Goal: Task Accomplishment & Management: Use online tool/utility

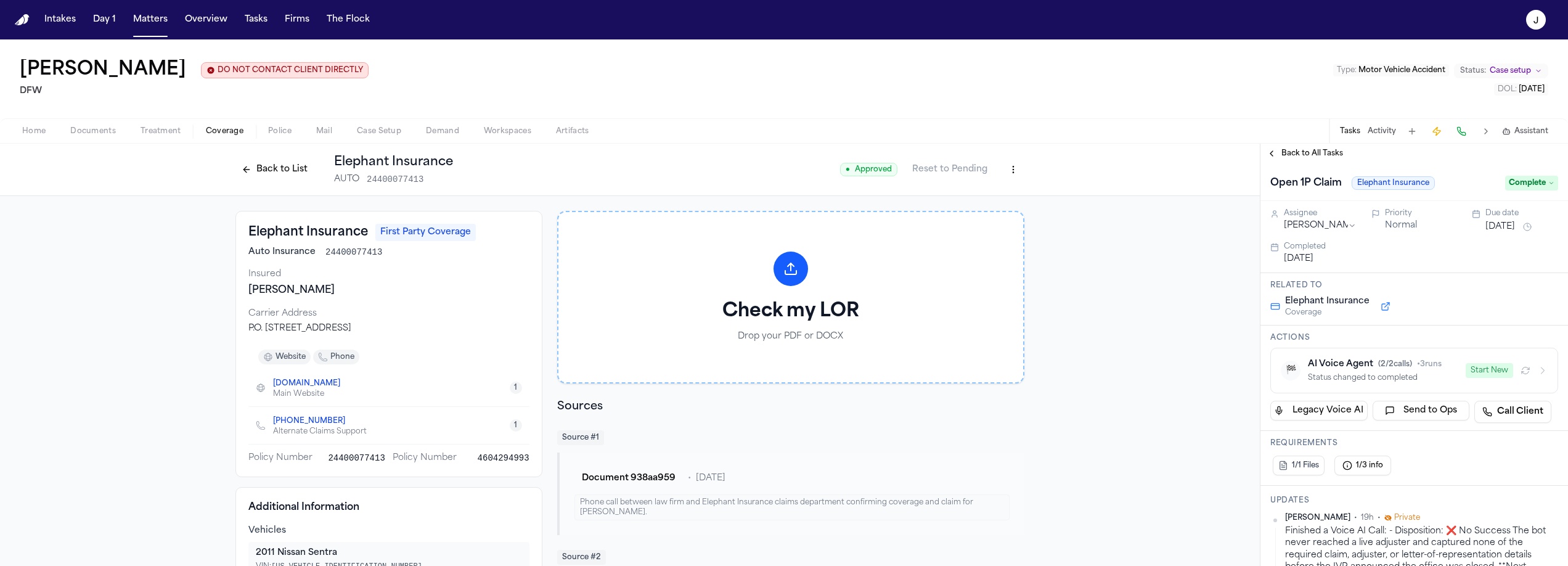
scroll to position [553, 0]
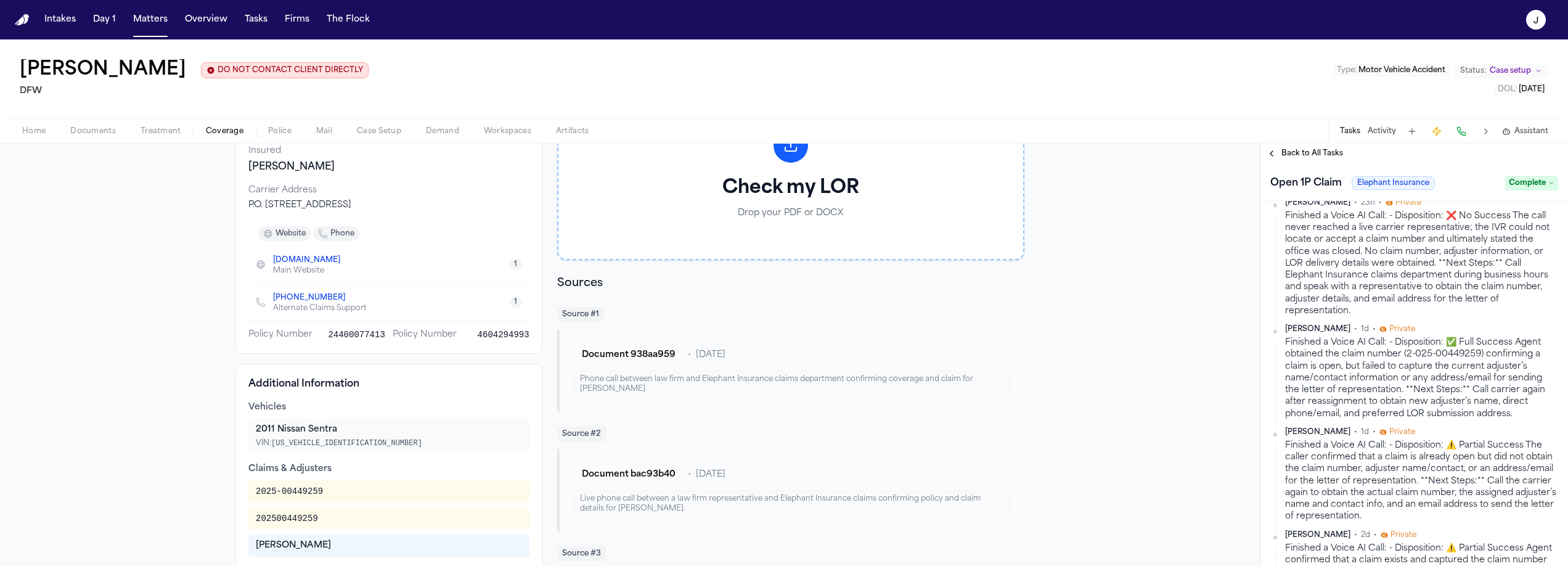
click at [215, 136] on span "Coverage" at bounding box center [224, 131] width 37 height 10
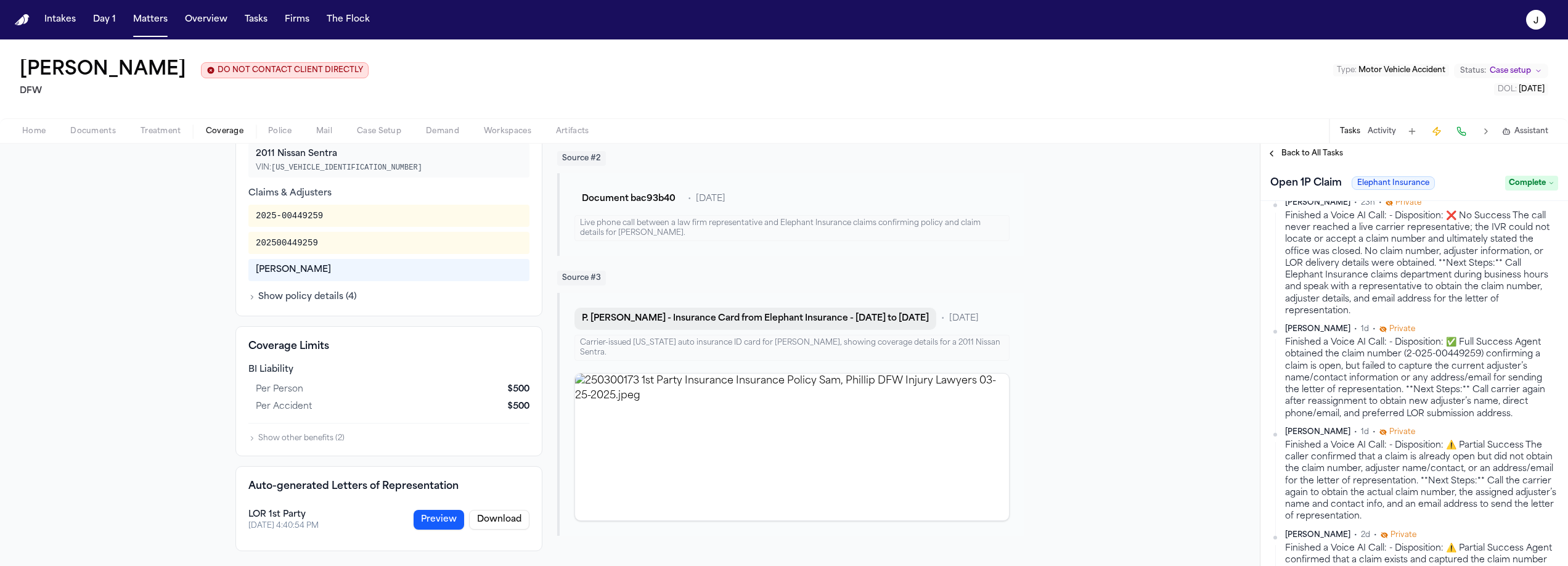
scroll to position [0, 0]
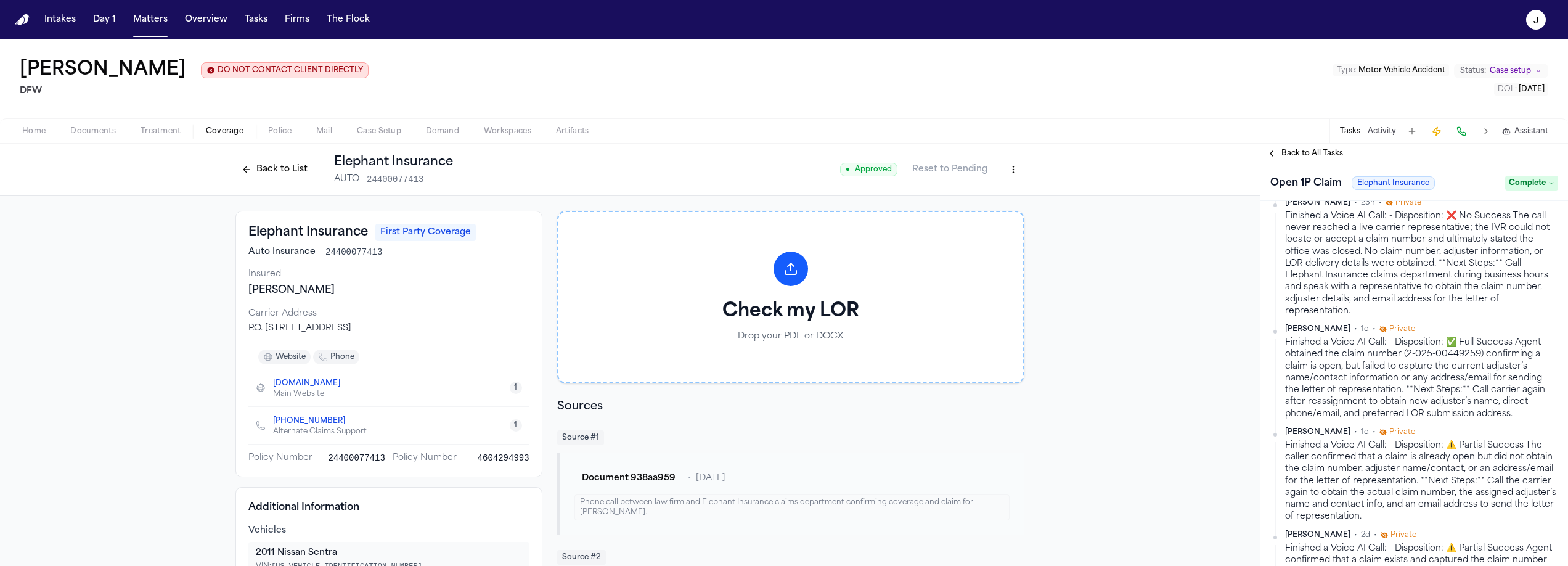
click at [341, 355] on span "phone" at bounding box center [342, 356] width 24 height 10
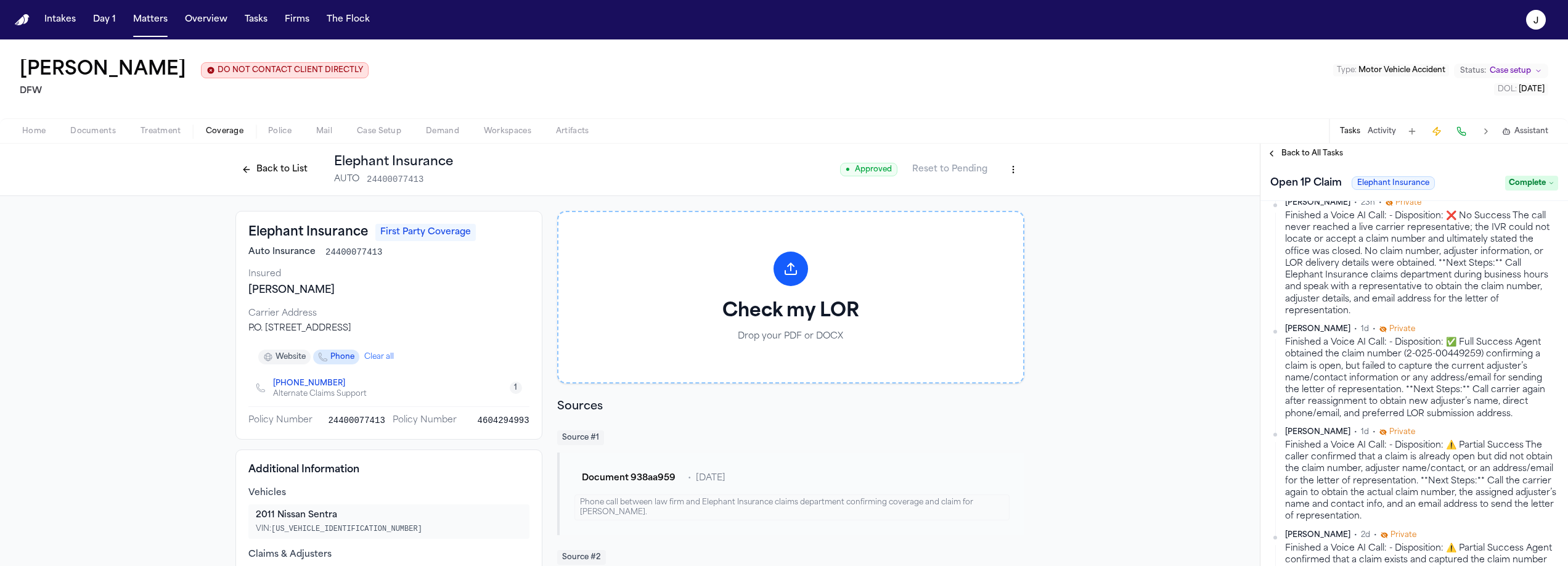
click at [1470, 131] on div "Tasks Activity Assistant" at bounding box center [1444, 131] width 230 height 24
click at [1467, 133] on button at bounding box center [1461, 131] width 17 height 17
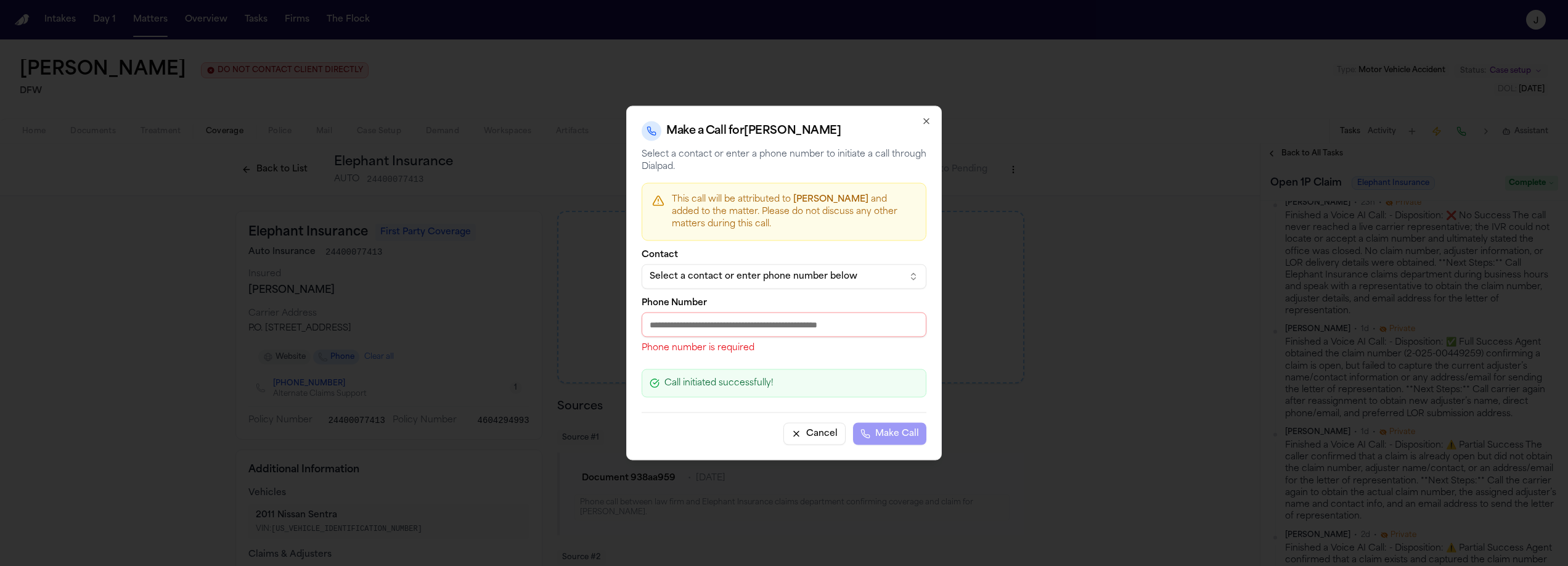
click at [663, 274] on div "Select a contact or enter phone number below" at bounding box center [774, 277] width 249 height 13
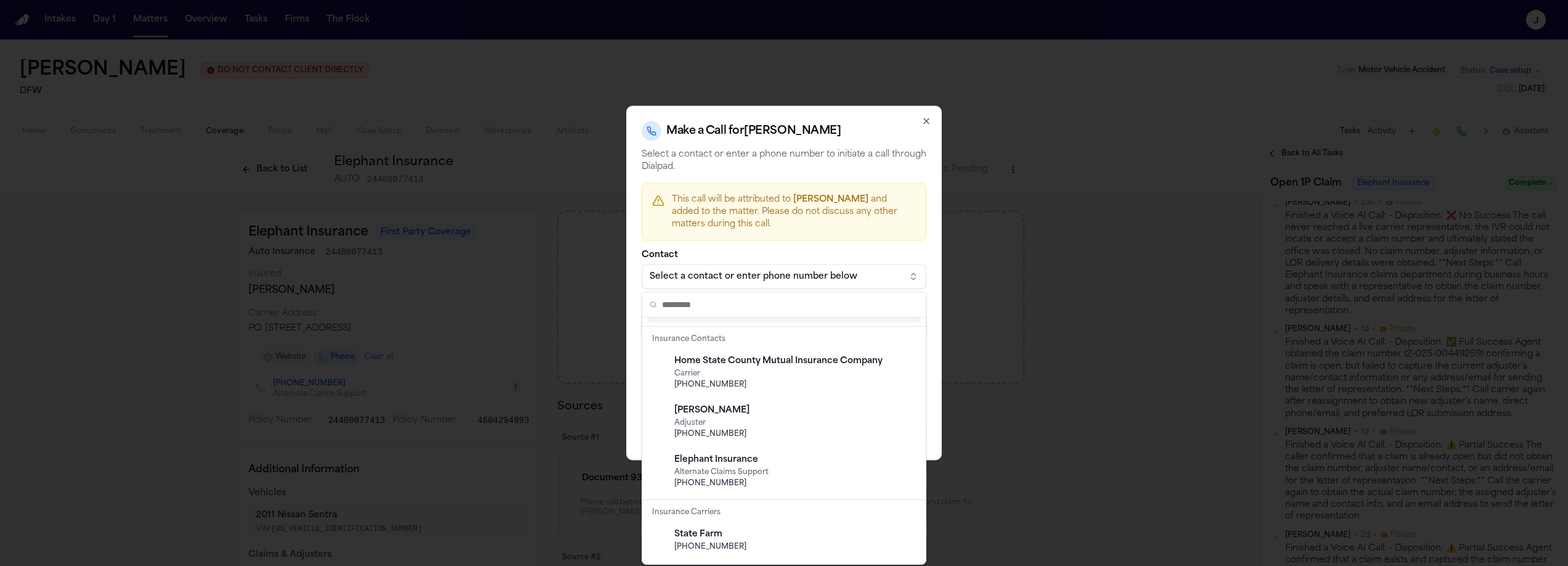
scroll to position [757, 0]
click at [751, 457] on div "Elephant Insurance" at bounding box center [794, 459] width 239 height 13
type input "**********"
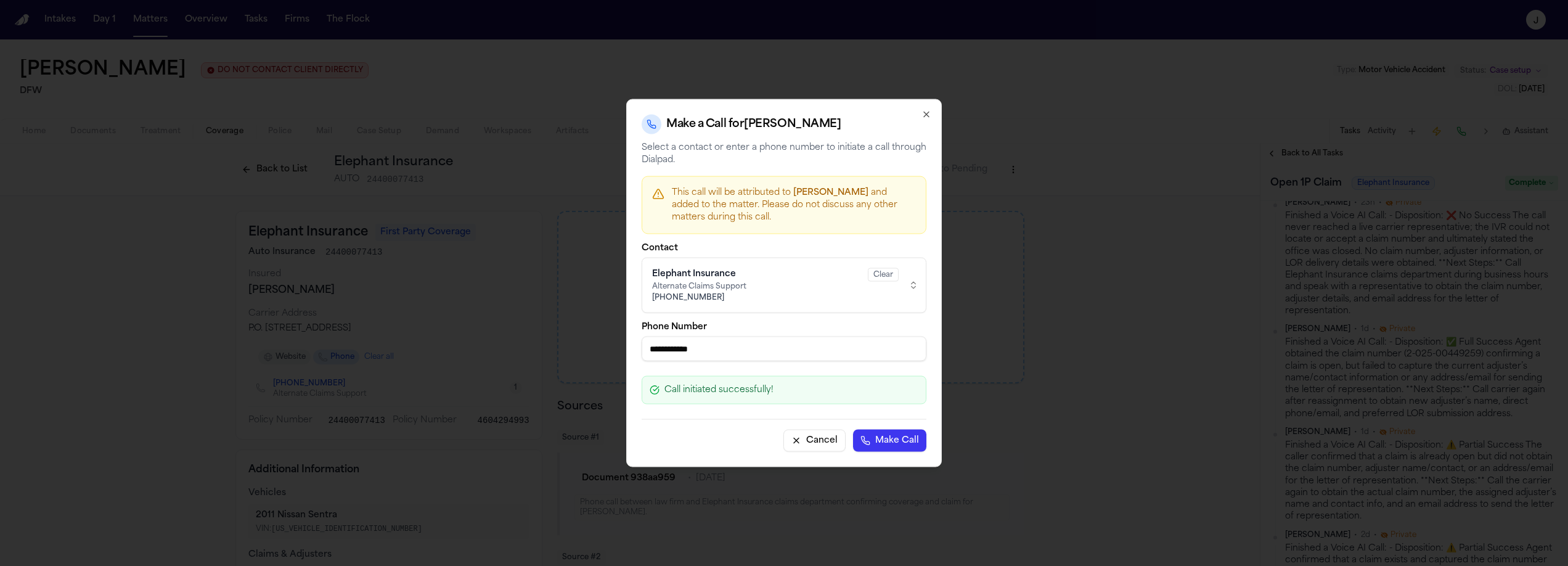
click at [888, 444] on button "Make Call" at bounding box center [890, 441] width 73 height 22
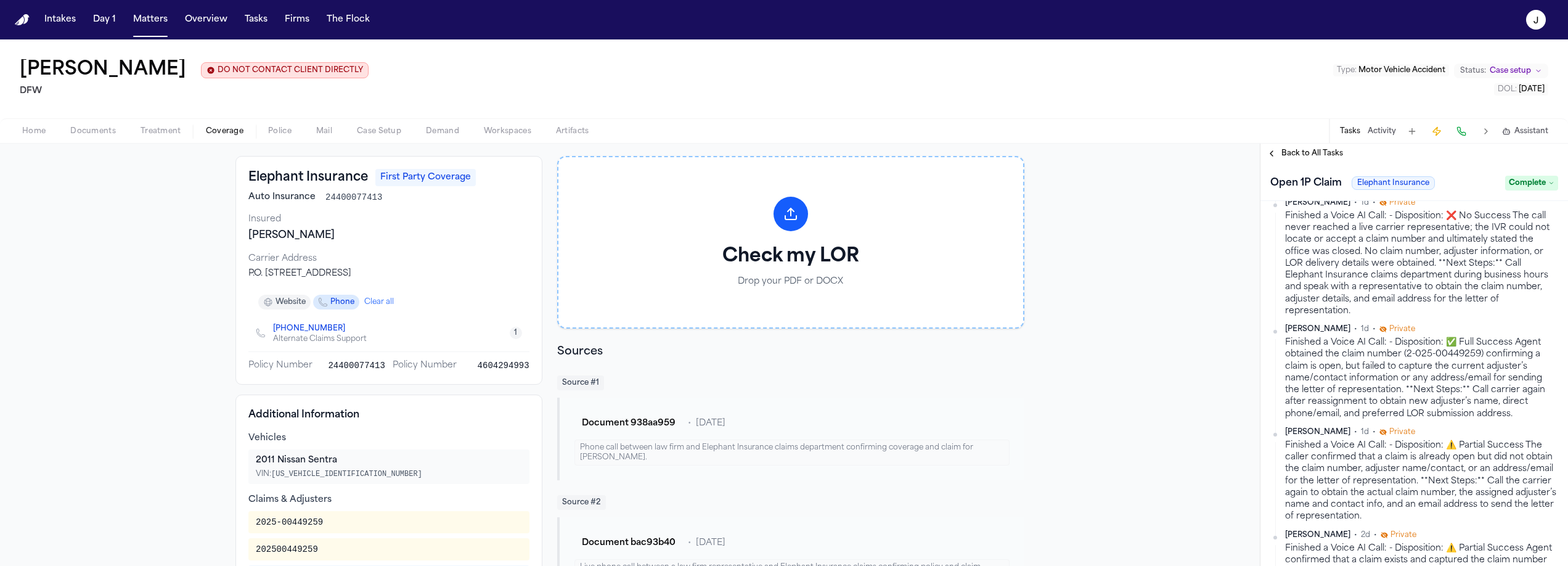
scroll to position [0, 0]
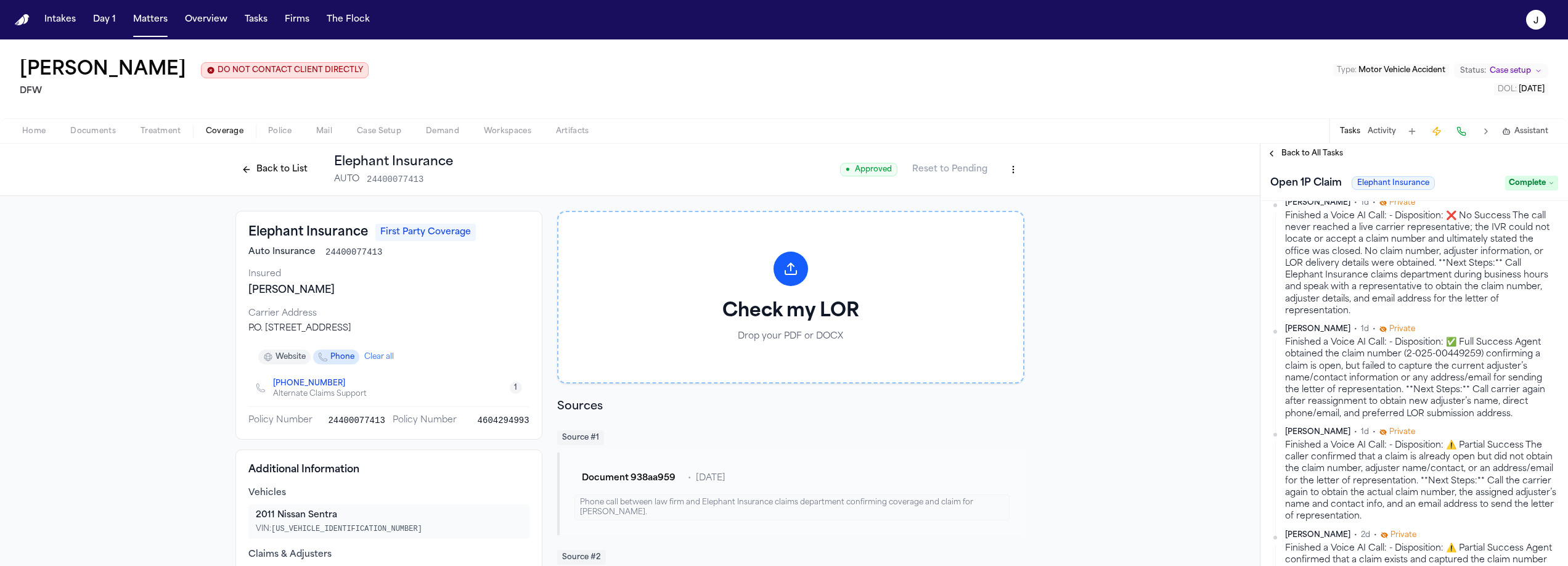
click at [268, 177] on button "Back to List" at bounding box center [274, 169] width 78 height 19
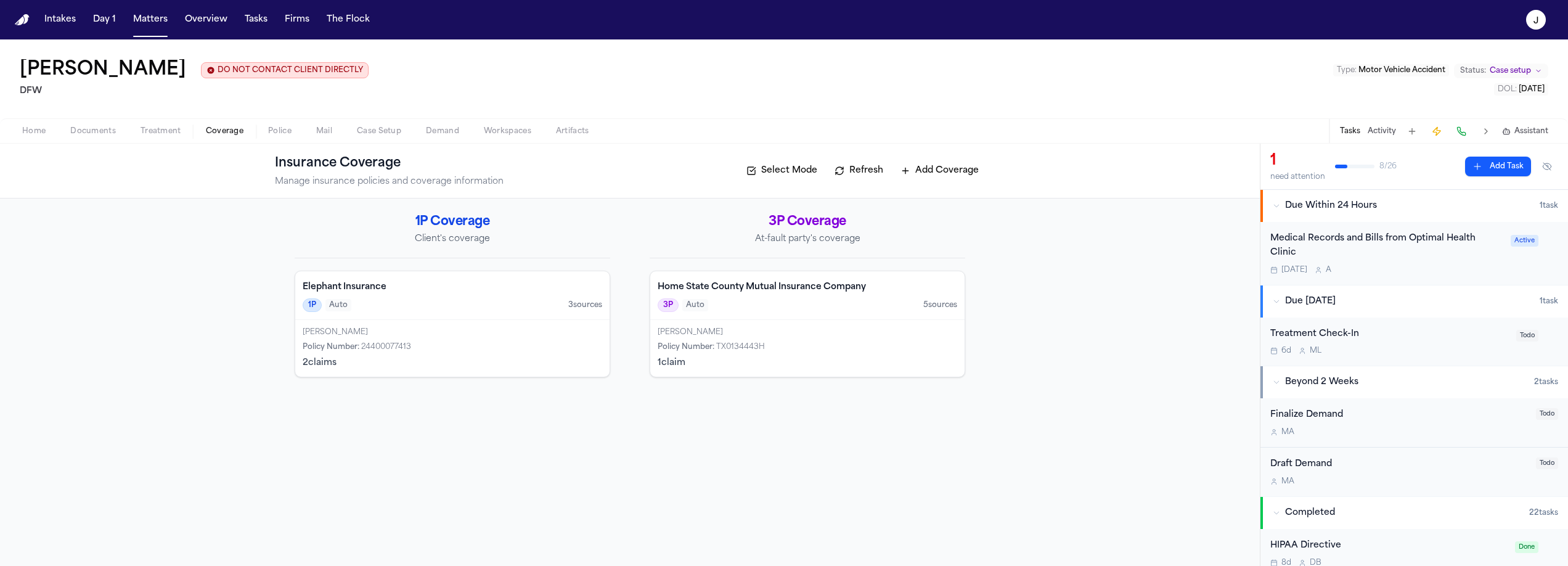
click at [414, 334] on div "Philip Sam" at bounding box center [452, 332] width 300 height 10
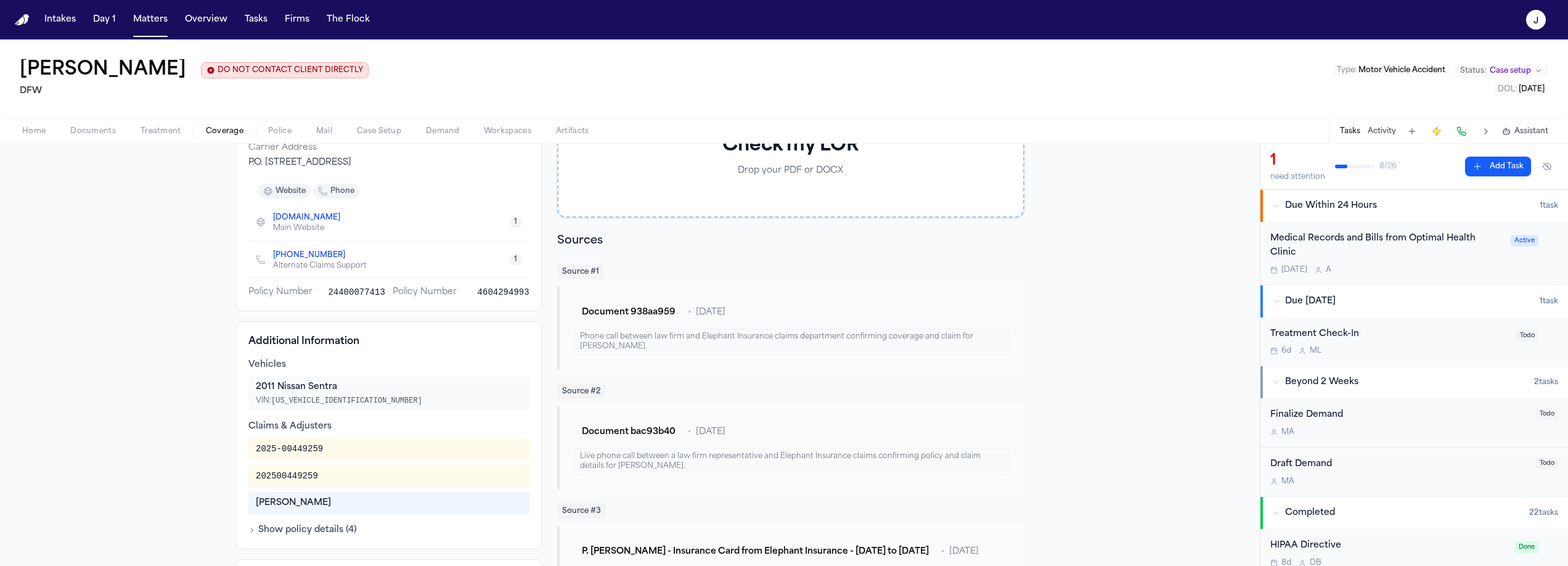
scroll to position [231, 0]
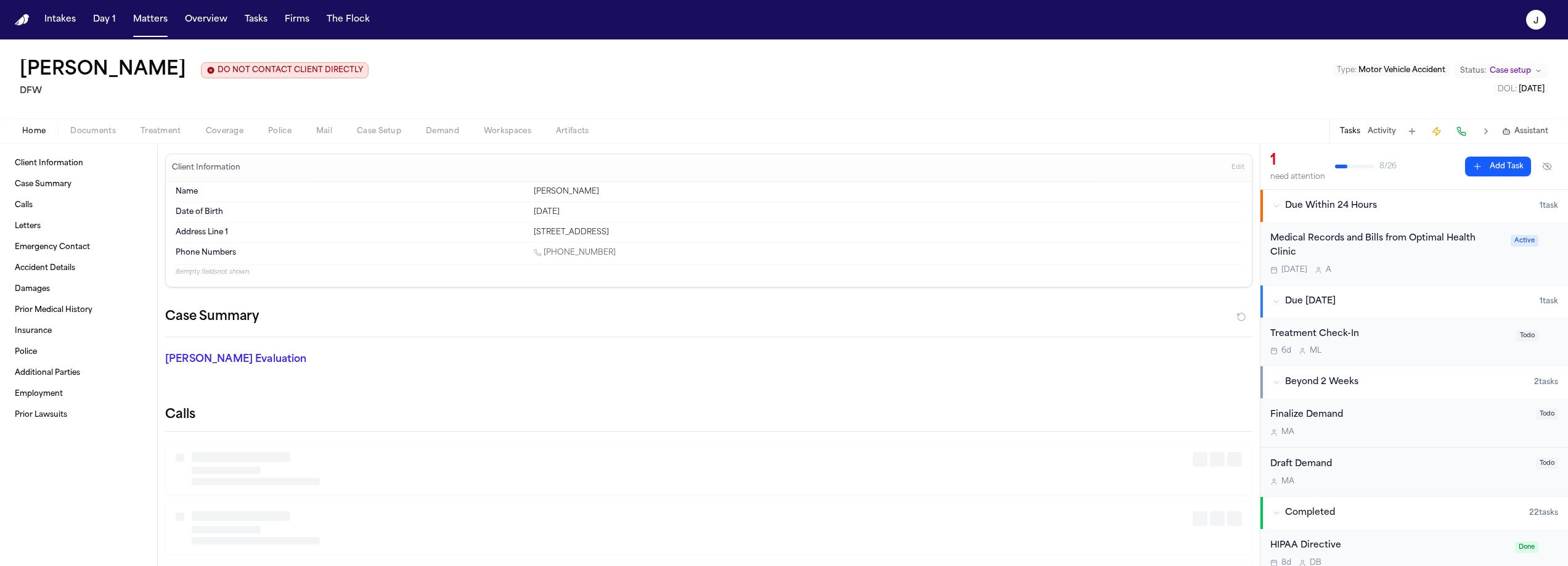
click at [39, 131] on span "Home" at bounding box center [34, 131] width 23 height 10
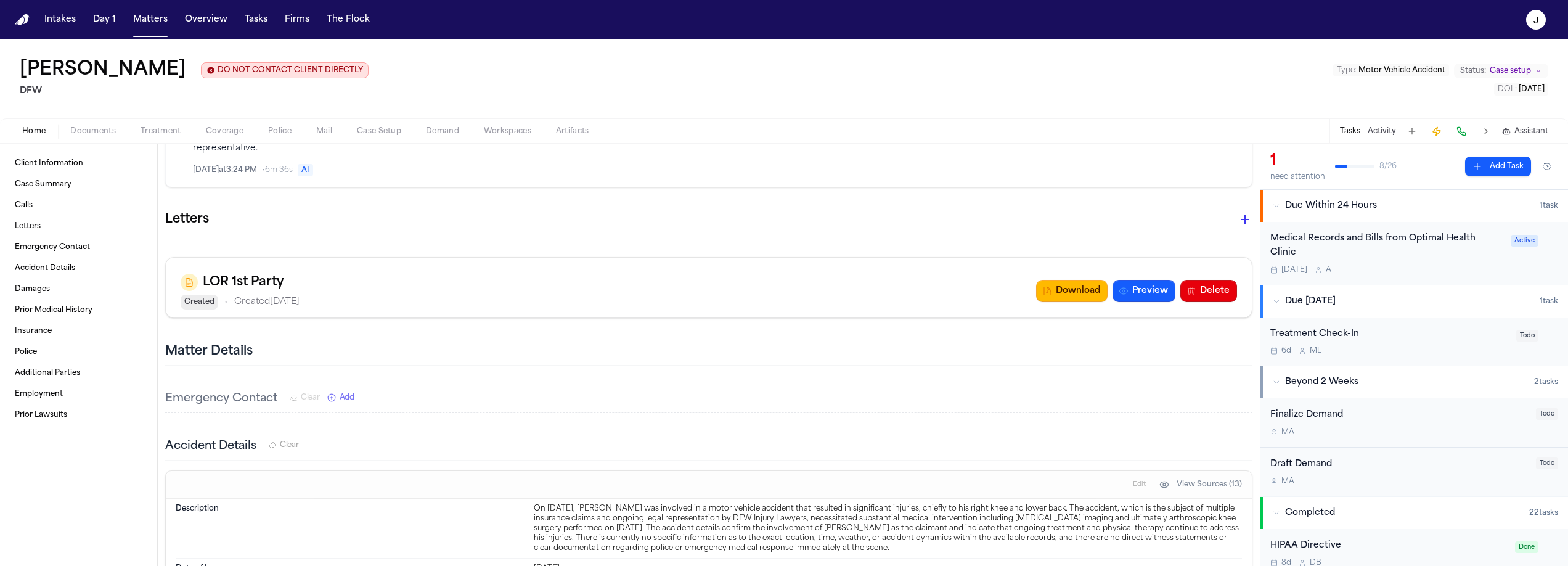
scroll to position [709, 0]
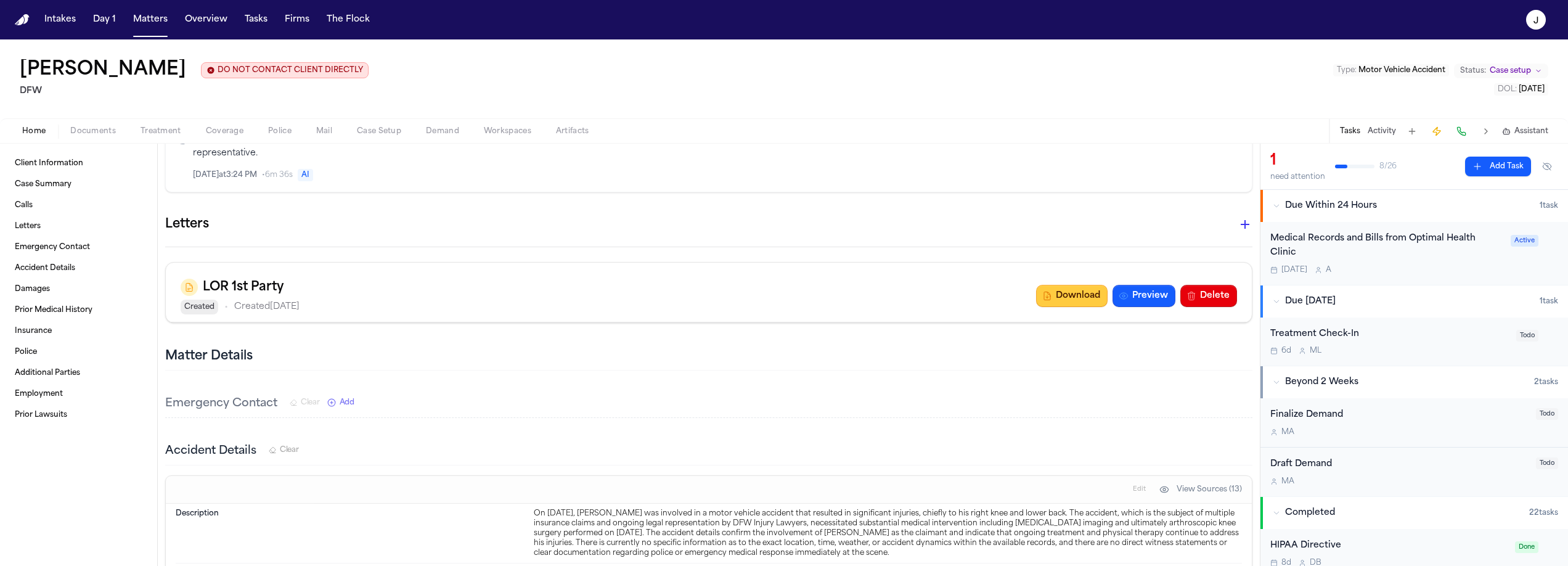
click at [1075, 300] on button "Download" at bounding box center [1072, 296] width 72 height 22
click at [157, 16] on button "Matters" at bounding box center [151, 20] width 45 height 22
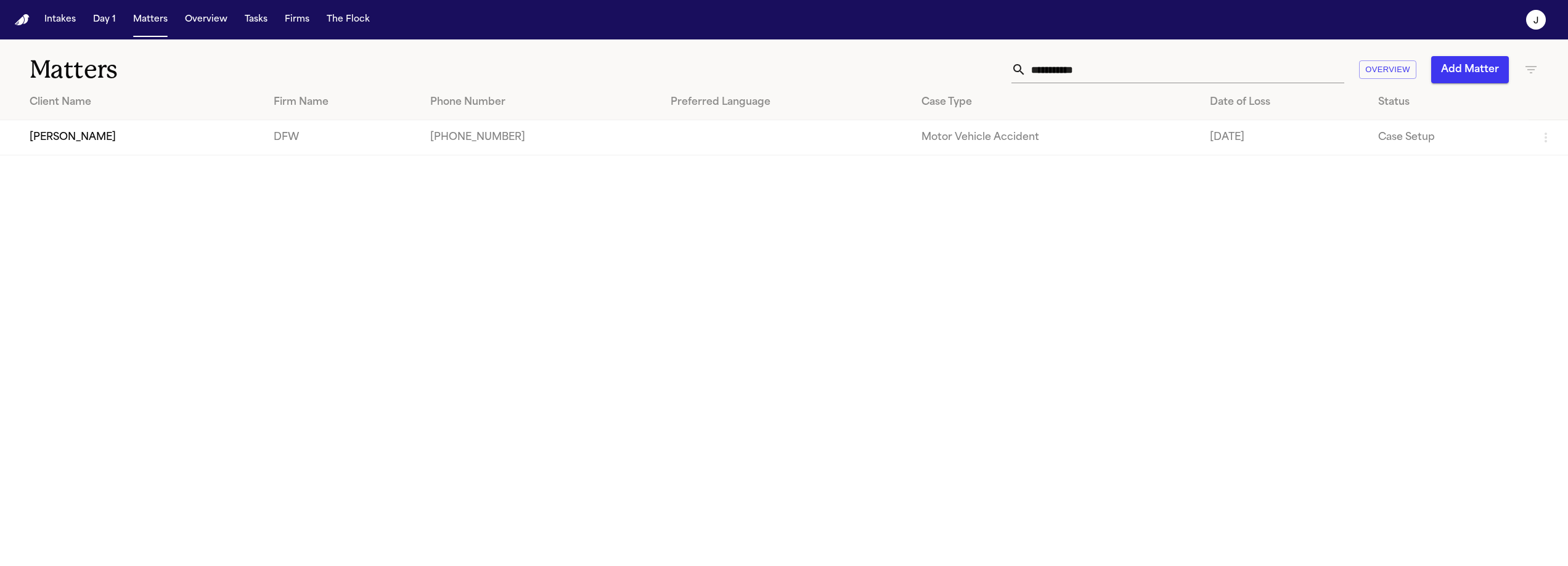
click at [1053, 66] on input "**********" at bounding box center [1185, 69] width 318 height 27
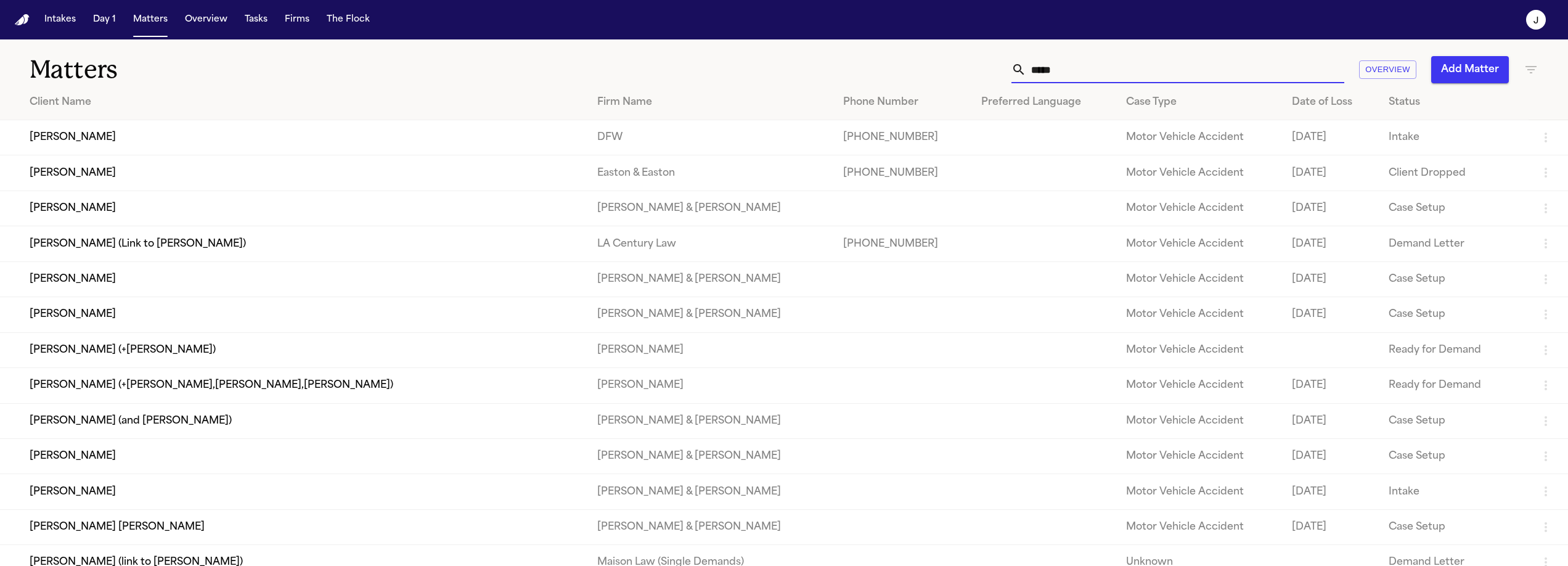
type input "*****"
click at [161, 131] on td "[PERSON_NAME]" at bounding box center [294, 137] width 587 height 35
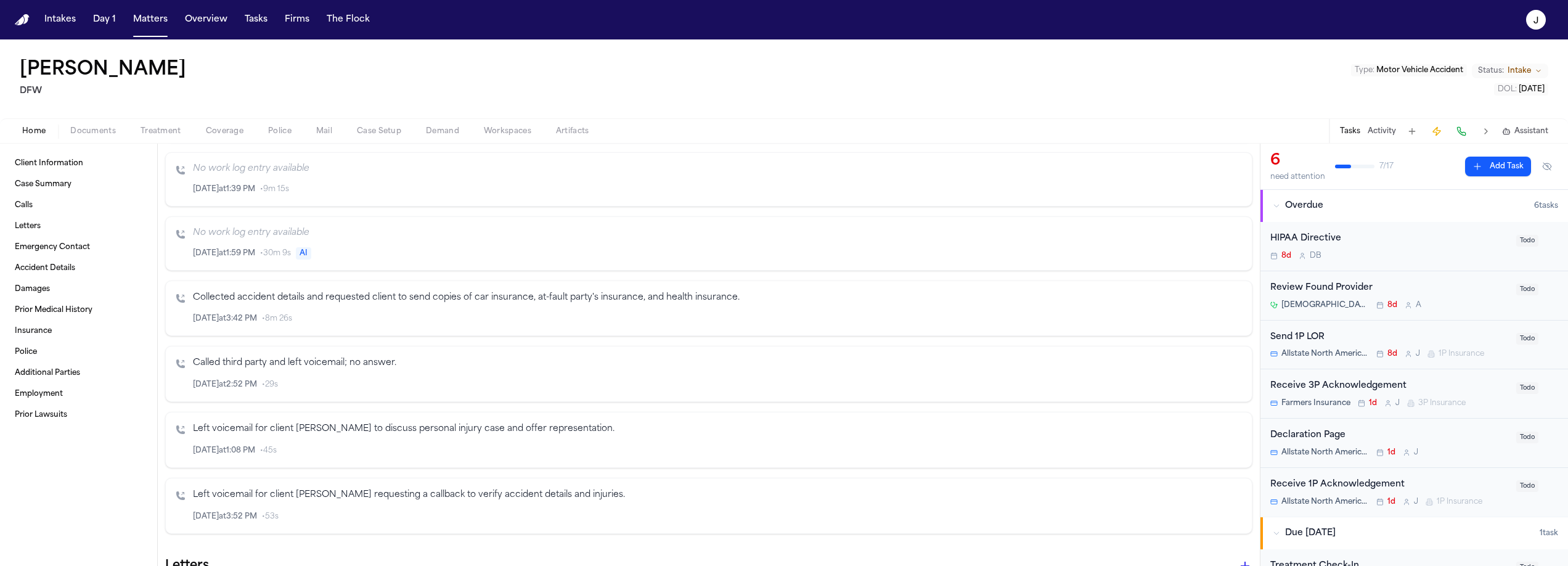
scroll to position [265, 0]
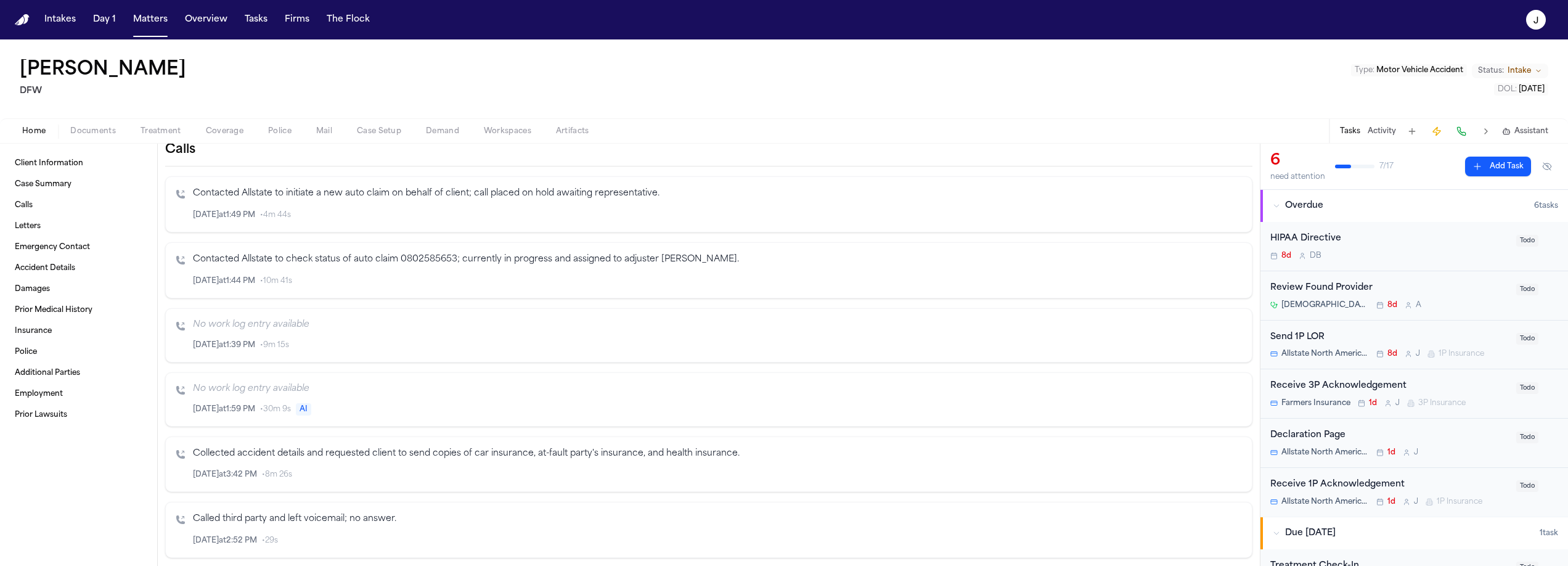
click at [240, 127] on span "Coverage" at bounding box center [224, 131] width 37 height 10
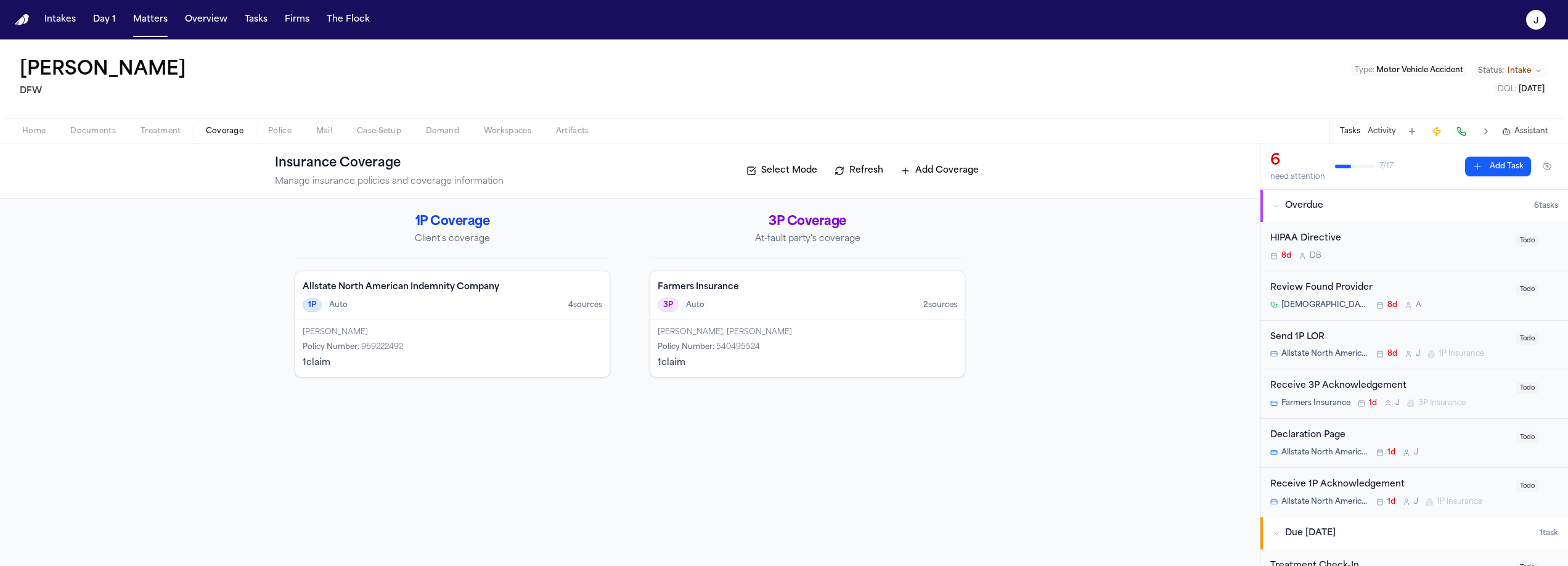
click at [476, 317] on div "Allstate North American Indemnity Company 1P Auto 4 source s" at bounding box center [452, 295] width 314 height 48
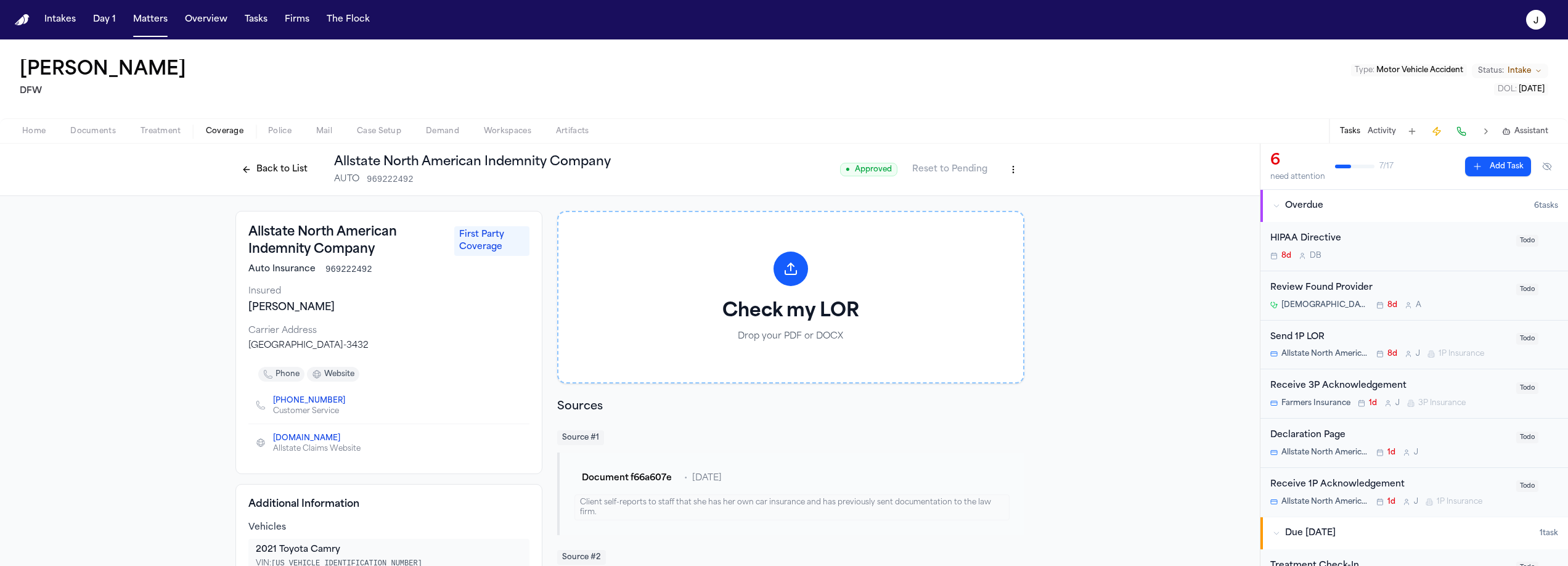
click at [1458, 128] on button at bounding box center [1461, 131] width 17 height 17
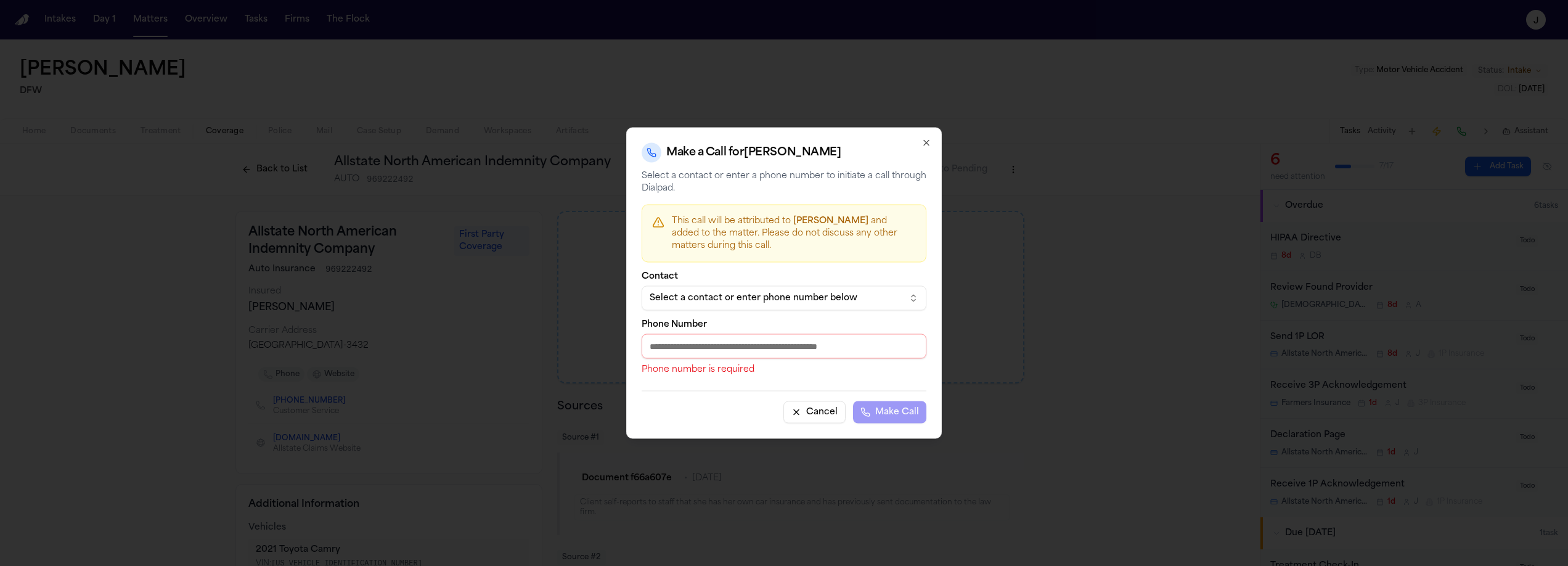
click at [725, 294] on div "Select a contact or enter phone number below" at bounding box center [774, 298] width 249 height 13
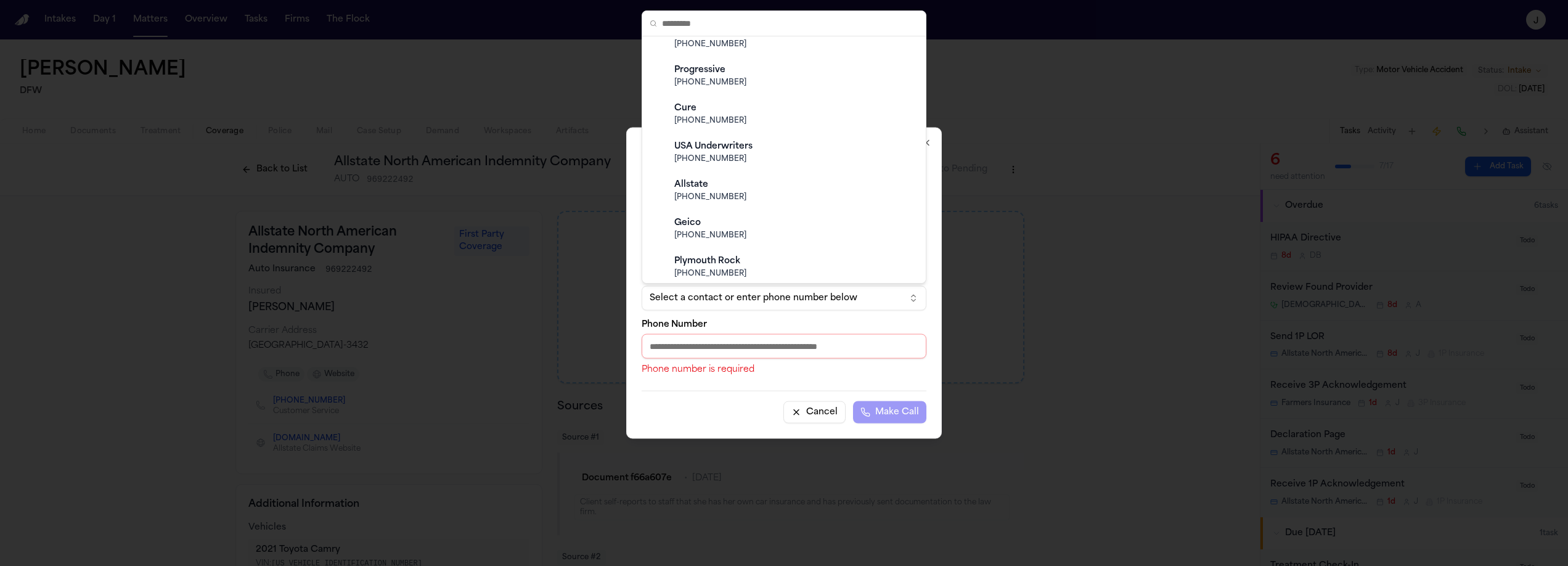
scroll to position [388, 0]
click at [751, 190] on span "(800) 255-7828" at bounding box center [794, 195] width 239 height 10
type input "**********"
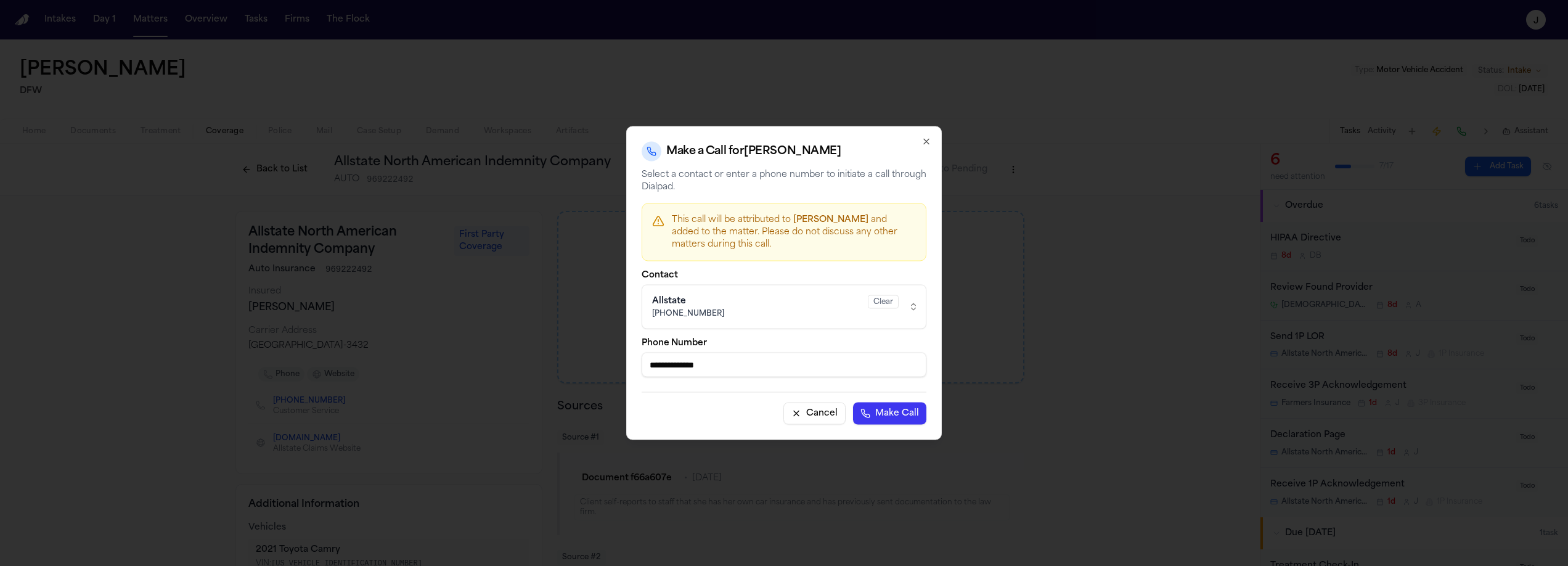
click at [880, 406] on button "Make Call" at bounding box center [890, 414] width 73 height 22
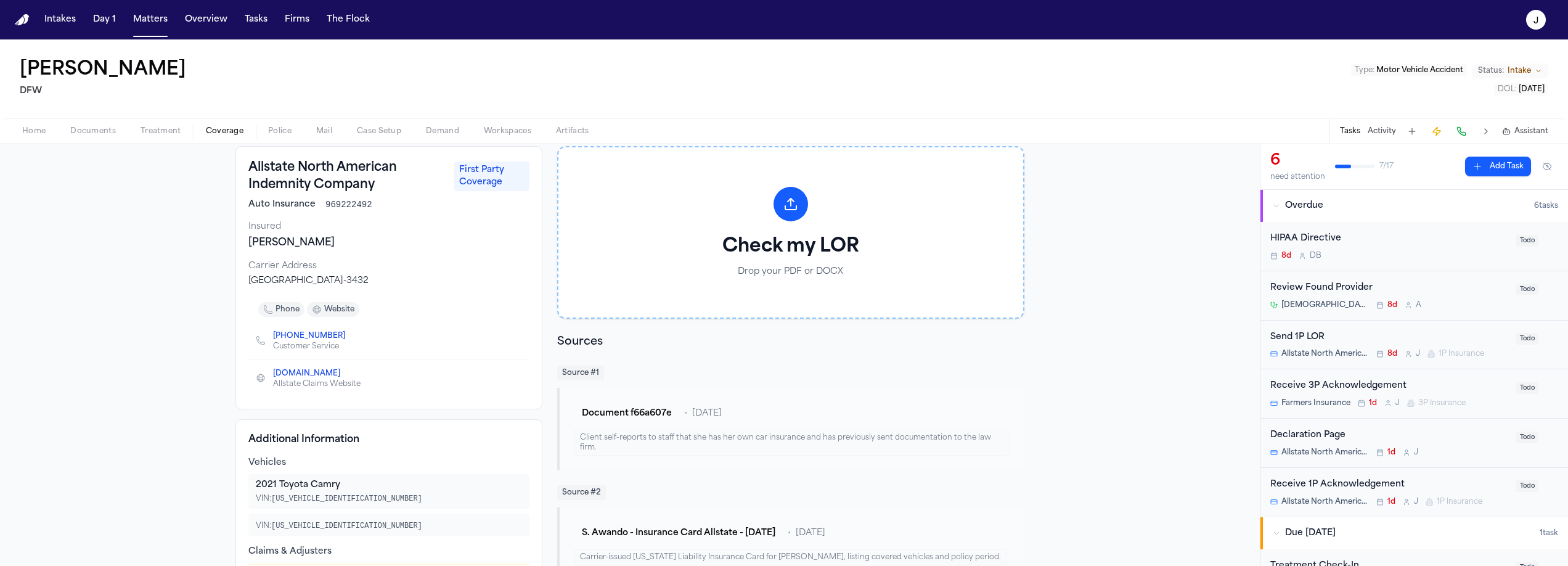
scroll to position [0, 0]
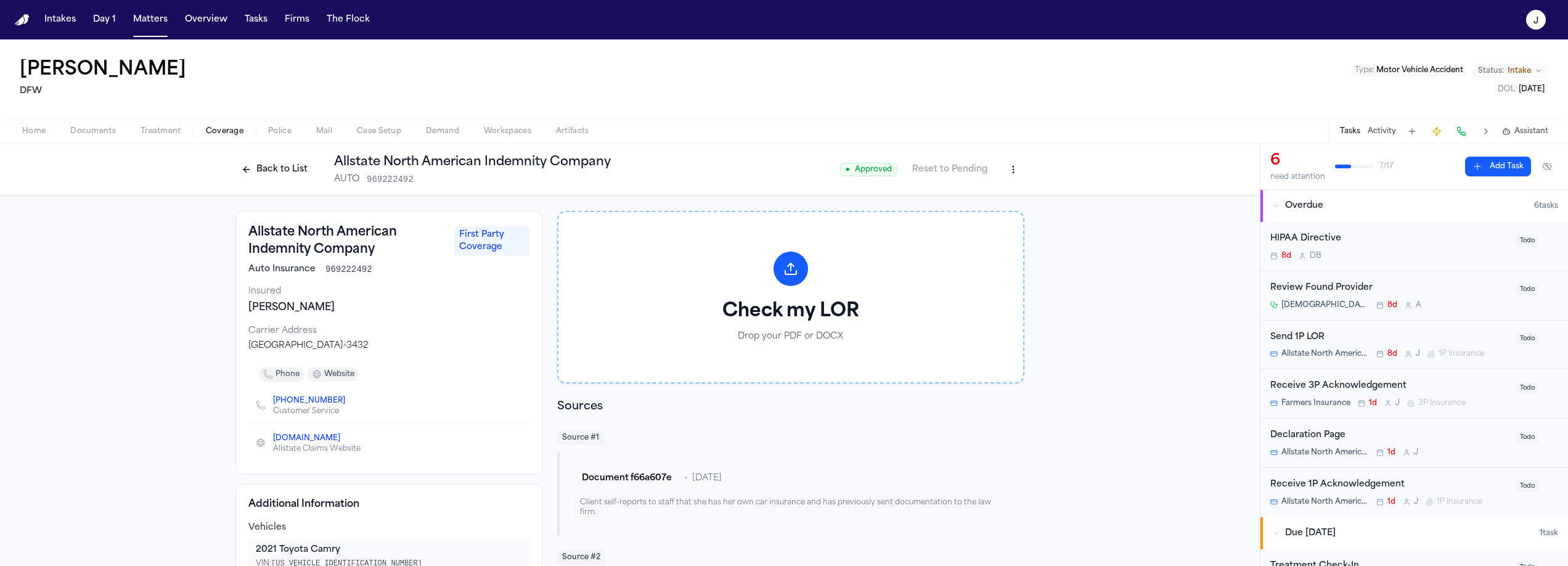
click at [282, 172] on button "Back to List" at bounding box center [274, 169] width 78 height 19
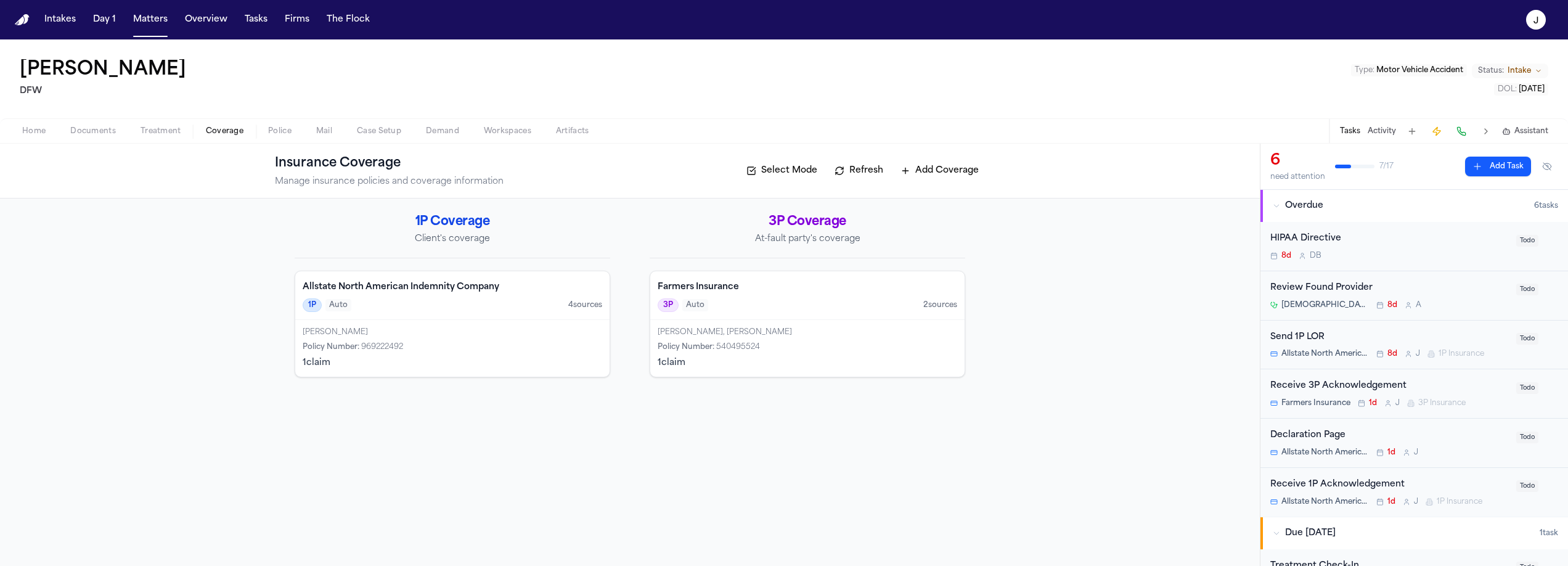
click at [451, 324] on div "Sarah Awando Policy Number : 969222492 1 claim" at bounding box center [452, 348] width 314 height 57
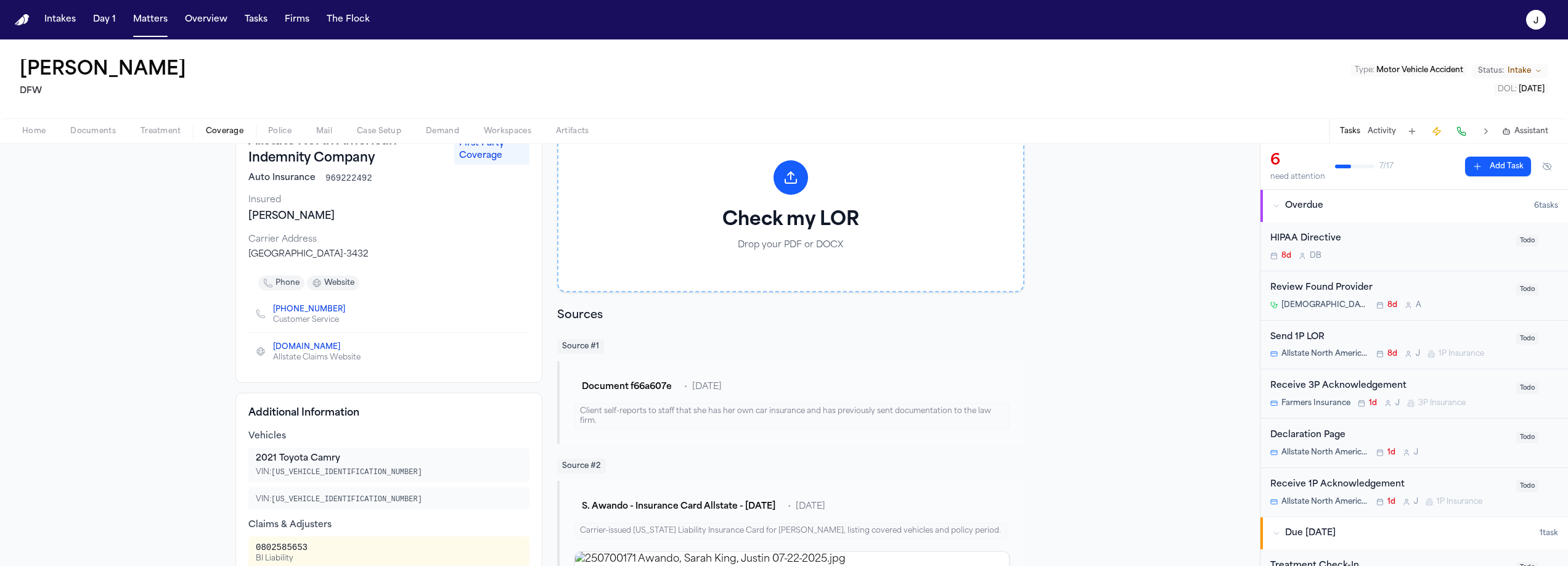
scroll to position [86, 0]
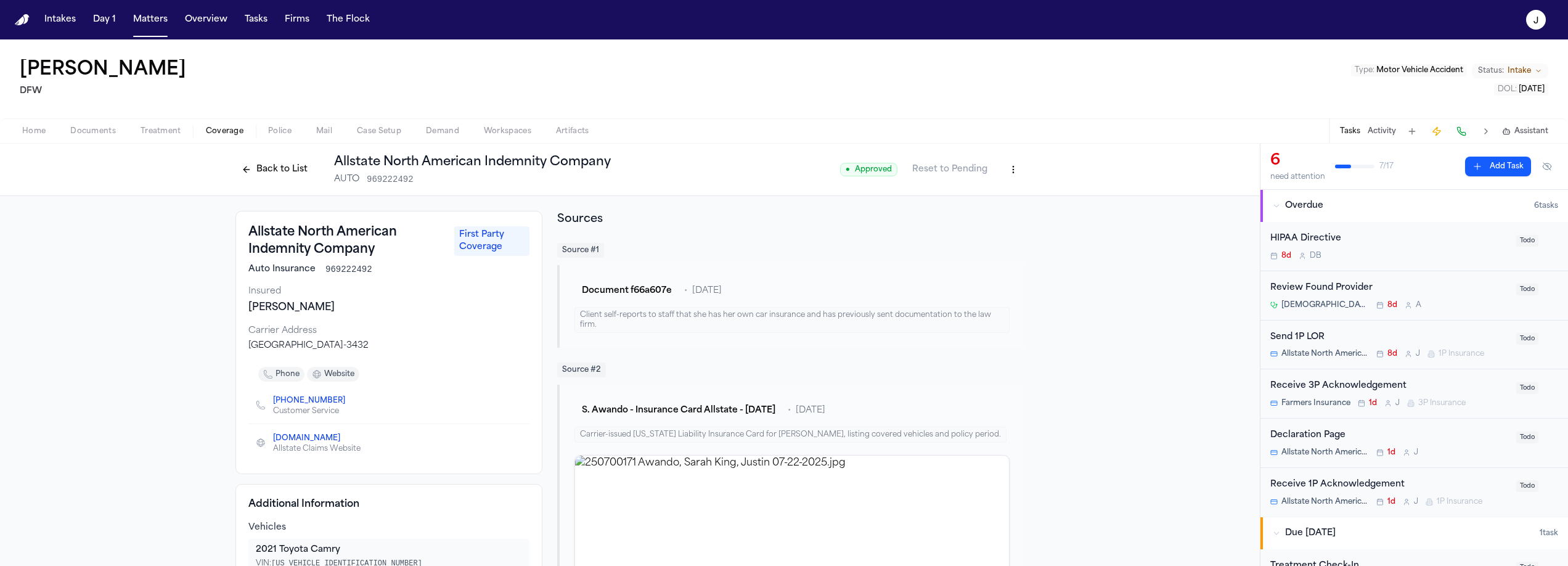
click at [276, 169] on button "Back to List" at bounding box center [274, 169] width 78 height 19
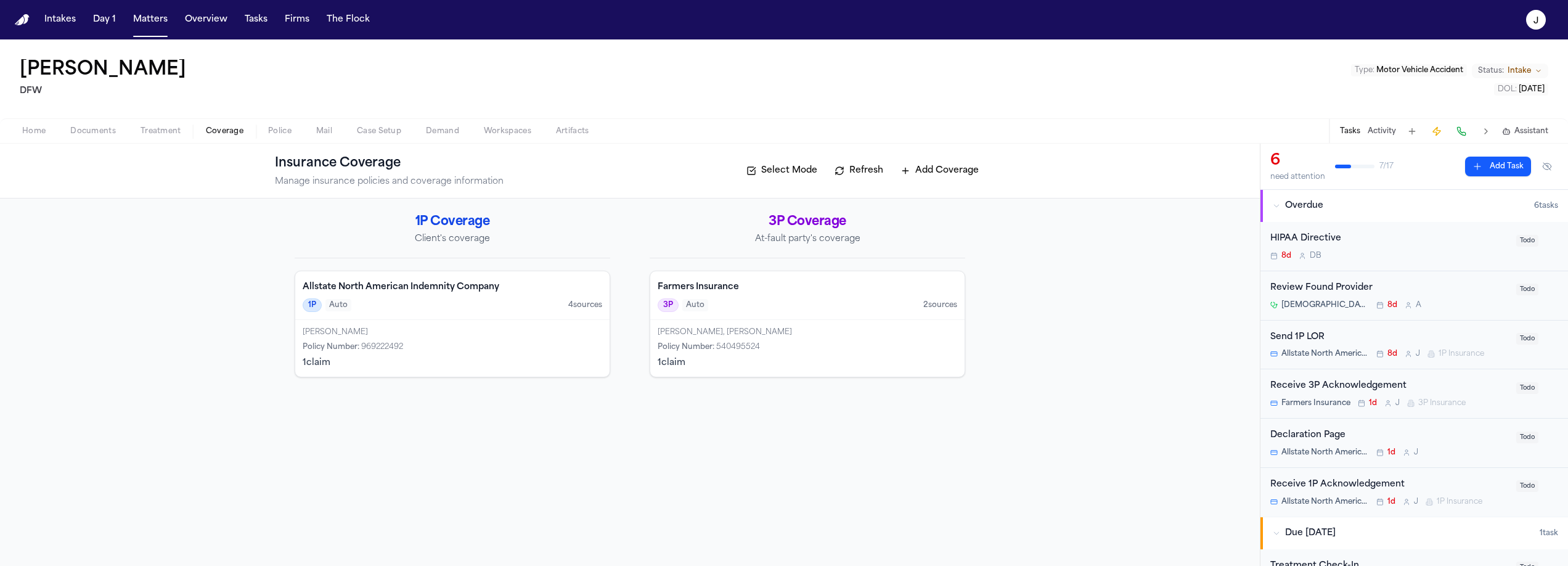
click at [868, 169] on button "Refresh" at bounding box center [859, 171] width 61 height 19
click at [465, 307] on div "1P Auto 4 source s" at bounding box center [452, 305] width 300 height 13
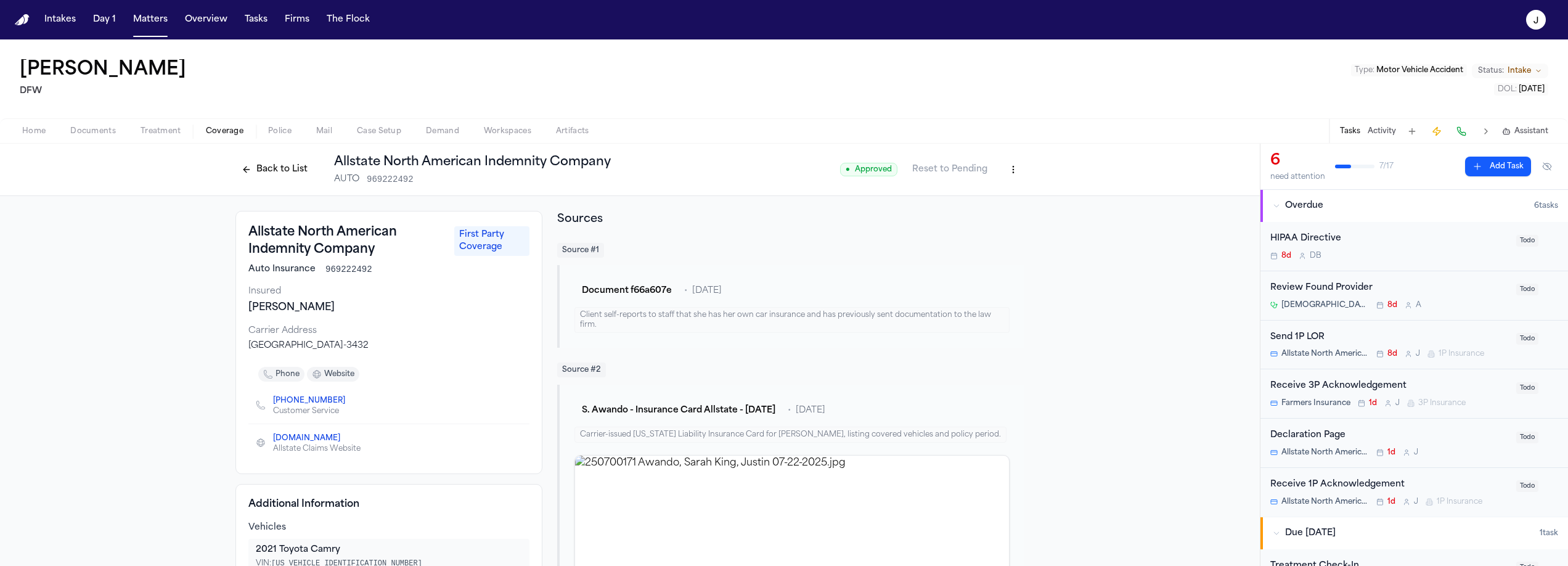
click at [1007, 165] on html "Intakes Day 1 Matters Overview Tasks Firms The Flock J Sarah Awando DFW Type : …" at bounding box center [784, 283] width 1568 height 566
click at [955, 191] on div "Edit Coverage" at bounding box center [966, 196] width 104 height 19
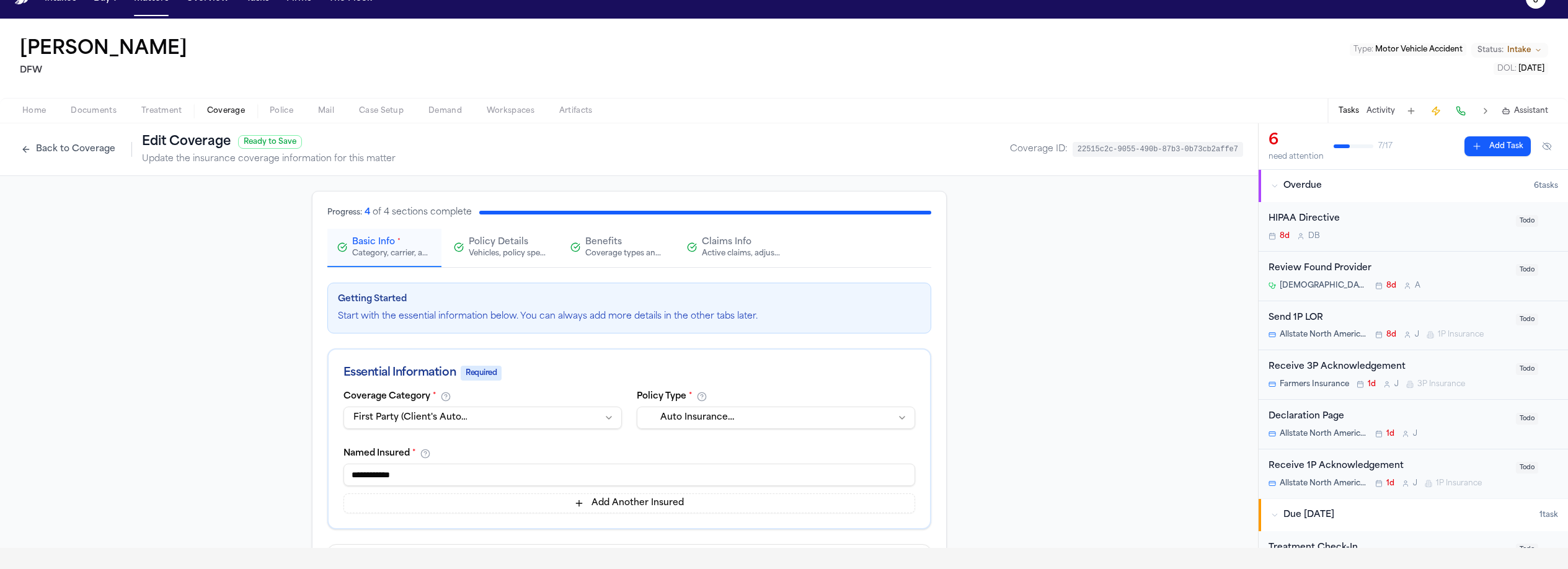
click at [716, 247] on span "Claims Info" at bounding box center [726, 242] width 49 height 13
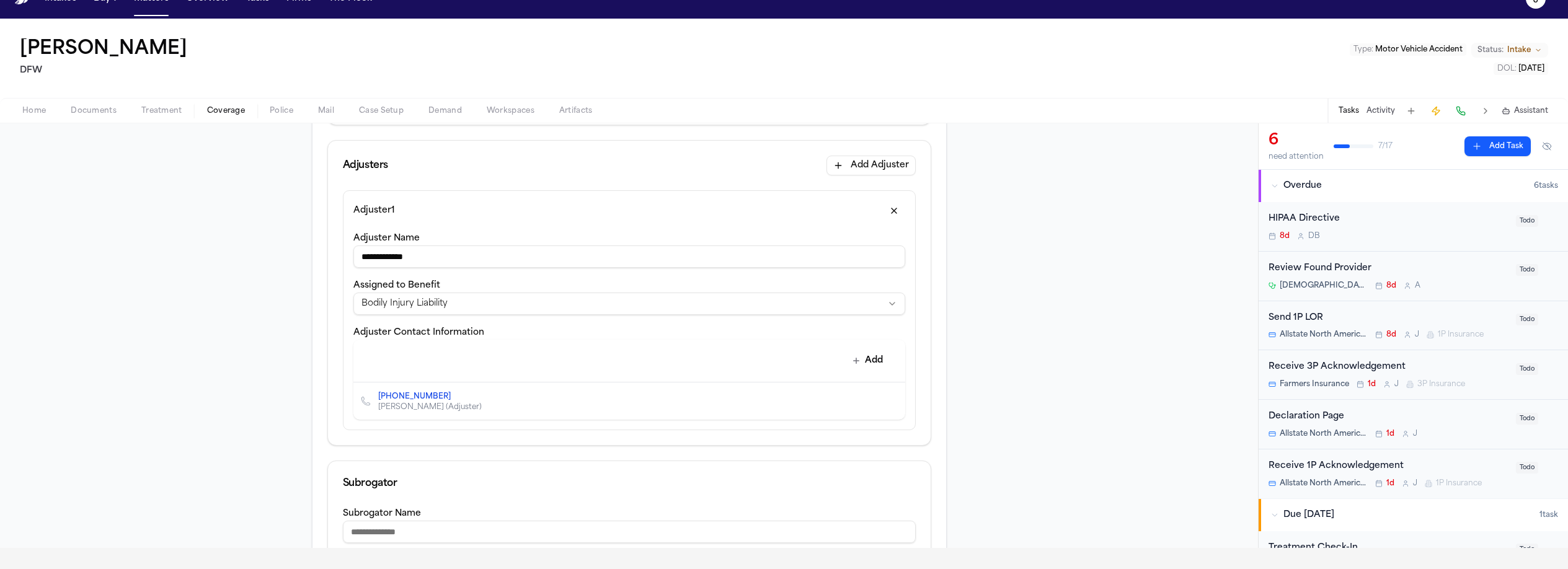
scroll to position [348, 0]
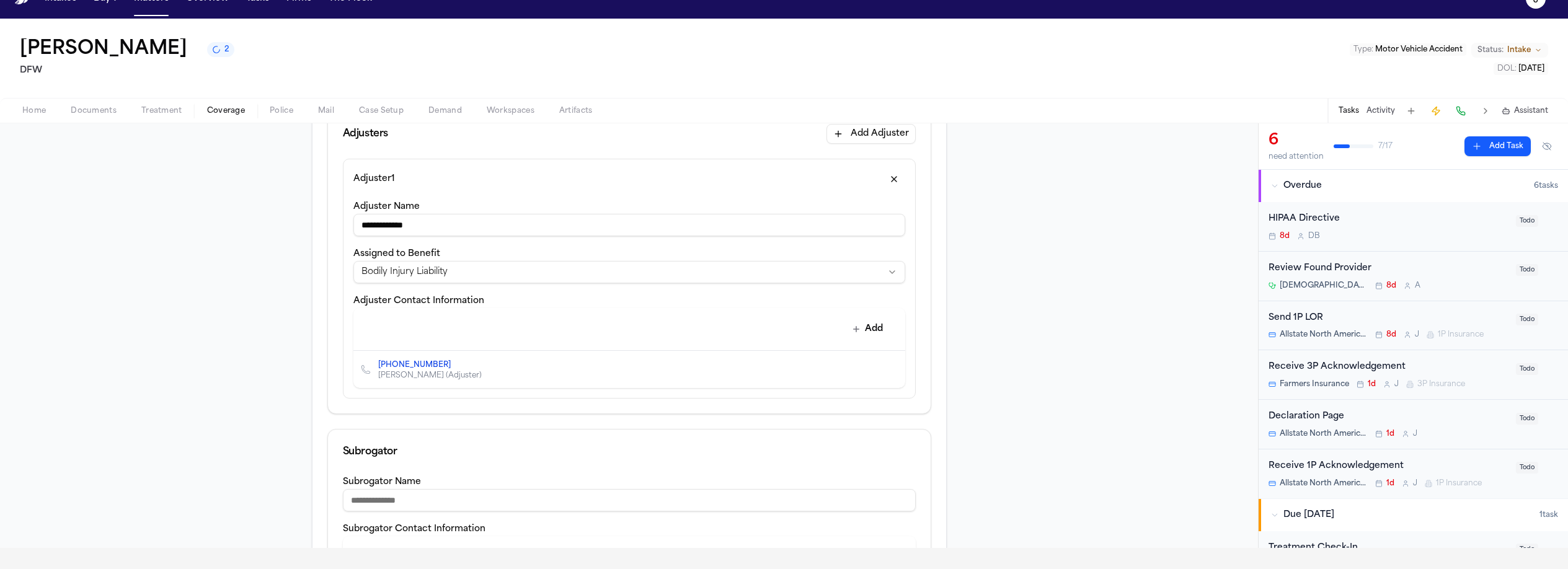
click at [738, 229] on input "**********" at bounding box center [629, 225] width 552 height 22
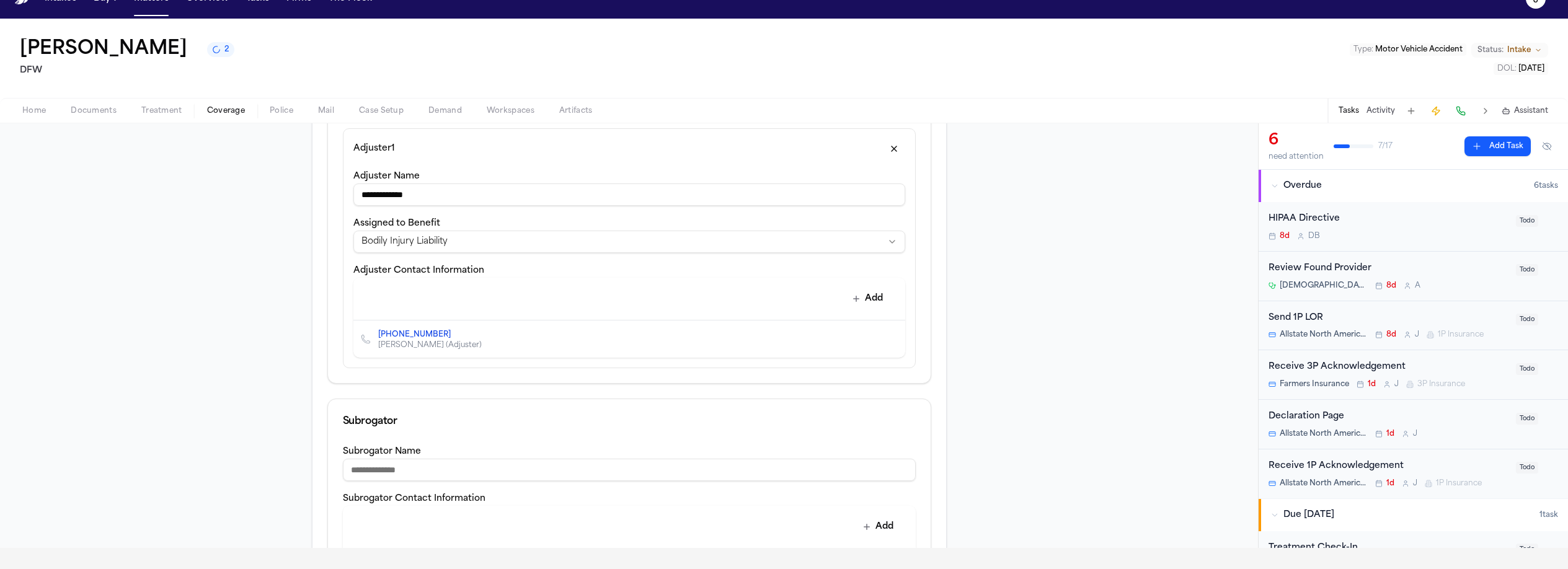
scroll to position [389, 0]
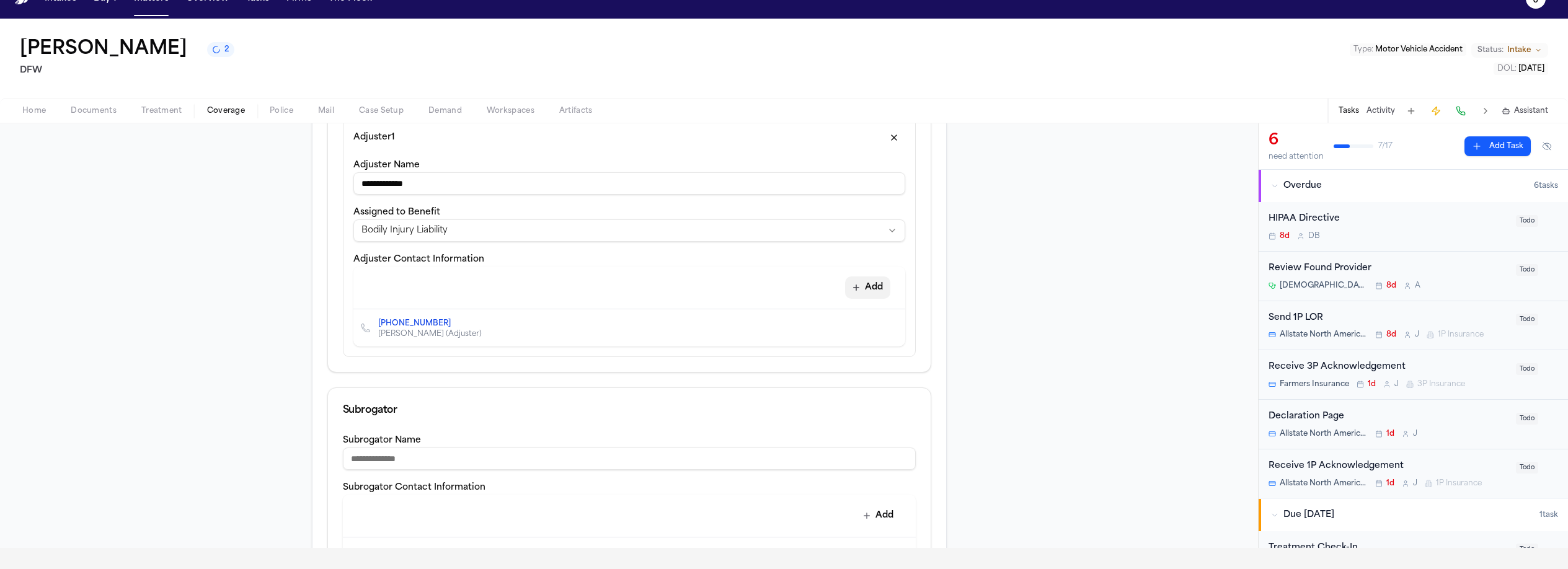
type input "**********"
click at [864, 283] on button "Add" at bounding box center [867, 288] width 45 height 22
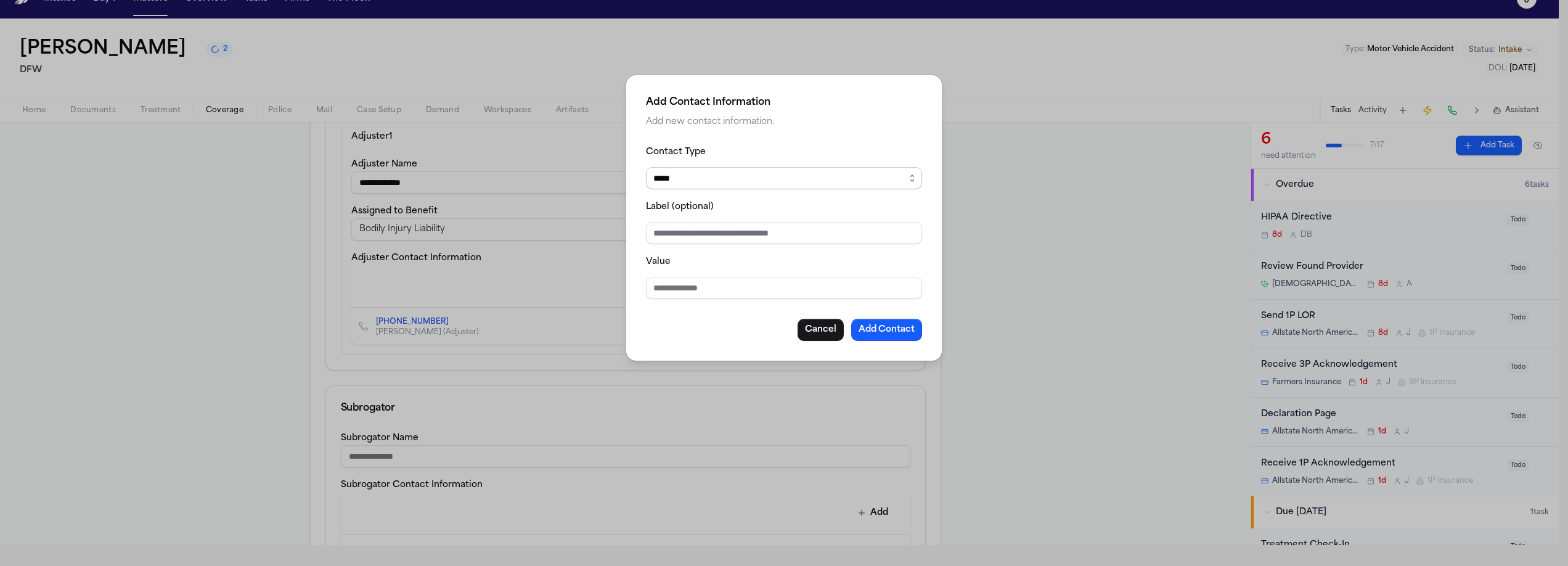
click at [701, 176] on select "***** ***** ******* *** *****" at bounding box center [784, 178] width 276 height 22
select select "***"
click at [646, 167] on select "***** ***** ******* *** *****" at bounding box center [784, 178] width 276 height 22
click at [666, 293] on input "Value" at bounding box center [784, 288] width 276 height 22
click at [696, 289] on input "**********" at bounding box center [784, 288] width 276 height 22
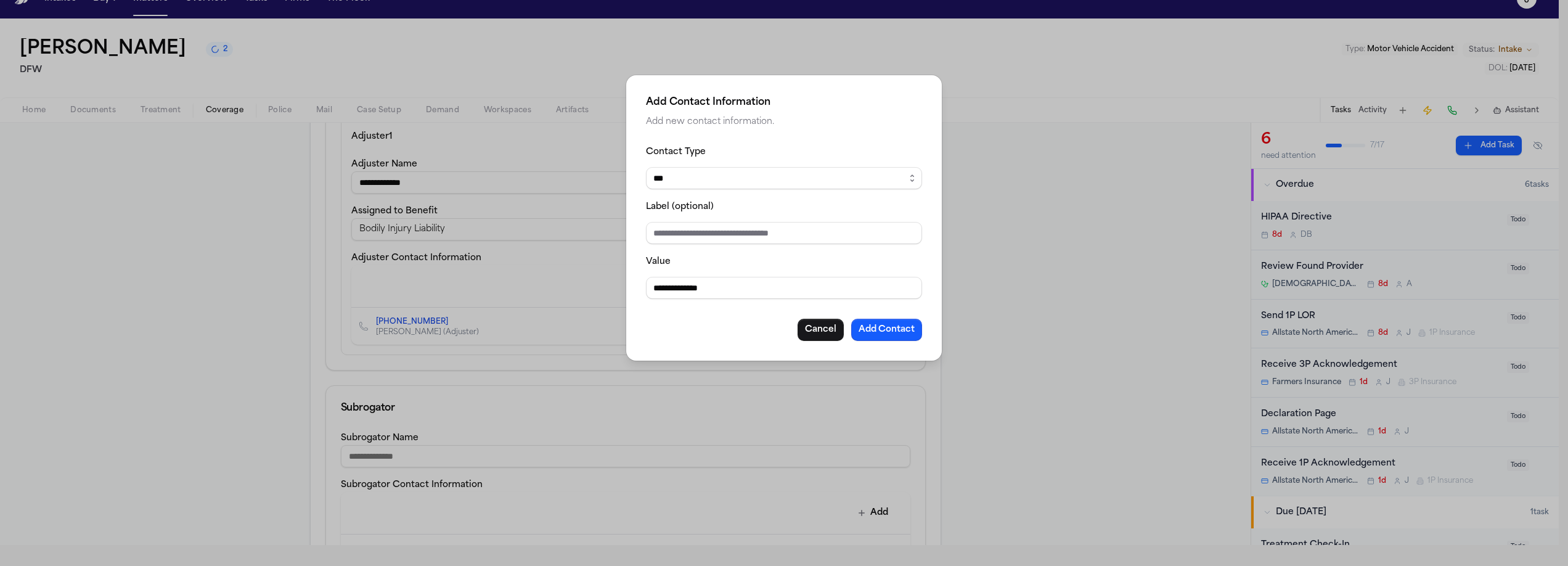
type input "**********"
click at [883, 339] on button "Add Contact" at bounding box center [886, 330] width 71 height 22
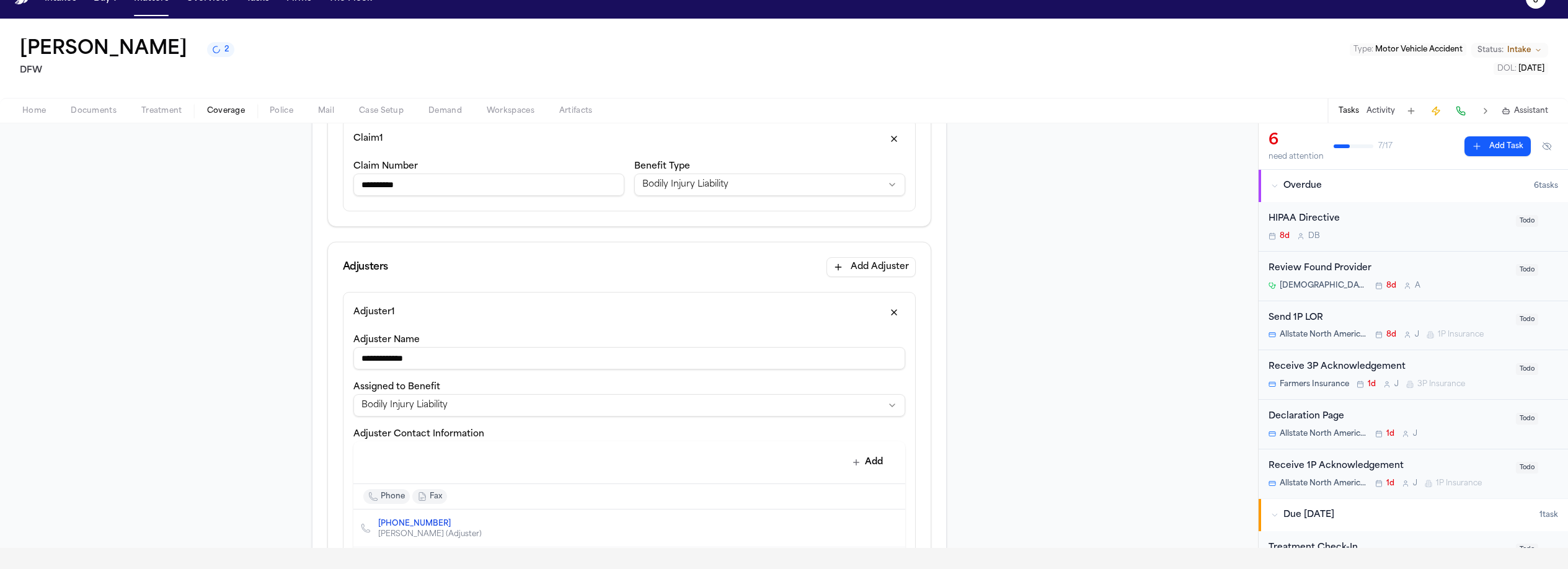
scroll to position [206, 0]
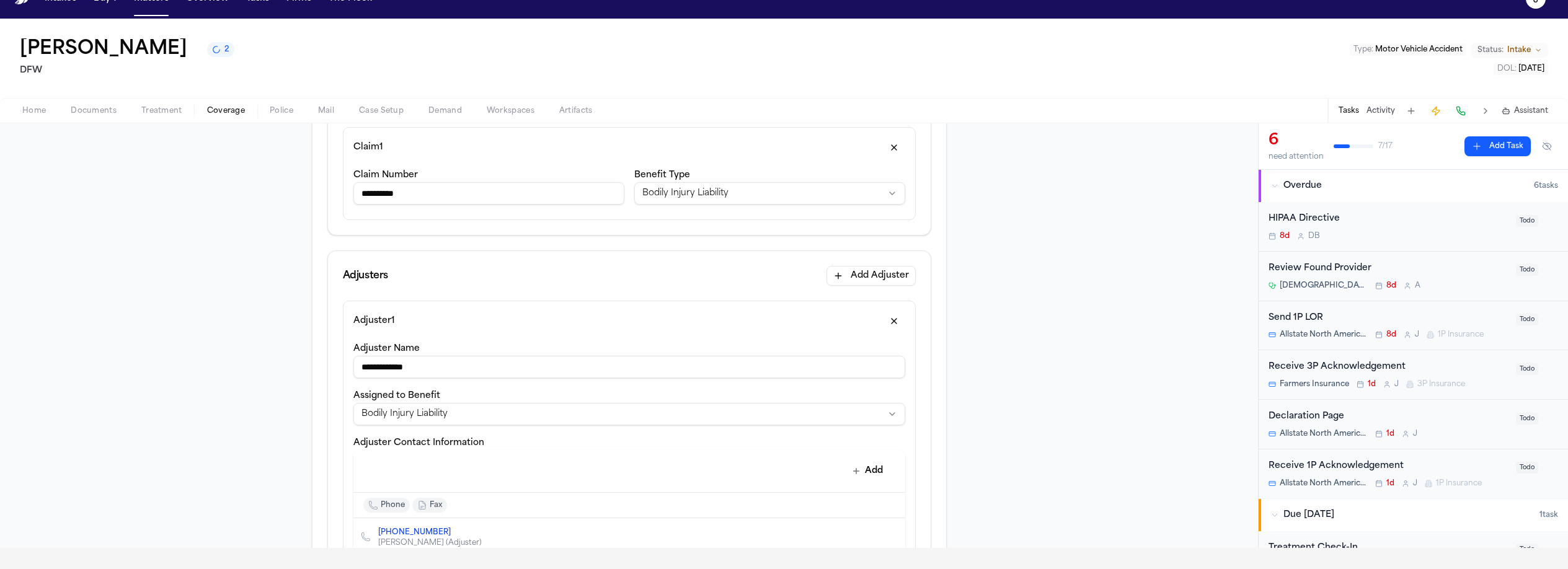
click at [33, 112] on div "Sarah Awando 2 DFW Type : Motor Vehicle Accident Status: Intake DOL : 2025-07-1…" at bounding box center [784, 71] width 1568 height 105
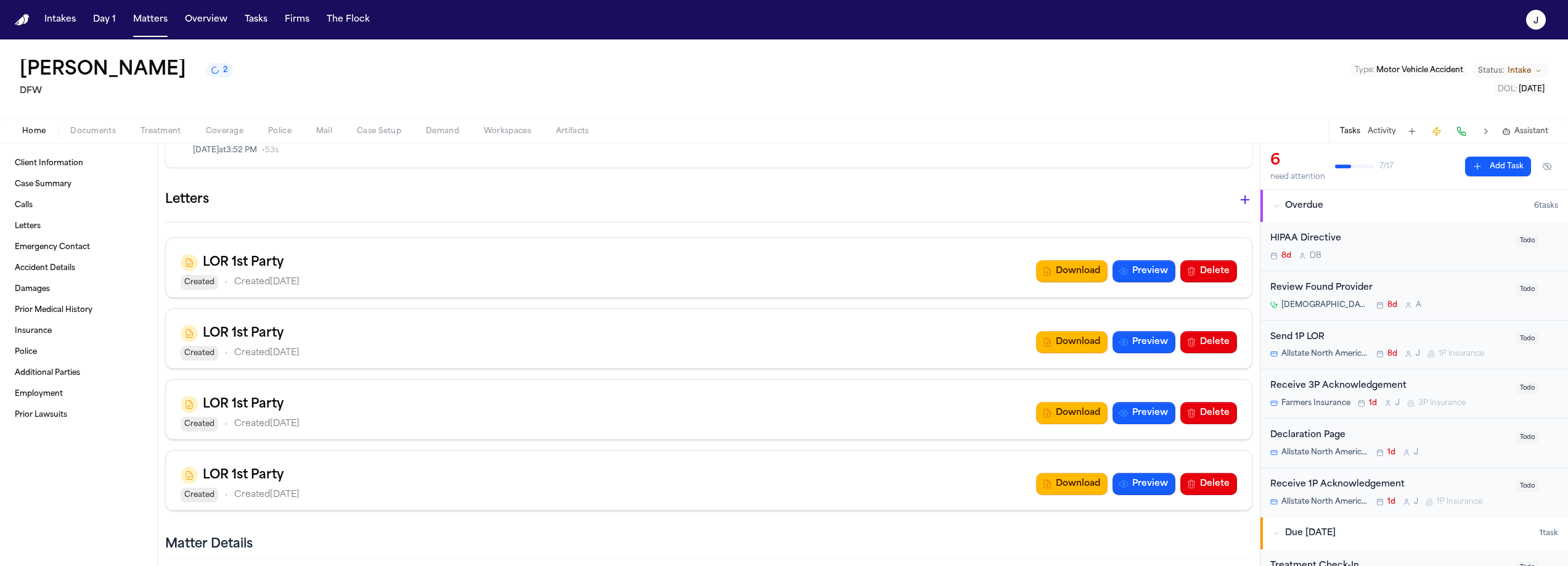
scroll to position [869, 0]
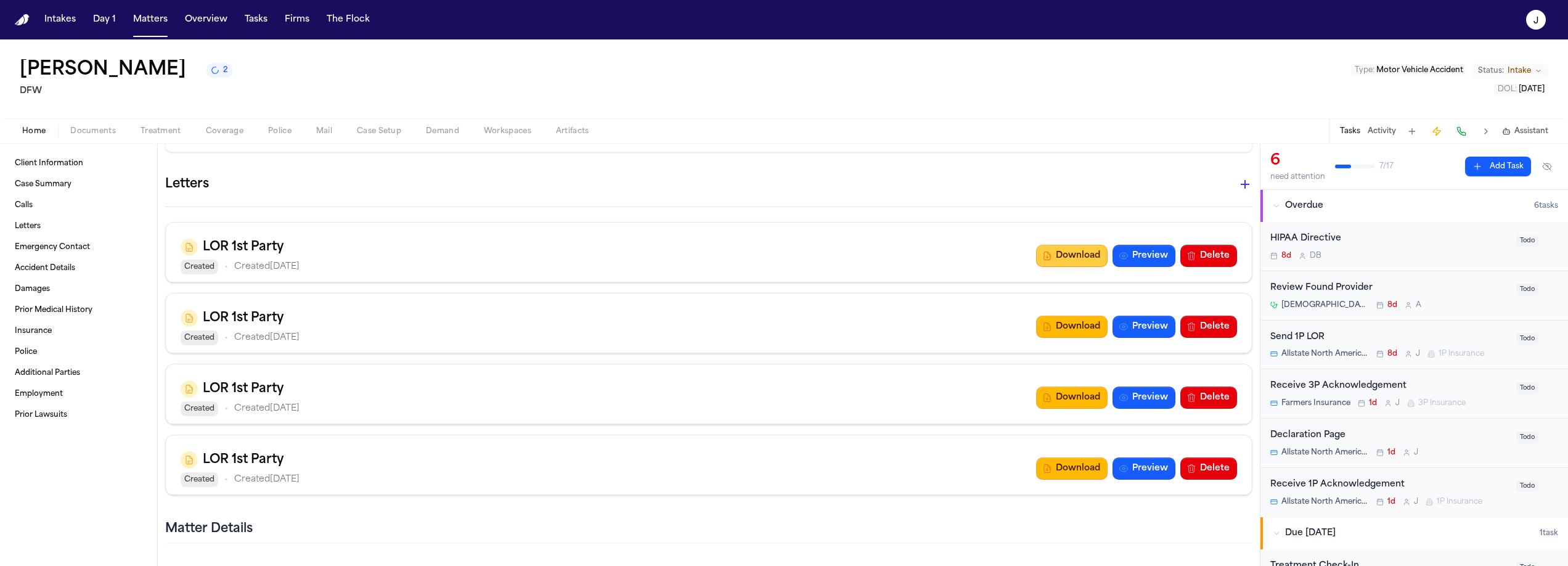
click at [1080, 255] on button "Download" at bounding box center [1072, 256] width 72 height 22
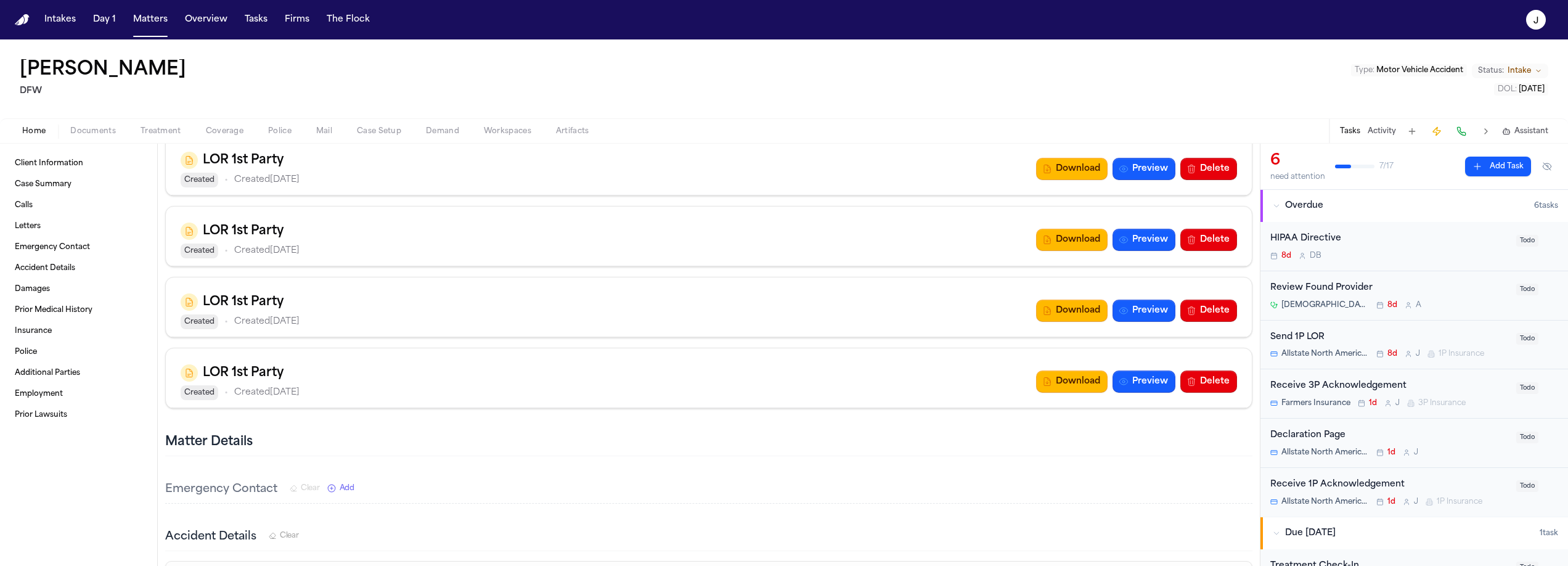
scroll to position [999, 0]
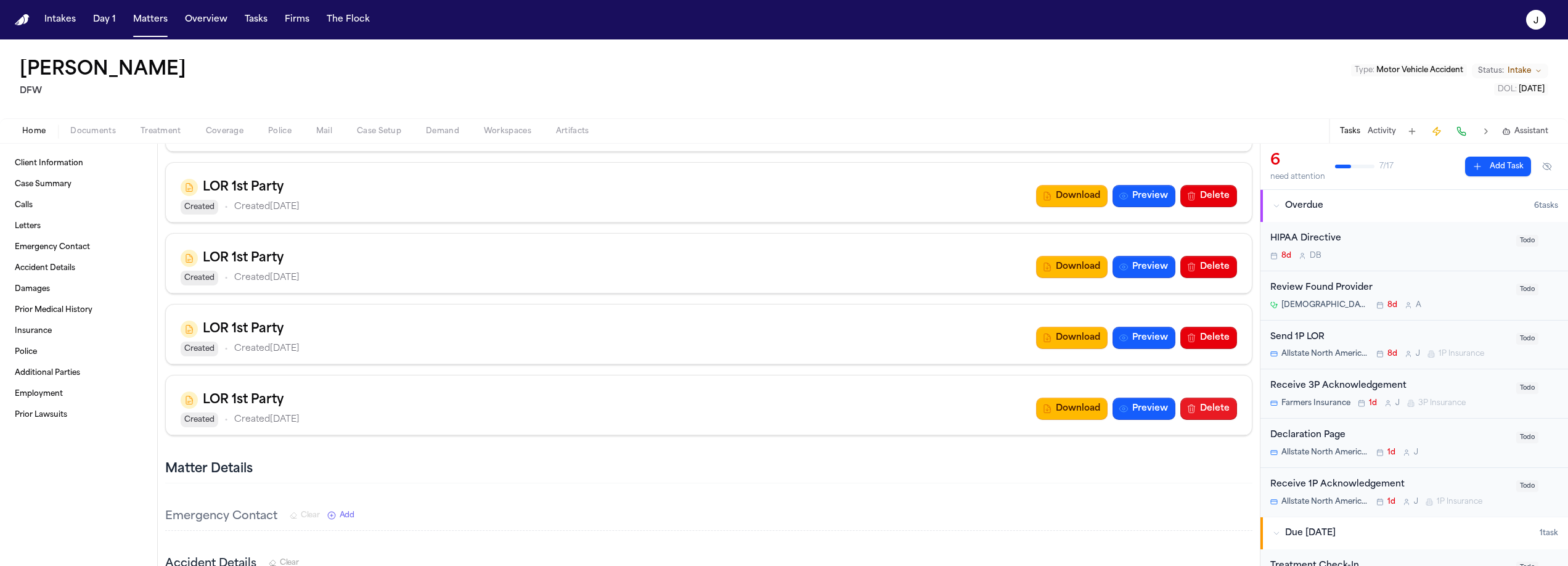
click at [1198, 406] on button "Delete" at bounding box center [1209, 409] width 57 height 22
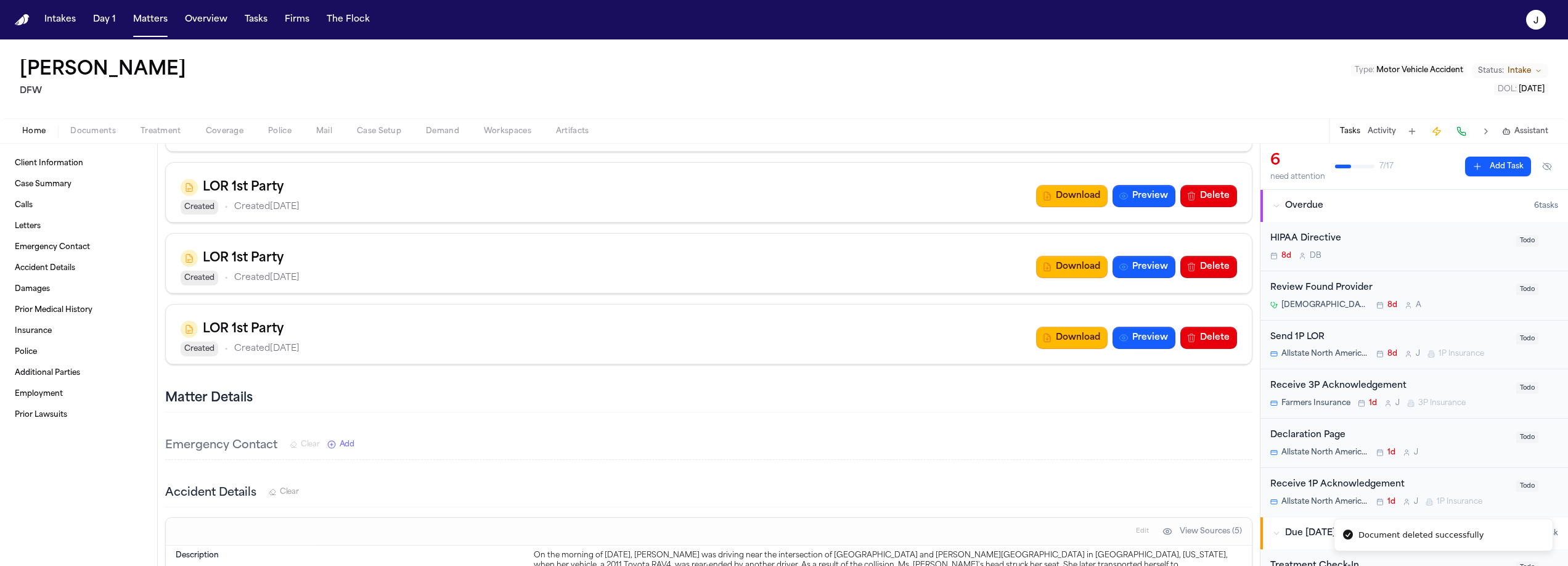
click at [1203, 348] on div "LOR 1st Party Created • Created Aug 14, 2025 Download Preview Delete" at bounding box center [709, 338] width 1057 height 37
click at [1203, 339] on button "Delete" at bounding box center [1209, 338] width 57 height 22
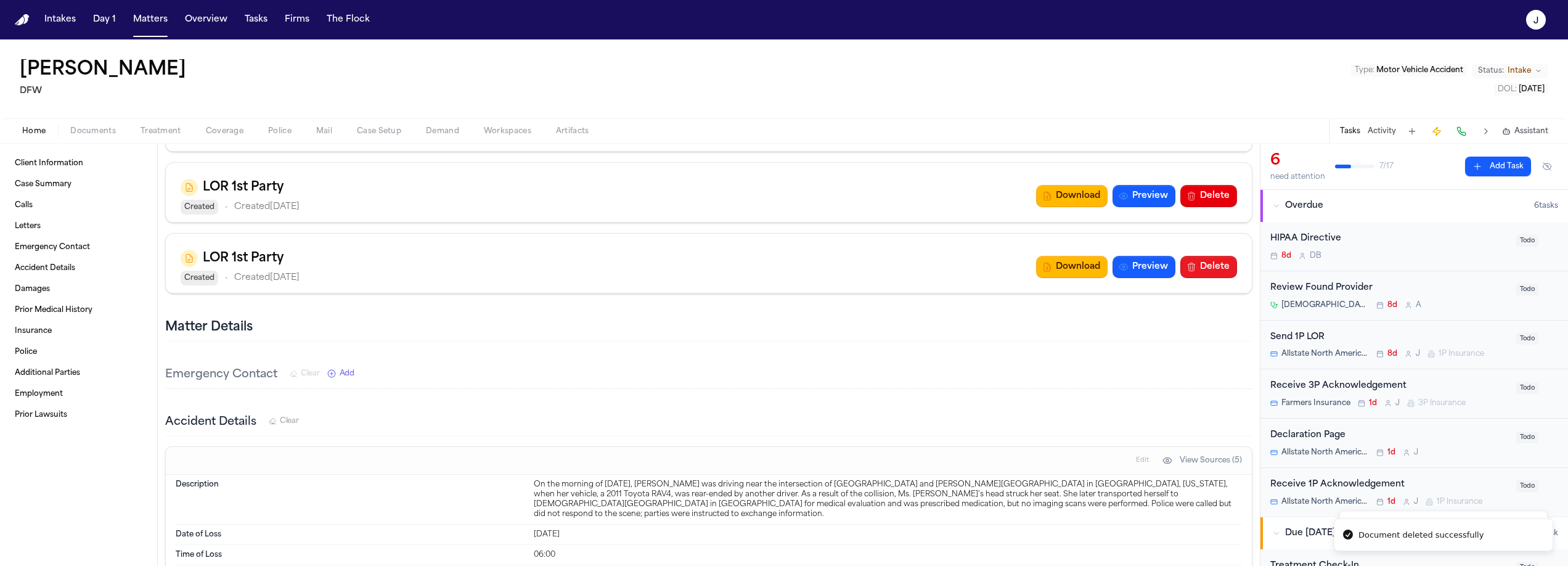
click at [1205, 272] on button "Delete" at bounding box center [1209, 267] width 57 height 22
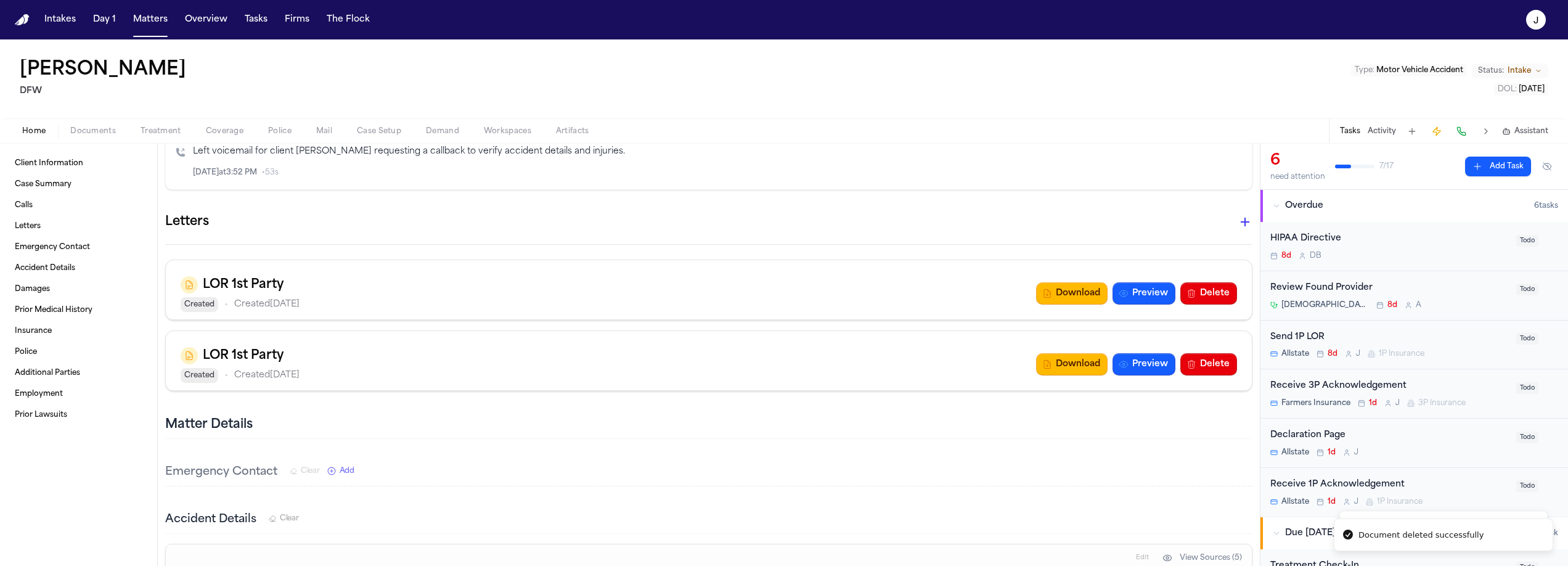
scroll to position [820, 0]
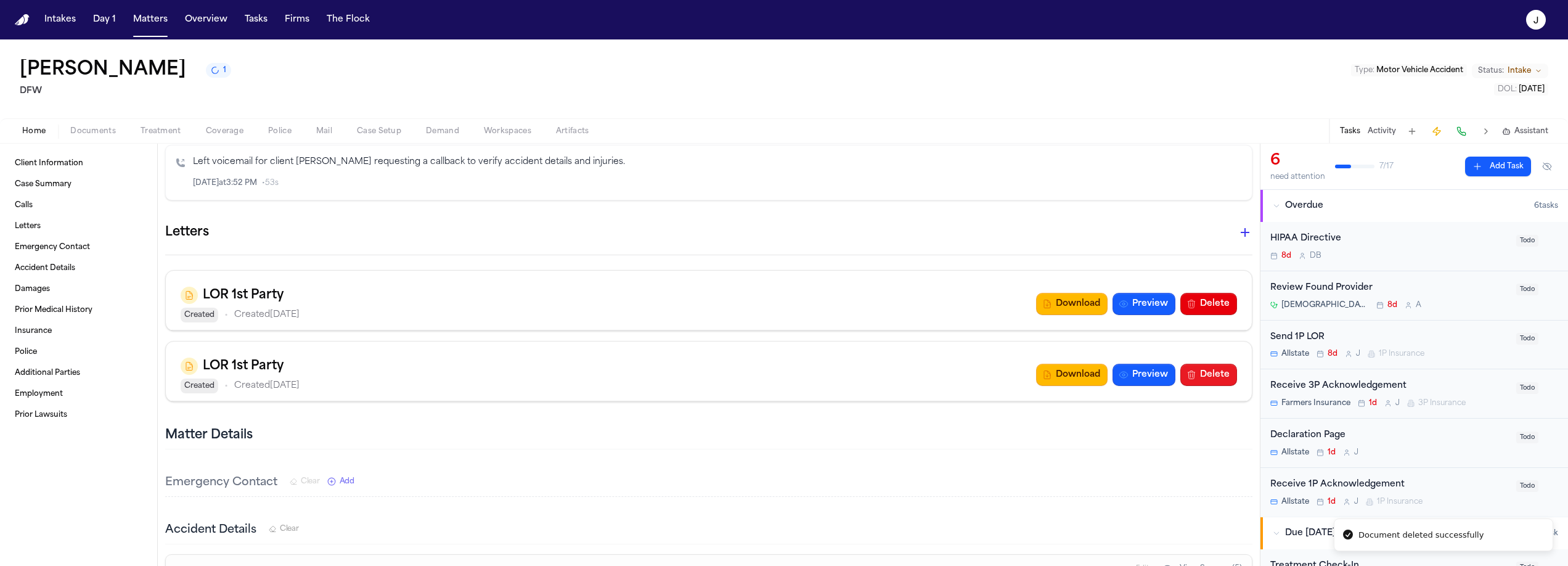
click at [1190, 373] on button "Delete" at bounding box center [1209, 375] width 57 height 22
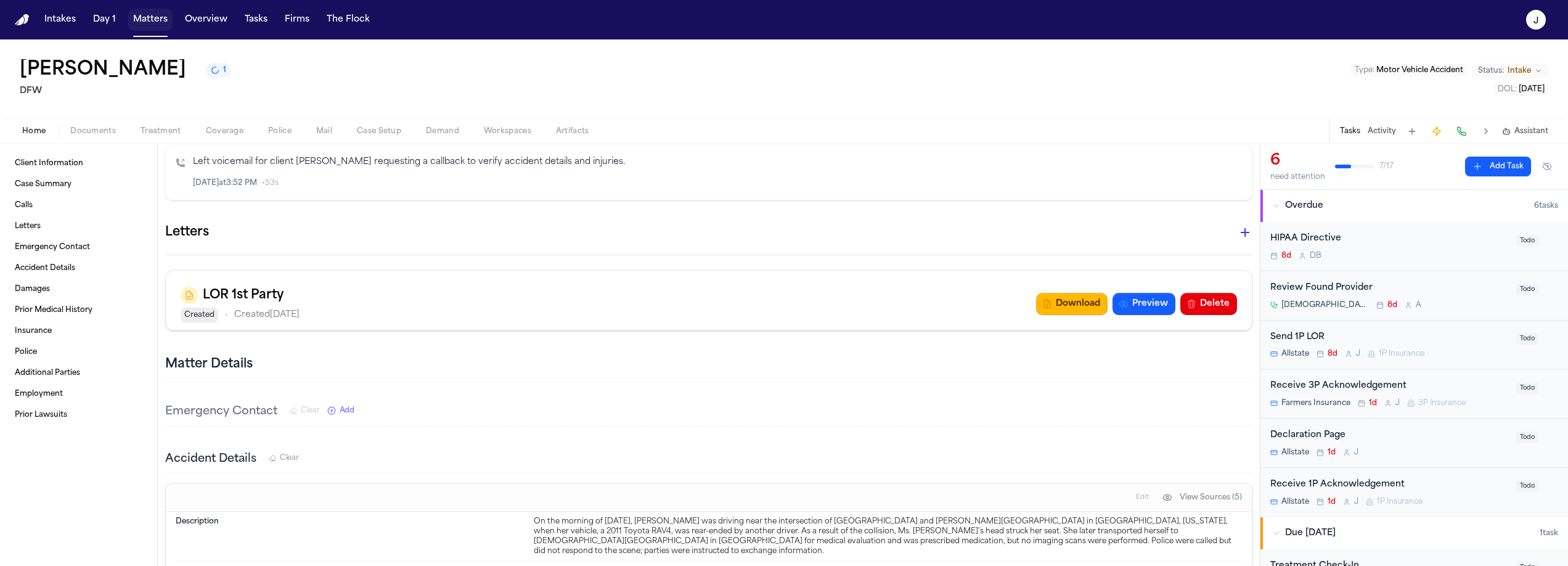
click at [137, 27] on button "Matters" at bounding box center [151, 20] width 45 height 22
click at [148, 26] on button "Matters" at bounding box center [151, 20] width 45 height 22
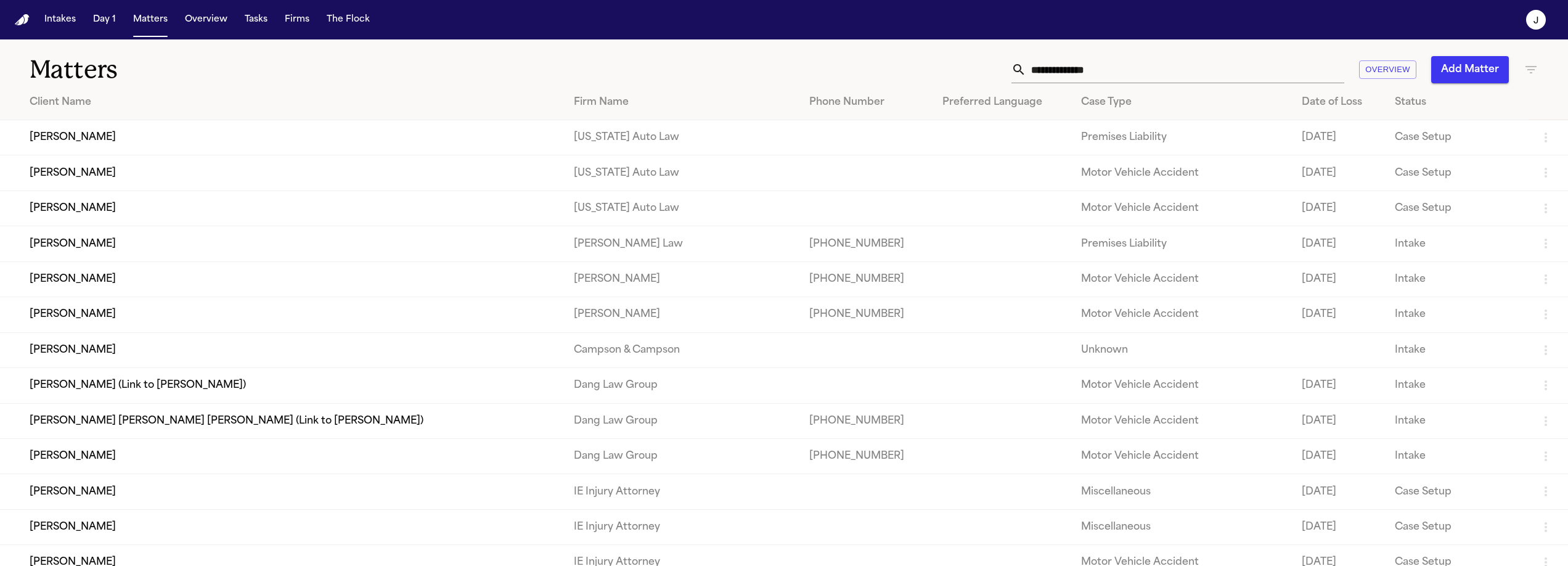
click at [1110, 77] on input "text" at bounding box center [1185, 69] width 318 height 27
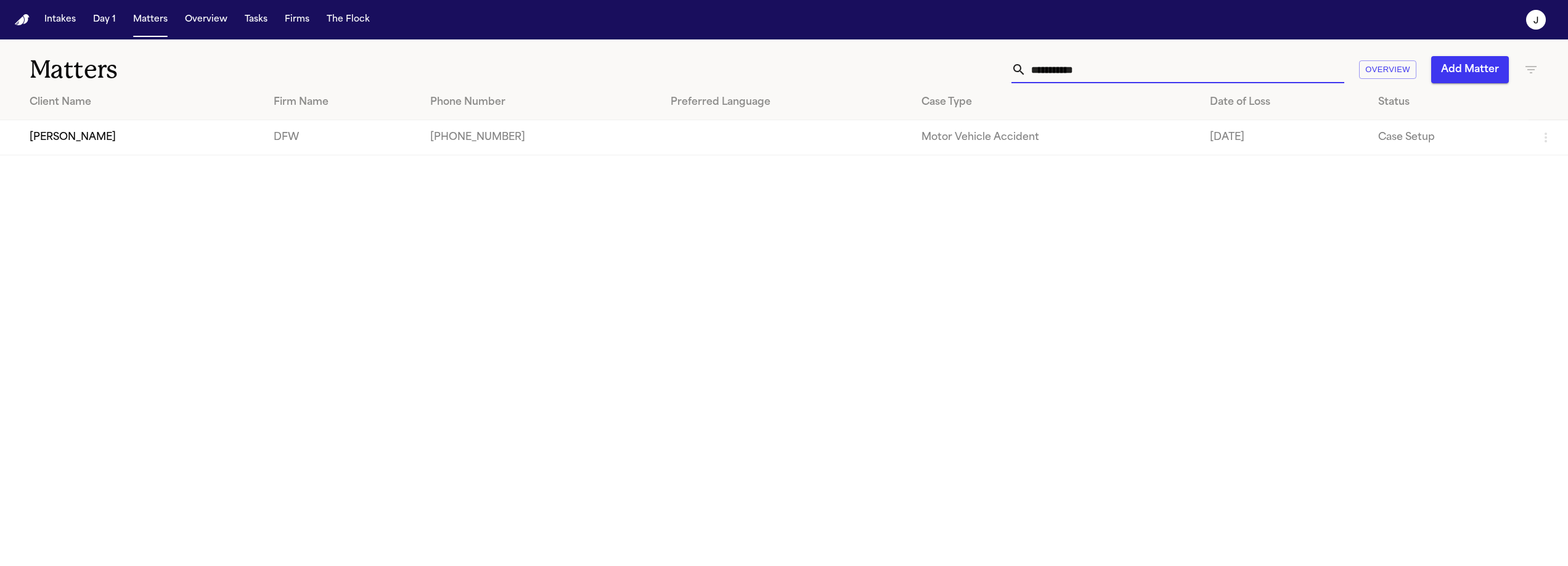
type input "**********"
click at [105, 160] on main "**********" at bounding box center [784, 303] width 1568 height 526
click at [102, 145] on td "[PERSON_NAME]" at bounding box center [132, 137] width 264 height 35
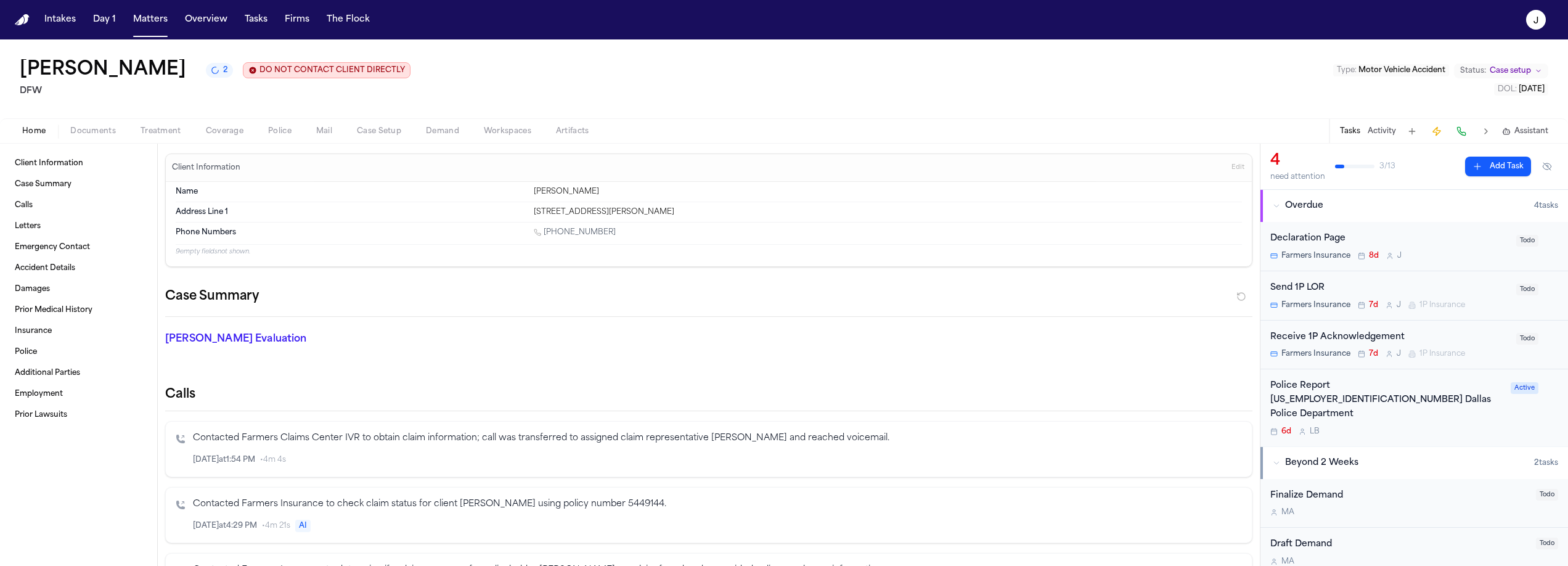
click at [244, 133] on button "Coverage" at bounding box center [225, 131] width 63 height 15
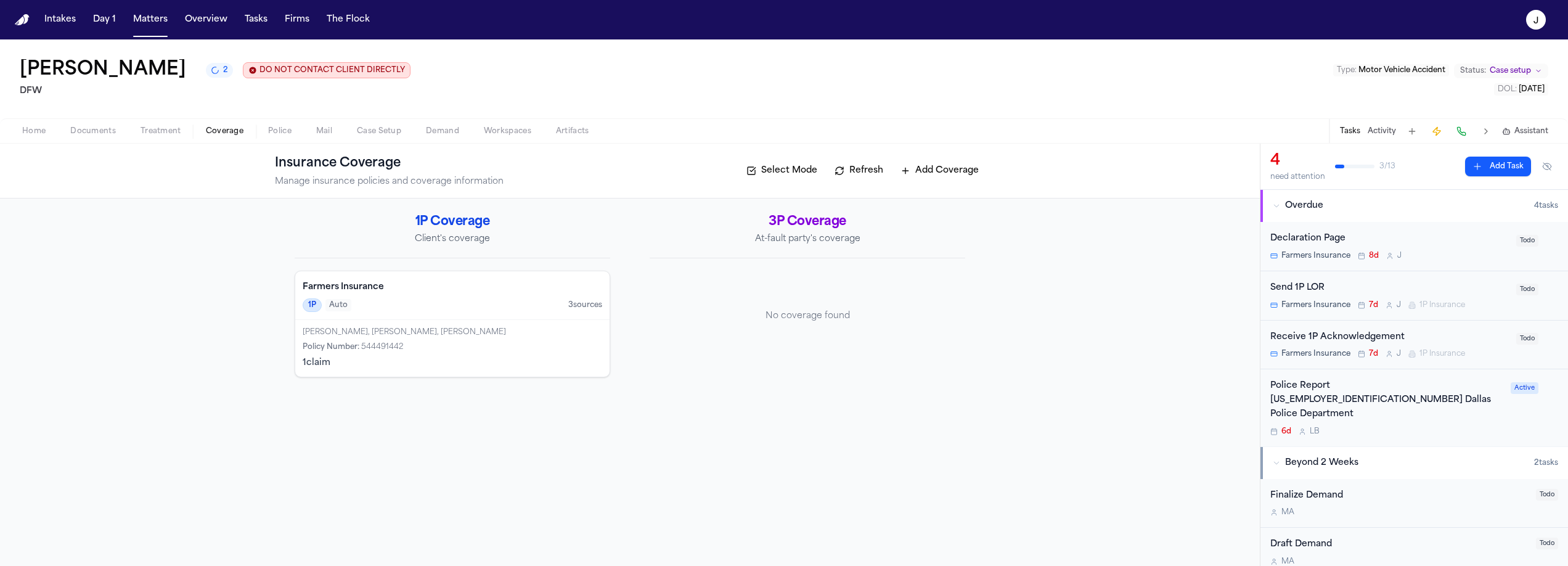
click at [458, 288] on h4 "Farmers Insurance" at bounding box center [452, 287] width 300 height 13
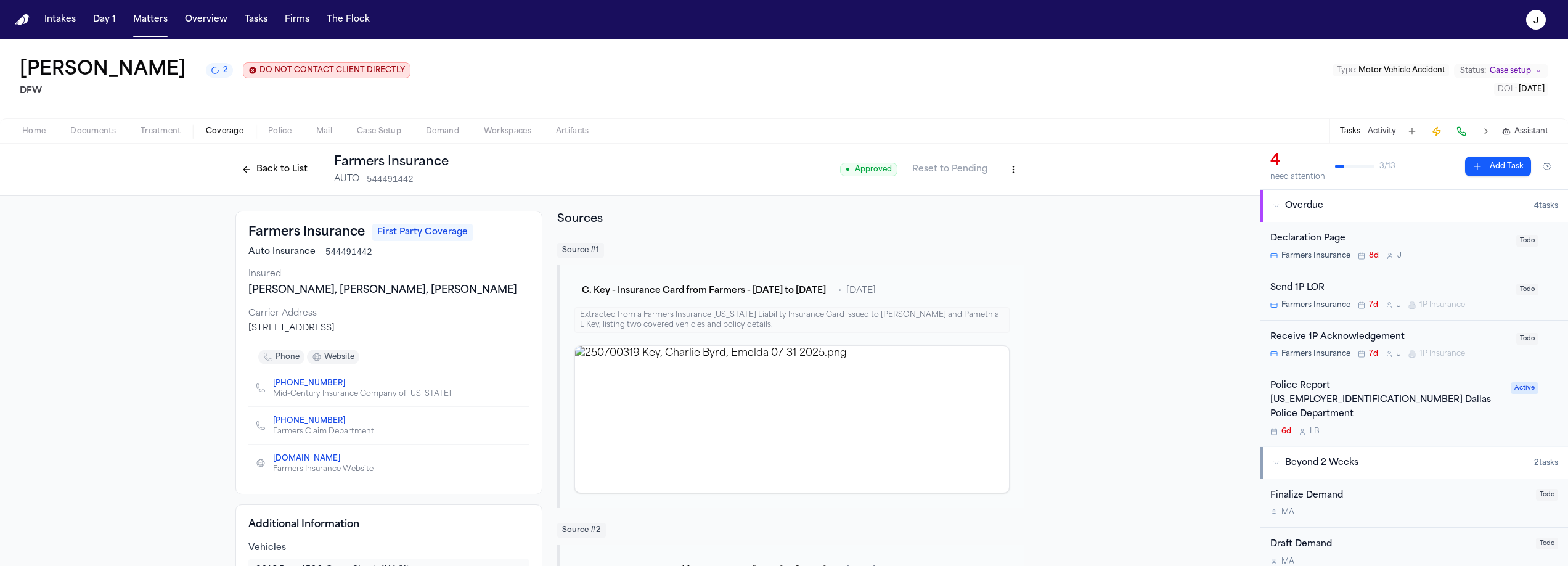
click at [1464, 135] on button at bounding box center [1461, 131] width 17 height 17
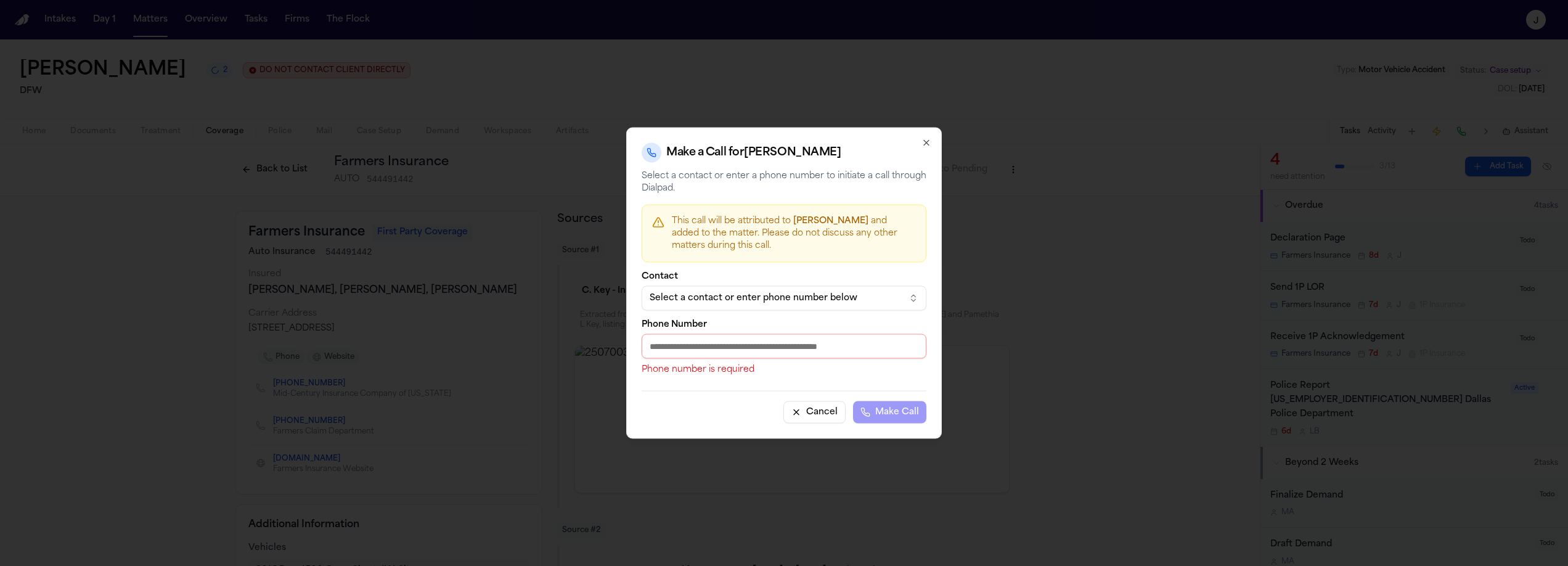
click at [728, 292] on div "Select a contact or enter phone number below" at bounding box center [774, 298] width 249 height 13
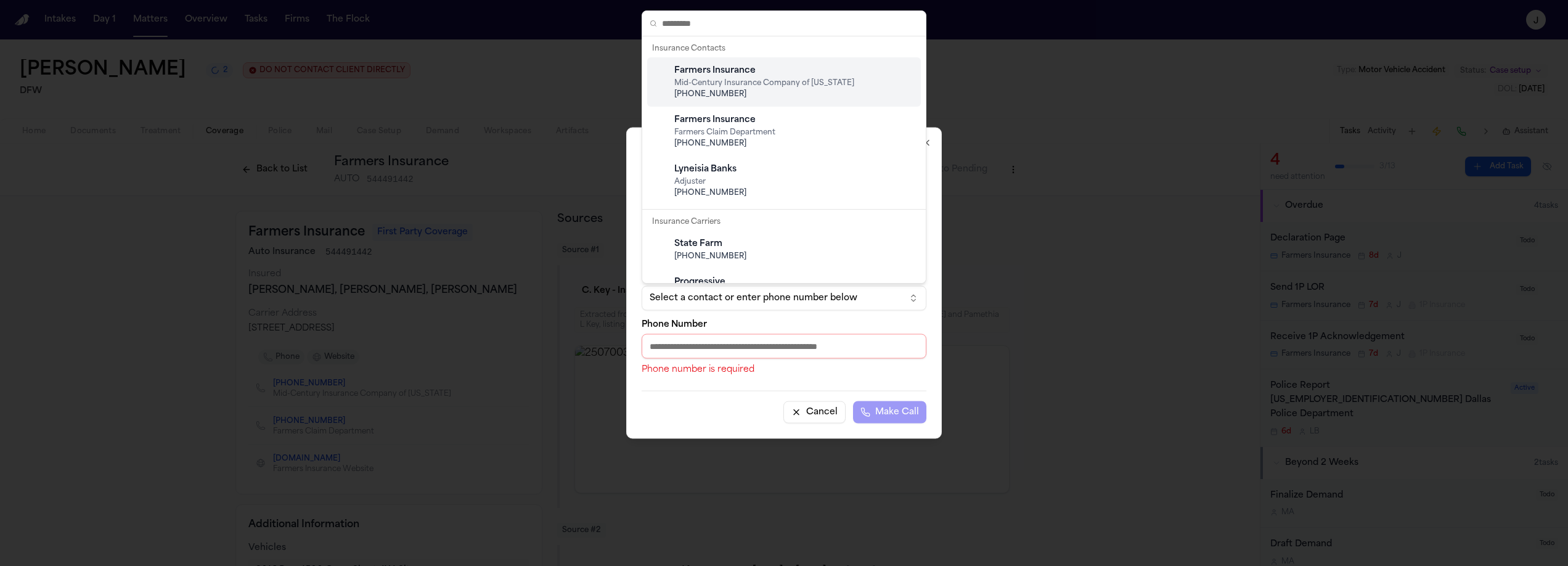
click at [721, 84] on span "Mid-Century Insurance Company of Texas" at bounding box center [794, 83] width 239 height 10
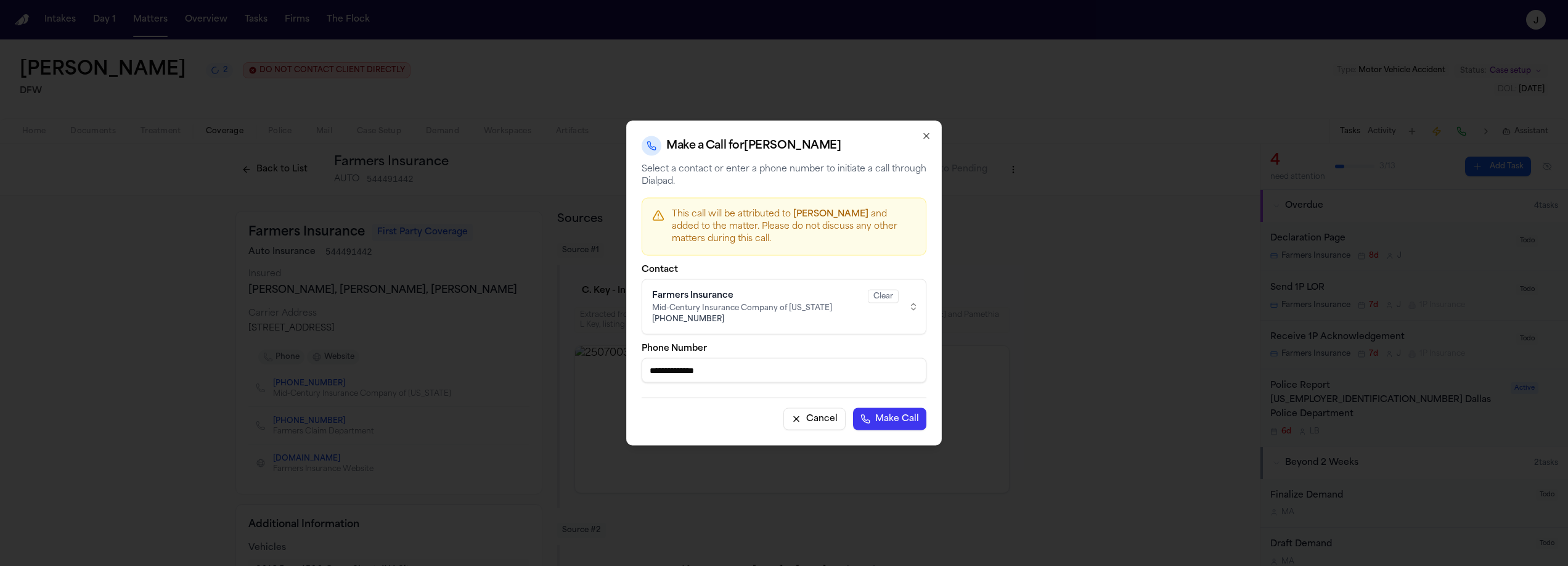
click at [770, 300] on div "Farmers Insurance" at bounding box center [756, 296] width 209 height 13
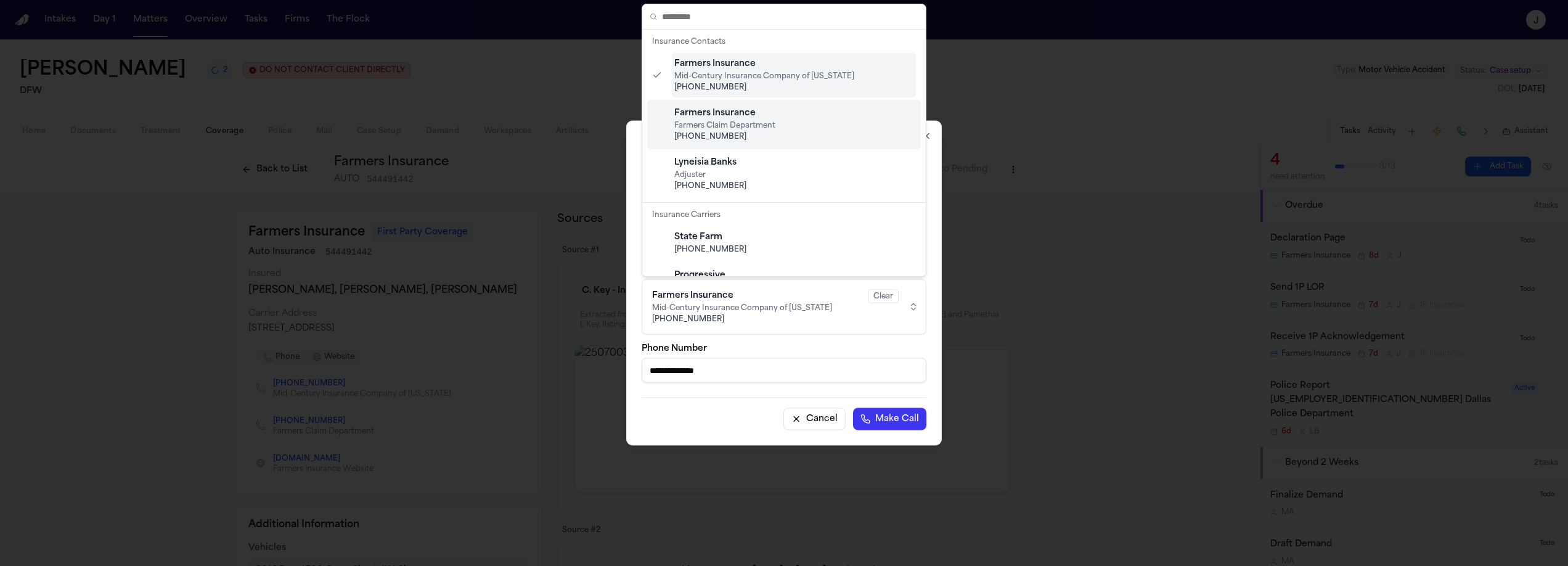
click at [748, 122] on span "Farmers Claim Department" at bounding box center [794, 125] width 239 height 10
type input "**********"
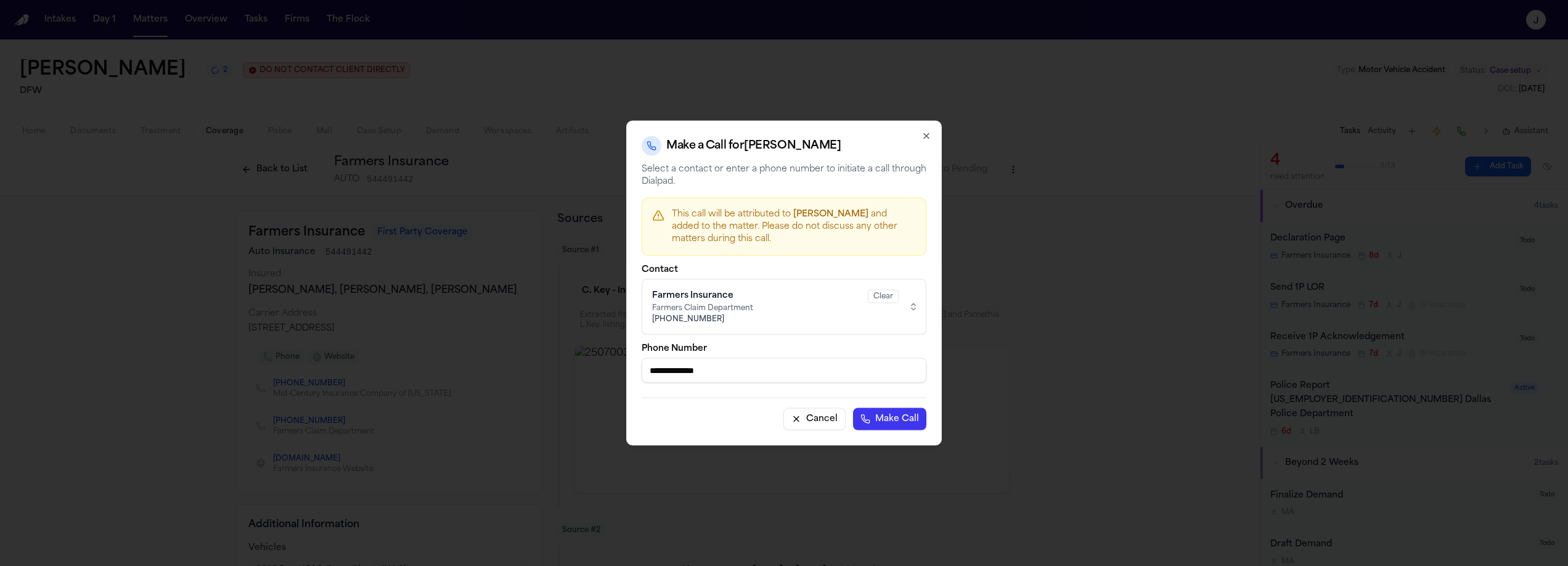
click at [876, 425] on button "Make Call" at bounding box center [890, 420] width 73 height 22
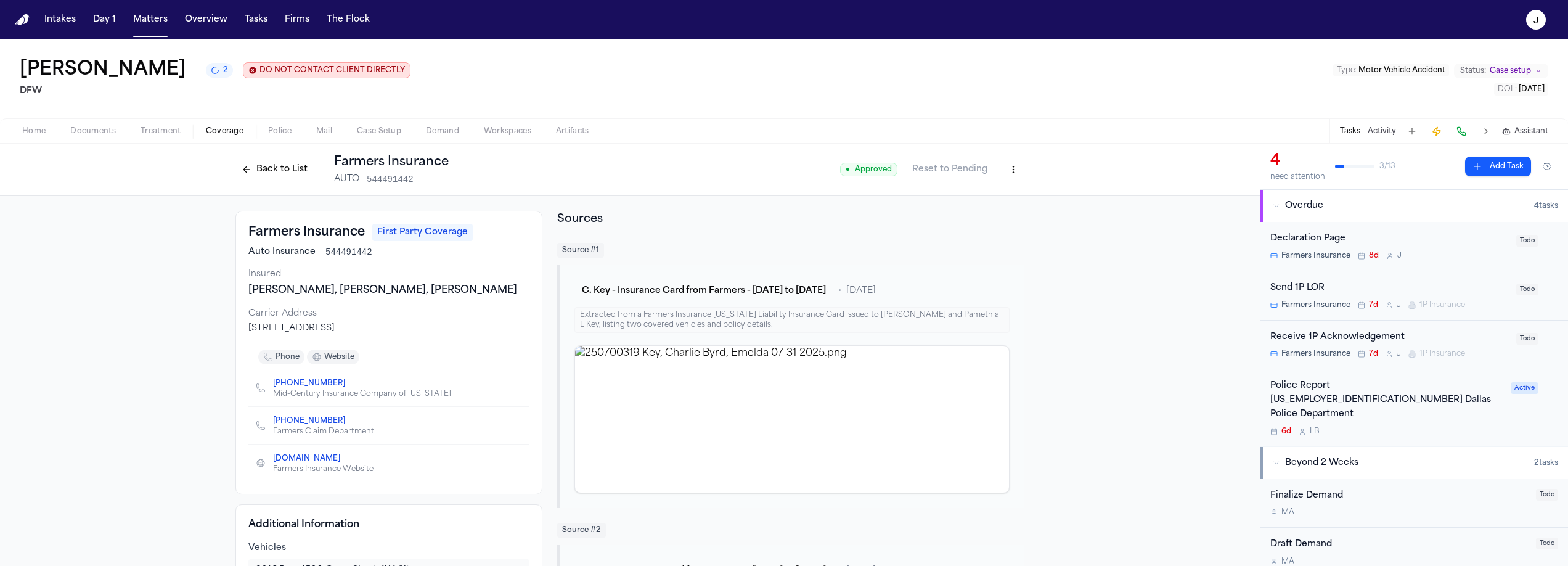
click at [269, 170] on button "Back to List" at bounding box center [274, 169] width 78 height 19
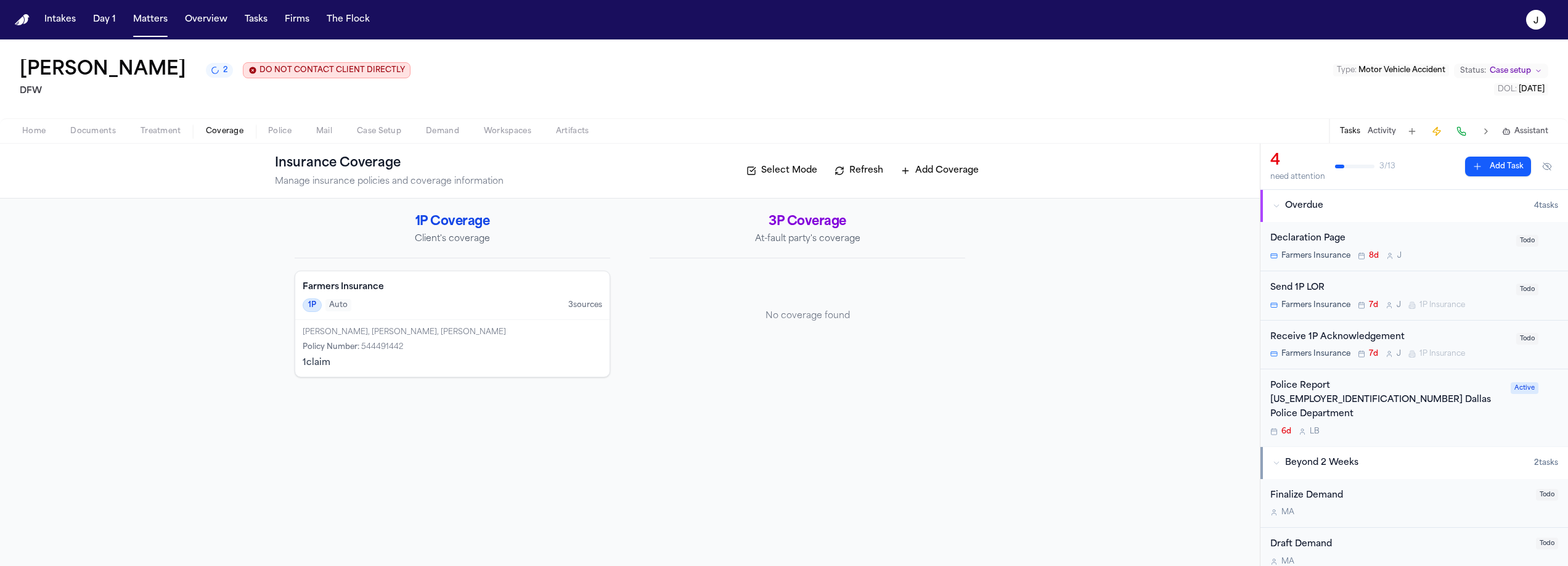
click at [415, 312] on div "1P Auto 3 source s" at bounding box center [452, 305] width 300 height 13
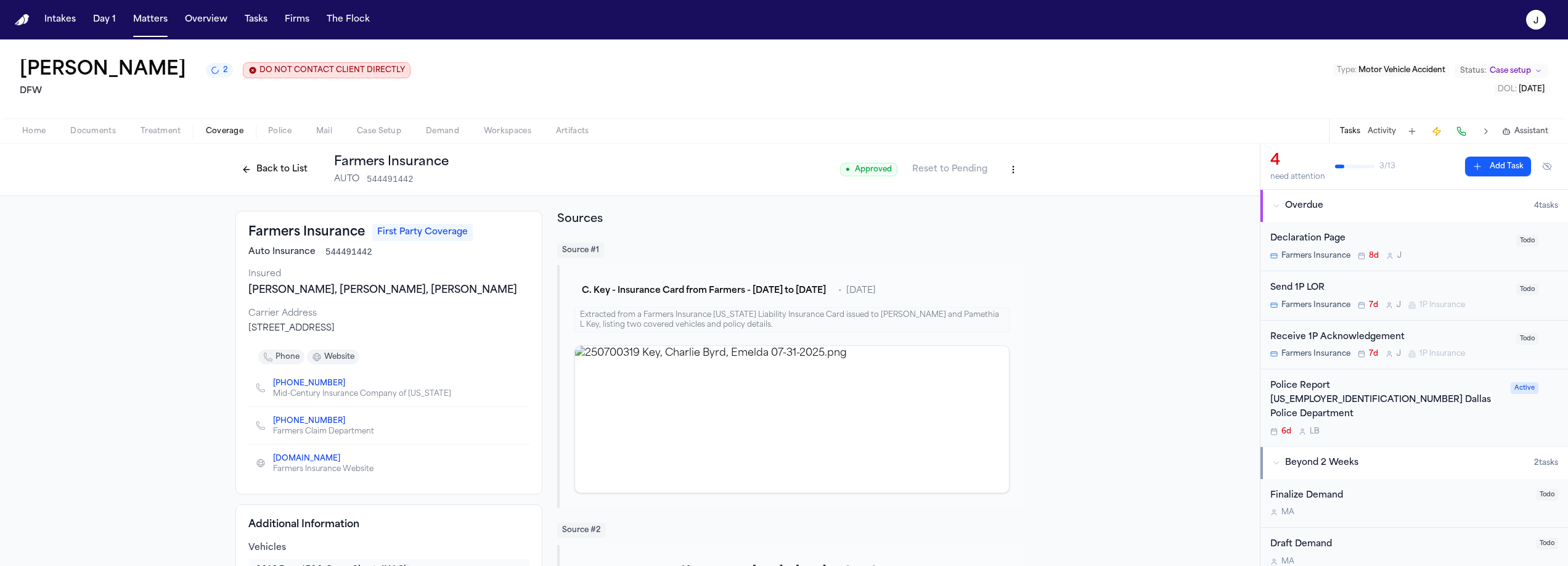
click at [79, 127] on span "Documents" at bounding box center [92, 131] width 45 height 10
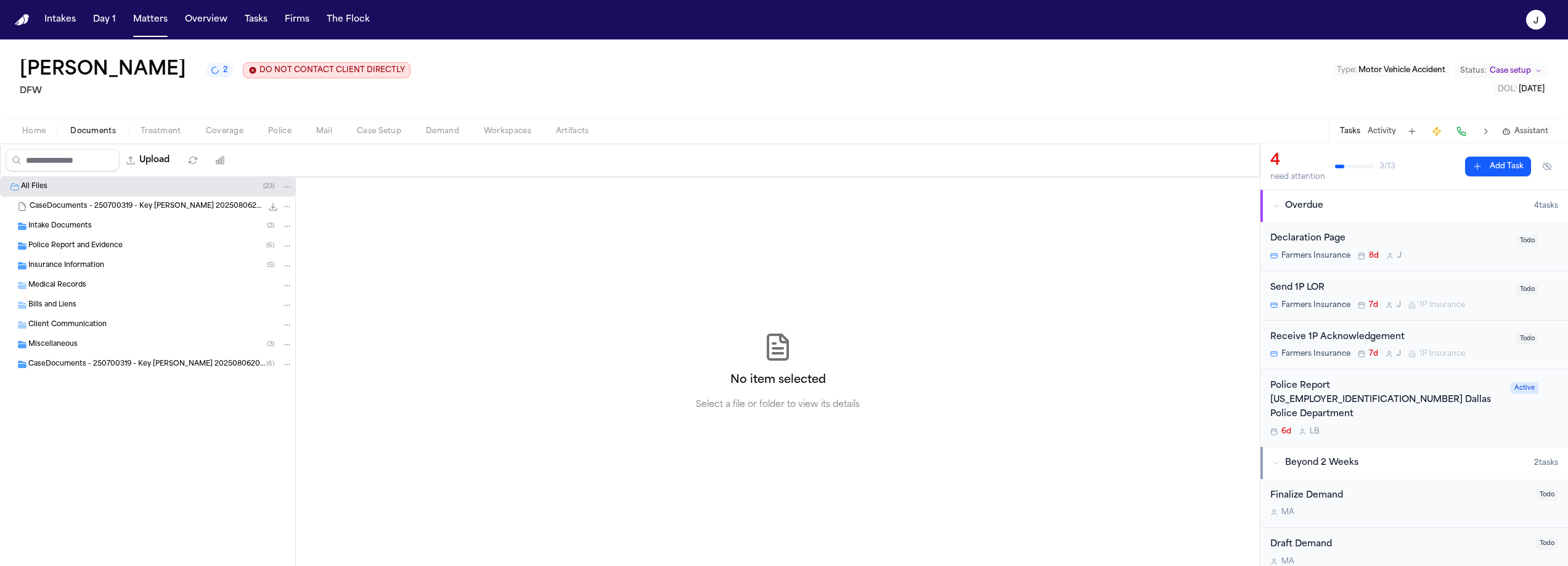
click at [63, 264] on span "Insurance Information" at bounding box center [66, 266] width 76 height 10
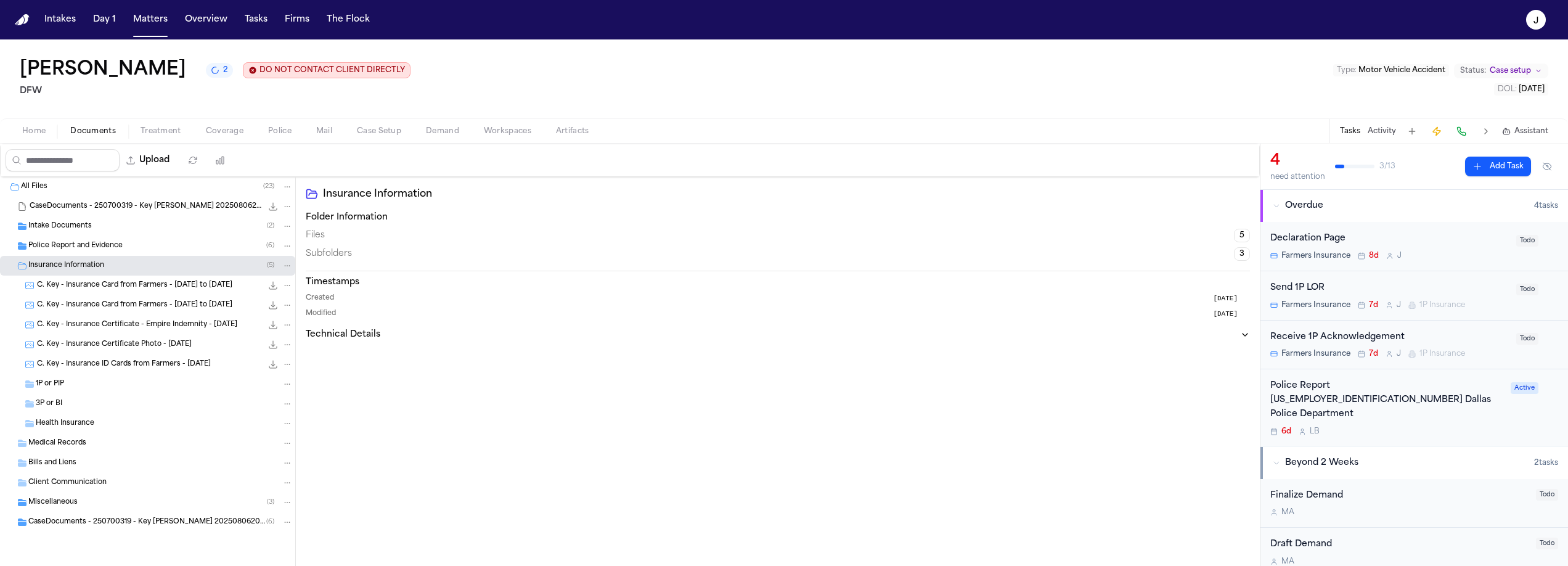
click at [81, 377] on div "1P or PIP" at bounding box center [148, 384] width 295 height 19
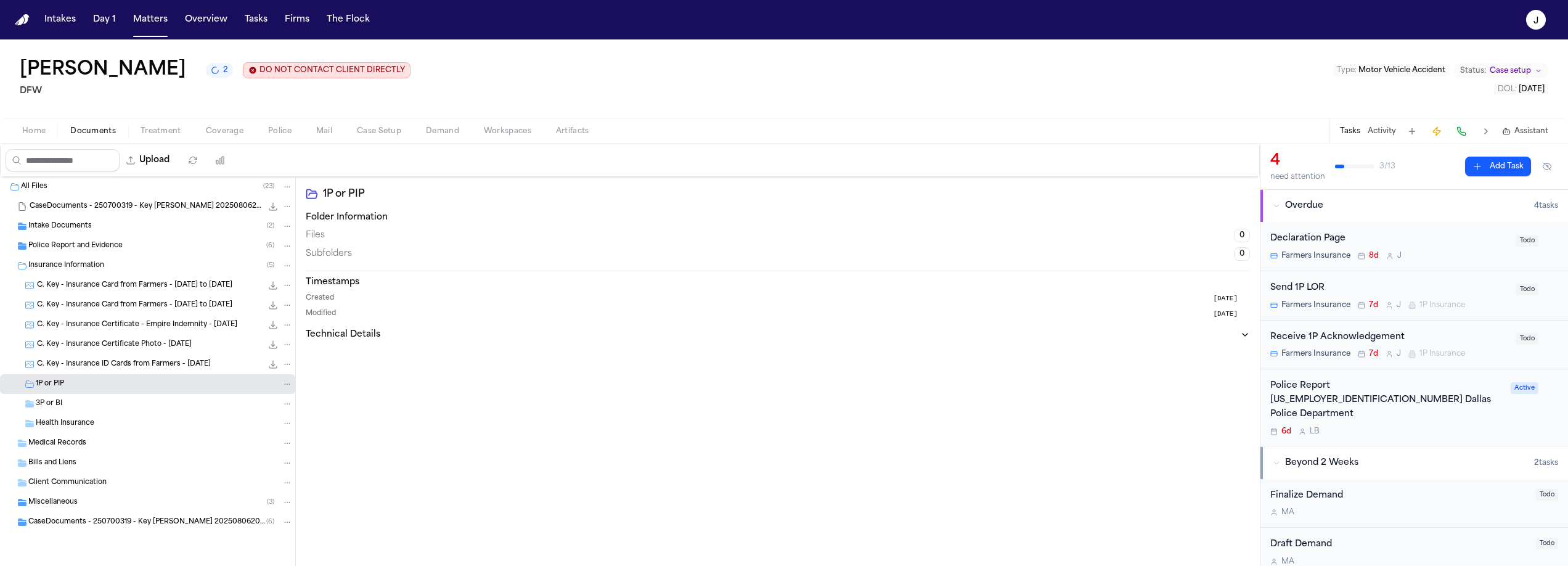
click at [70, 399] on div "3P or BI" at bounding box center [164, 403] width 257 height 11
click at [73, 388] on div "1P or PIP" at bounding box center [164, 384] width 257 height 11
click at [75, 404] on div "3P or BI" at bounding box center [164, 403] width 257 height 11
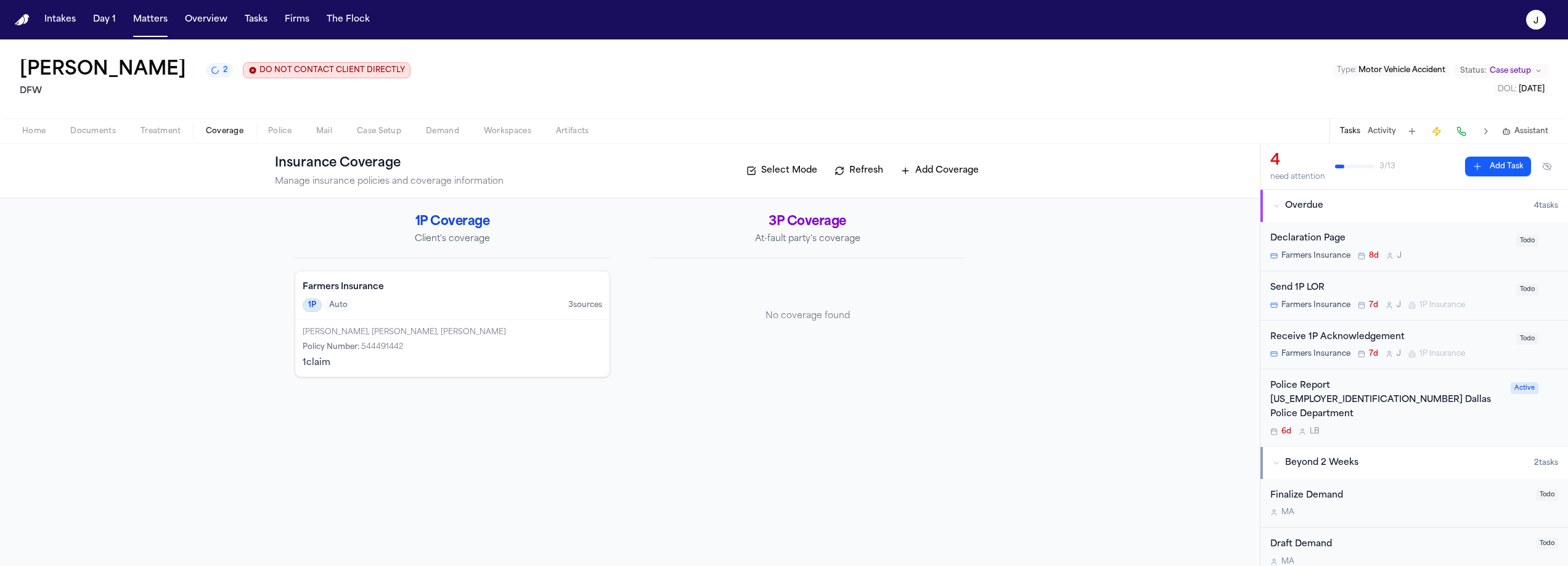
click at [206, 131] on span "Coverage" at bounding box center [224, 131] width 37 height 10
click at [34, 128] on span "Home" at bounding box center [34, 131] width 23 height 10
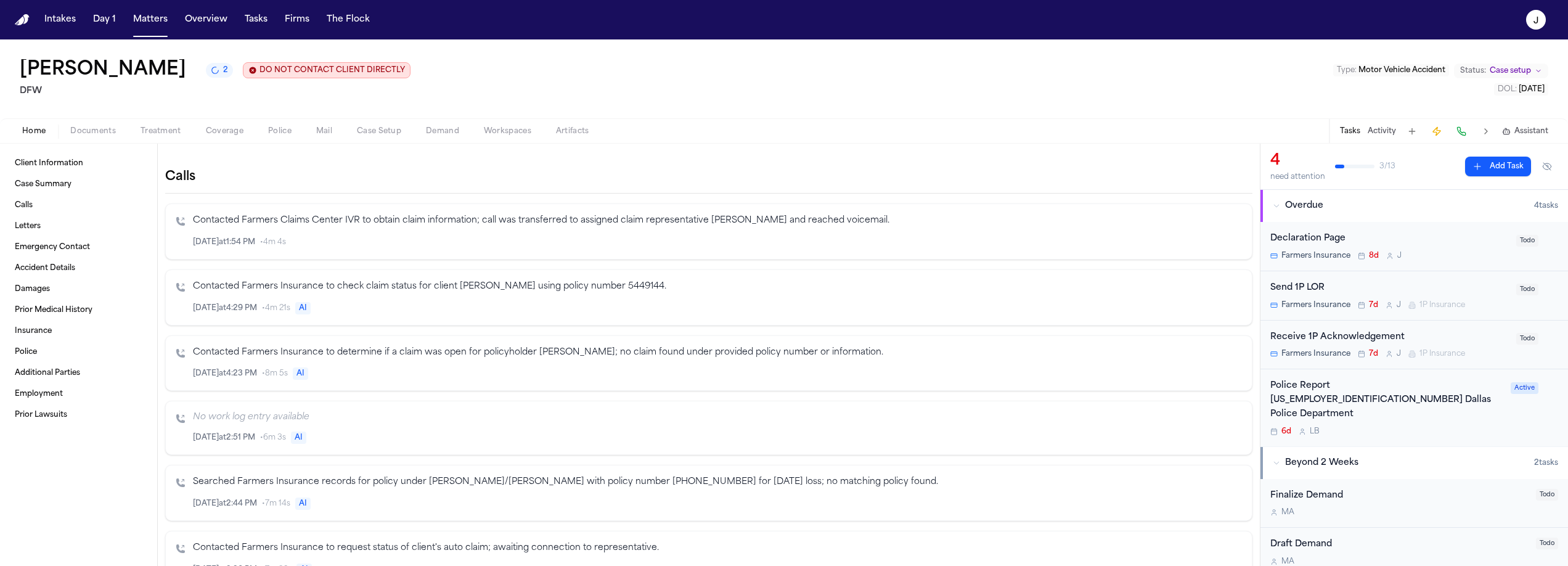
click at [89, 128] on span "Documents" at bounding box center [92, 131] width 45 height 10
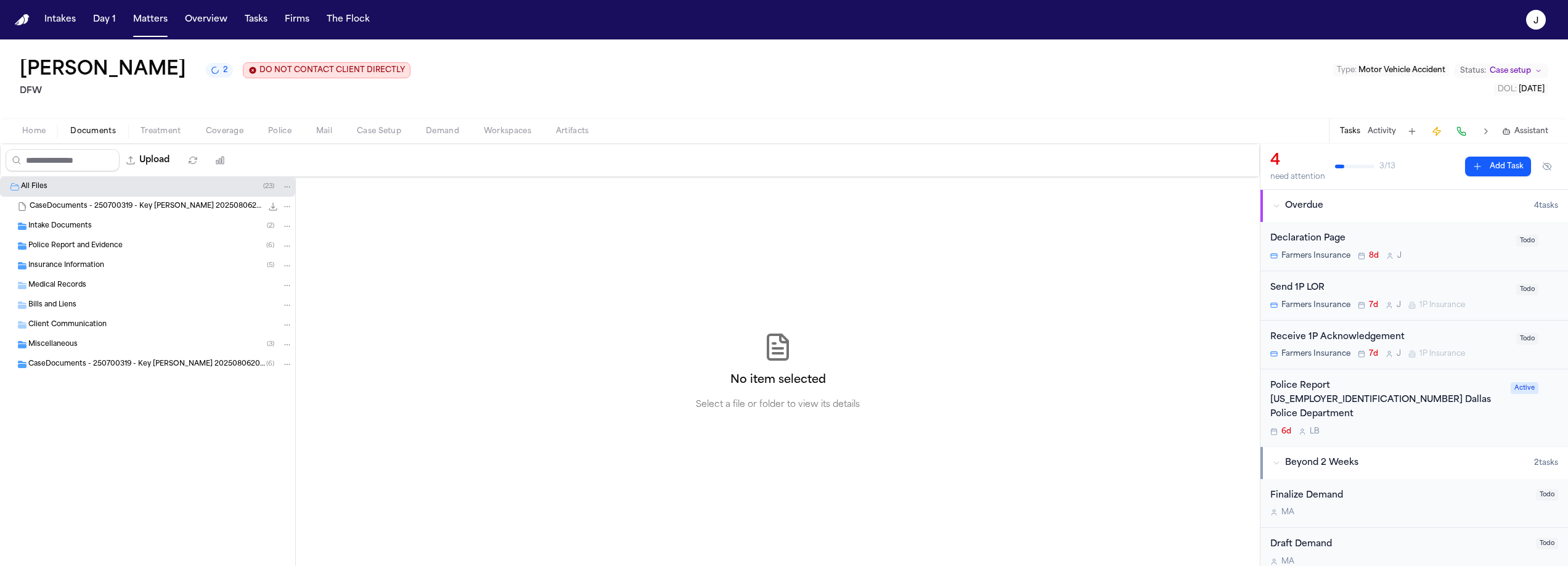
click at [75, 242] on span "Police Report and Evidence" at bounding box center [75, 246] width 95 height 10
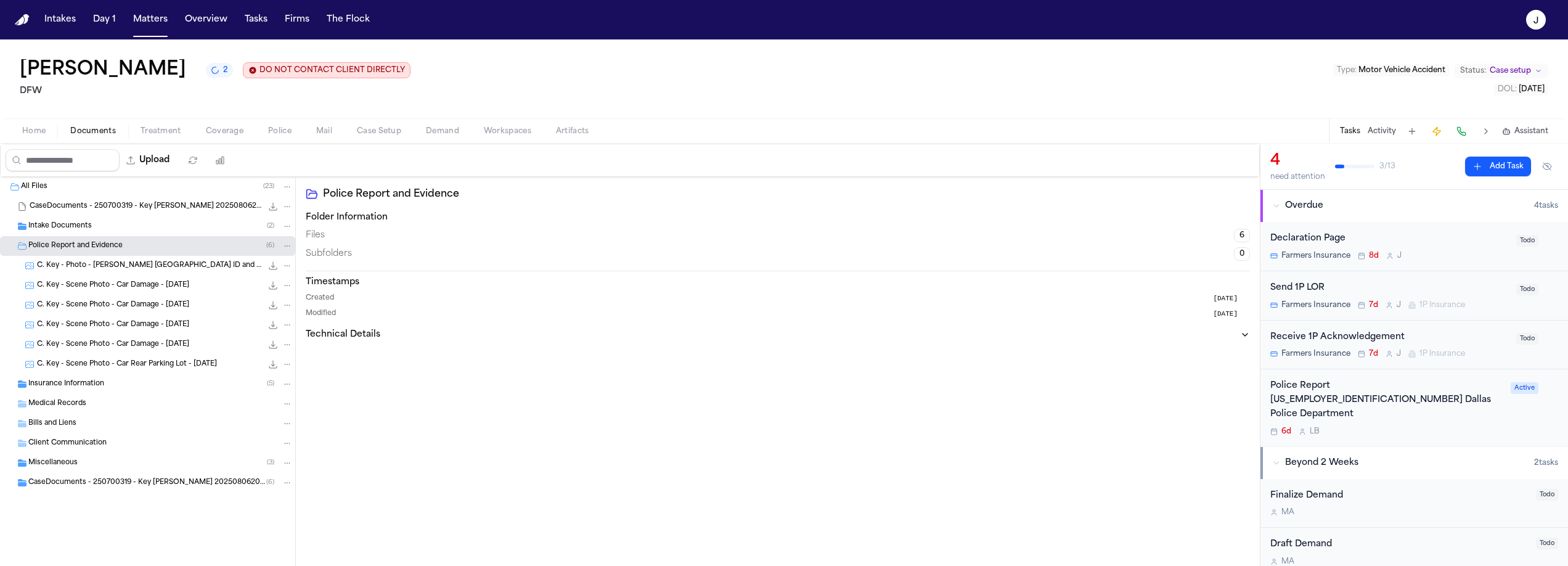
click at [114, 369] on span "C. Key - Scene Photo - Car Rear Parking Lot - 7.30.25" at bounding box center [127, 365] width 180 height 10
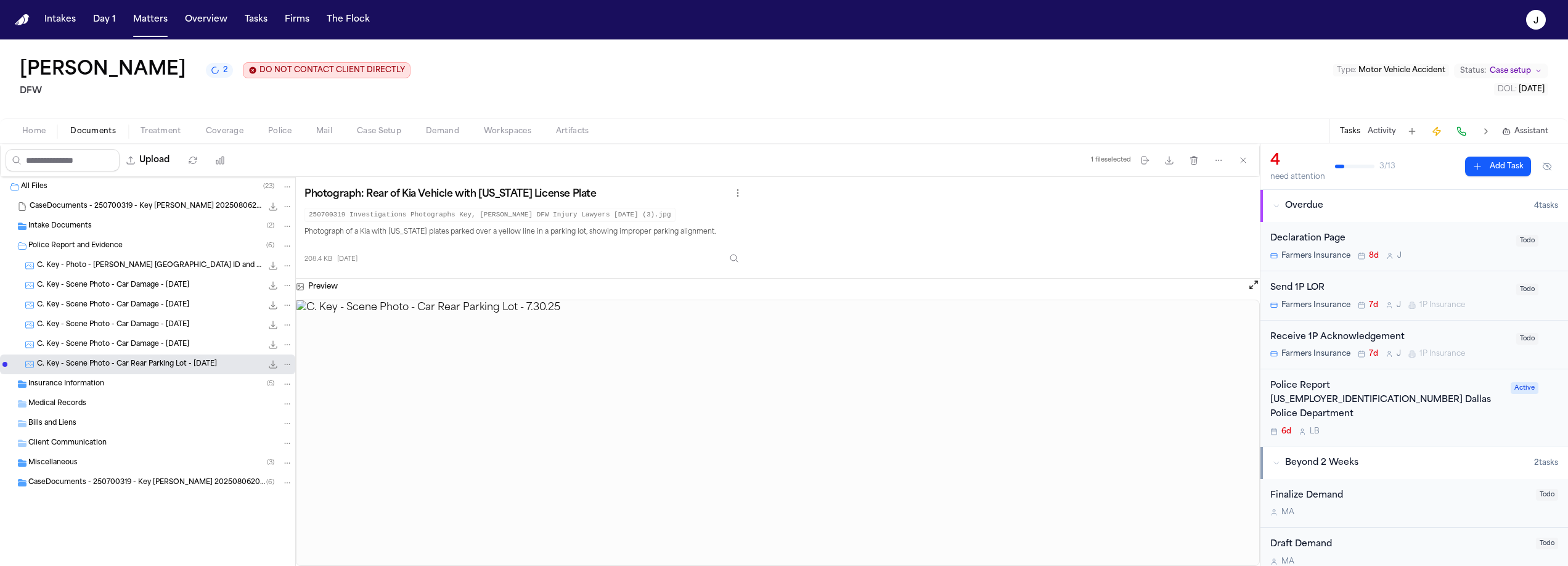
click at [123, 346] on span "C. Key - Scene Photo - Car Damage - 7.31.25" at bounding box center [113, 345] width 152 height 10
click at [130, 321] on span "C. Key - Scene Photo - Car Damage - 7.31.25" at bounding box center [113, 325] width 152 height 10
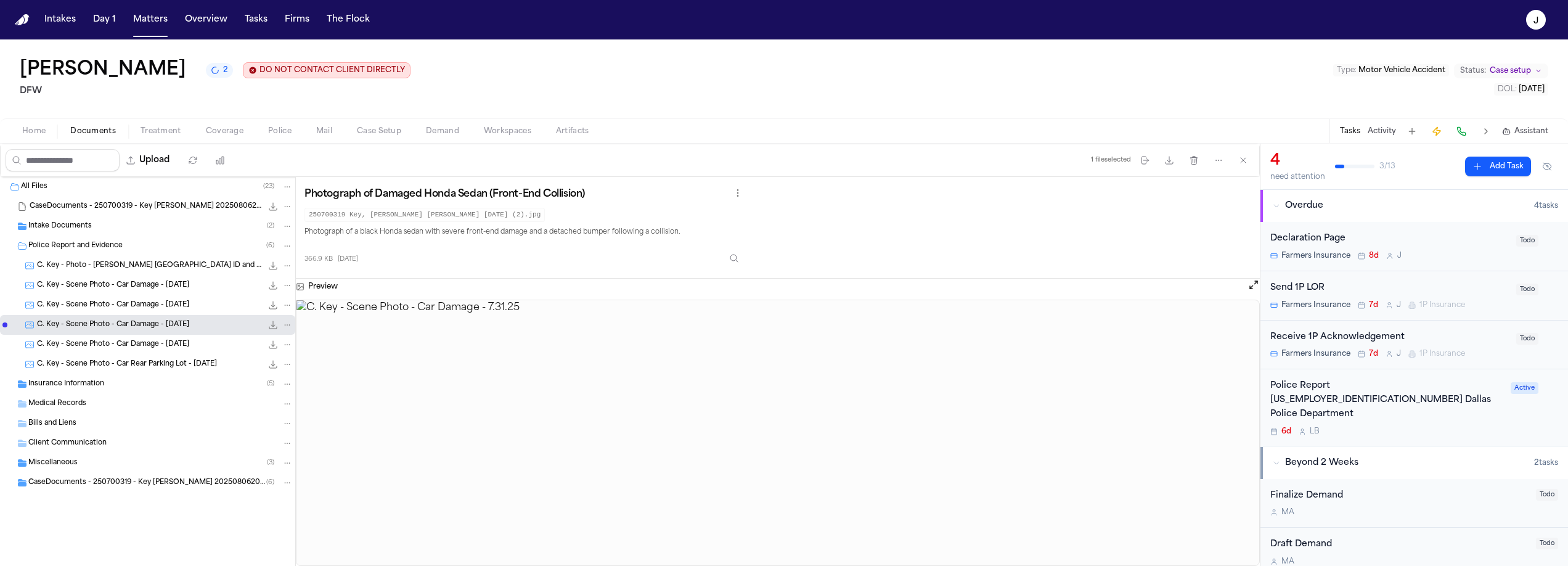
click at [131, 309] on span "C. Key - Scene Photo - Car Damage - 7.30.25" at bounding box center [113, 306] width 152 height 10
click at [123, 287] on span "C. Key - Scene Photo - Car Damage - 7.30.25" at bounding box center [113, 286] width 152 height 10
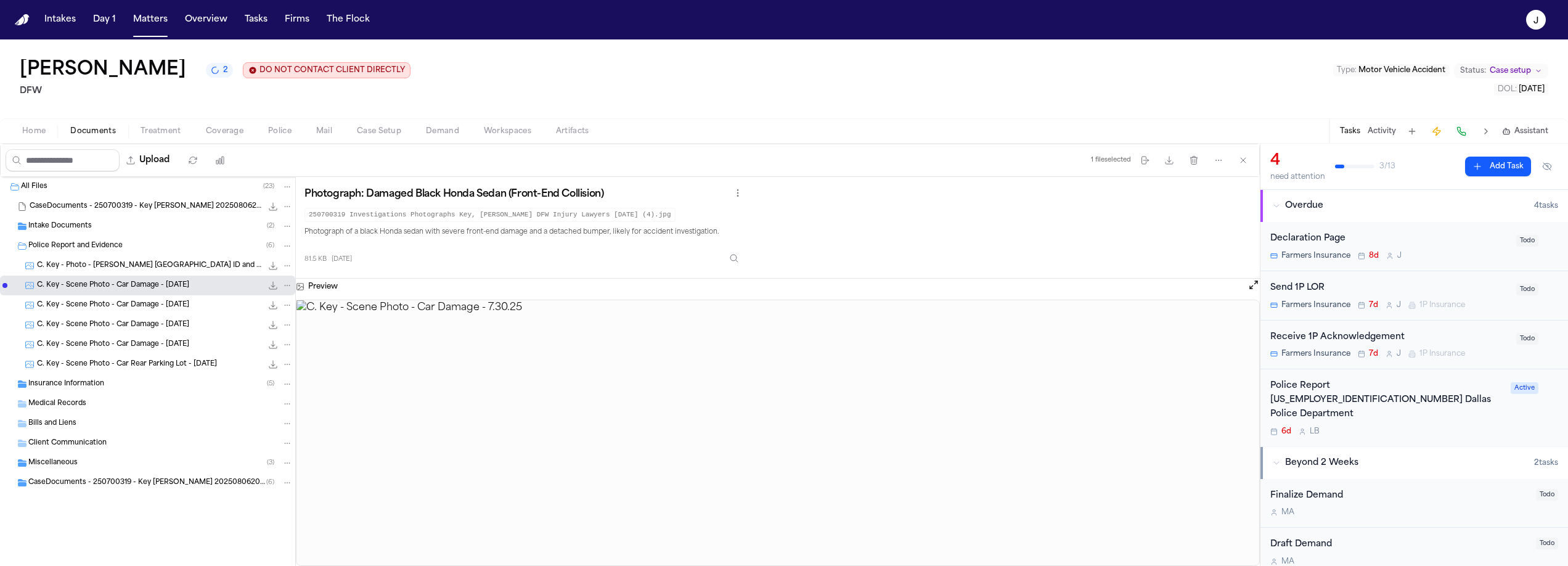
click at [133, 267] on span "C. Key - Photo - Elizabeth Johnson TX ID and Lone Star Motorcars Letter - 7.30.…" at bounding box center [150, 266] width 225 height 10
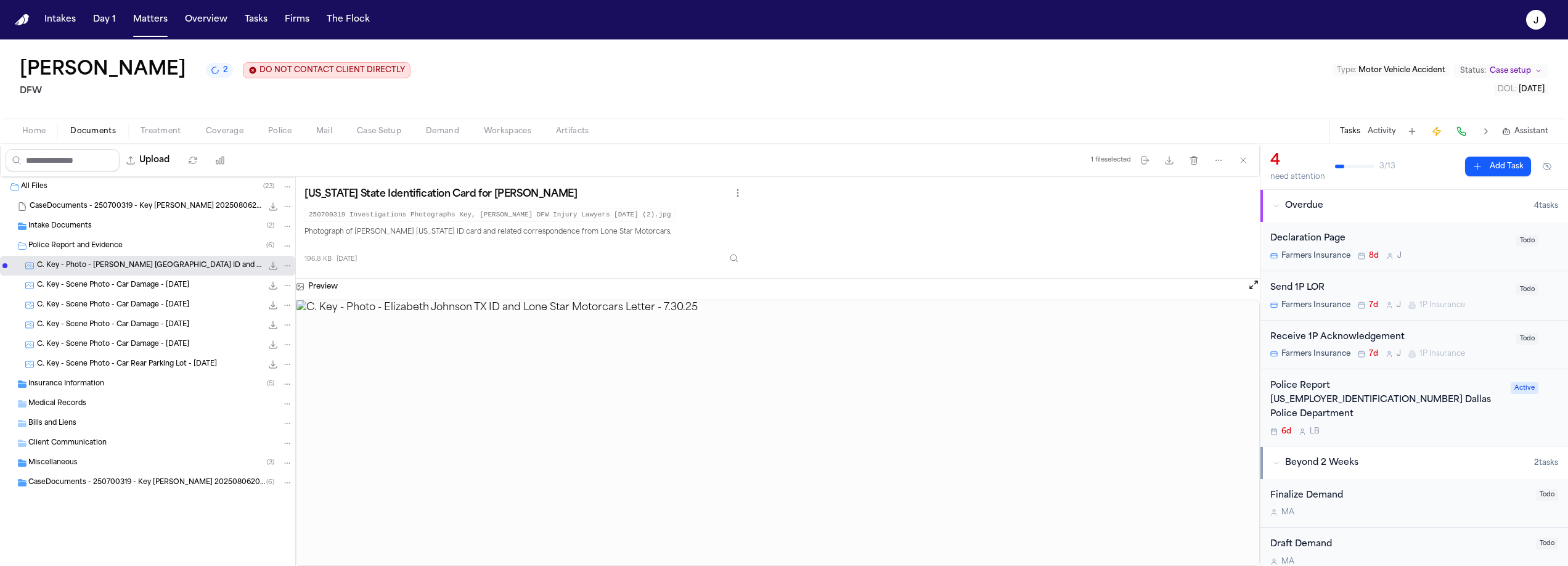
click at [165, 277] on div "C. Key - Scene Photo - Car Damage - 7.30.25 81.5 KB • JPG" at bounding box center [148, 286] width 295 height 19
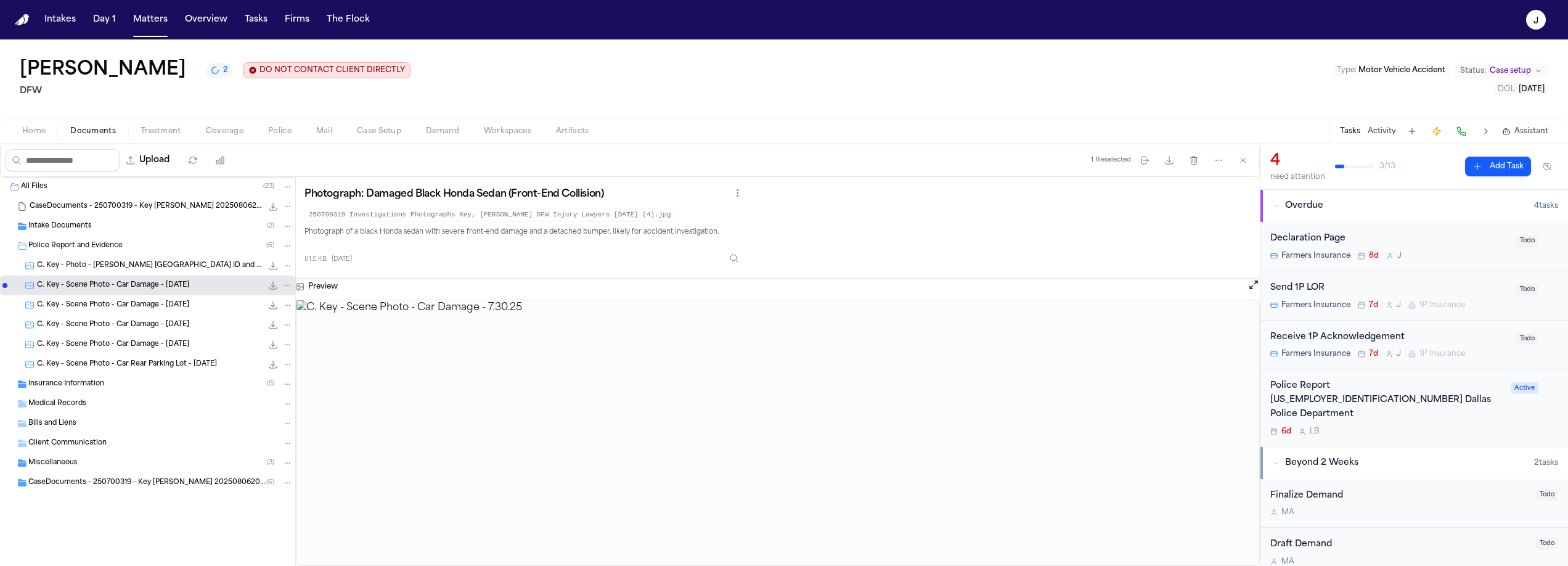
click at [76, 395] on div "Medical Records" at bounding box center [148, 404] width 295 height 19
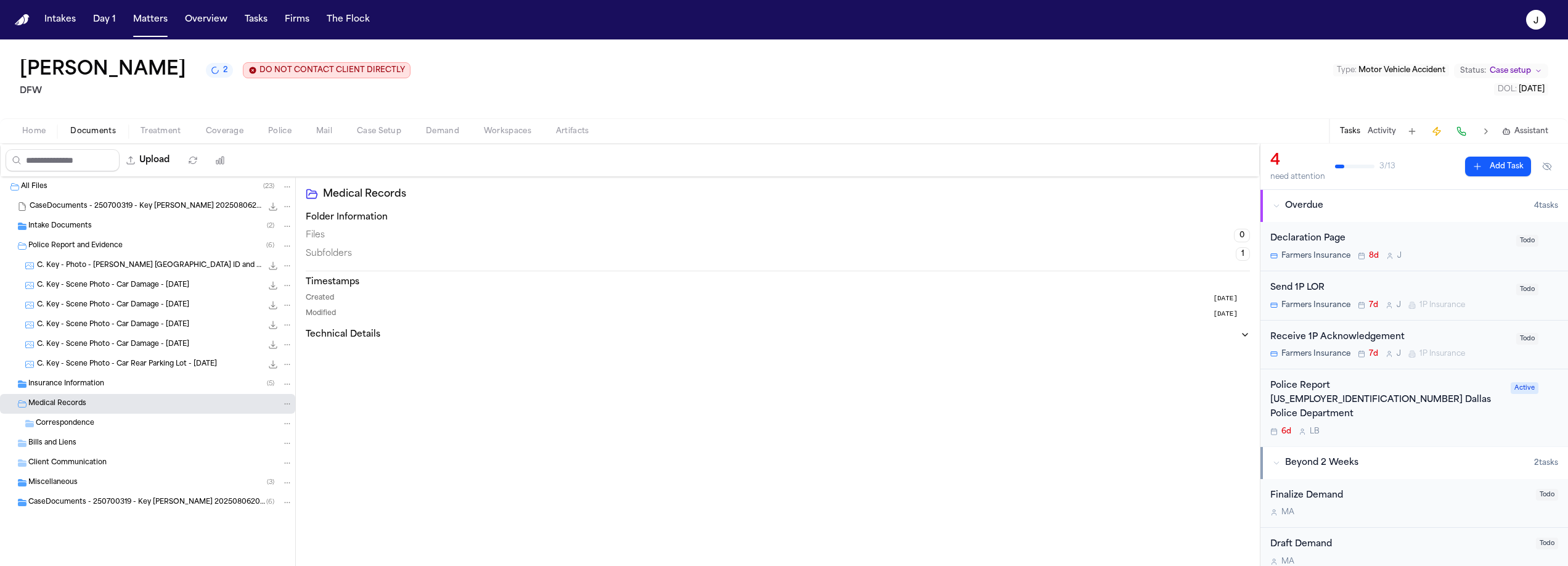
click at [76, 386] on span "Insurance Information" at bounding box center [66, 385] width 76 height 10
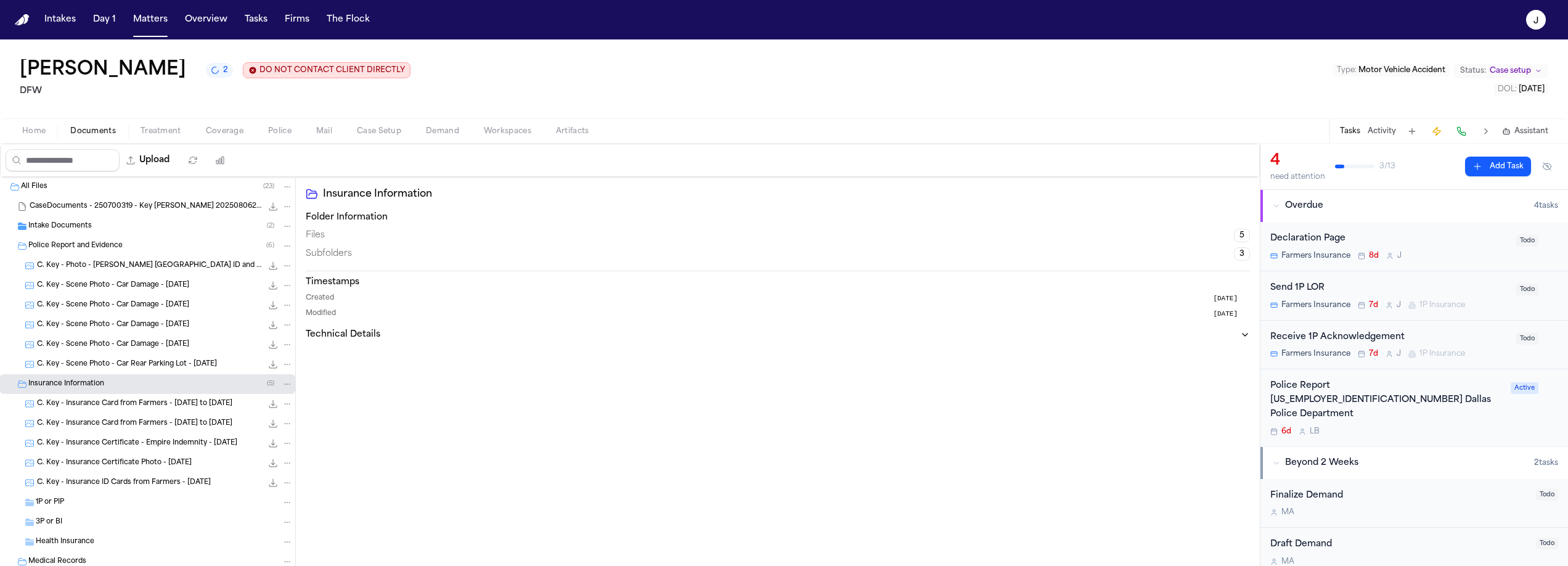
click at [110, 398] on div "C. Key - Insurance Card from Farmers - 5.1.25 to 11.1.25 364.9 KB • PNG" at bounding box center [165, 403] width 256 height 13
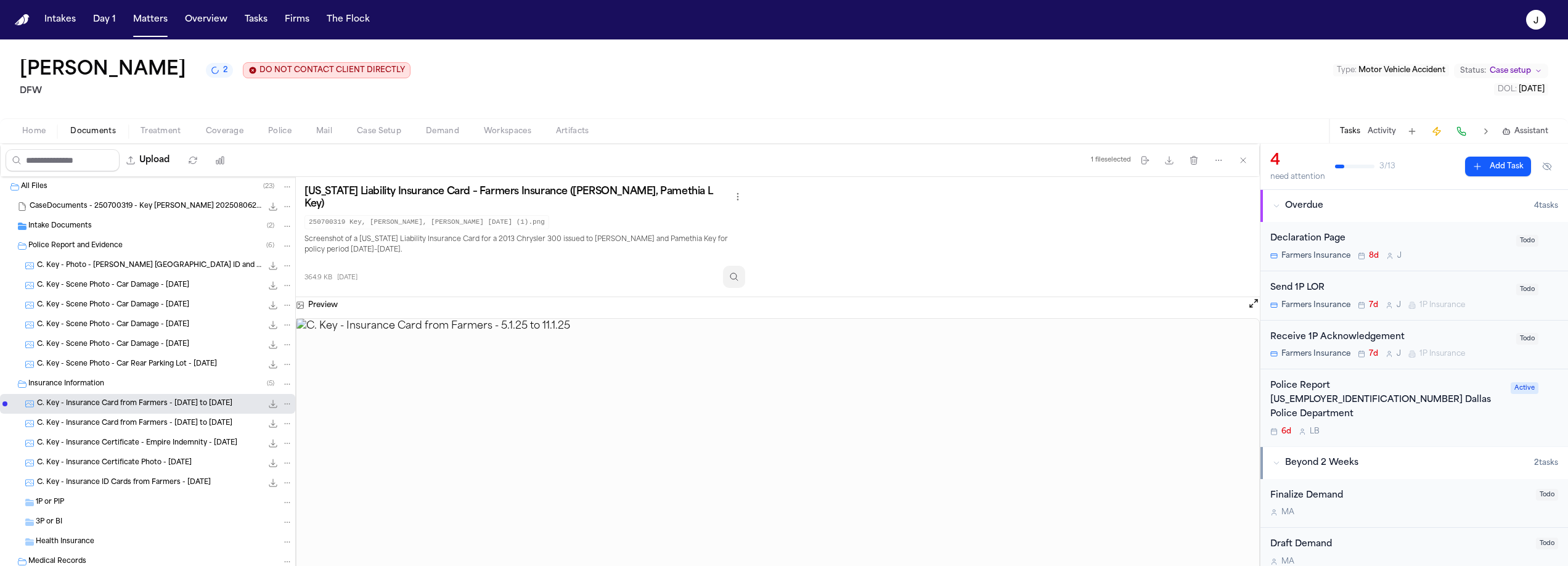
click at [739, 272] on icon "Inspect" at bounding box center [733, 277] width 10 height 10
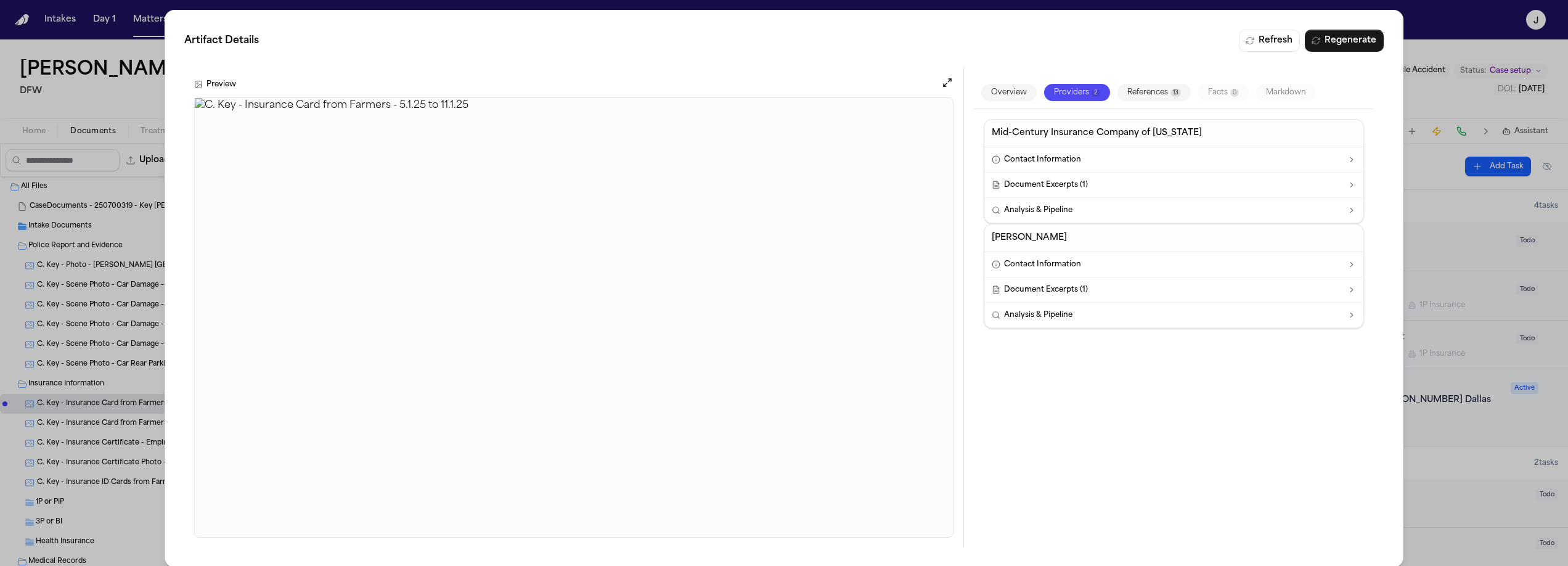
click at [157, 105] on div "Artifact Details Refresh Regenerate Preview Overview Providers 2 References 13 …" at bounding box center [784, 289] width 1568 height 577
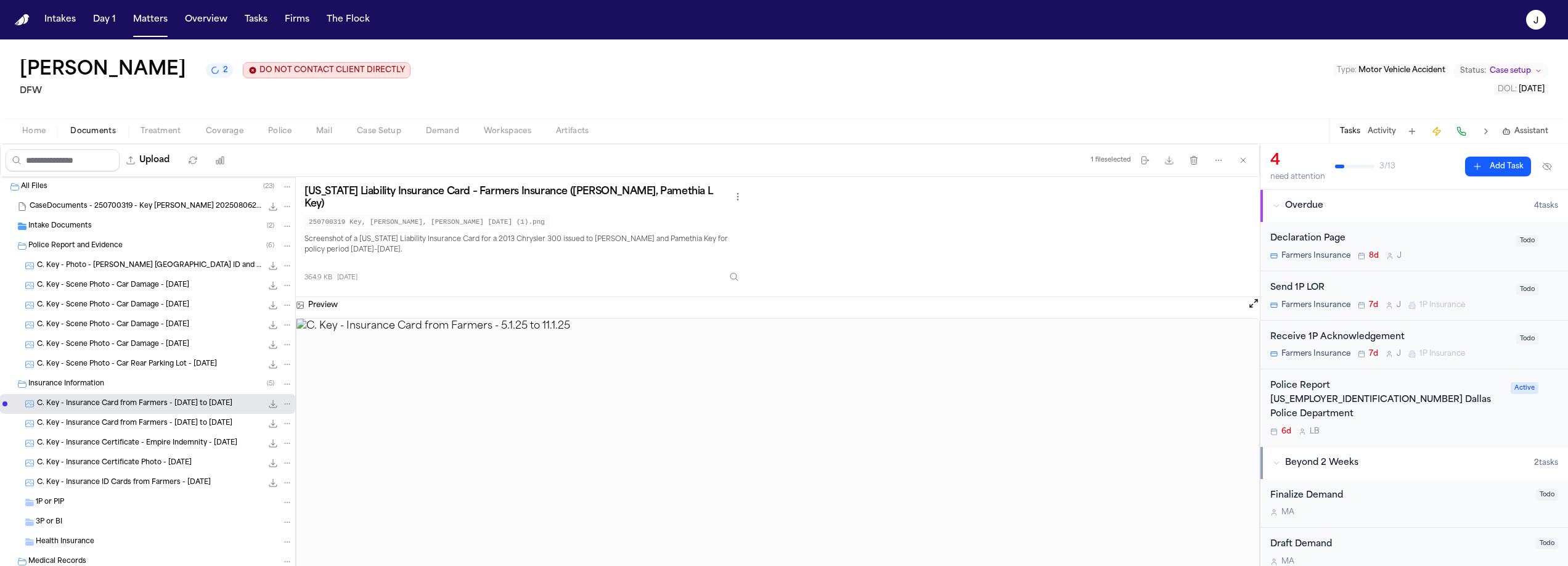
click at [175, 427] on span "C. Key - Insurance Card from Farmers - 5.1.25 to 11.1.25" at bounding box center [135, 424] width 195 height 10
click at [774, 424] on img at bounding box center [778, 459] width 963 height 280
click at [727, 273] on div "364.3 KB 7 days ago" at bounding box center [525, 274] width 440 height 27
click at [739, 272] on icon "Inspect" at bounding box center [733, 277] width 10 height 10
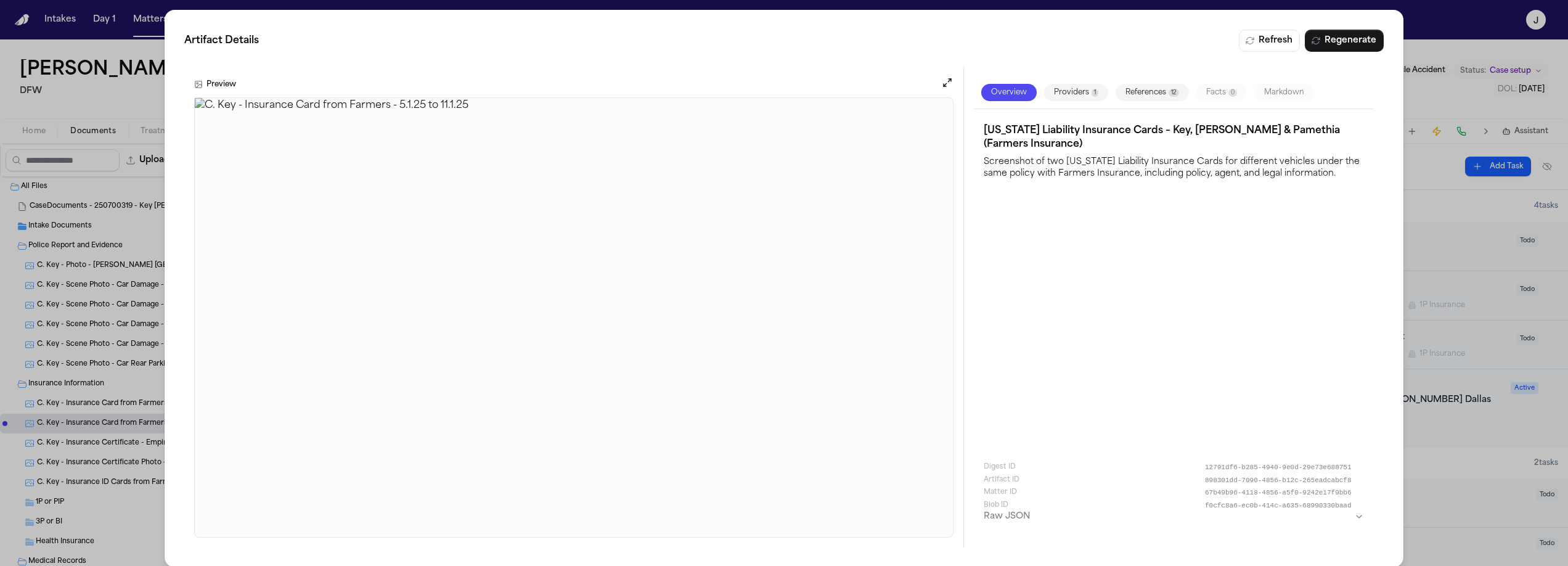
click at [92, 93] on div "Artifact Details Refresh Regenerate Preview Overview Providers 1 References 12 …" at bounding box center [784, 289] width 1568 height 577
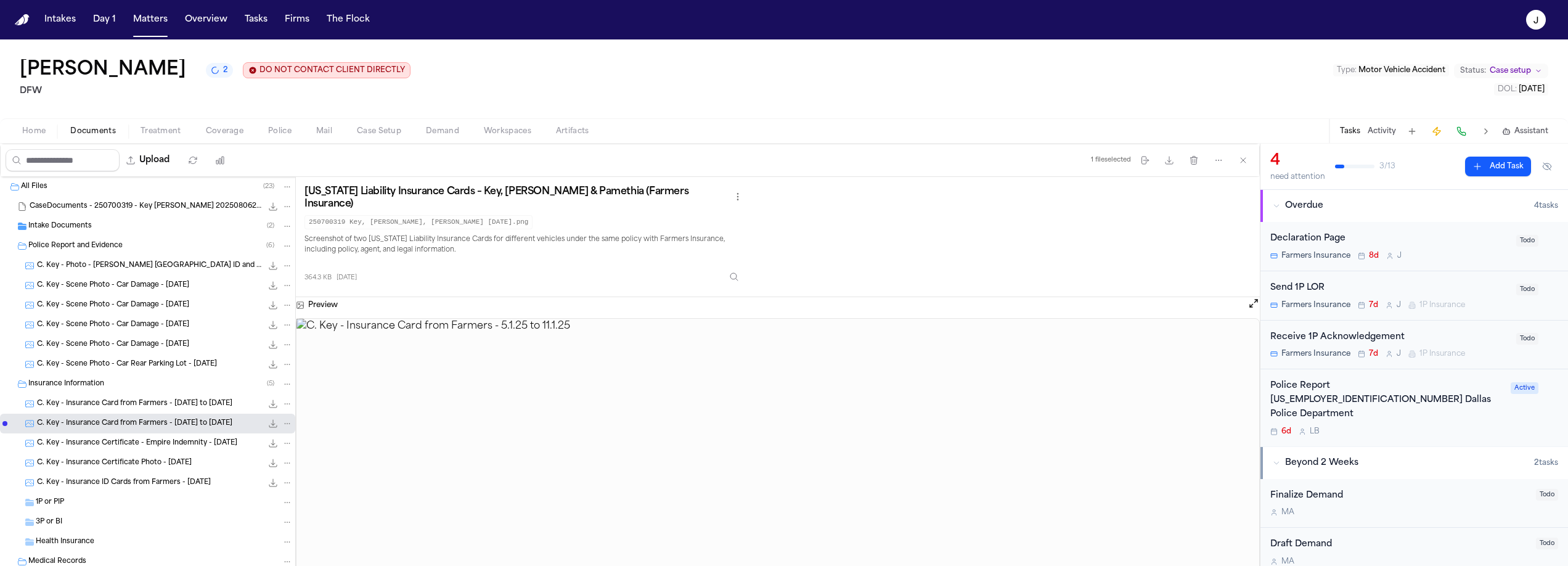
click at [133, 441] on span "C. Key - Insurance Certificate - Empire Indemnity - 8.5.24" at bounding box center [137, 444] width 200 height 10
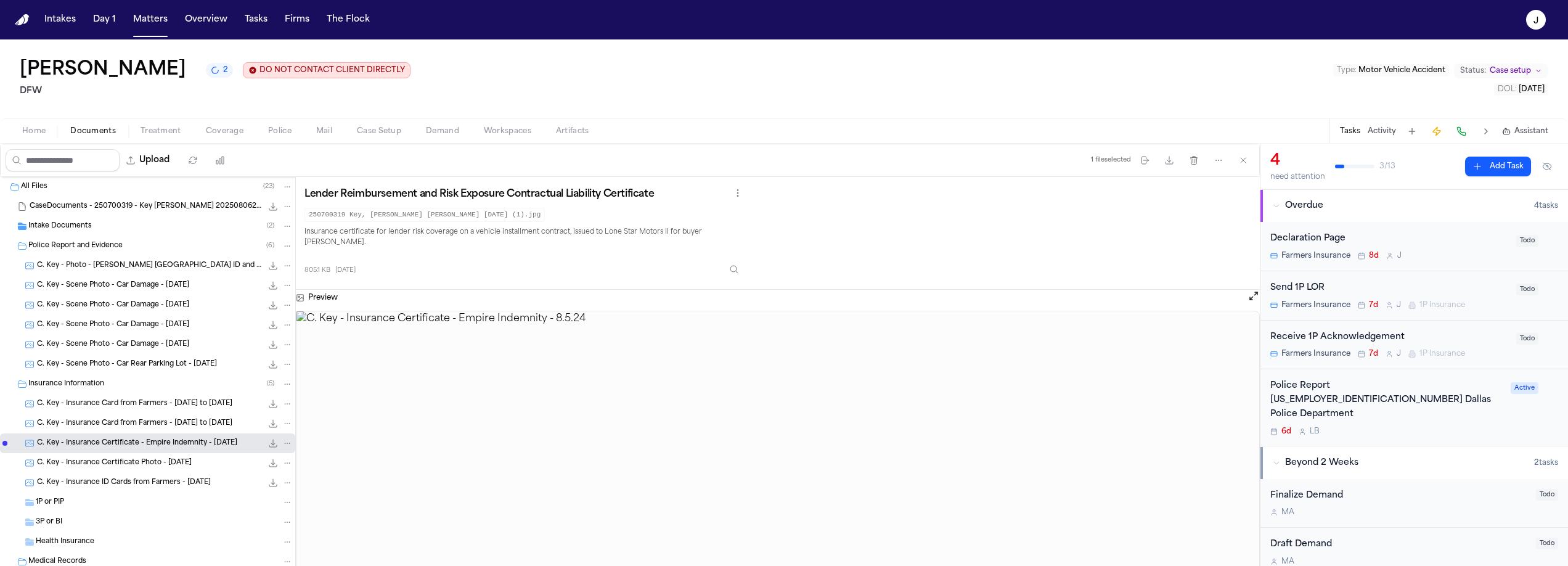
click at [165, 461] on span "C. Key - Insurance Certificate Photo - 8.5.24" at bounding box center [115, 464] width 155 height 10
click at [739, 271] on icon "Inspect" at bounding box center [733, 269] width 10 height 10
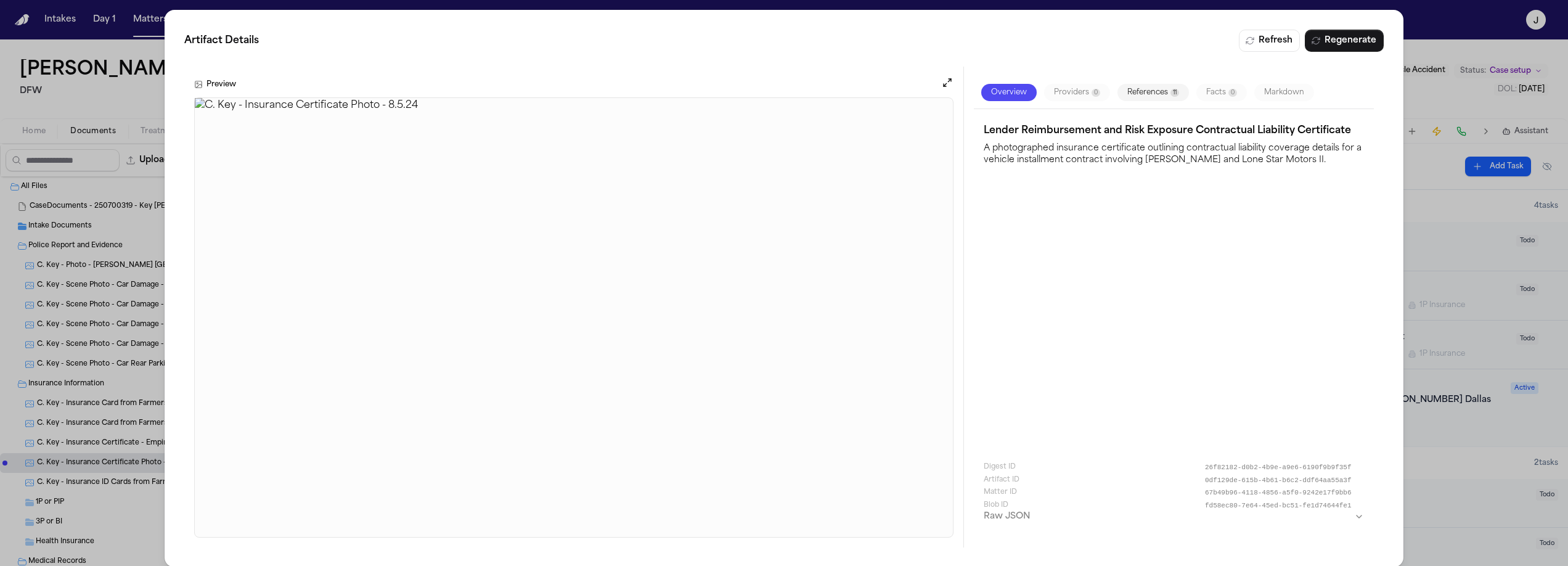
click at [131, 95] on div "Artifact Details Refresh Regenerate Preview Overview Providers 0 References 11 …" at bounding box center [784, 289] width 1568 height 577
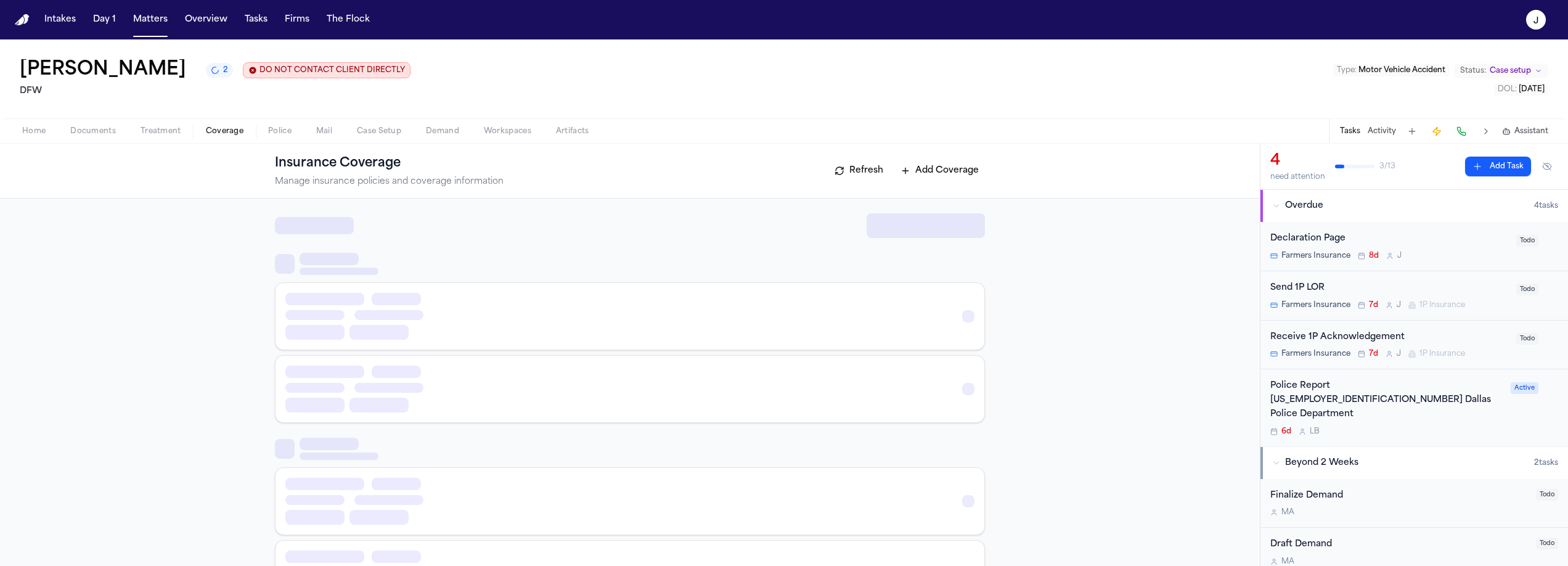
click at [223, 136] on span "Coverage" at bounding box center [224, 131] width 37 height 10
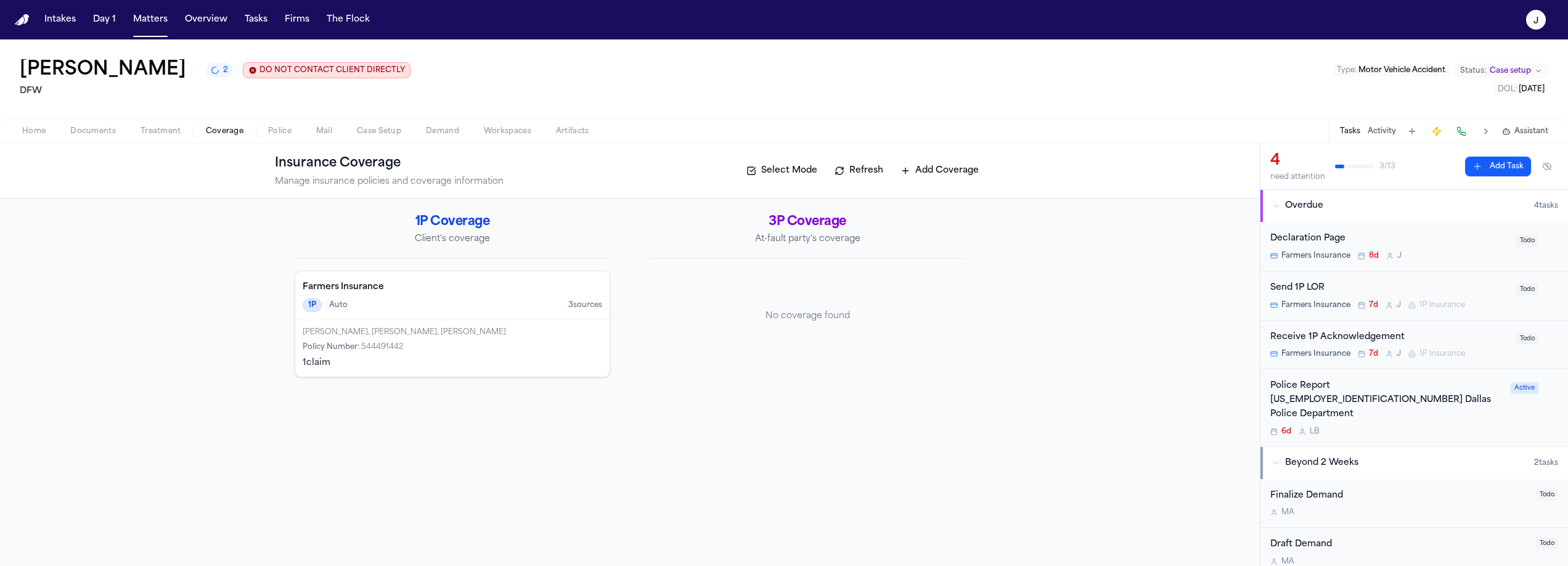
click at [469, 351] on div "Policy Number : 544491442" at bounding box center [452, 347] width 300 height 10
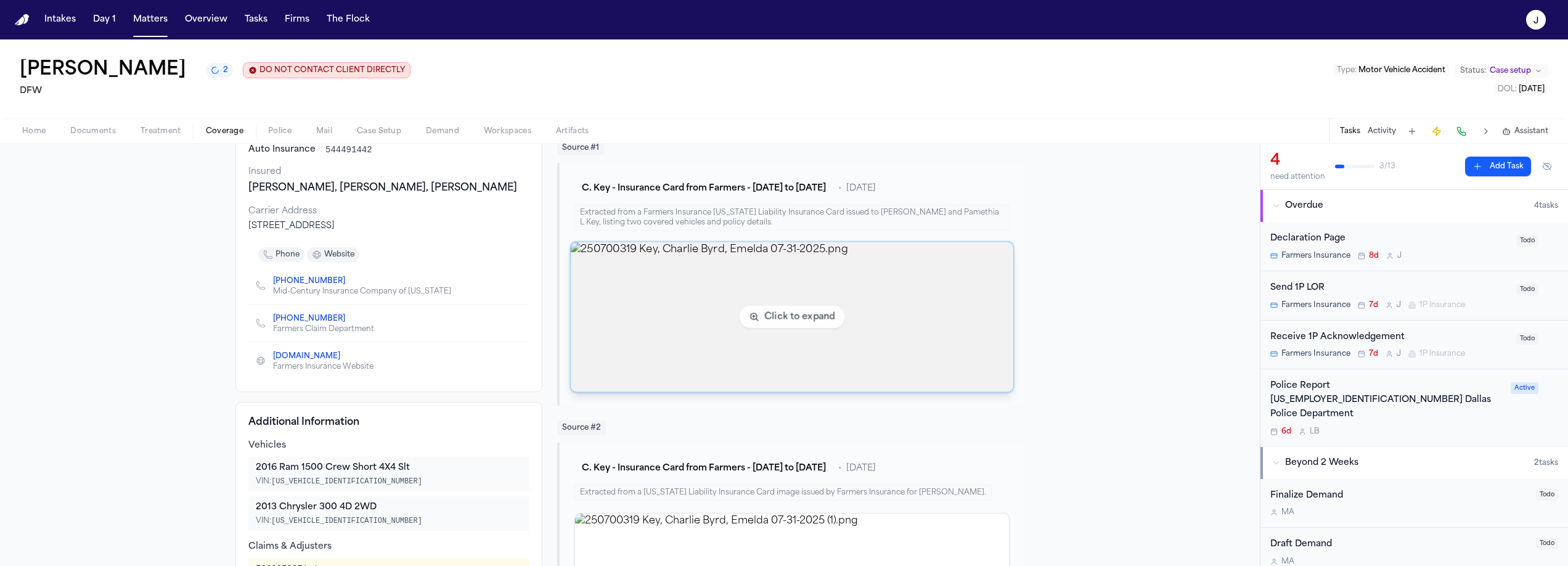
scroll to position [123, 0]
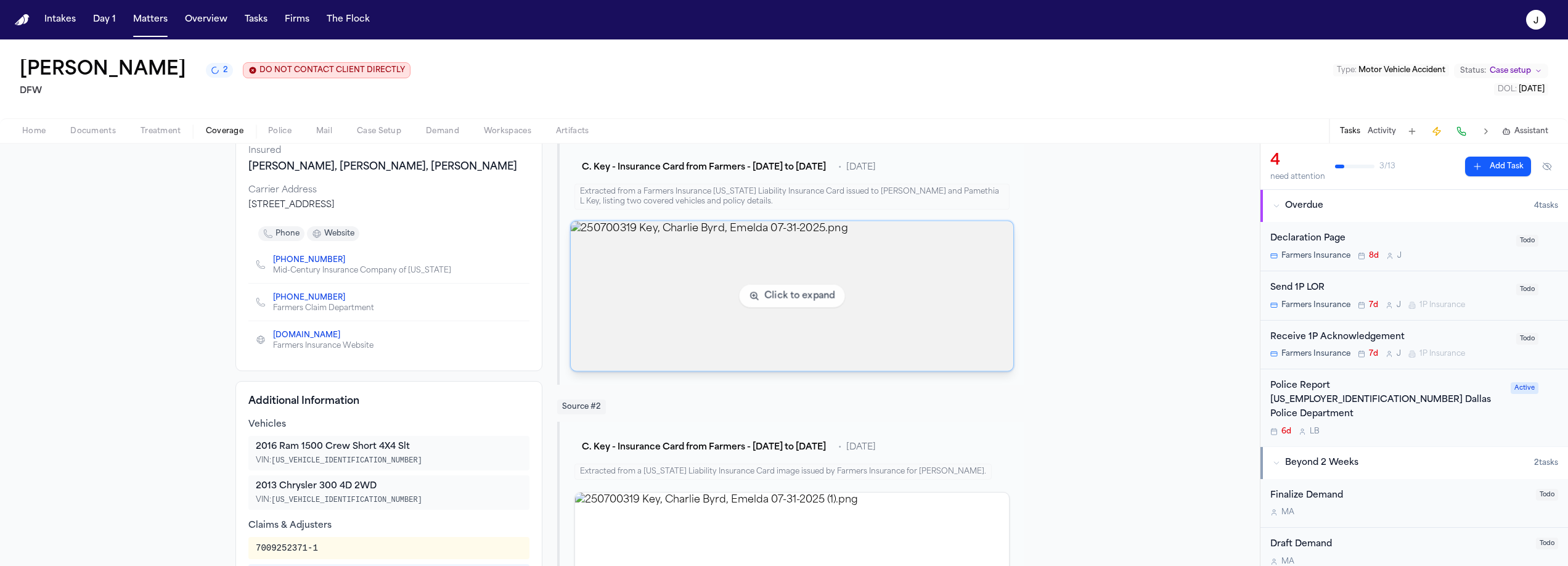
click at [629, 284] on img "View image 250700319 Key, Charlie Byrd, Emelda 07-31-2025.png" at bounding box center [792, 296] width 443 height 150
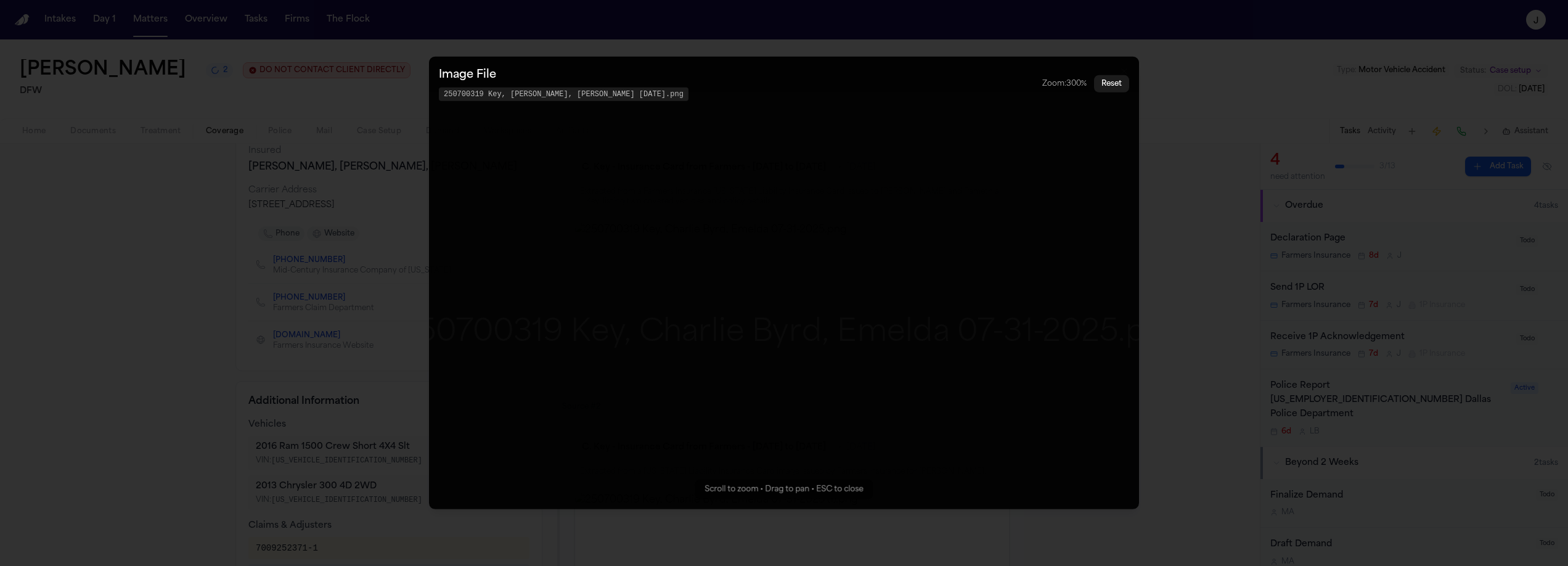
drag, startPoint x: 757, startPoint y: 199, endPoint x: 732, endPoint y: 459, distance: 261.2
click at [732, 356] on img "Zoomable image viewer. Use mouse wheel to zoom, drag to pan, or press R to rese…" at bounding box center [777, 334] width 815 height 45
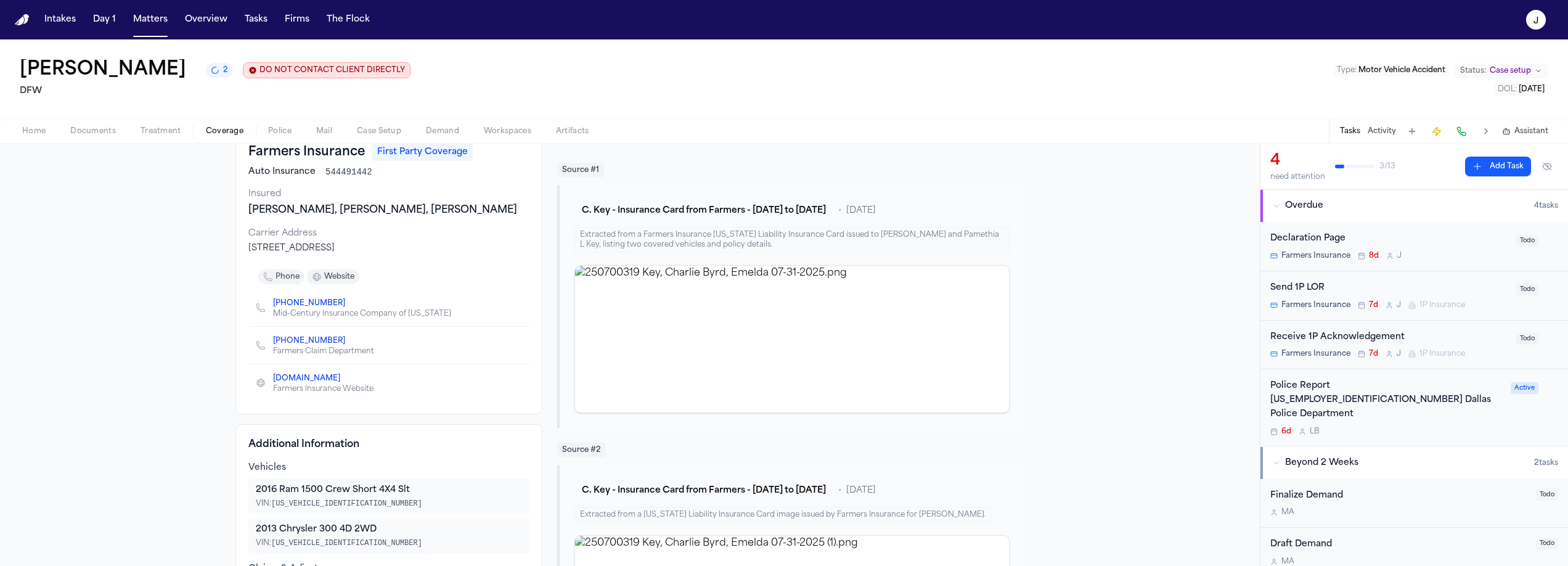
scroll to position [0, 0]
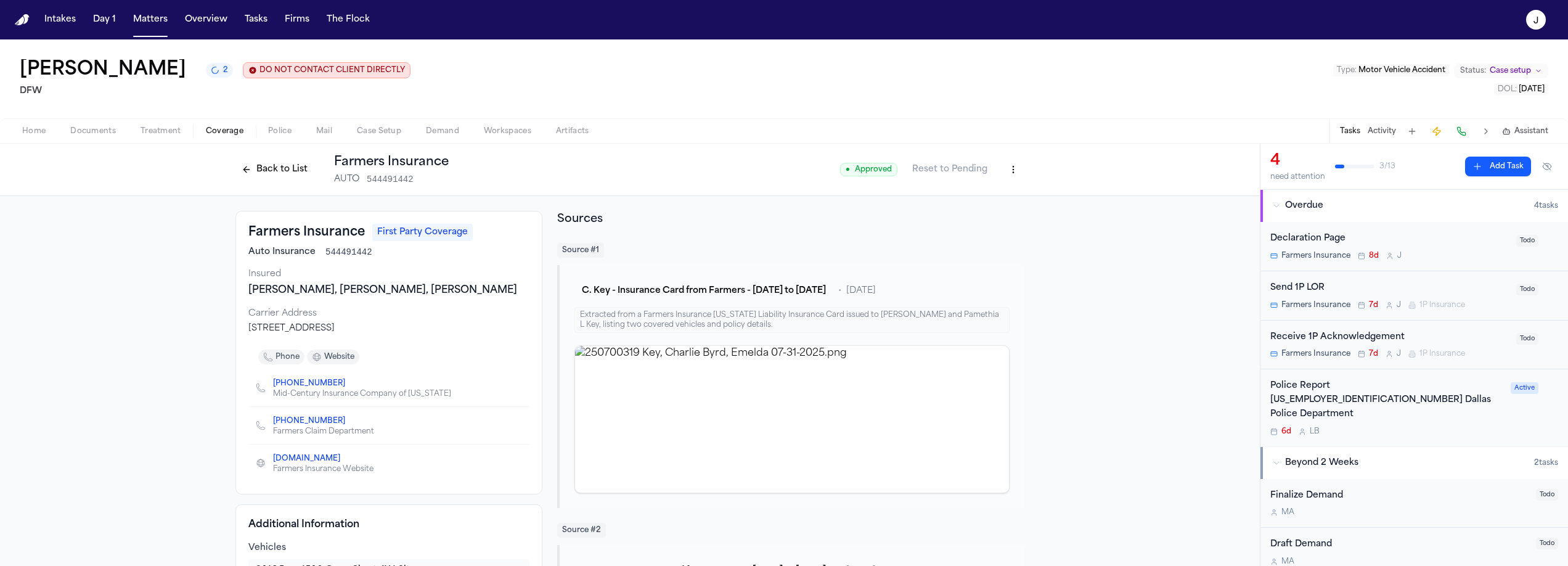
click at [276, 171] on button "Back to List" at bounding box center [274, 169] width 78 height 19
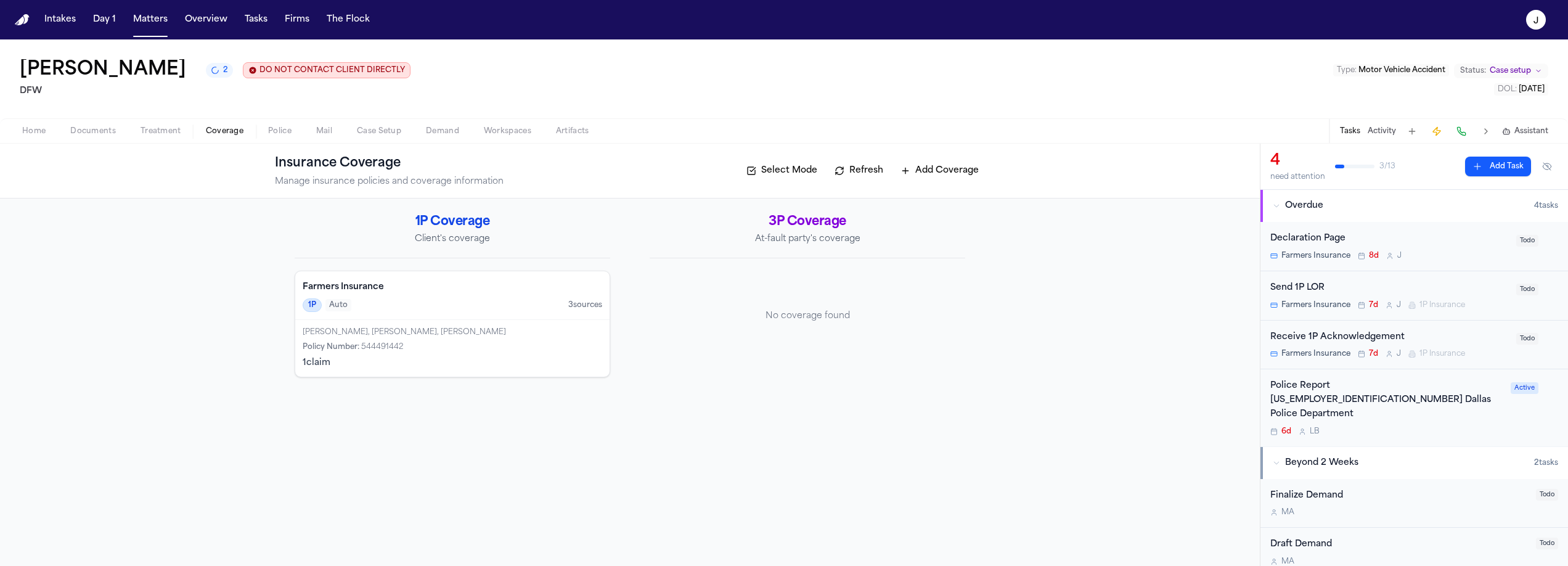
click at [23, 130] on span "Home" at bounding box center [34, 131] width 23 height 10
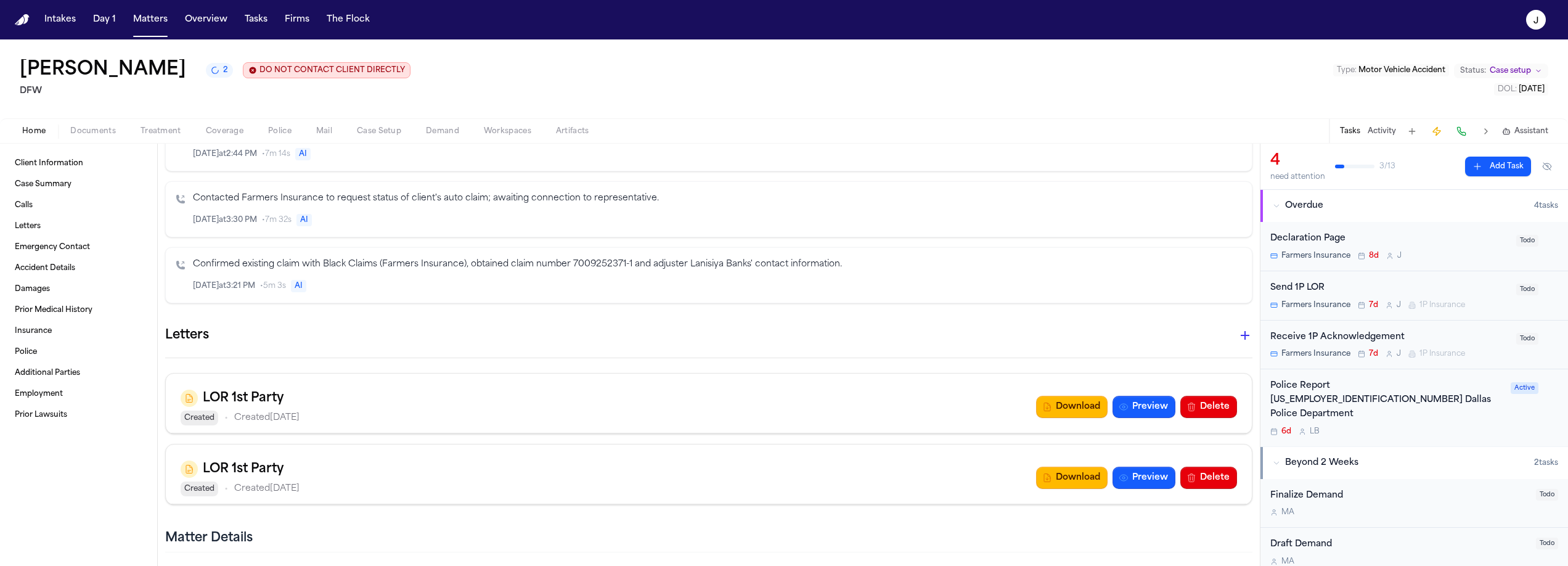
scroll to position [680, 0]
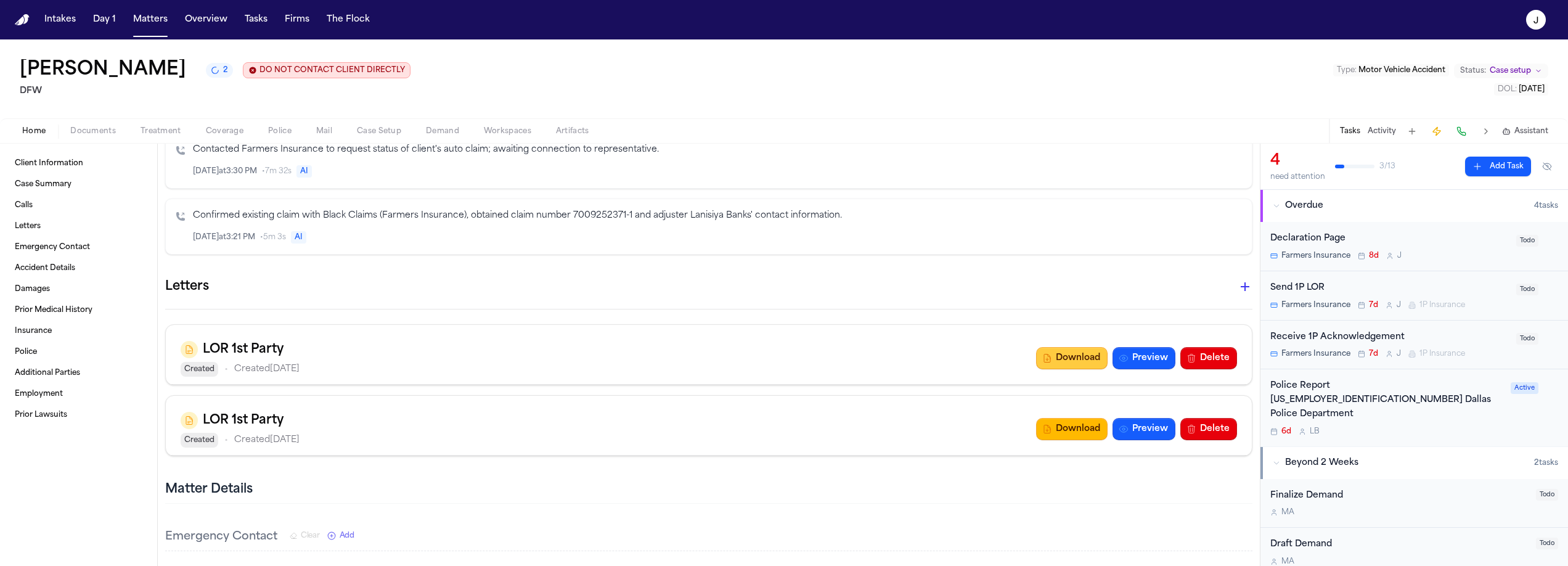
click at [1064, 361] on button "Download" at bounding box center [1072, 359] width 72 height 22
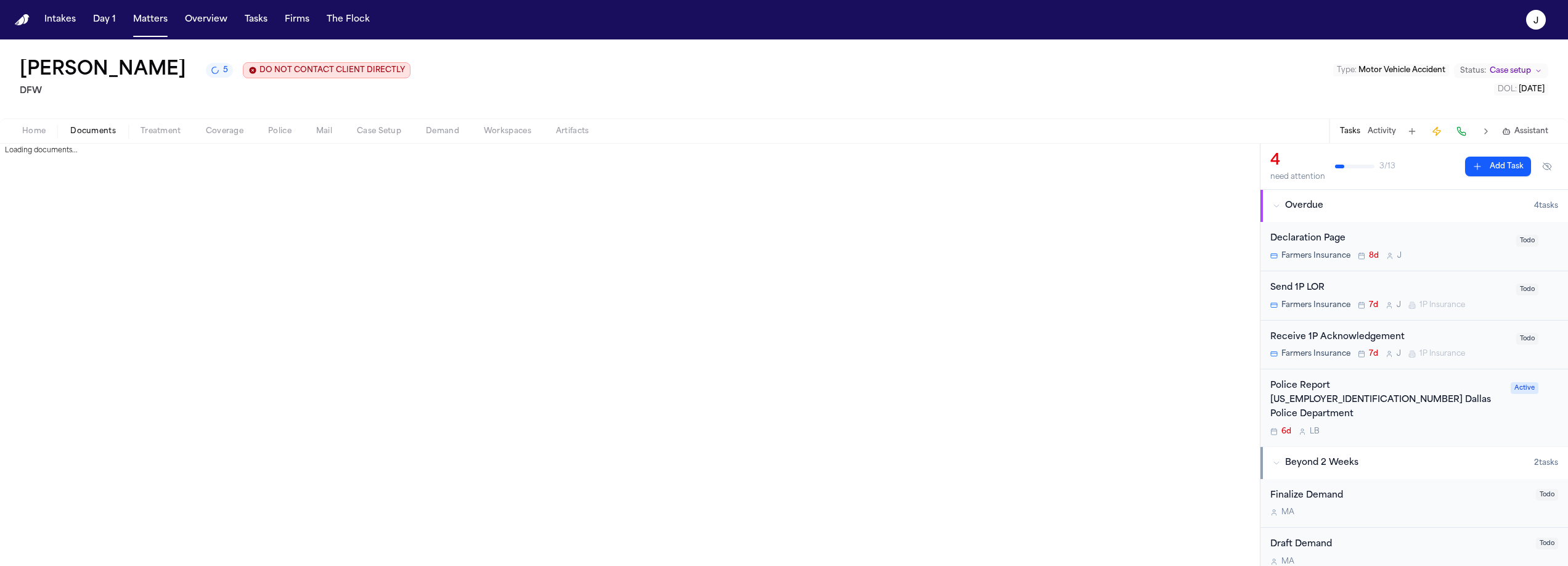
click at [94, 131] on span "Documents" at bounding box center [92, 131] width 45 height 10
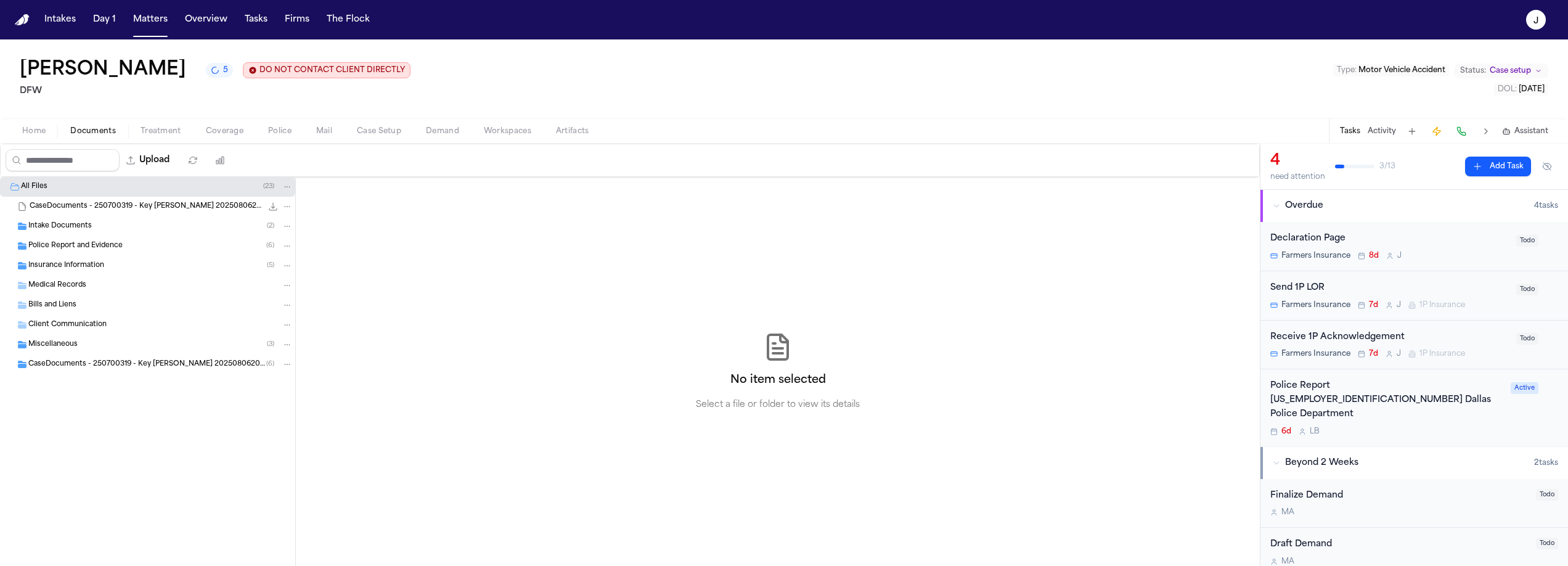
click at [72, 265] on span "Insurance Information" at bounding box center [66, 266] width 76 height 10
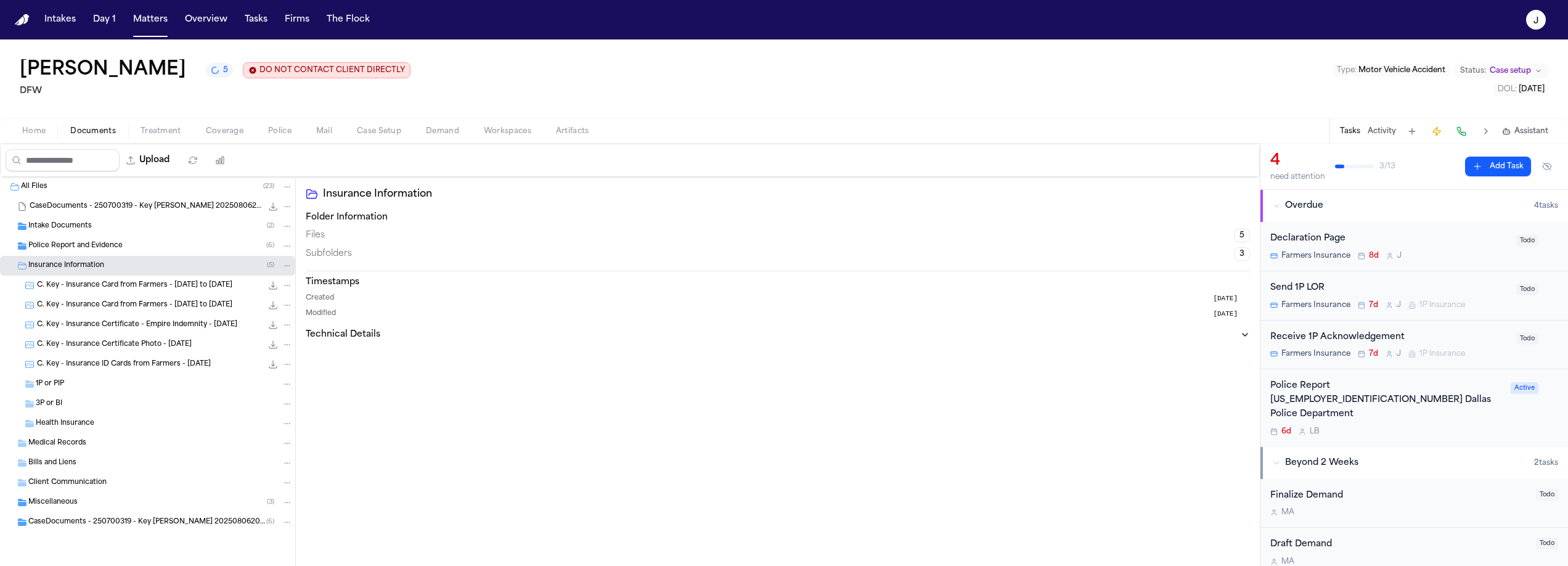
click at [131, 324] on span "C. Key - Insurance Certificate - Empire Indemnity - 8.5.24" at bounding box center [137, 325] width 200 height 10
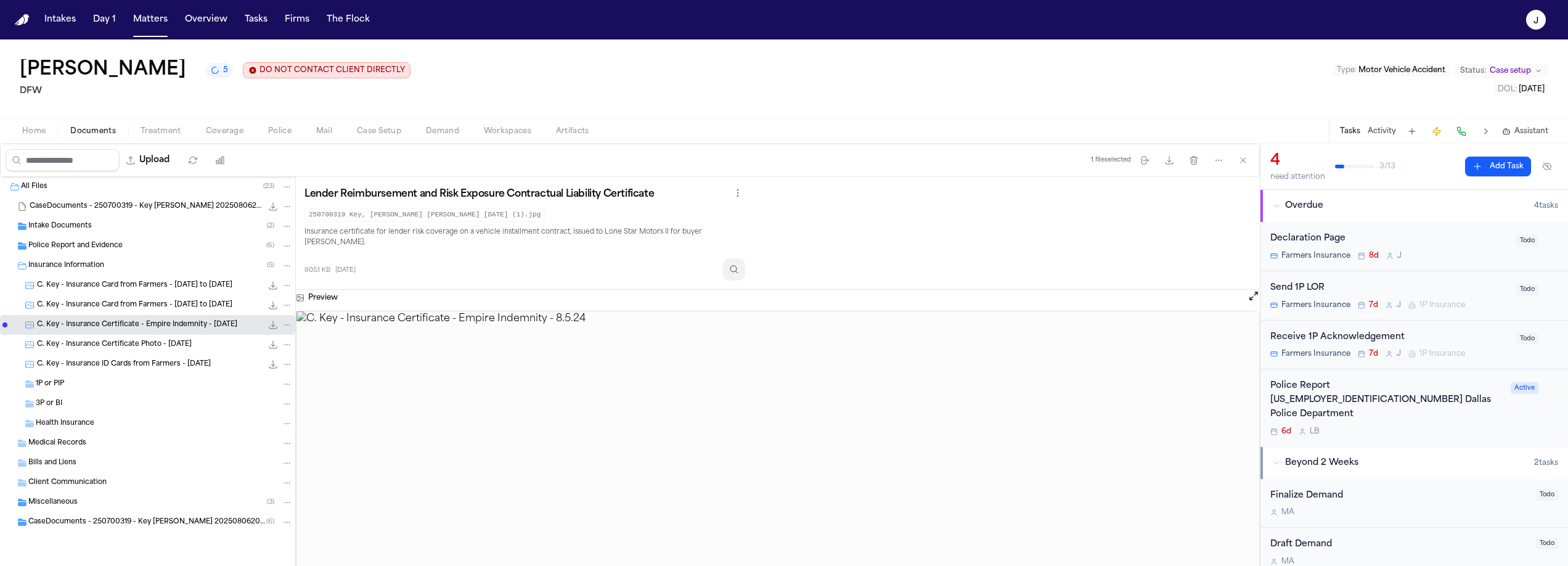
click at [733, 270] on button "Inspect" at bounding box center [734, 270] width 22 height 22
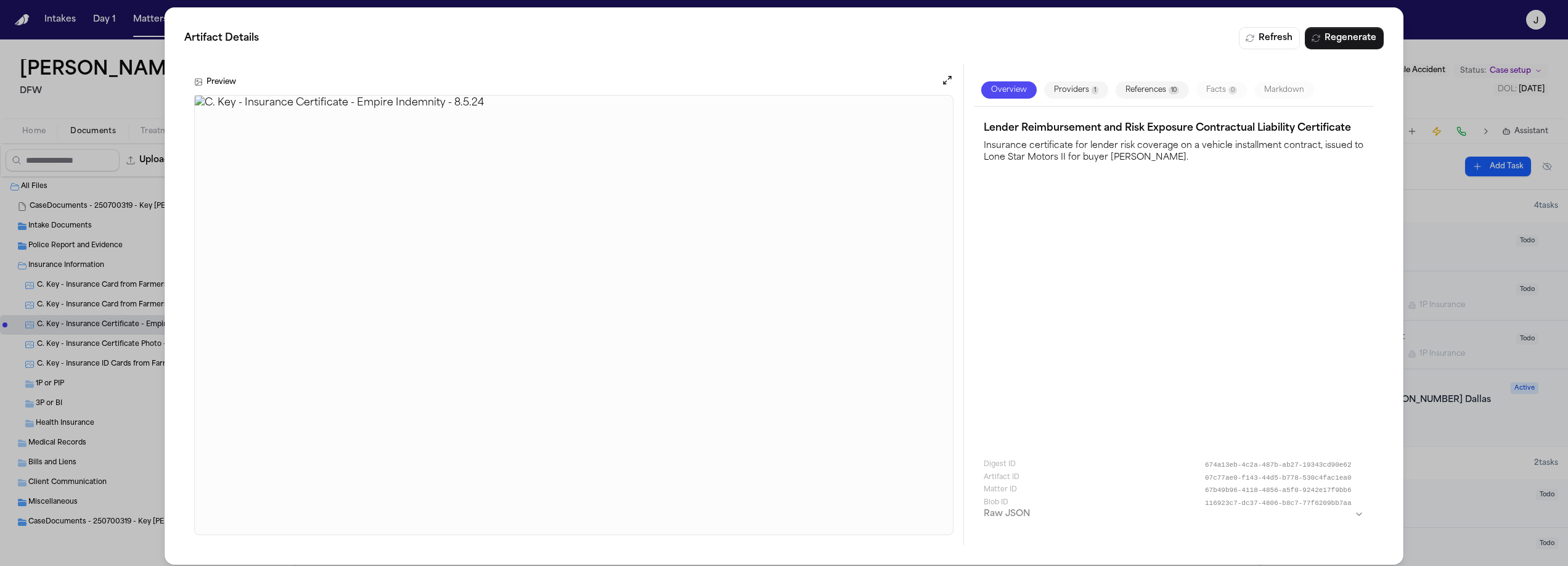
scroll to position [11, 0]
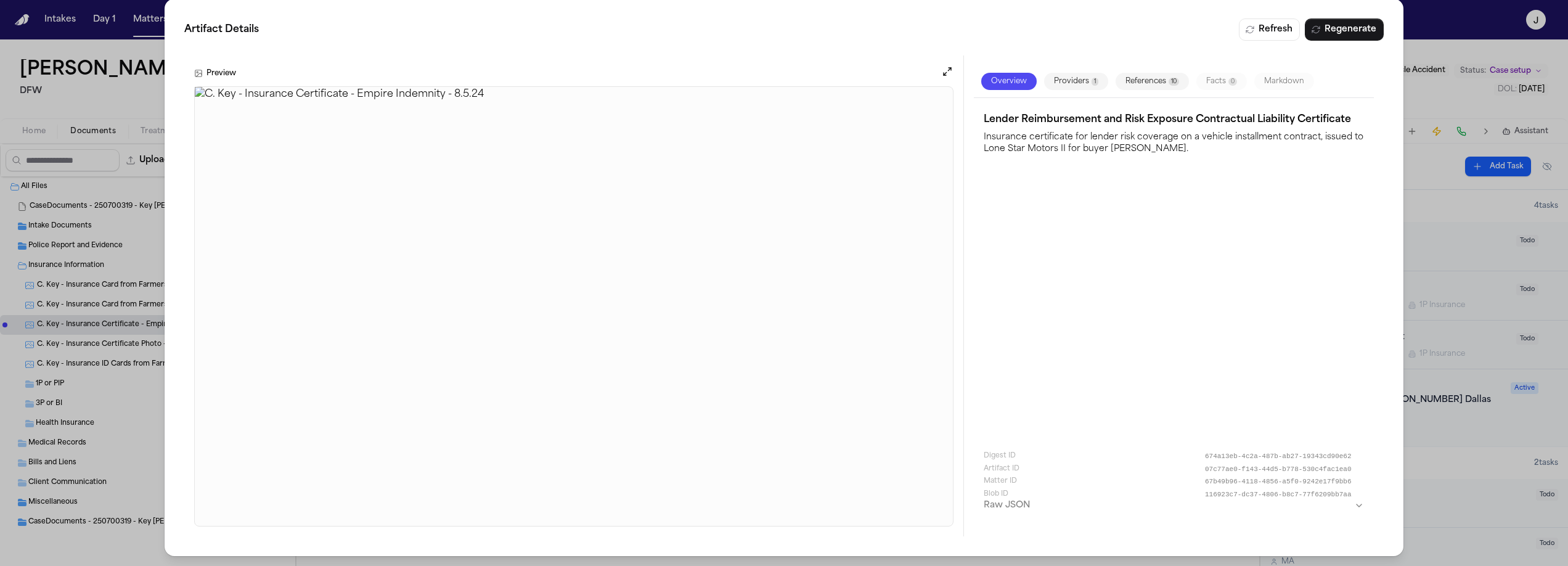
click at [654, 203] on img at bounding box center [573, 306] width 758 height 439
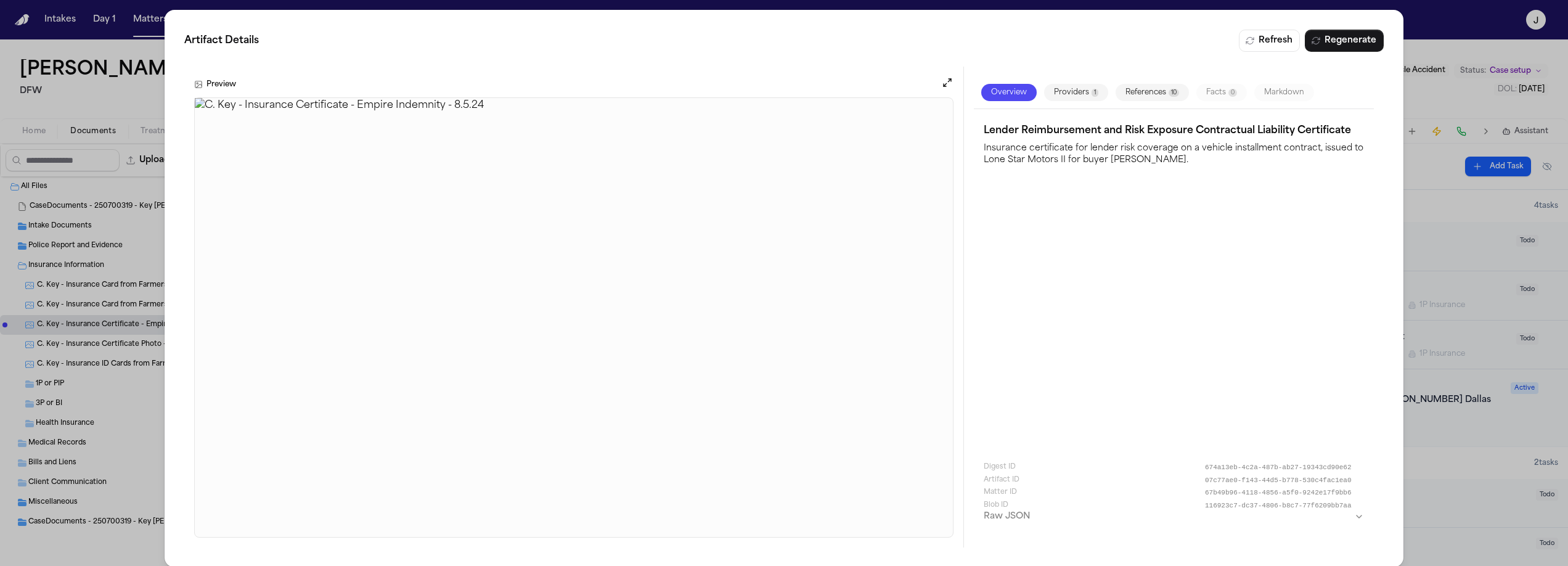
click at [102, 104] on div "Artifact Details Refresh Regenerate Preview Overview Providers 1 References 10 …" at bounding box center [784, 289] width 1568 height 577
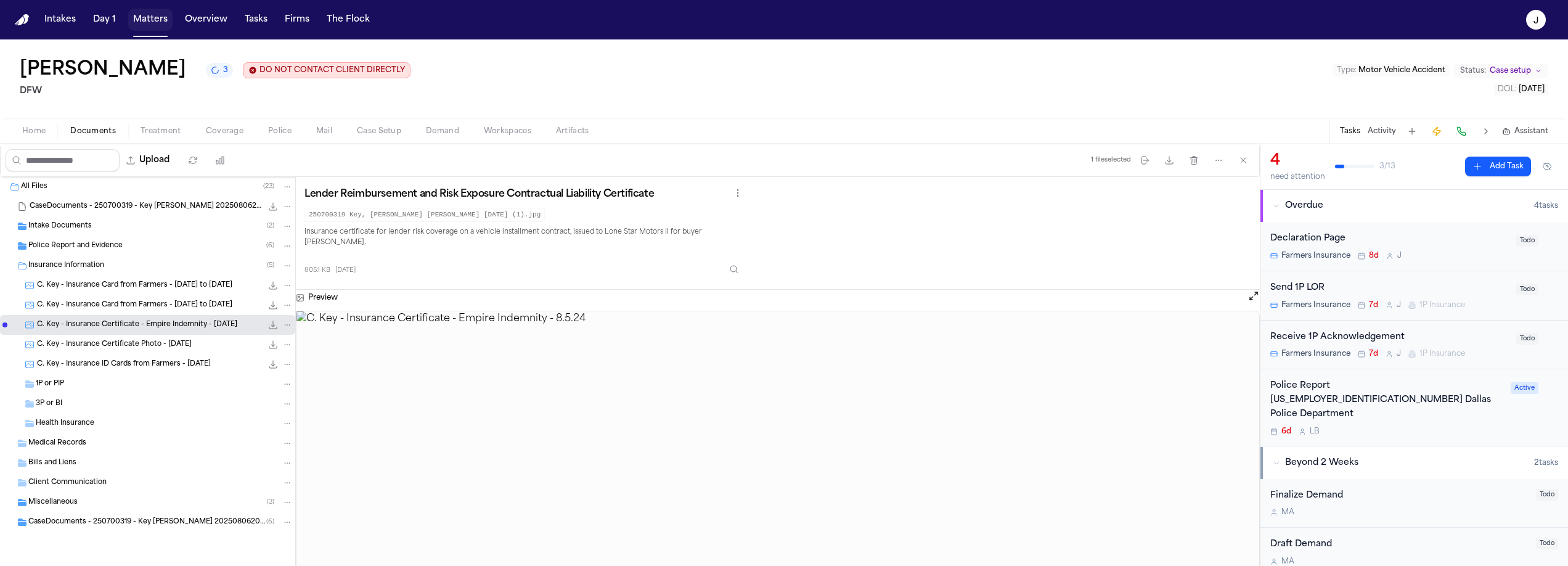
click at [143, 19] on button "Matters" at bounding box center [151, 20] width 45 height 22
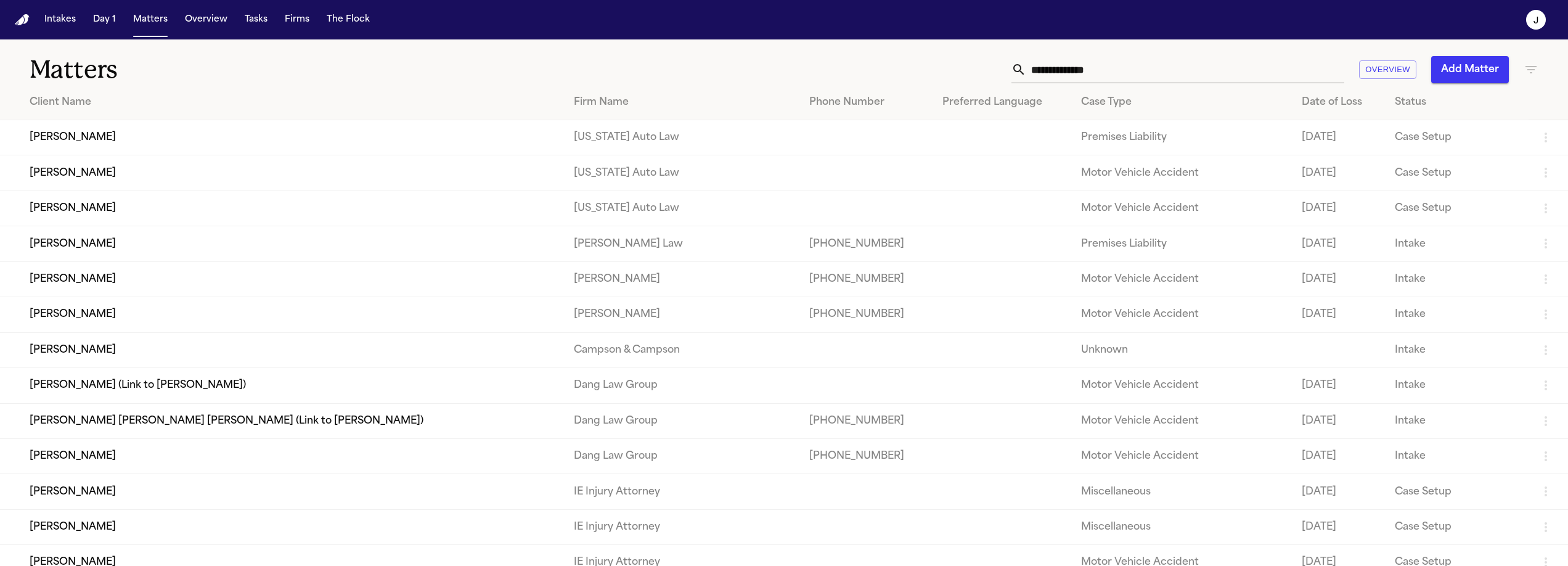
click at [1107, 61] on input "text" at bounding box center [1185, 69] width 318 height 27
click at [1107, 70] on input "text" at bounding box center [1185, 69] width 318 height 27
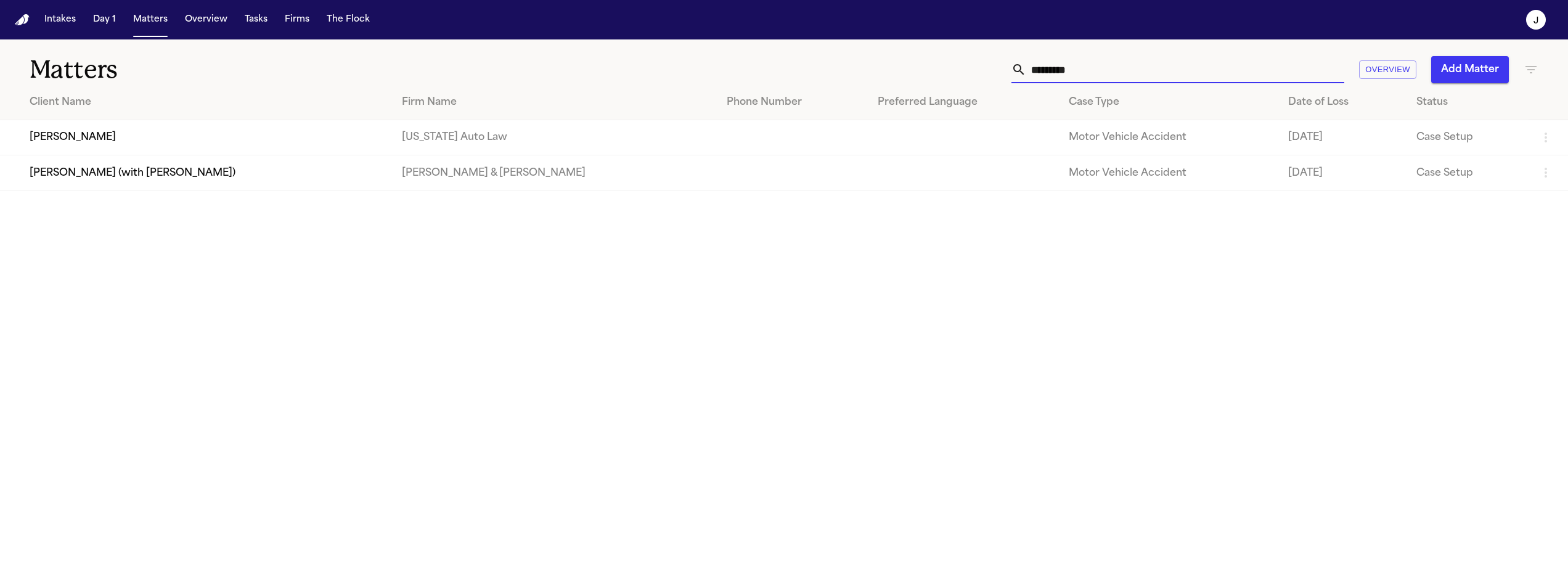
type input "*********"
click at [165, 136] on td "Shamar Brown" at bounding box center [196, 137] width 392 height 35
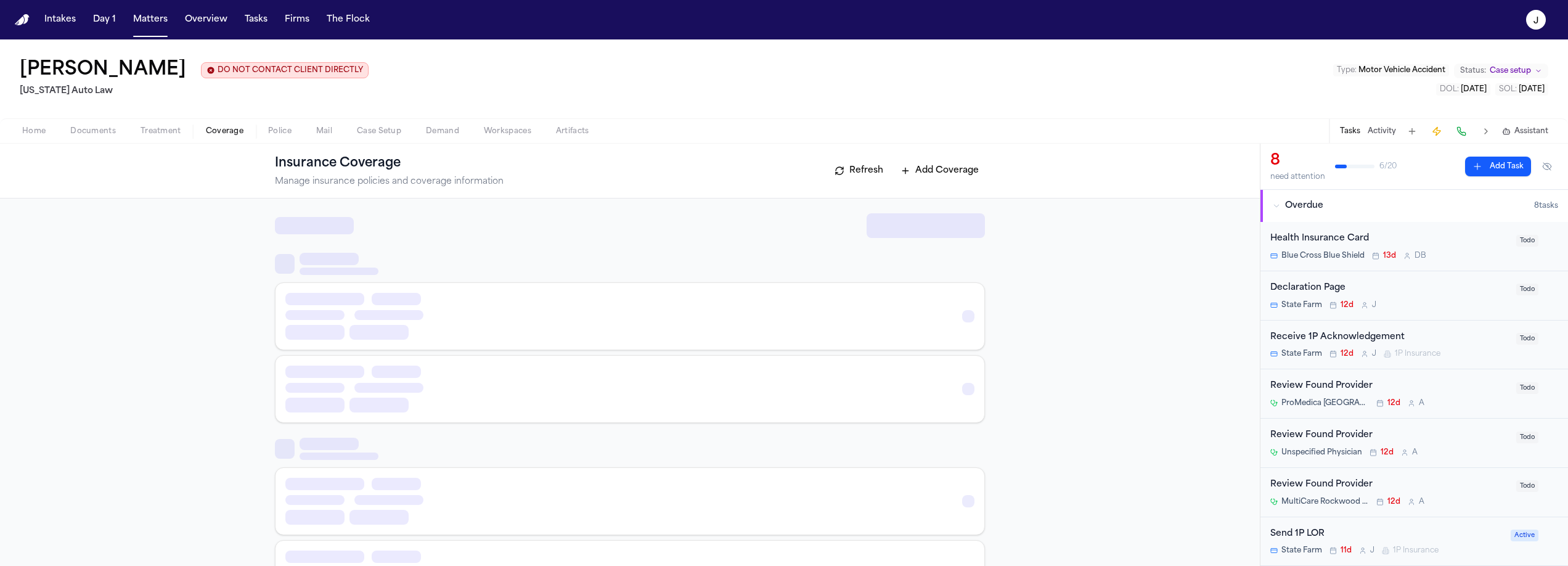
click at [209, 131] on span "Coverage" at bounding box center [224, 131] width 37 height 10
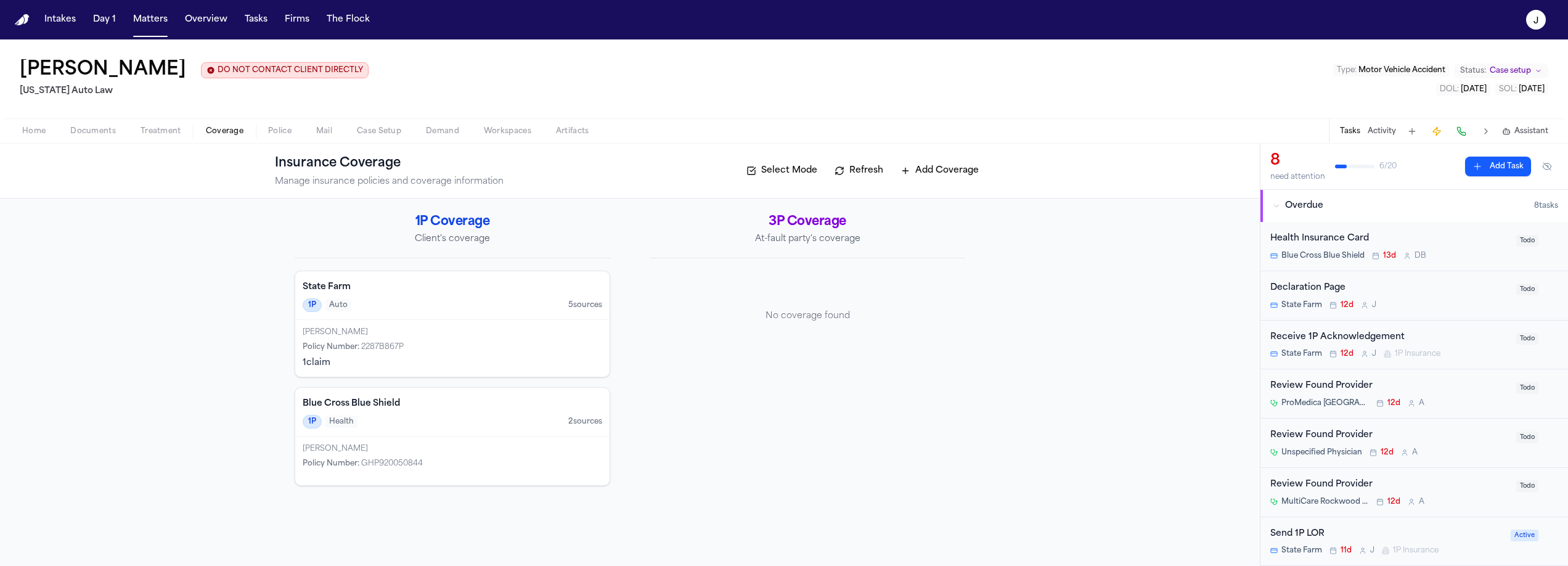
click at [467, 333] on div "Shamar Brown" at bounding box center [452, 332] width 300 height 10
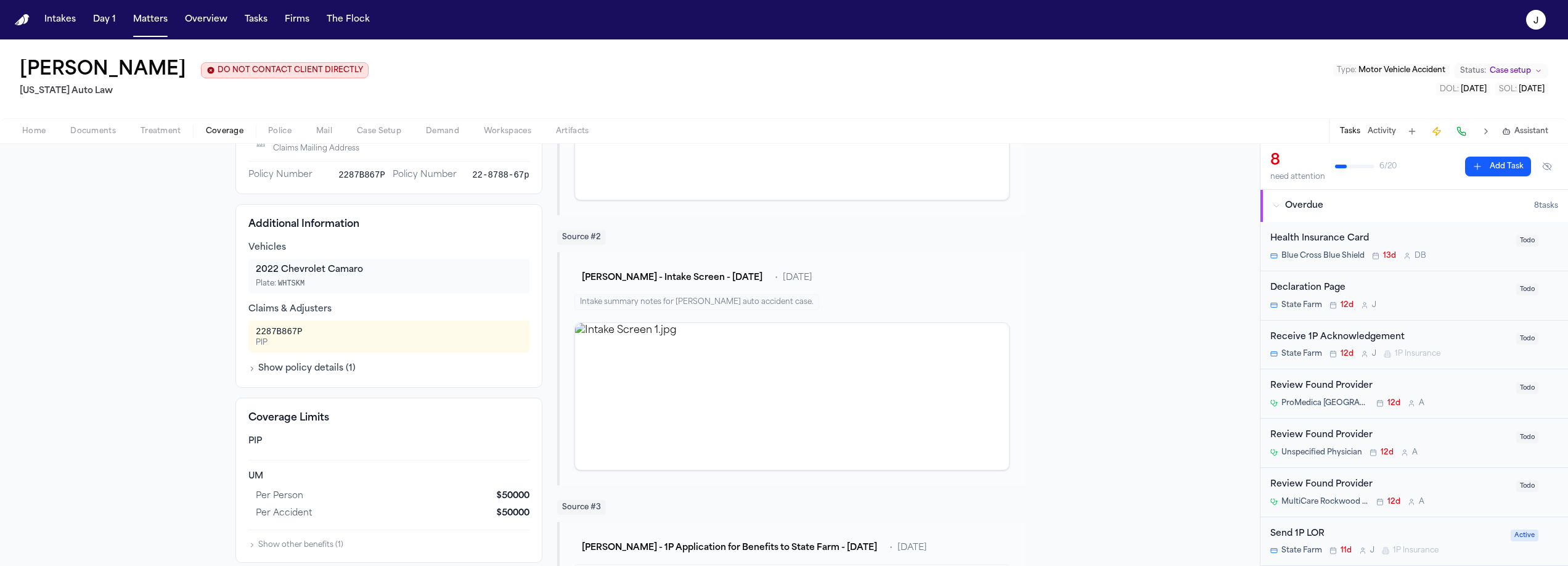
scroll to position [27, 0]
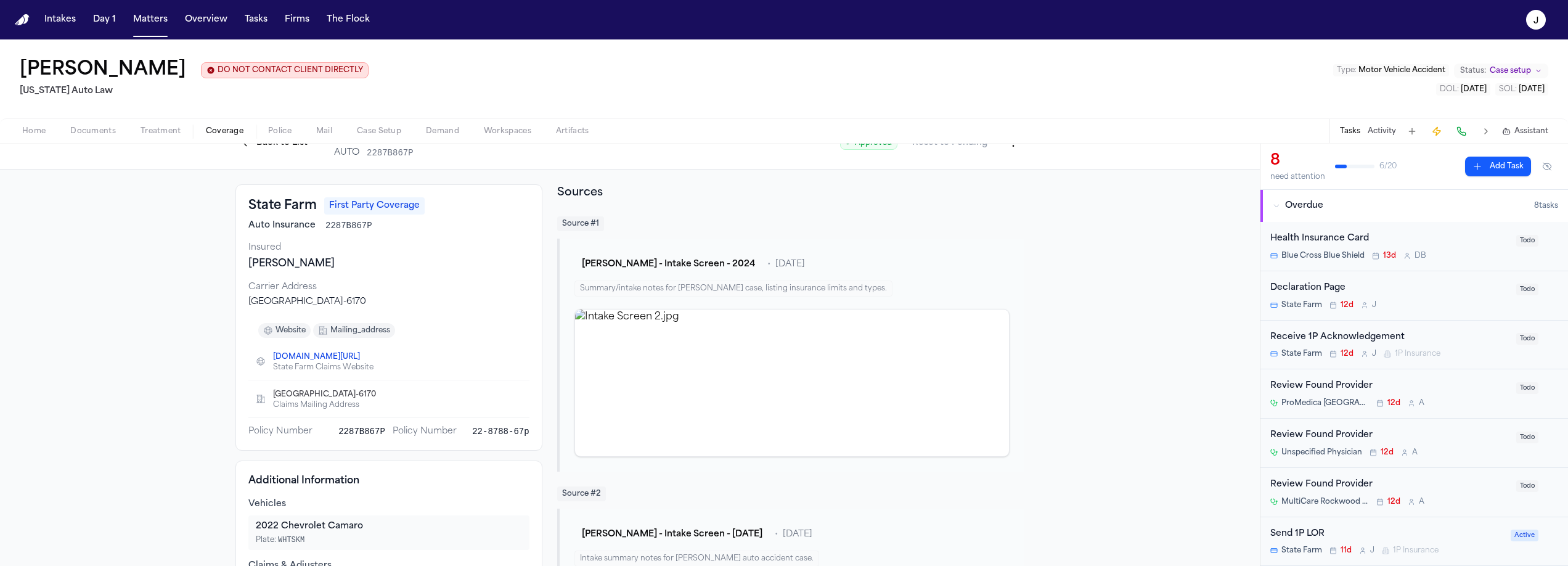
click at [1460, 133] on button at bounding box center [1461, 131] width 17 height 17
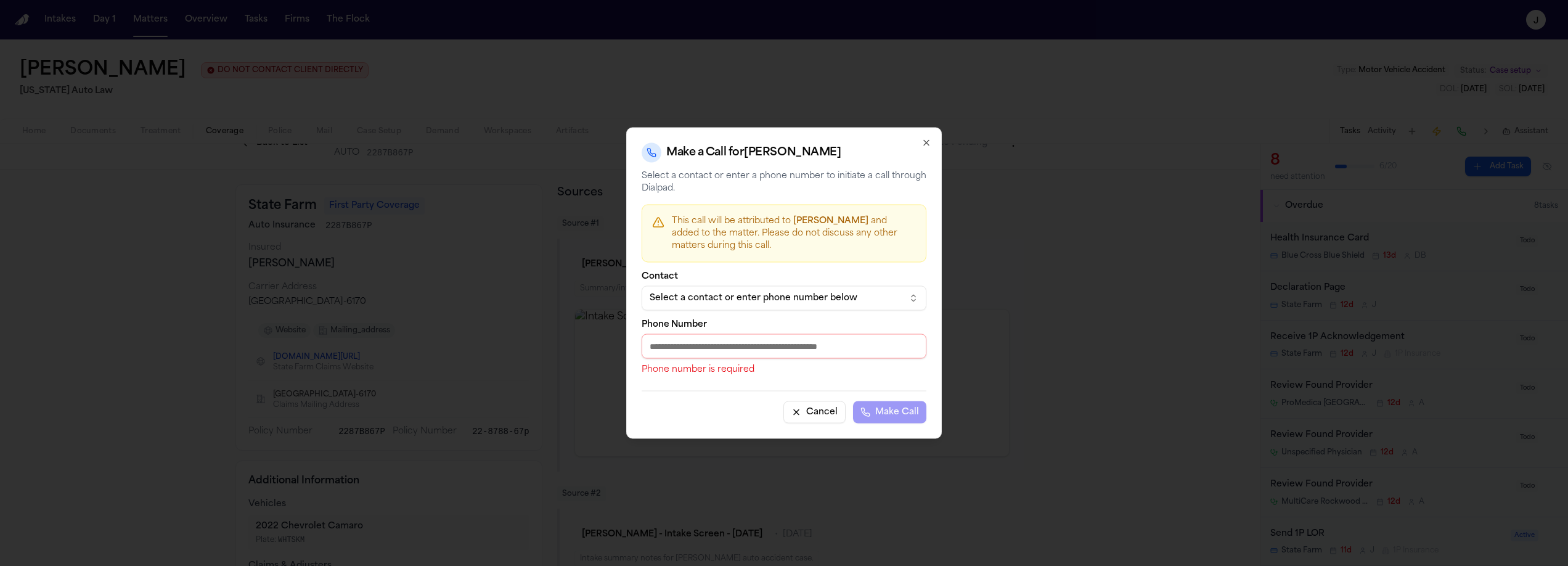
click at [718, 295] on div "Select a contact or enter phone number below" at bounding box center [774, 298] width 249 height 13
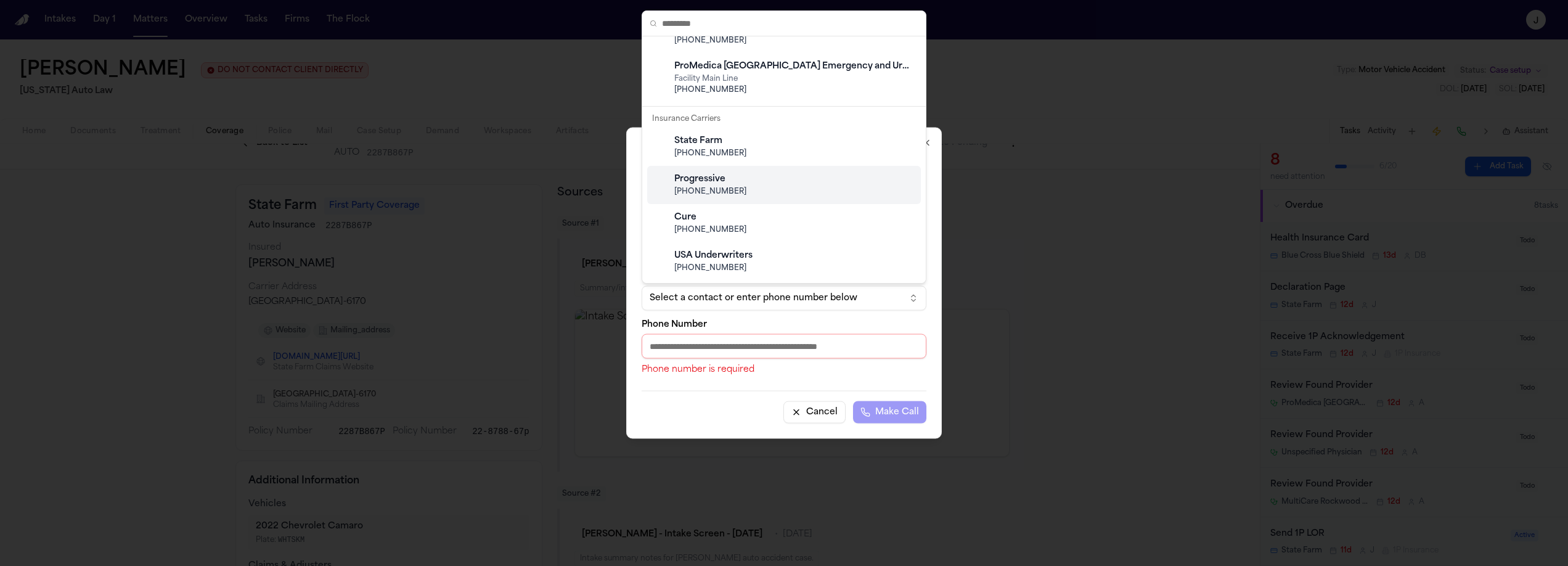
scroll to position [274, 0]
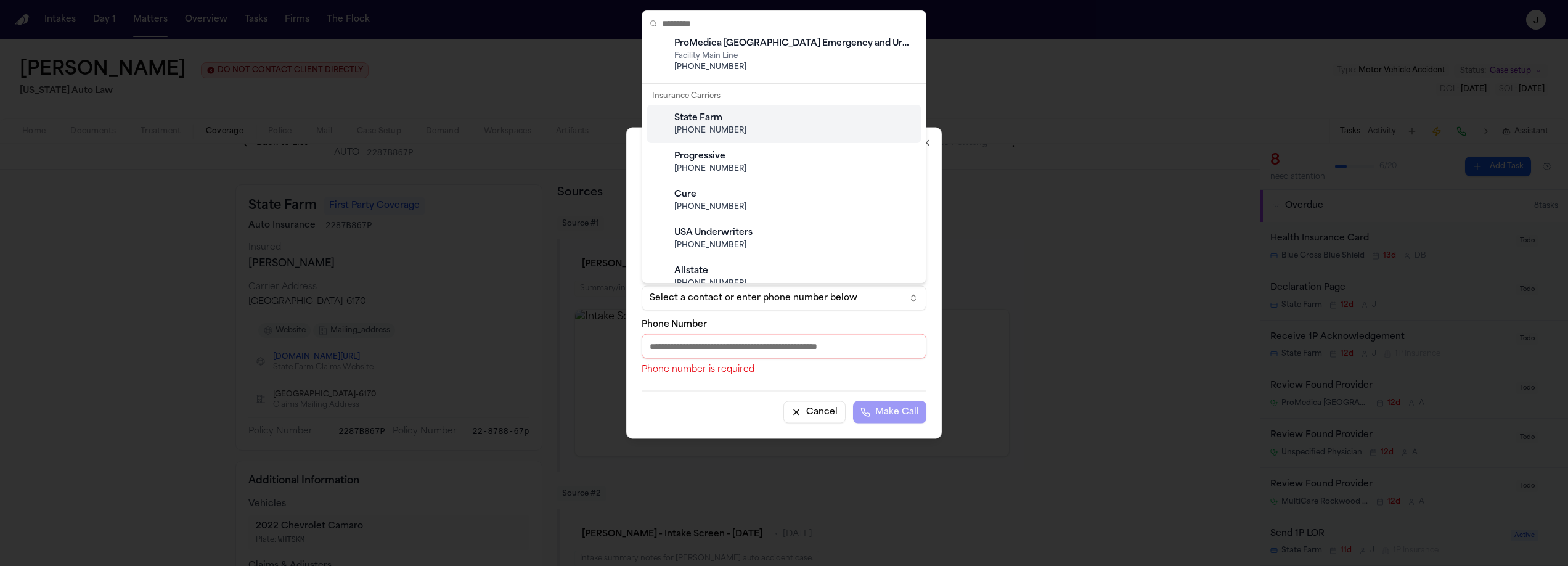
click at [709, 126] on span "[PHONE_NUMBER]" at bounding box center [794, 131] width 239 height 10
type input "**********"
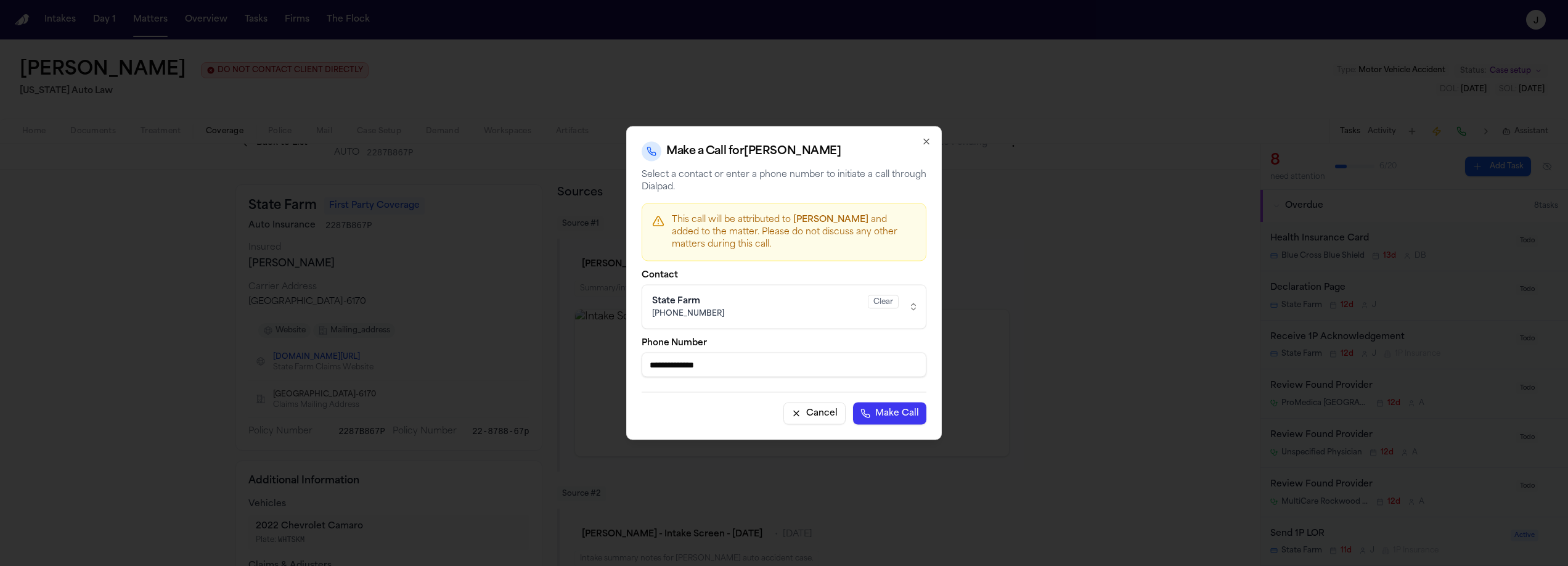
click at [907, 415] on button "Make Call" at bounding box center [890, 414] width 73 height 22
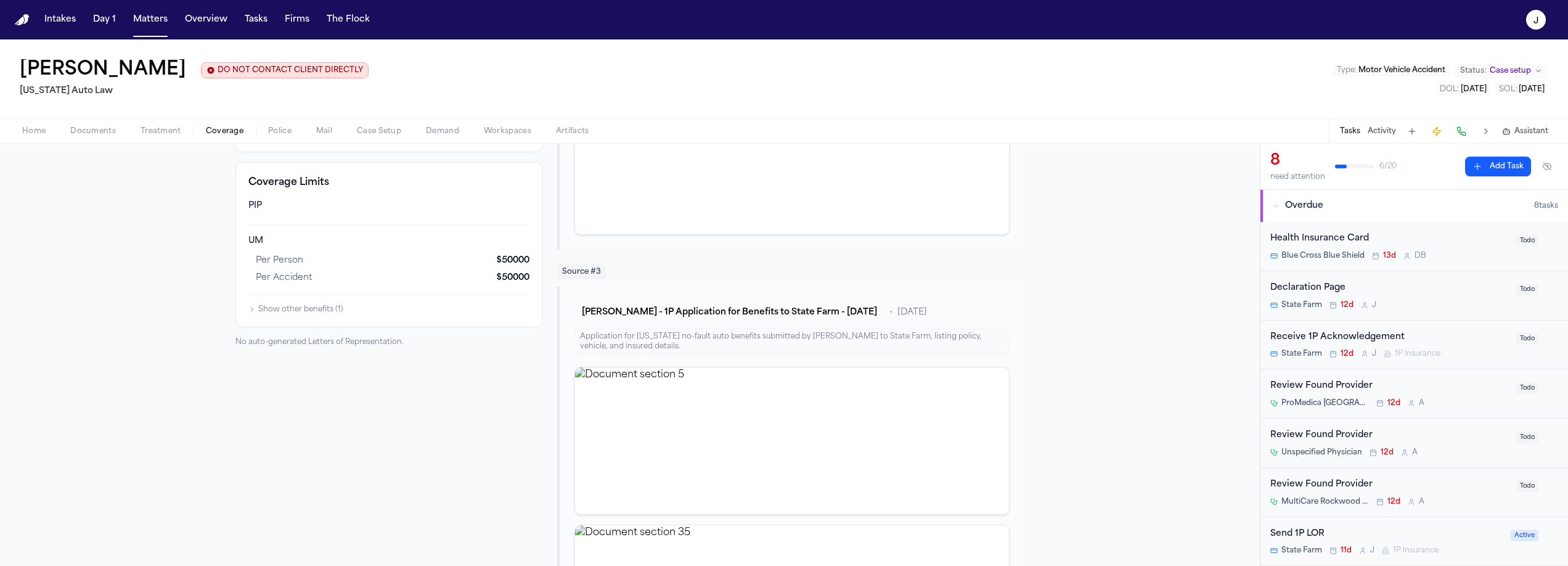
scroll to position [0, 0]
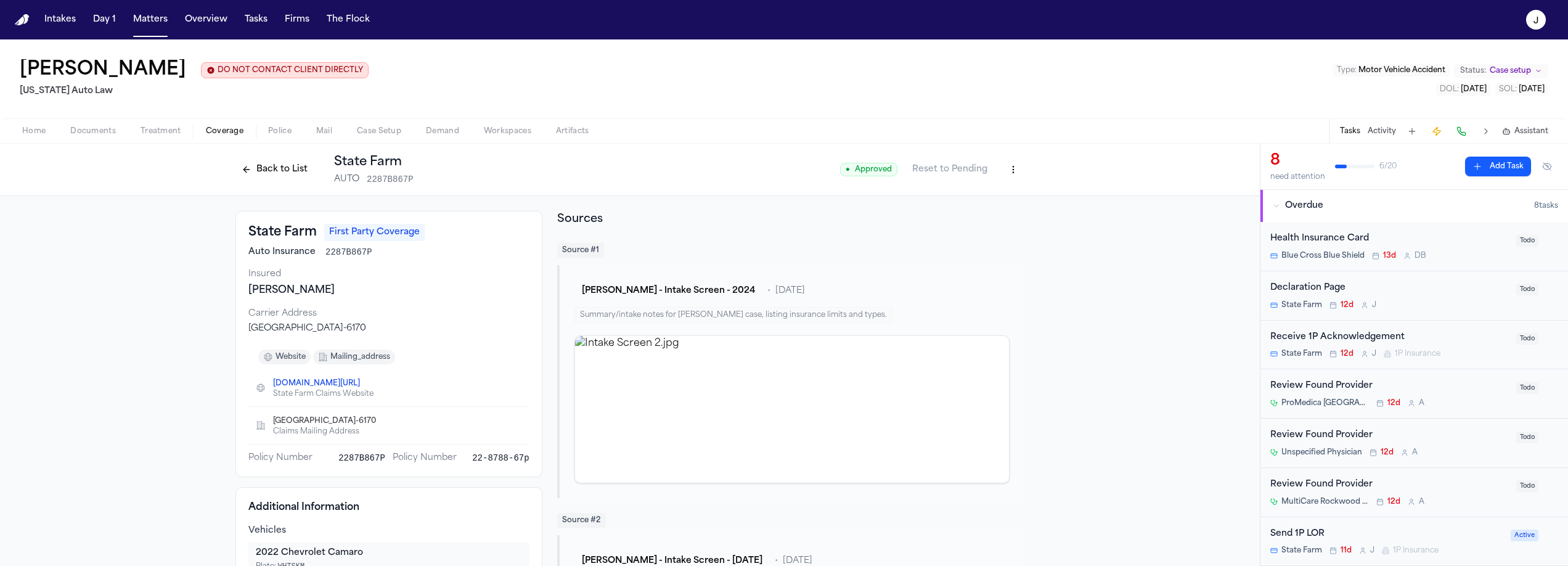
click at [42, 136] on span "Home" at bounding box center [34, 131] width 23 height 10
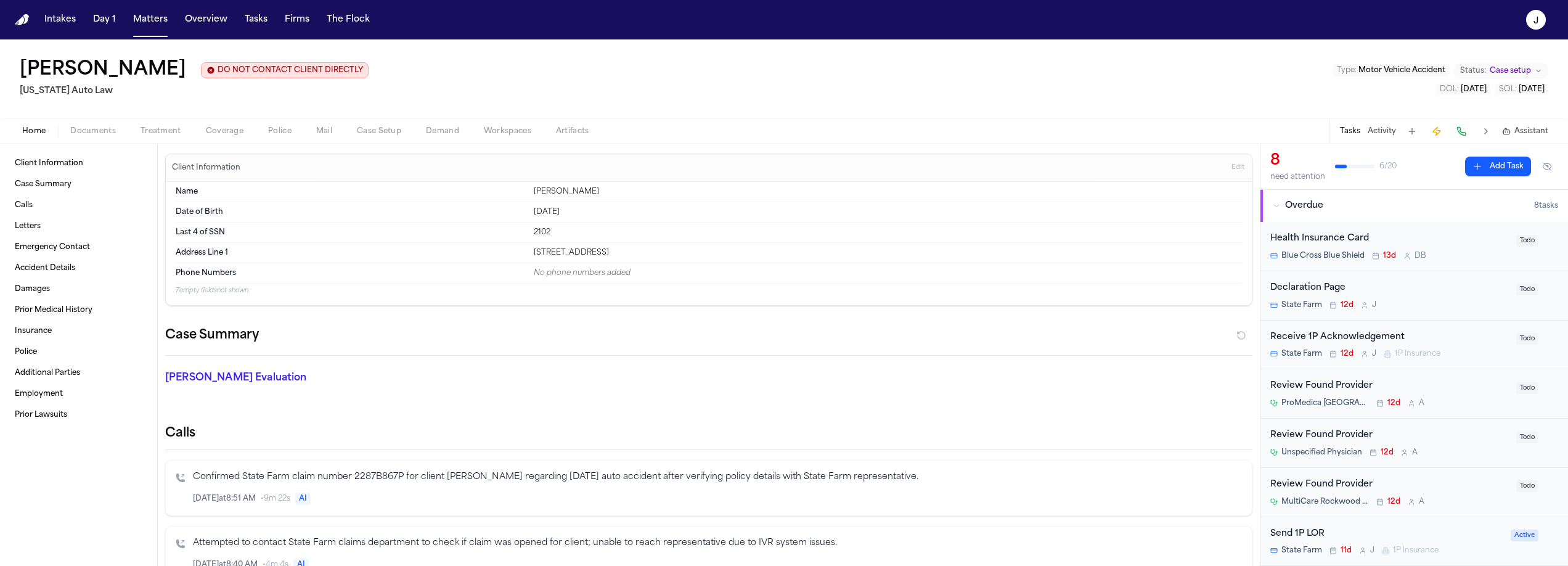
click at [209, 131] on span "Coverage" at bounding box center [224, 131] width 37 height 10
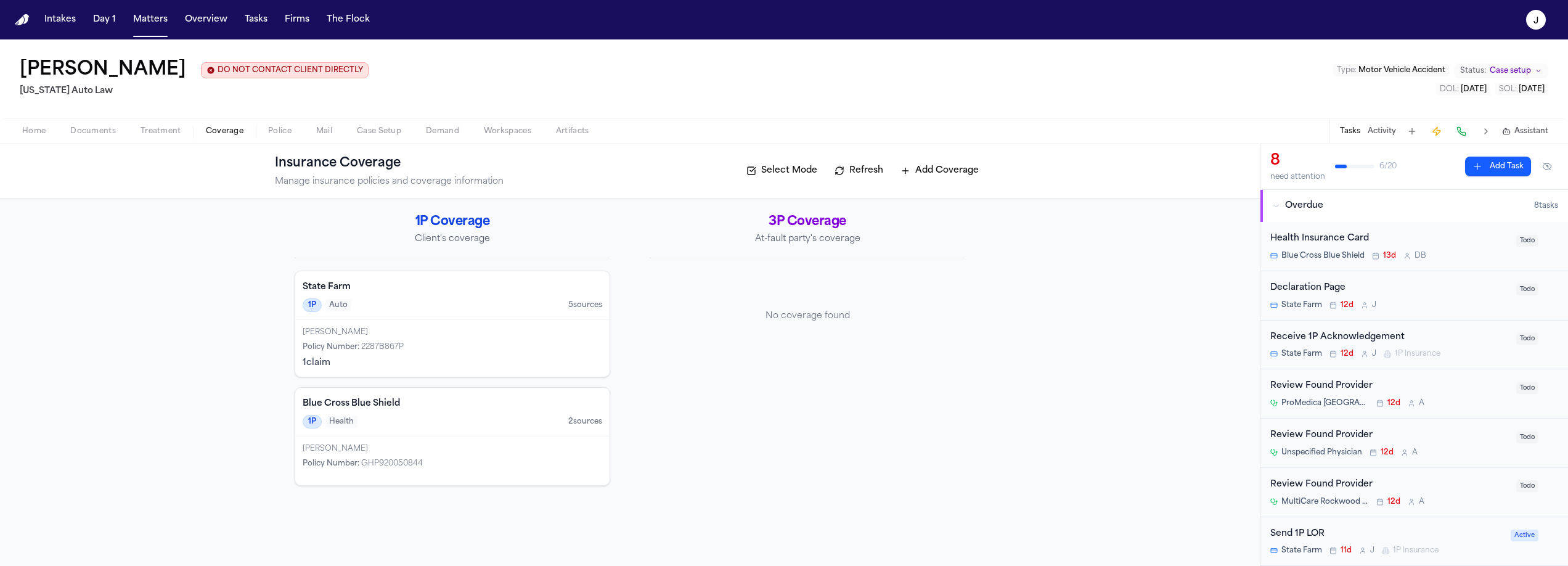
click at [102, 134] on span "Documents" at bounding box center [92, 131] width 45 height 10
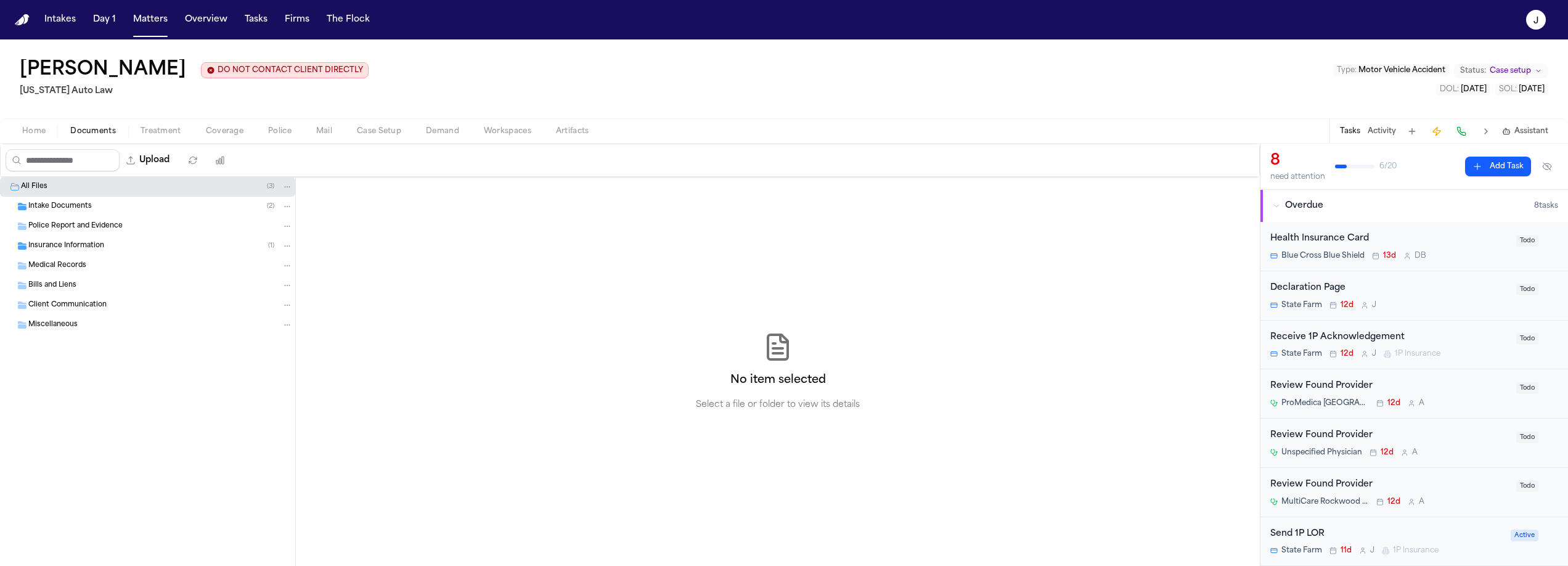
click at [99, 241] on div "Insurance Information ( 1 )" at bounding box center [148, 246] width 295 height 19
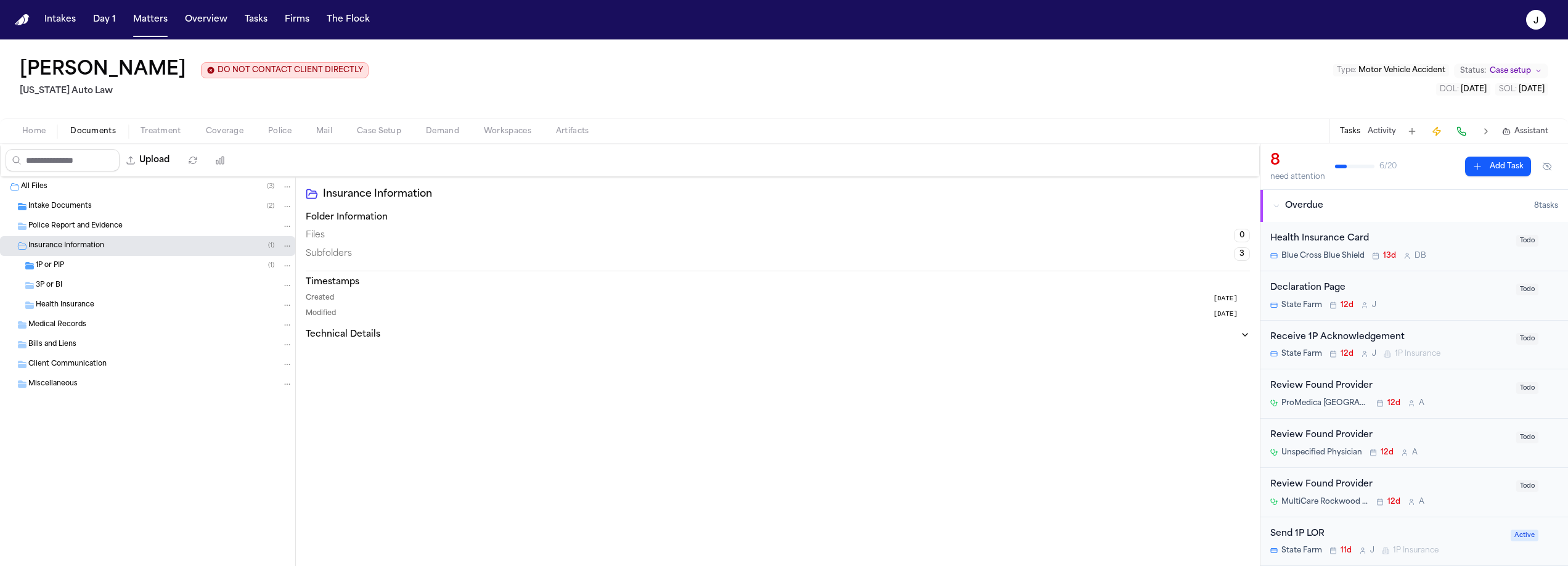
click at [92, 265] on div "1P or PIP ( 1 )" at bounding box center [164, 265] width 257 height 11
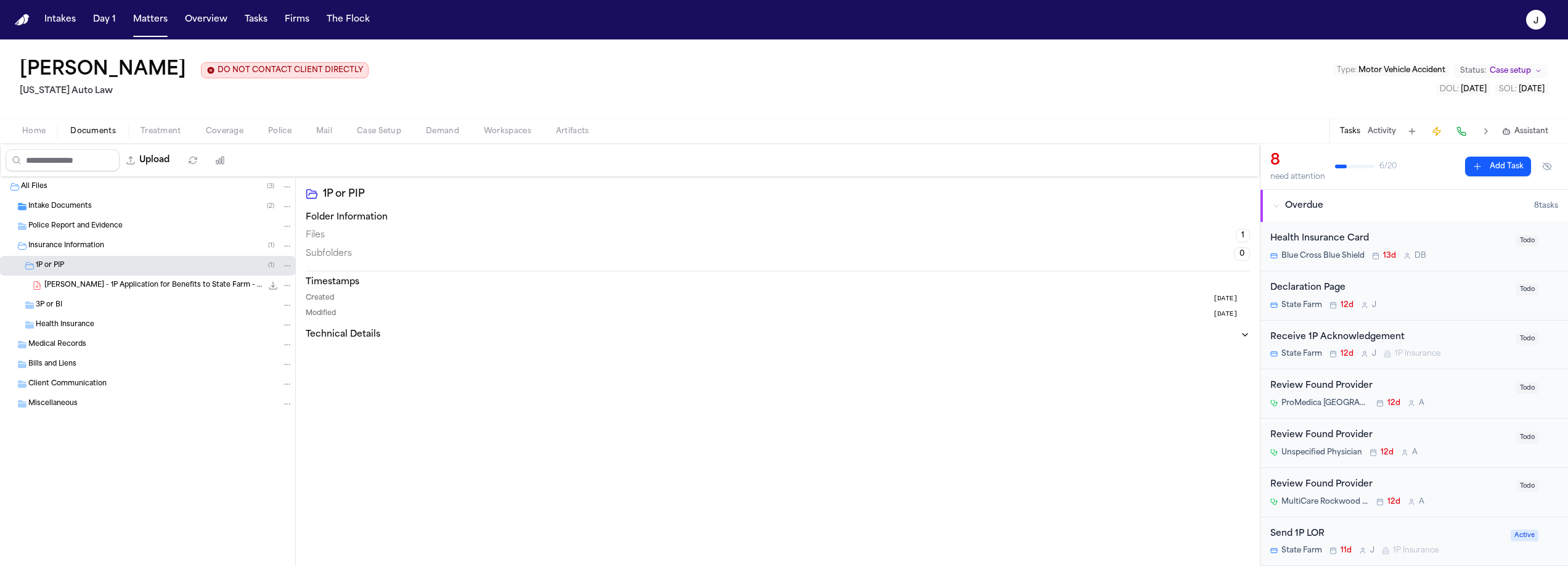
click at [145, 287] on span "S. Brown - 1P Application for Benefits to State Farm - 7.11.25" at bounding box center [154, 286] width 218 height 10
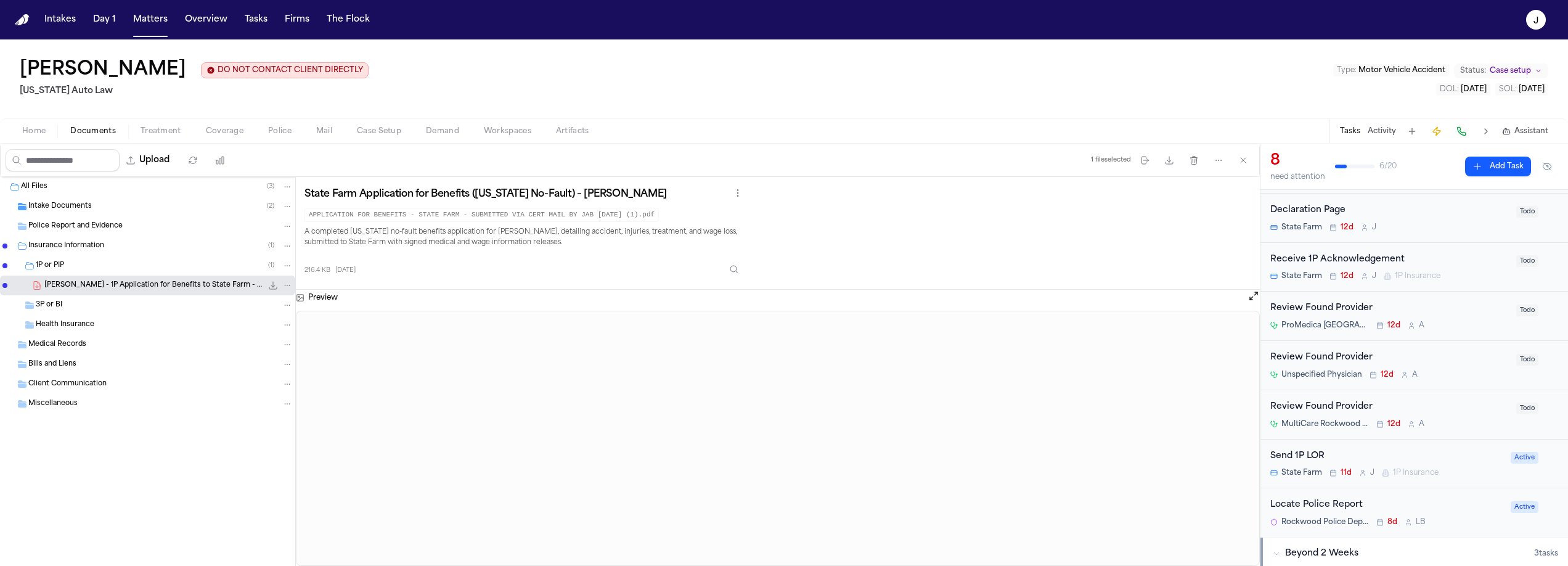
scroll to position [82, 0]
click at [220, 132] on span "Coverage" at bounding box center [224, 131] width 37 height 10
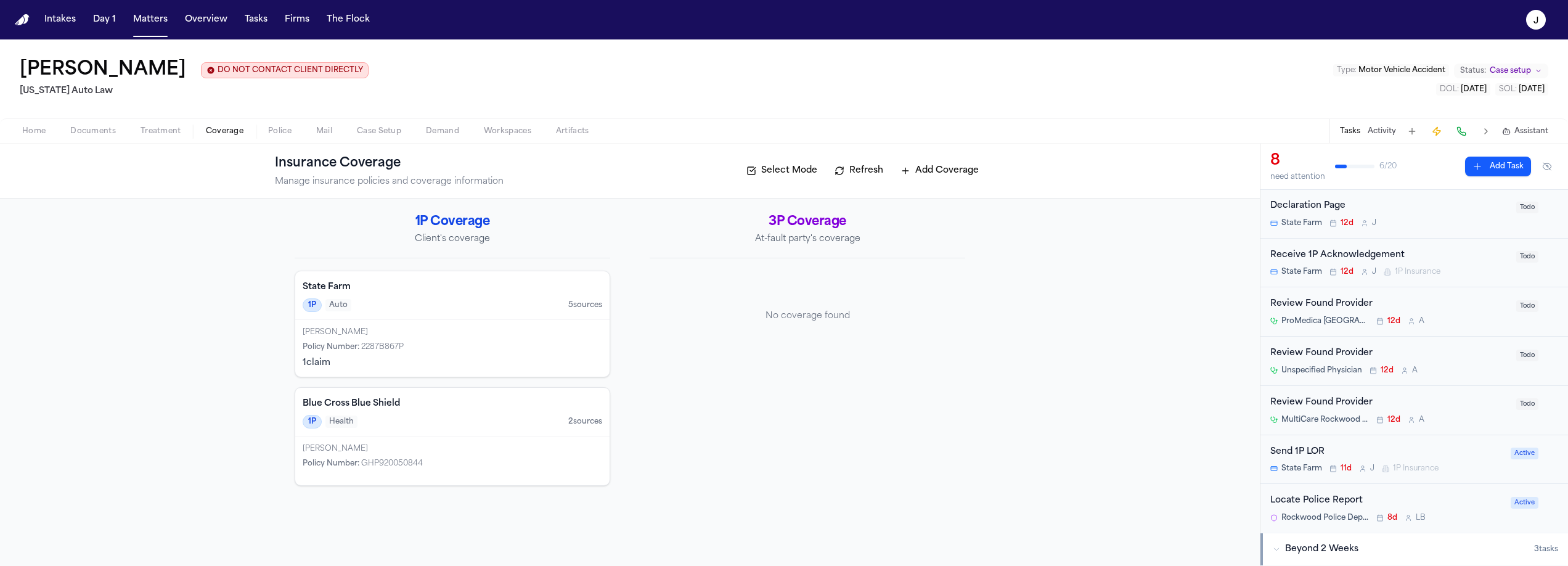
click at [417, 323] on div "Shamar Brown Policy Number : 2287B867P 1 claim" at bounding box center [452, 348] width 314 height 57
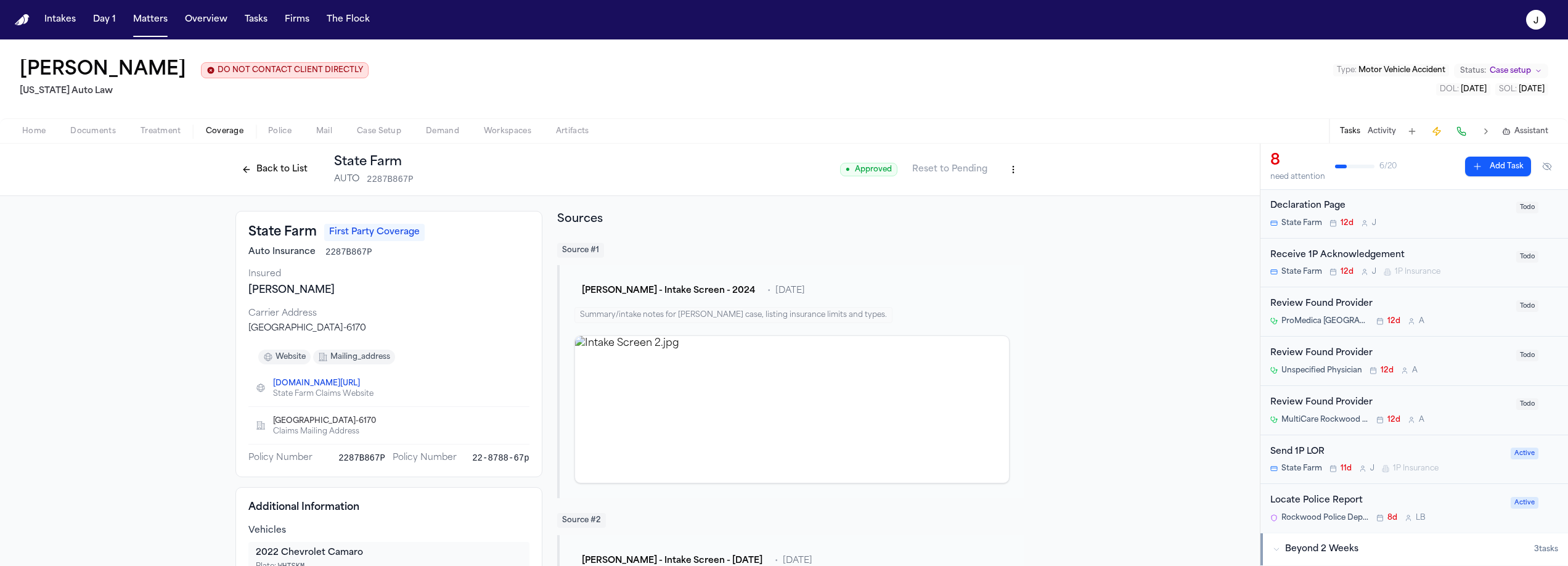
click at [95, 136] on span "Documents" at bounding box center [92, 131] width 45 height 10
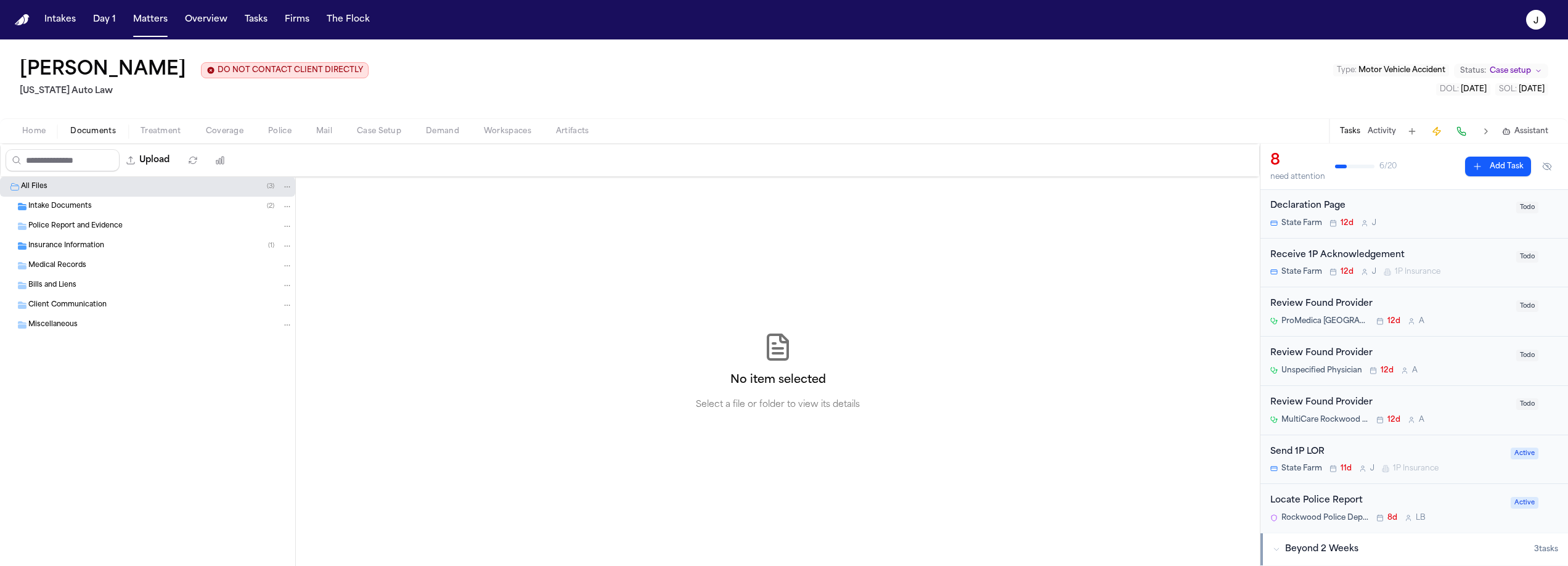
click at [37, 136] on span "Home" at bounding box center [34, 131] width 23 height 10
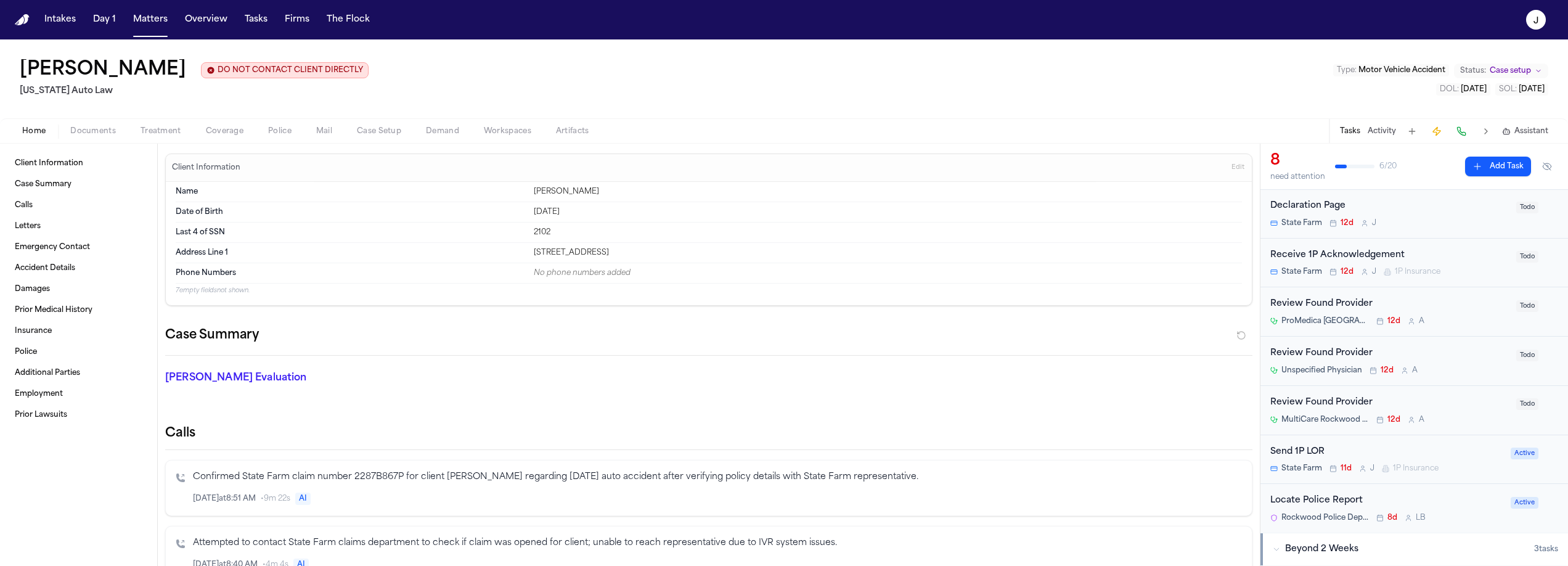
click at [259, 141] on div "Home Documents Treatment Coverage Police Mail Case Setup Demand Workspaces Arti…" at bounding box center [784, 131] width 1568 height 25
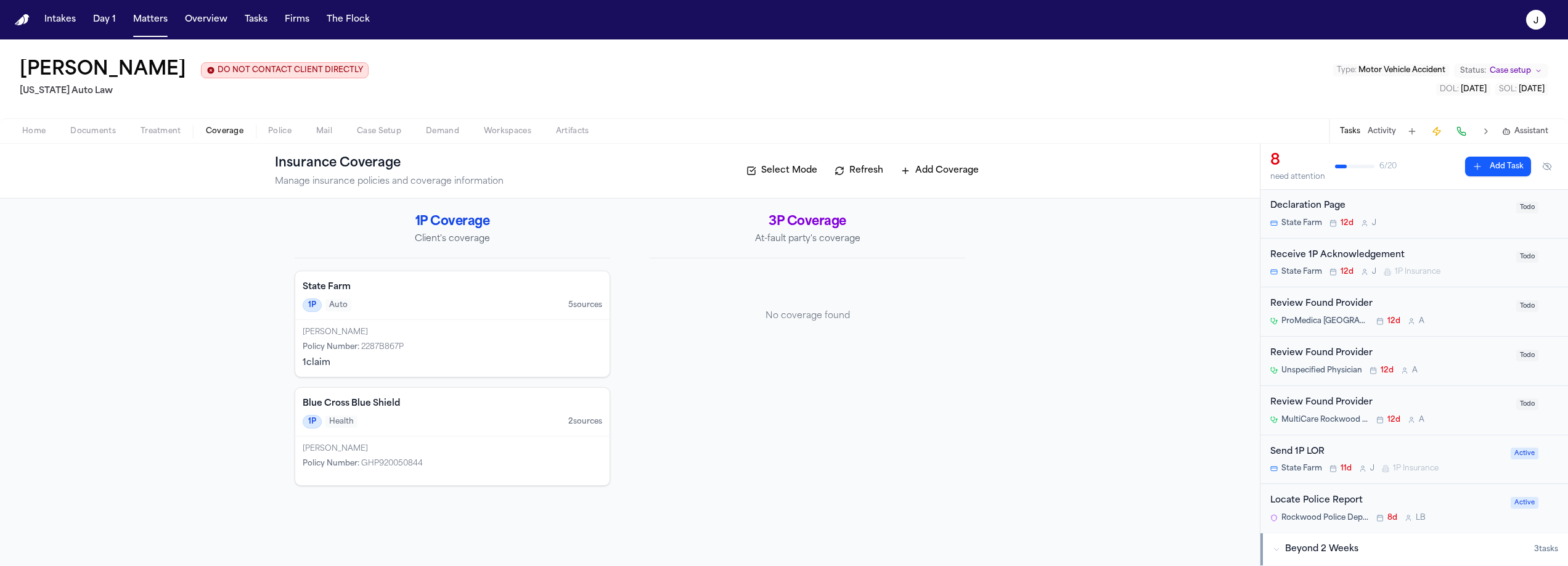
click at [237, 136] on span "Coverage" at bounding box center [224, 131] width 37 height 10
click at [475, 351] on div "Policy Number : 2287B867P" at bounding box center [452, 347] width 300 height 10
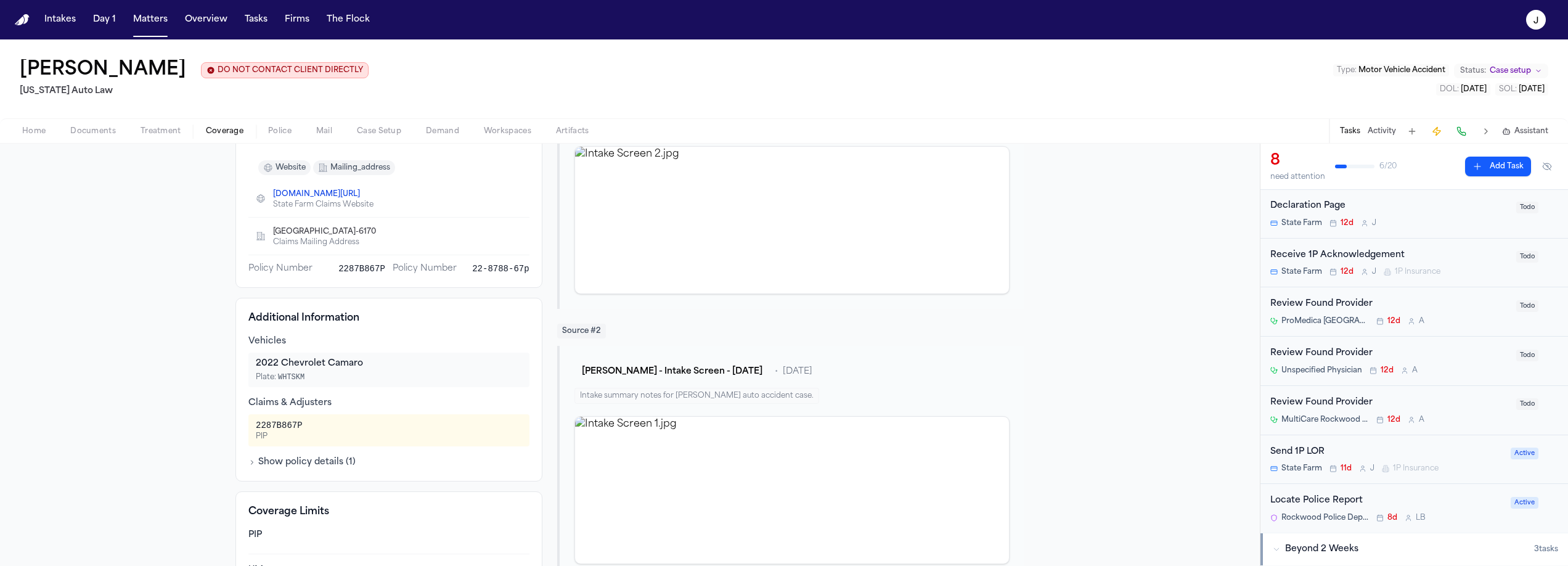
scroll to position [192, 0]
click at [23, 131] on span "Home" at bounding box center [34, 131] width 23 height 10
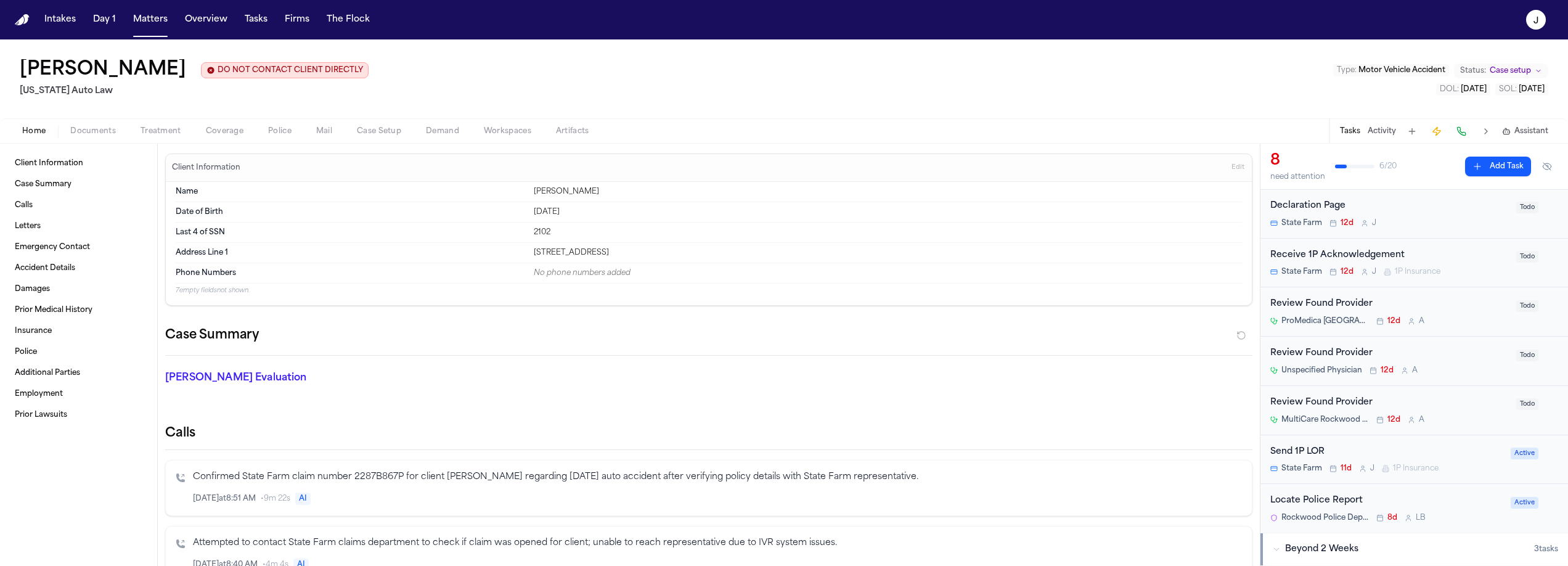
click at [107, 136] on span "Documents" at bounding box center [92, 131] width 45 height 10
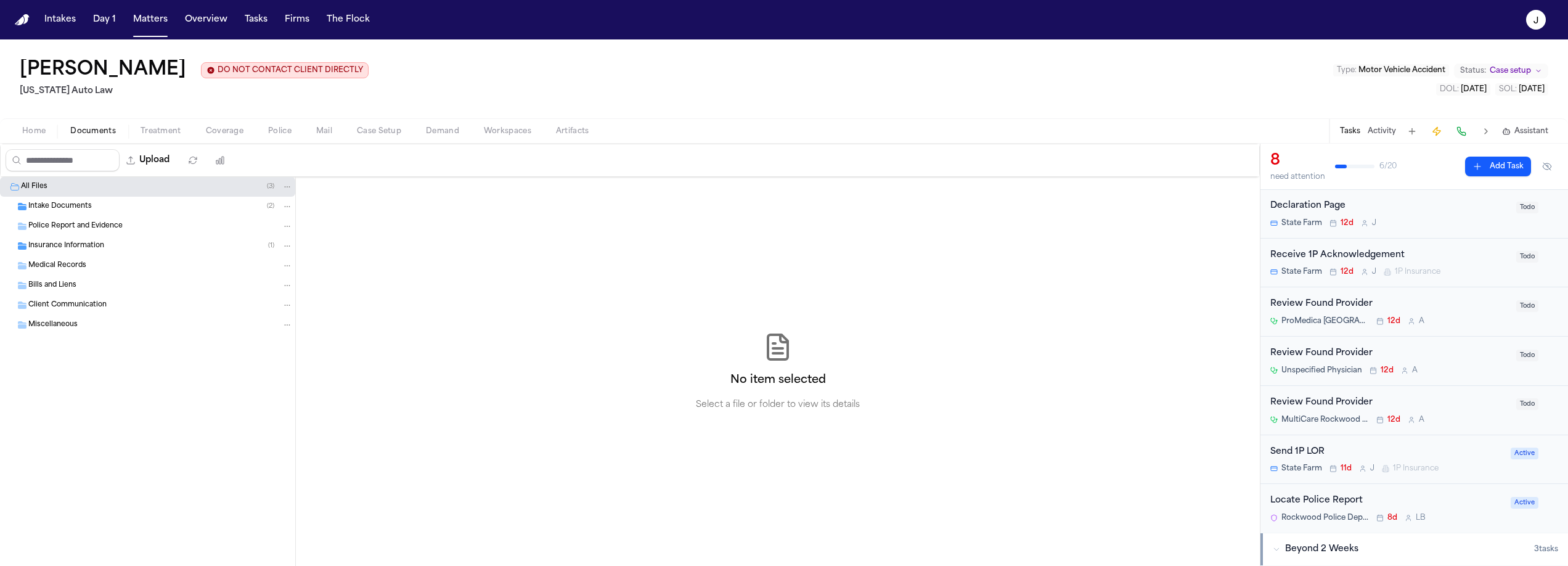
click at [80, 210] on span "Intake Documents" at bounding box center [60, 207] width 63 height 10
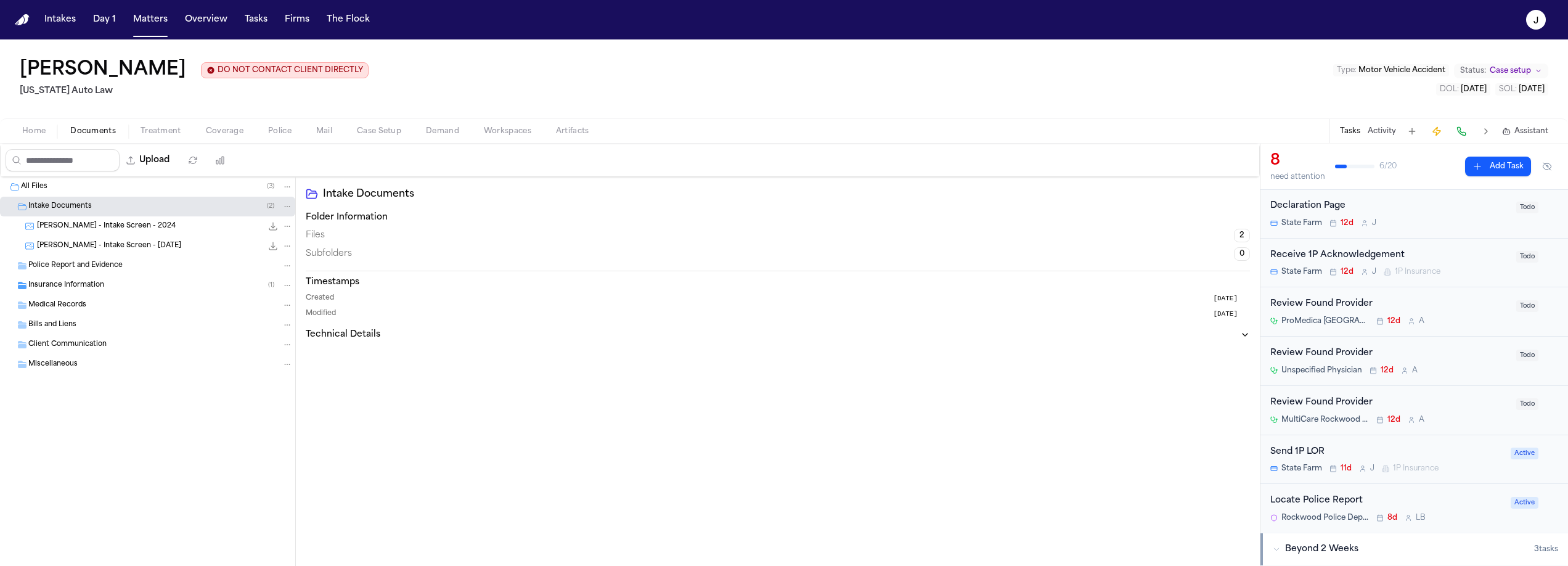
click at [110, 229] on span "S. Brown - Intake Screen - 2024" at bounding box center [107, 227] width 139 height 10
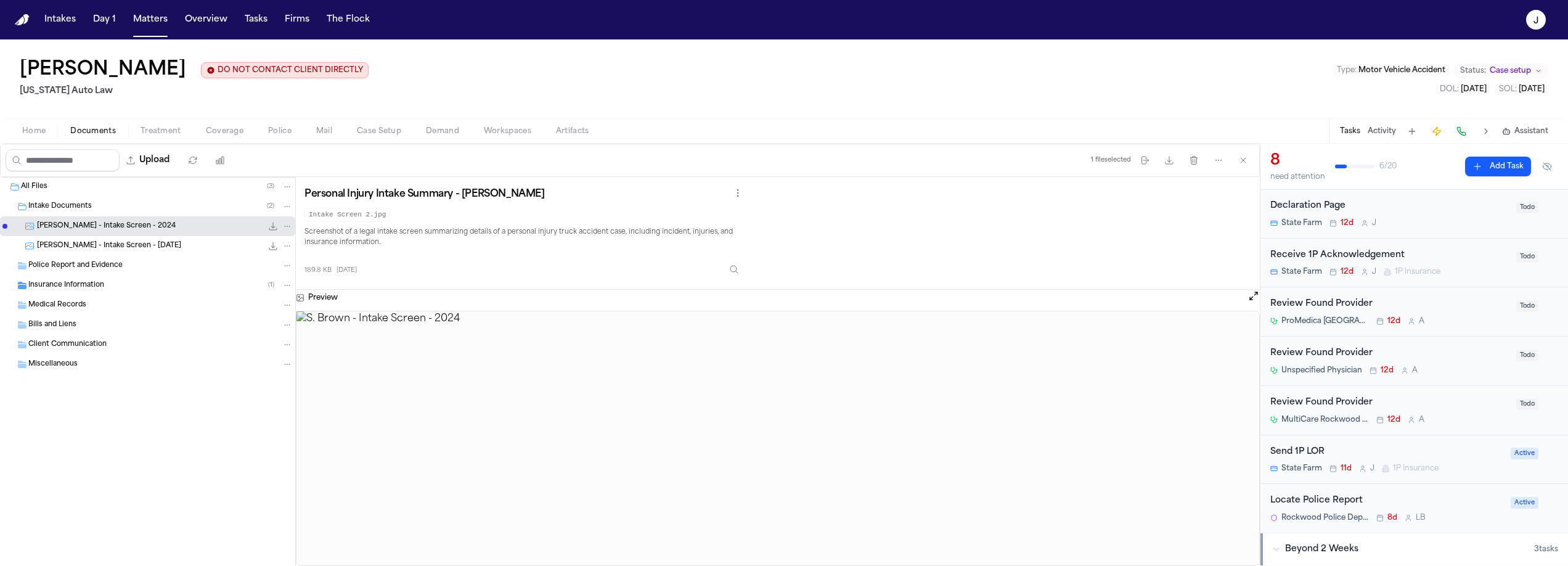
click at [177, 251] on div "S. Brown - Intake Screen - 7.2.25 169.4 KB • JPG" at bounding box center [165, 246] width 256 height 13
click at [25, 134] on span "Home" at bounding box center [34, 131] width 23 height 10
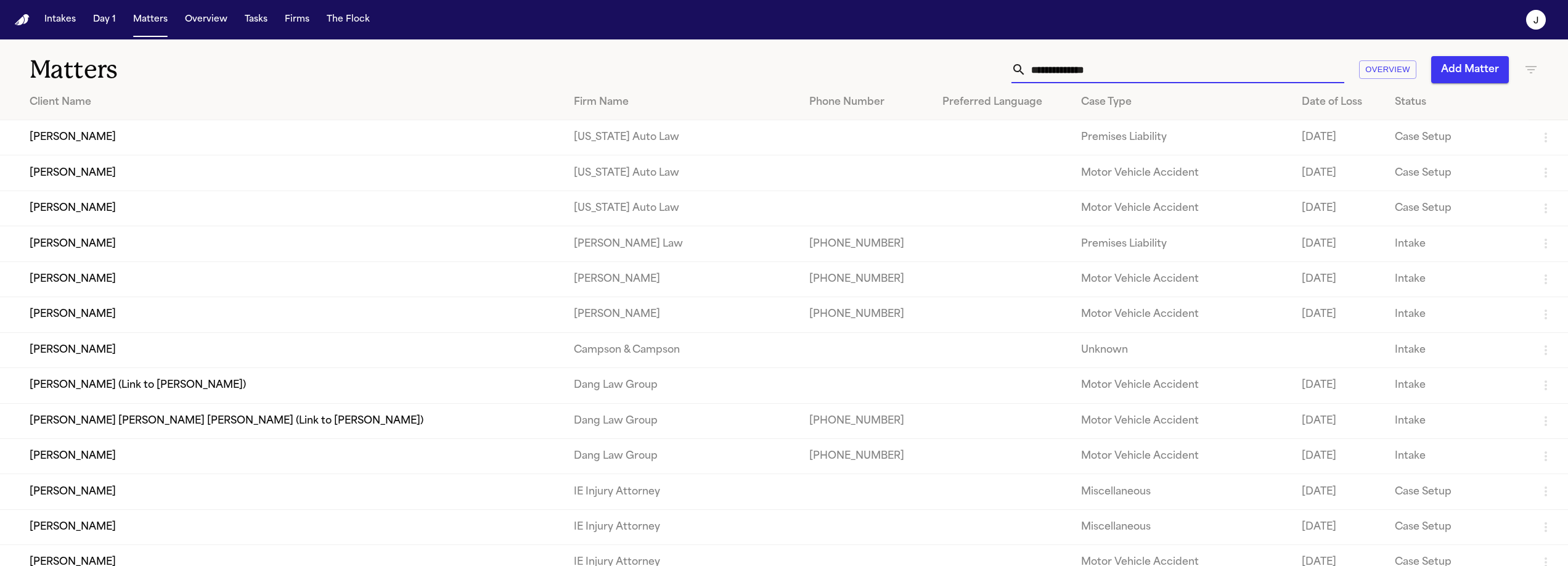
click at [1050, 62] on input "text" at bounding box center [1185, 69] width 318 height 27
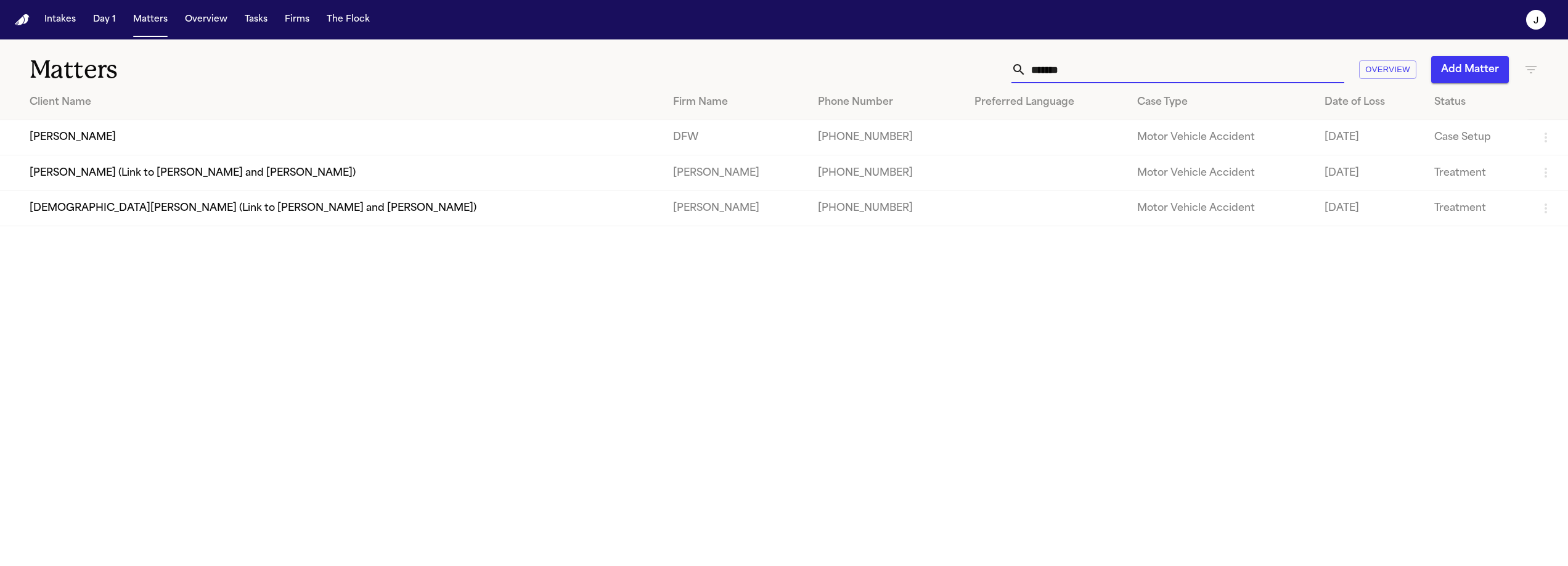
type input "*******"
click at [51, 139] on td "[PERSON_NAME]" at bounding box center [332, 137] width 663 height 35
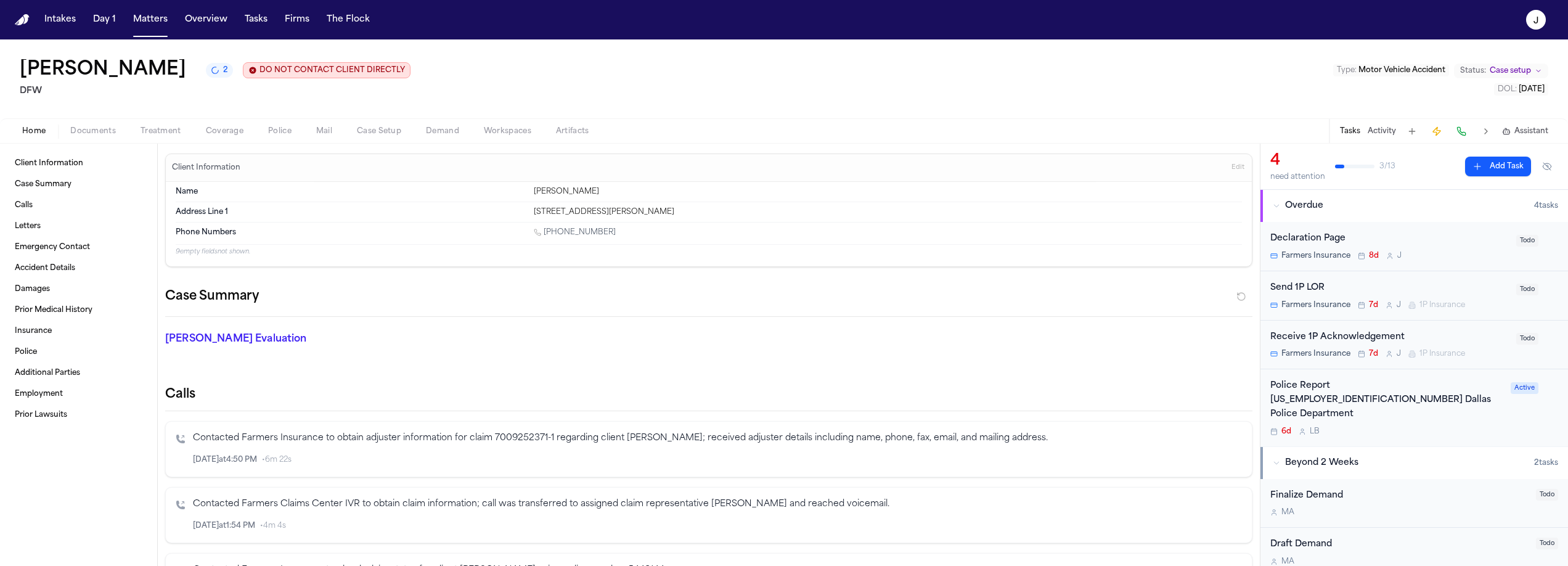
click at [235, 135] on span "Coverage" at bounding box center [224, 131] width 37 height 10
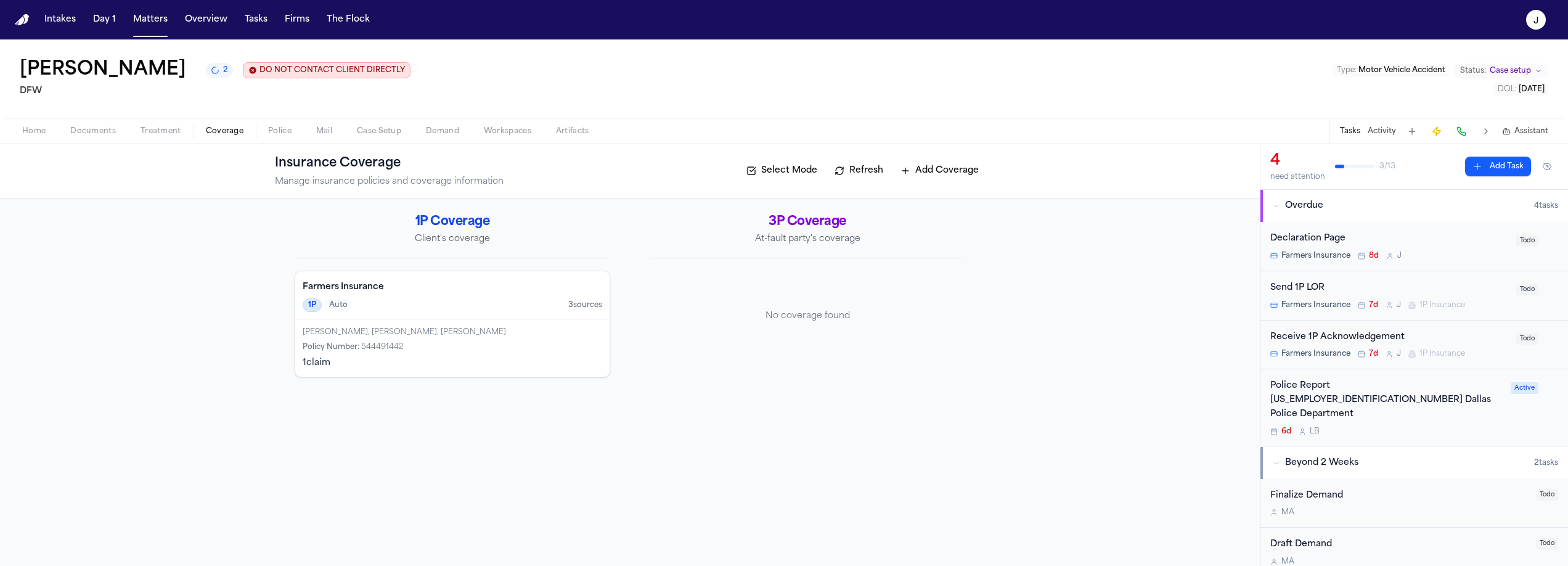
click at [952, 174] on button "Add Coverage" at bounding box center [940, 171] width 91 height 19
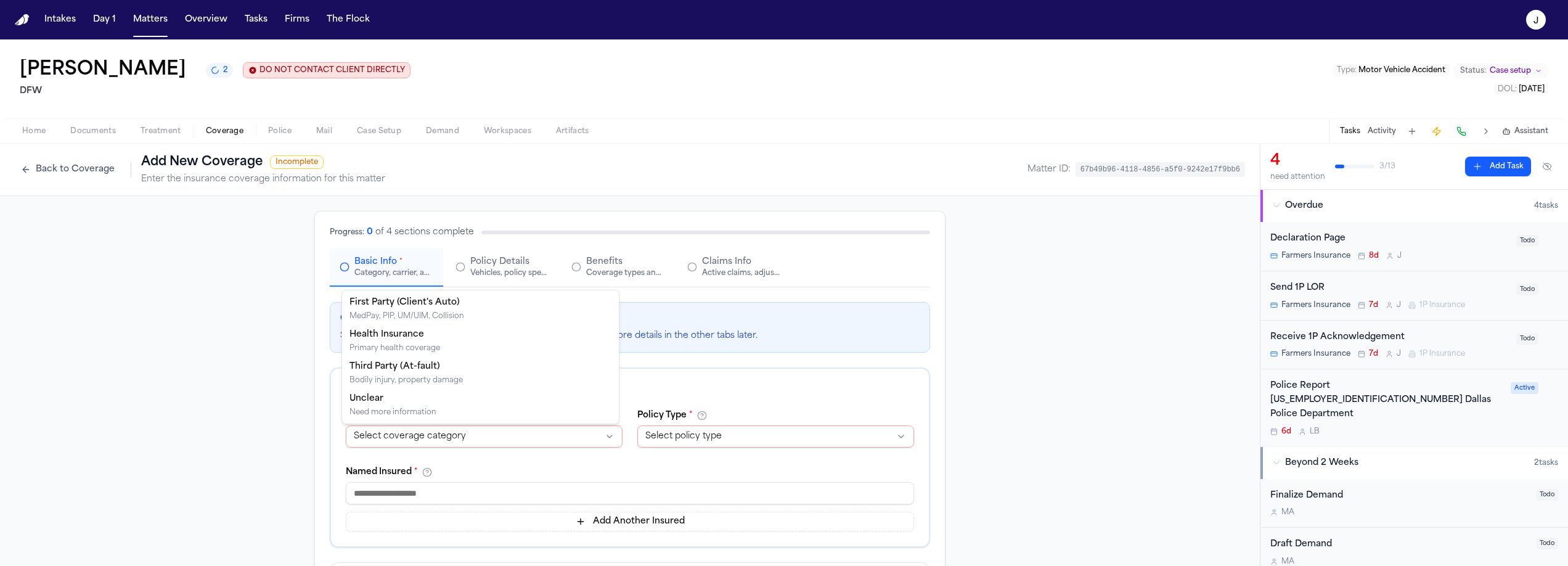
click at [468, 434] on html "**********" at bounding box center [784, 283] width 1568 height 566
select select "**********"
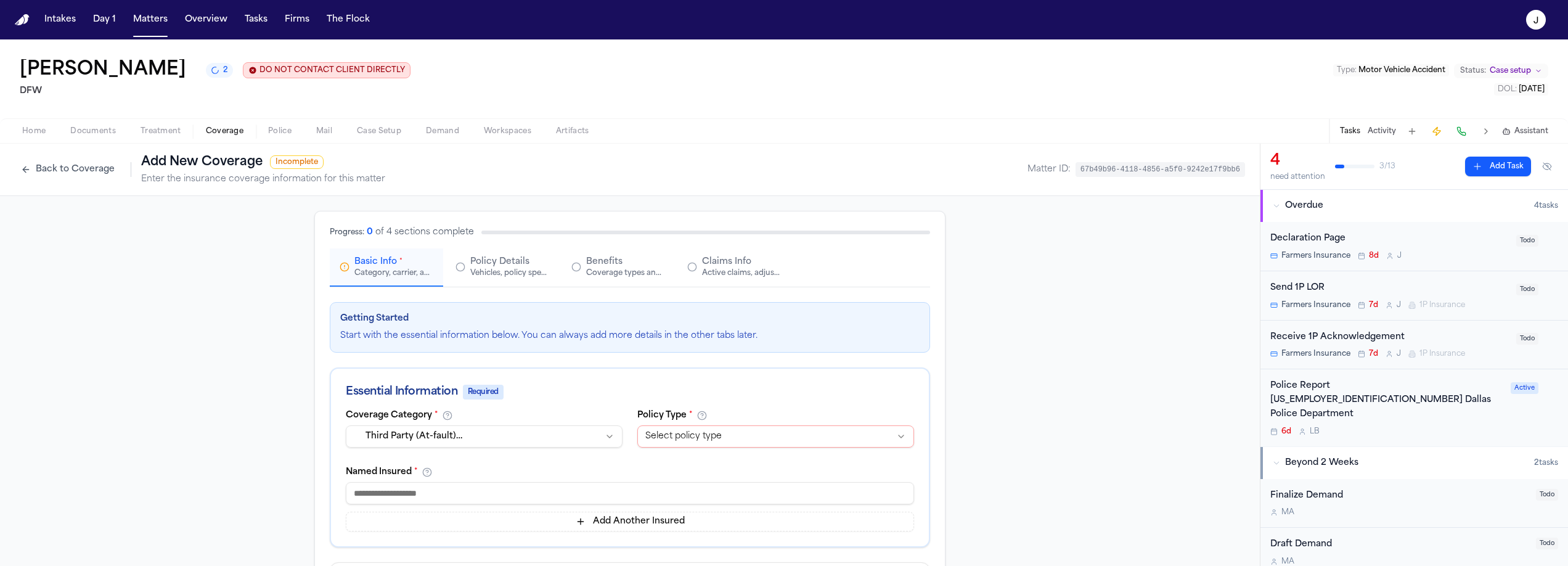
click at [709, 433] on html "**********" at bounding box center [784, 283] width 1568 height 566
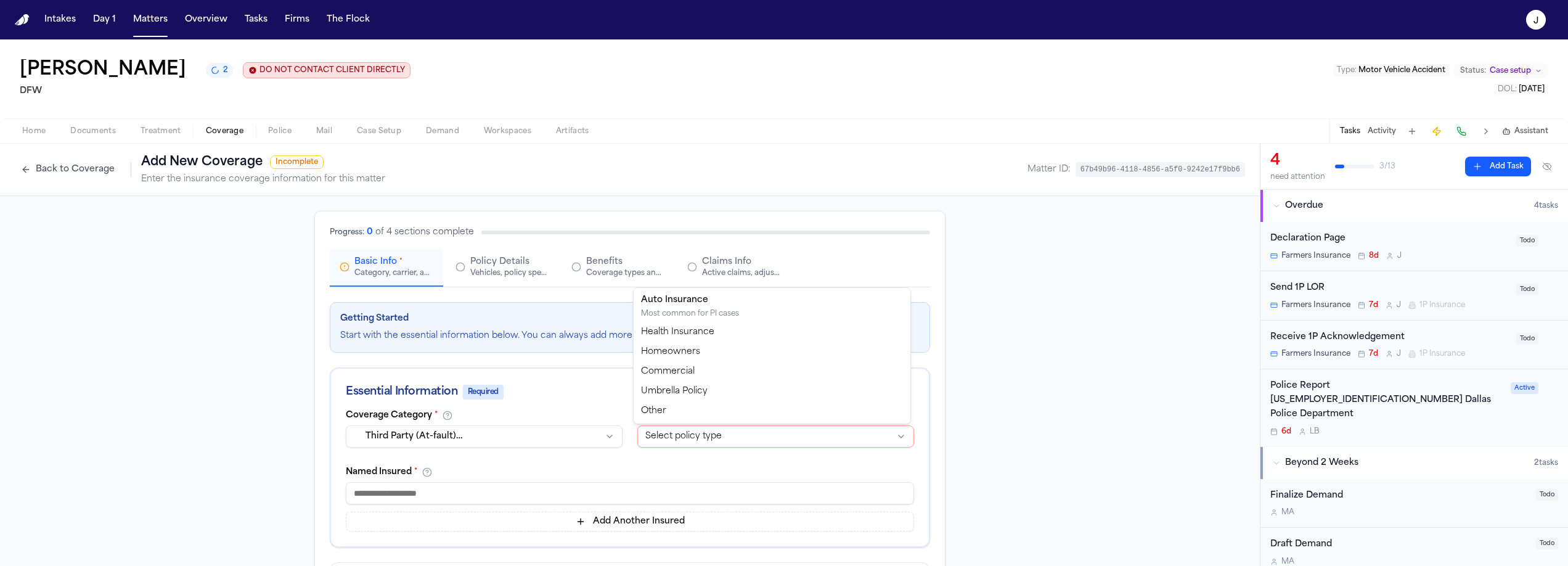
select select "****"
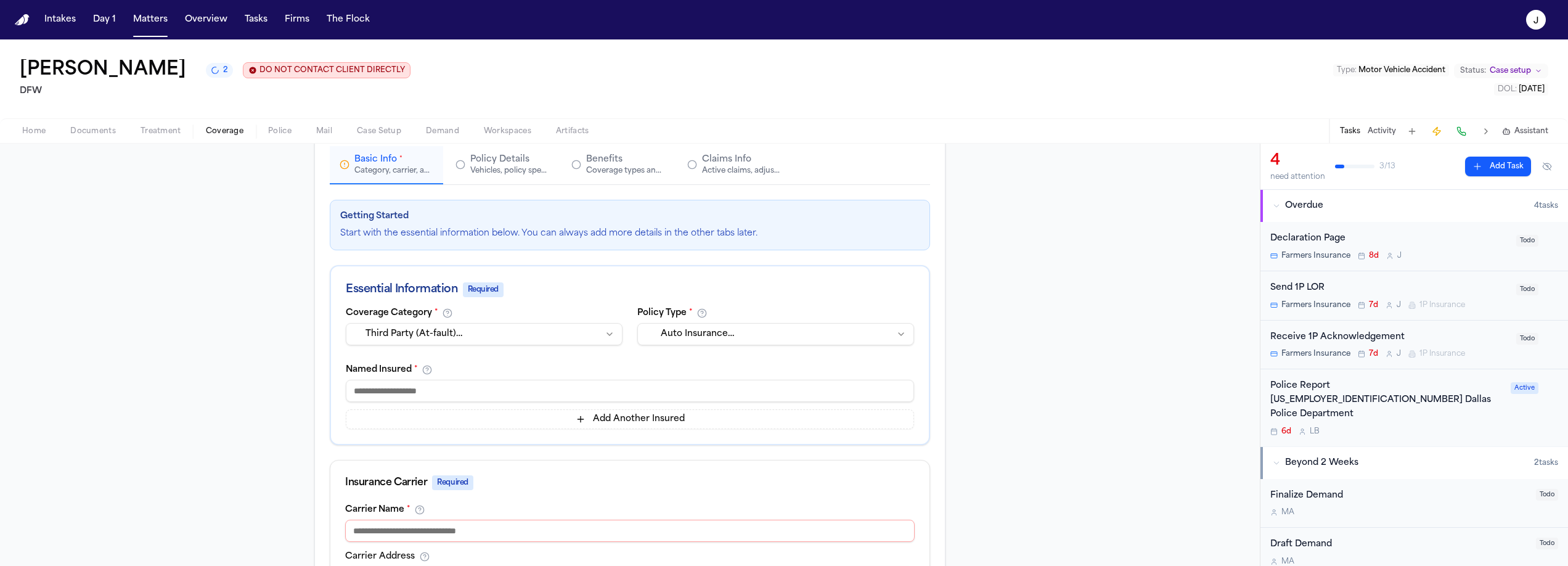
scroll to position [103, 0]
click at [453, 392] on input at bounding box center [630, 391] width 569 height 22
click at [404, 391] on input at bounding box center [630, 391] width 569 height 22
click at [355, 391] on input "**********" at bounding box center [630, 391] width 569 height 22
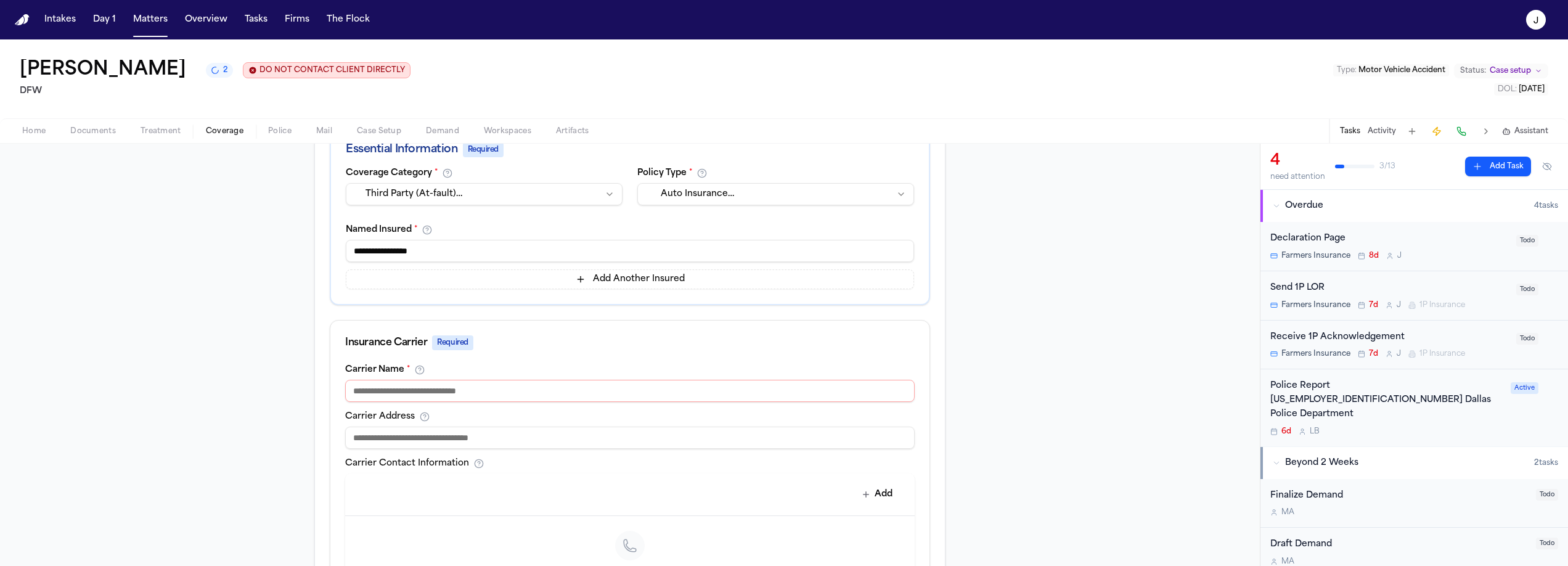
scroll to position [315, 0]
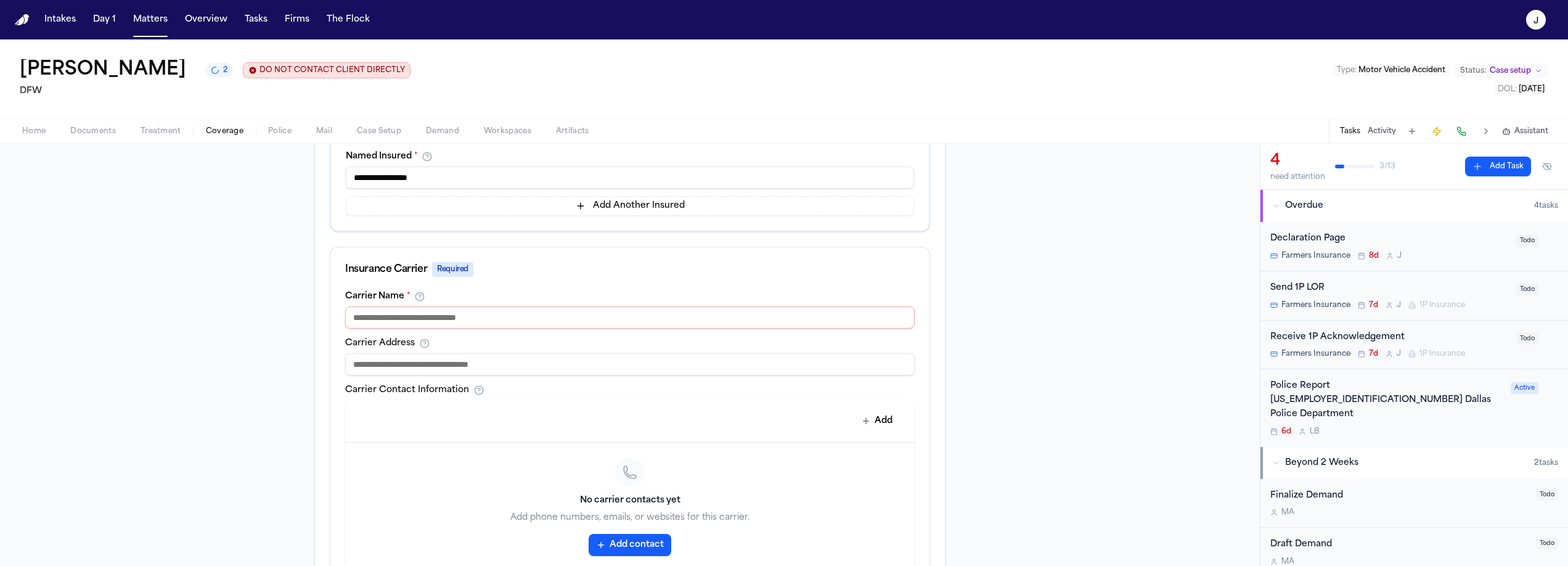
type input "**********"
click at [376, 327] on input at bounding box center [630, 318] width 569 height 22
click at [456, 317] on input at bounding box center [630, 318] width 569 height 22
click at [440, 369] on input at bounding box center [630, 365] width 569 height 22
click at [379, 318] on input "**********" at bounding box center [630, 318] width 569 height 22
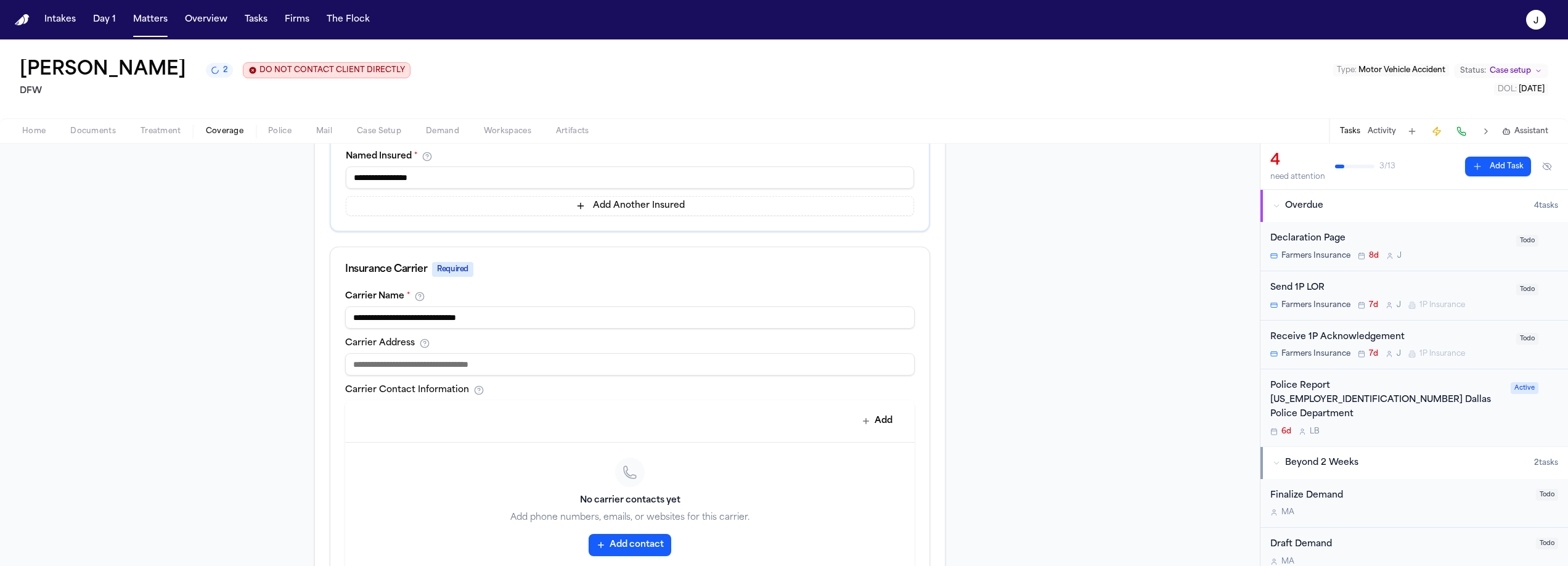
click at [360, 322] on input "**********" at bounding box center [630, 318] width 569 height 22
type input "**********"
click at [396, 362] on input at bounding box center [630, 365] width 569 height 22
click at [396, 369] on input at bounding box center [630, 365] width 569 height 22
click at [372, 365] on input "**********" at bounding box center [630, 365] width 569 height 22
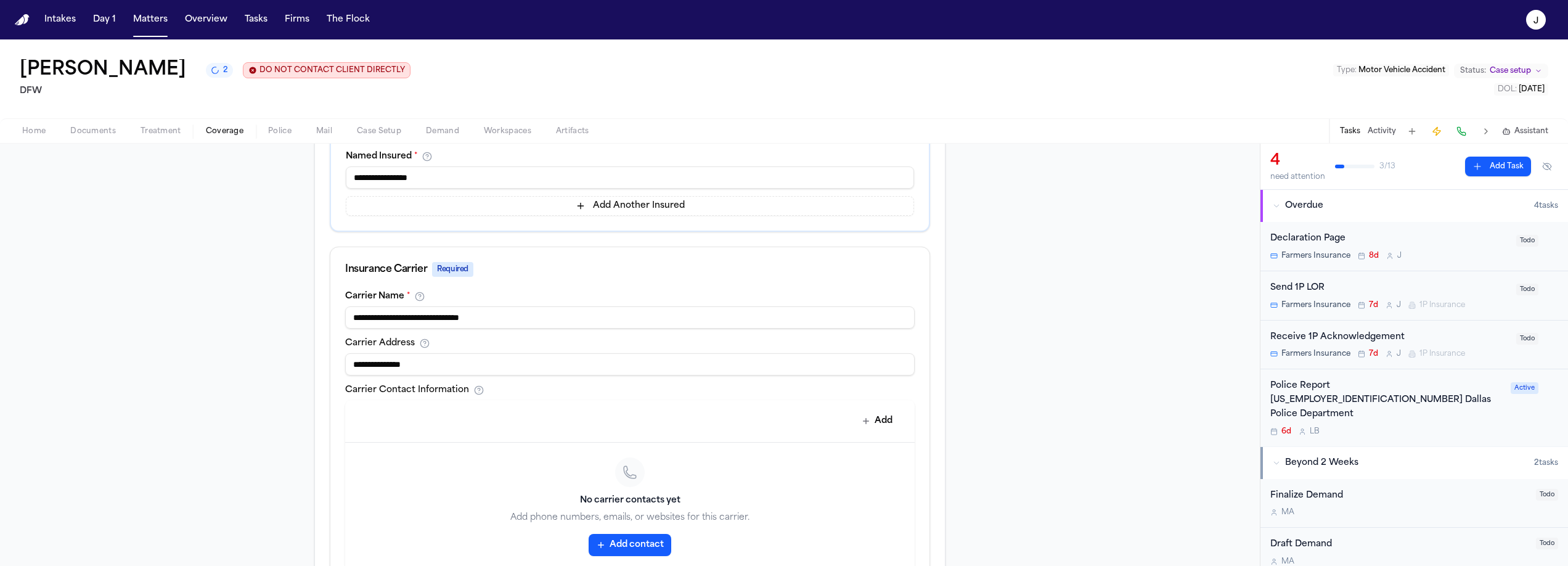
click at [411, 362] on input "**********" at bounding box center [630, 365] width 569 height 22
click at [424, 368] on input "**********" at bounding box center [630, 365] width 569 height 22
click at [437, 362] on input "**********" at bounding box center [630, 365] width 569 height 22
click at [487, 367] on input "**********" at bounding box center [630, 365] width 569 height 22
click at [487, 366] on input "**********" at bounding box center [630, 365] width 569 height 22
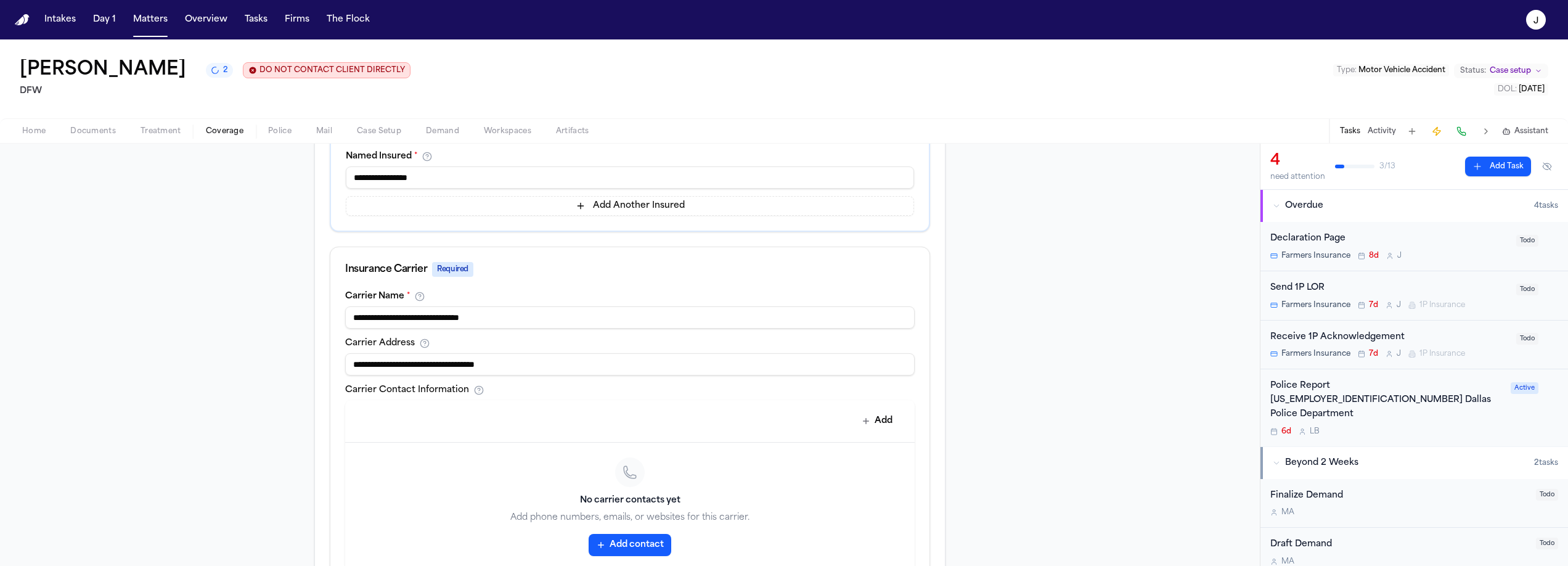
click at [509, 367] on input "**********" at bounding box center [630, 365] width 569 height 22
click at [572, 369] on input "**********" at bounding box center [630, 365] width 569 height 22
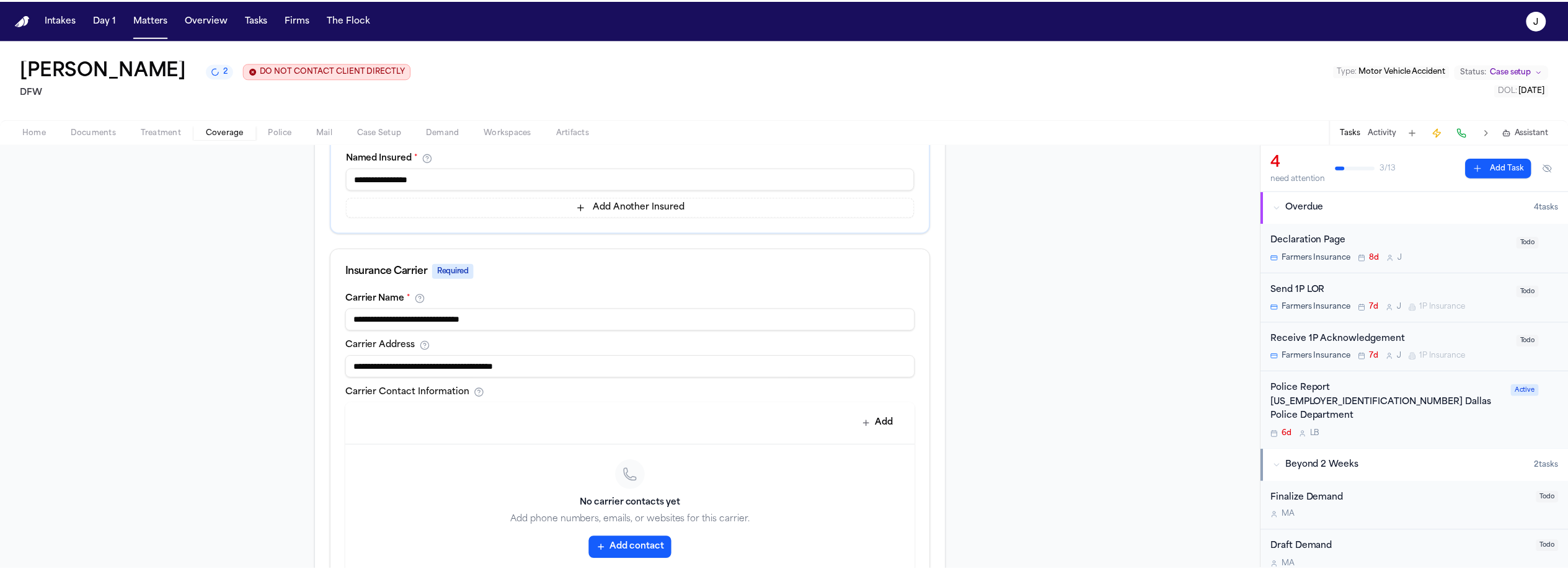
scroll to position [572, 0]
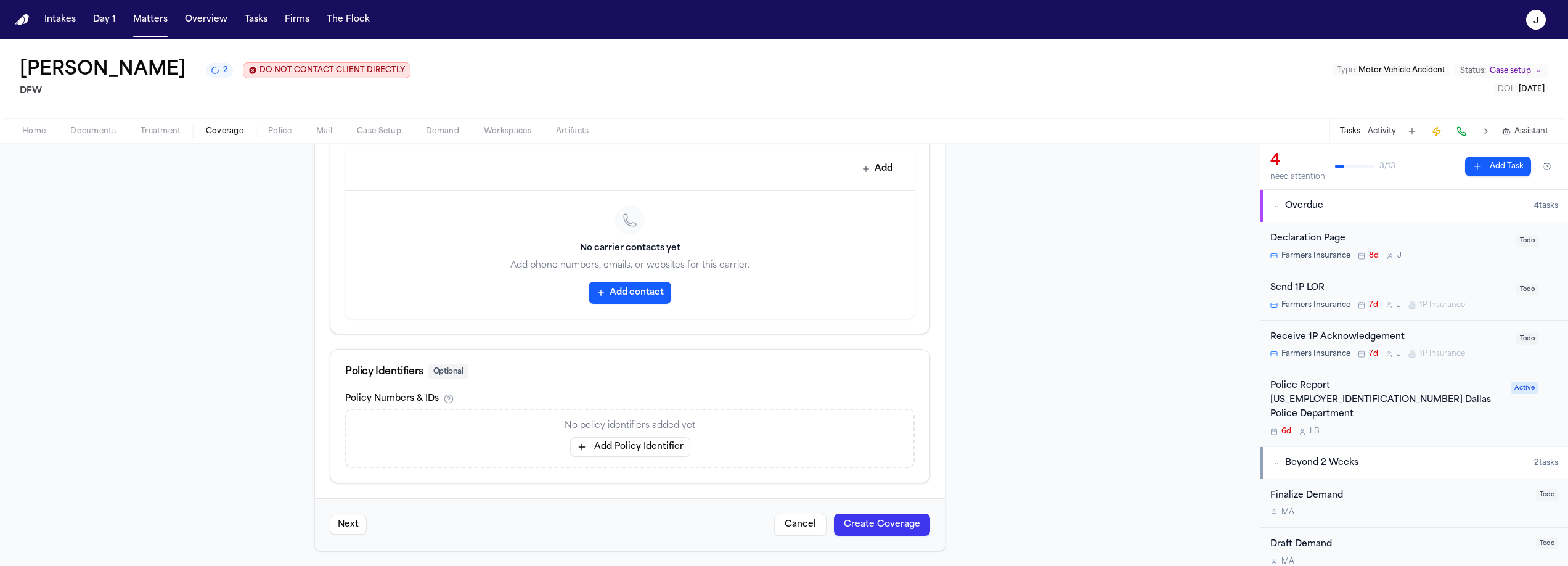
type input "**********"
click at [591, 445] on button "Add Policy Identifier" at bounding box center [630, 447] width 120 height 19
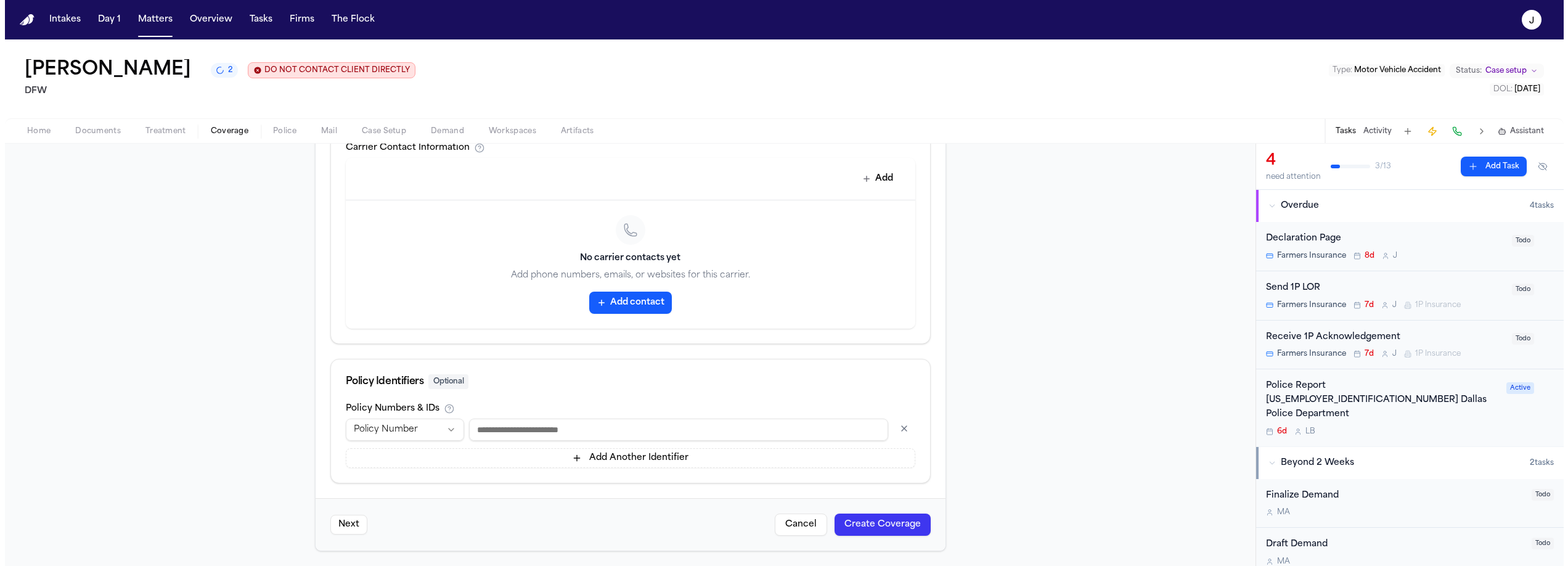
scroll to position [559, 0]
click at [491, 430] on input at bounding box center [674, 430] width 419 height 22
click at [547, 430] on input "*****" at bounding box center [674, 430] width 419 height 22
type input "**********"
click at [850, 527] on button "Create Coverage" at bounding box center [877, 525] width 96 height 22
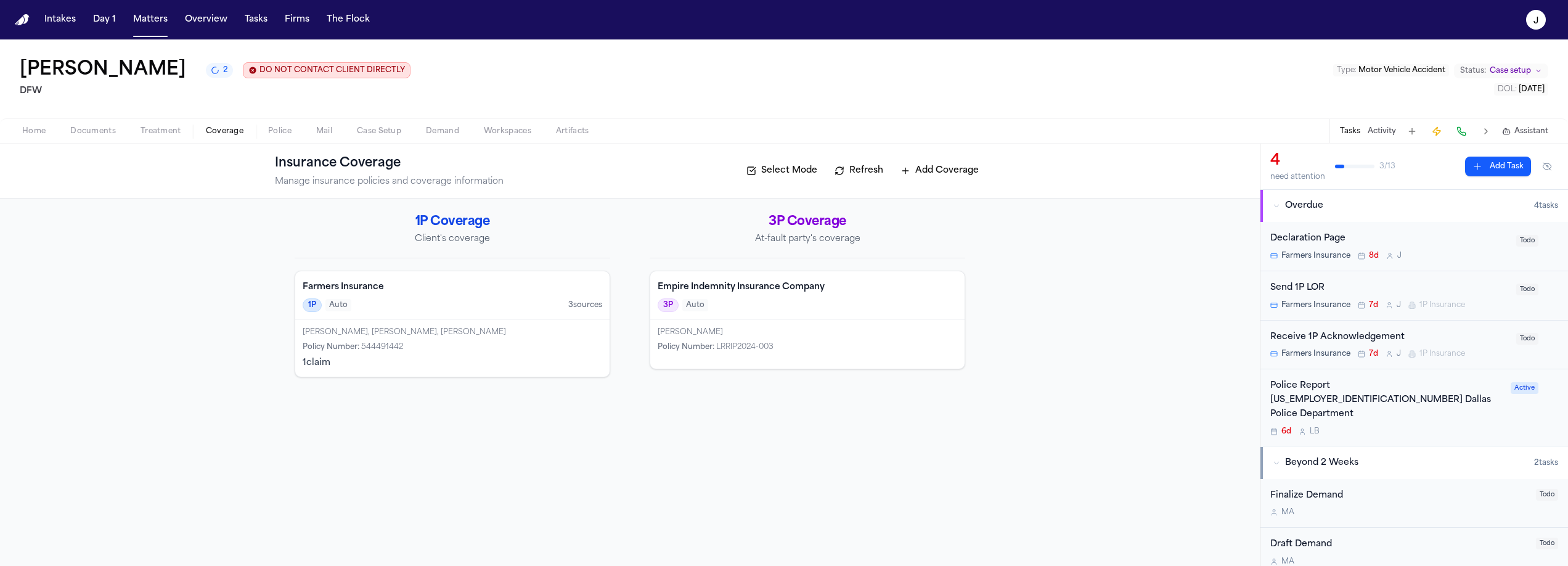
click at [37, 130] on span "Home" at bounding box center [34, 131] width 23 height 10
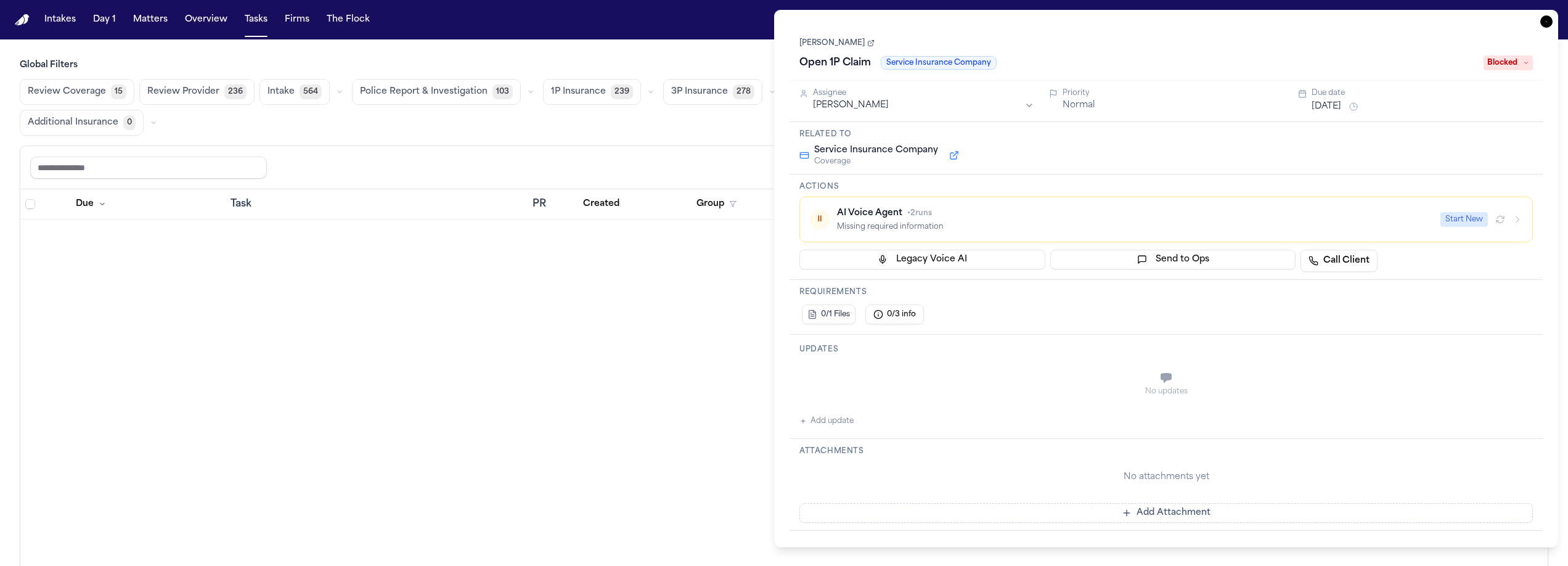
scroll to position [3259, 0]
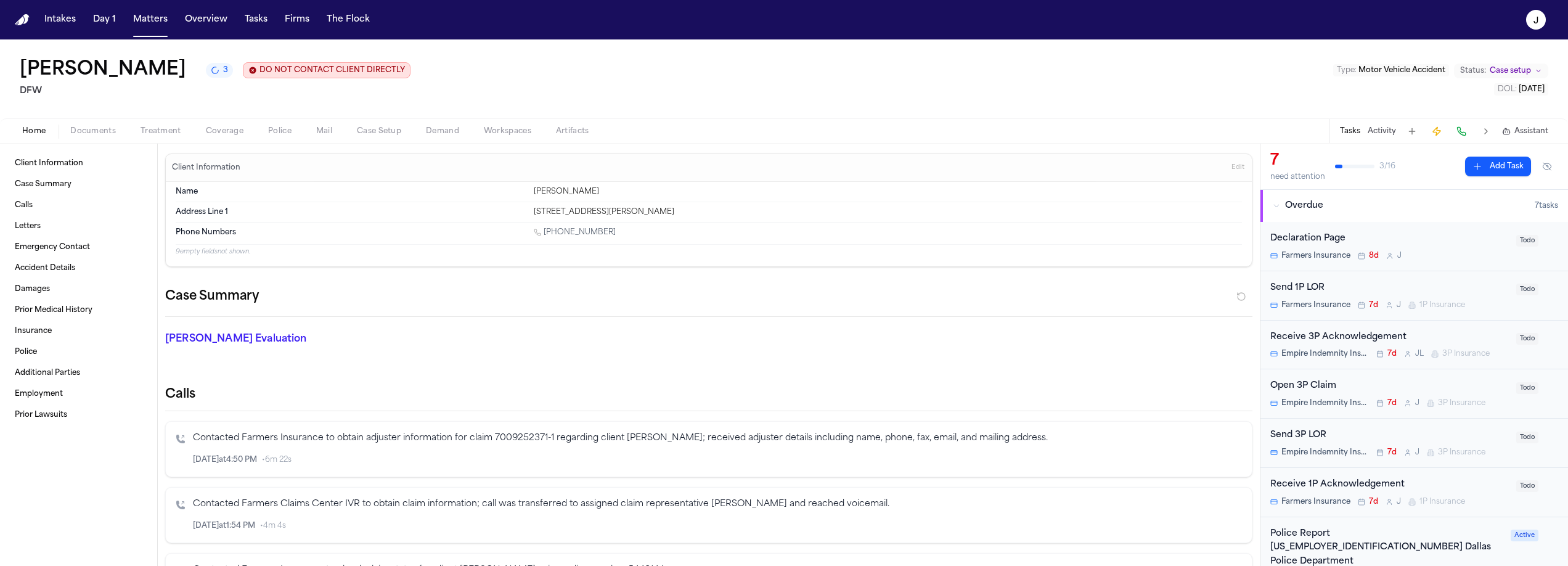
click at [226, 133] on span "Coverage" at bounding box center [224, 131] width 37 height 10
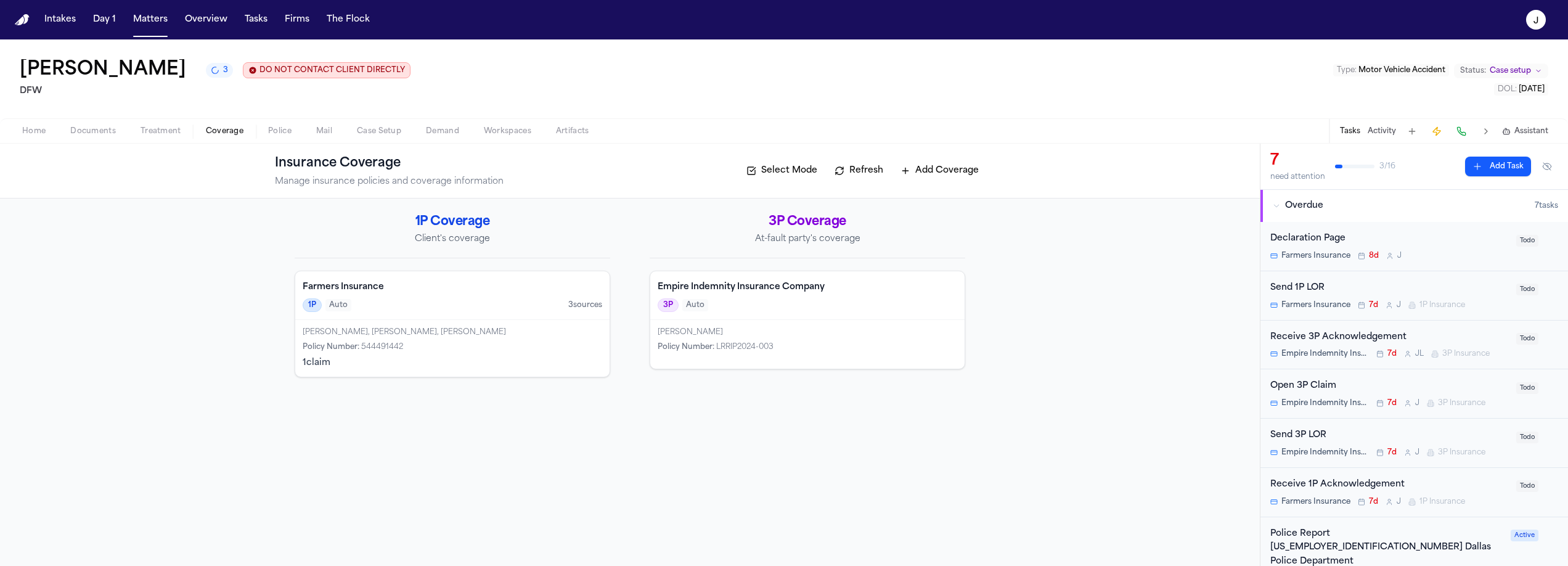
click at [483, 291] on h4 "Farmers Insurance" at bounding box center [452, 287] width 300 height 13
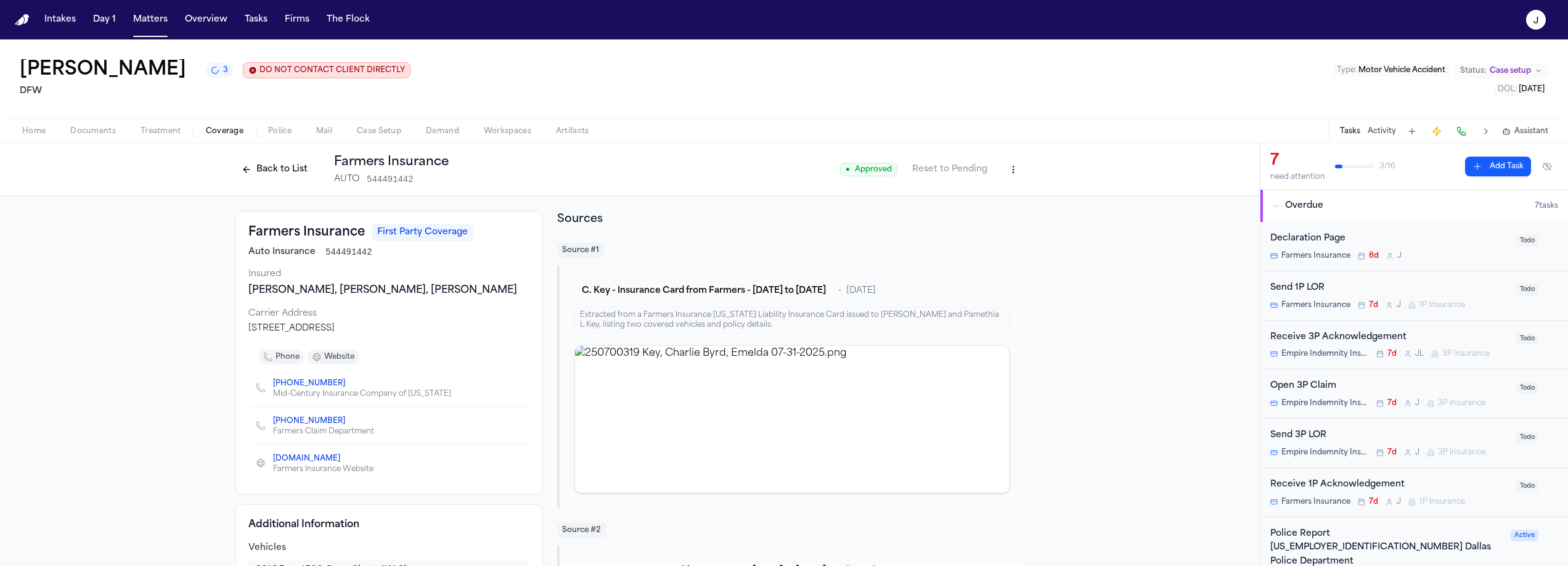
click at [17, 131] on button "Home" at bounding box center [34, 131] width 48 height 15
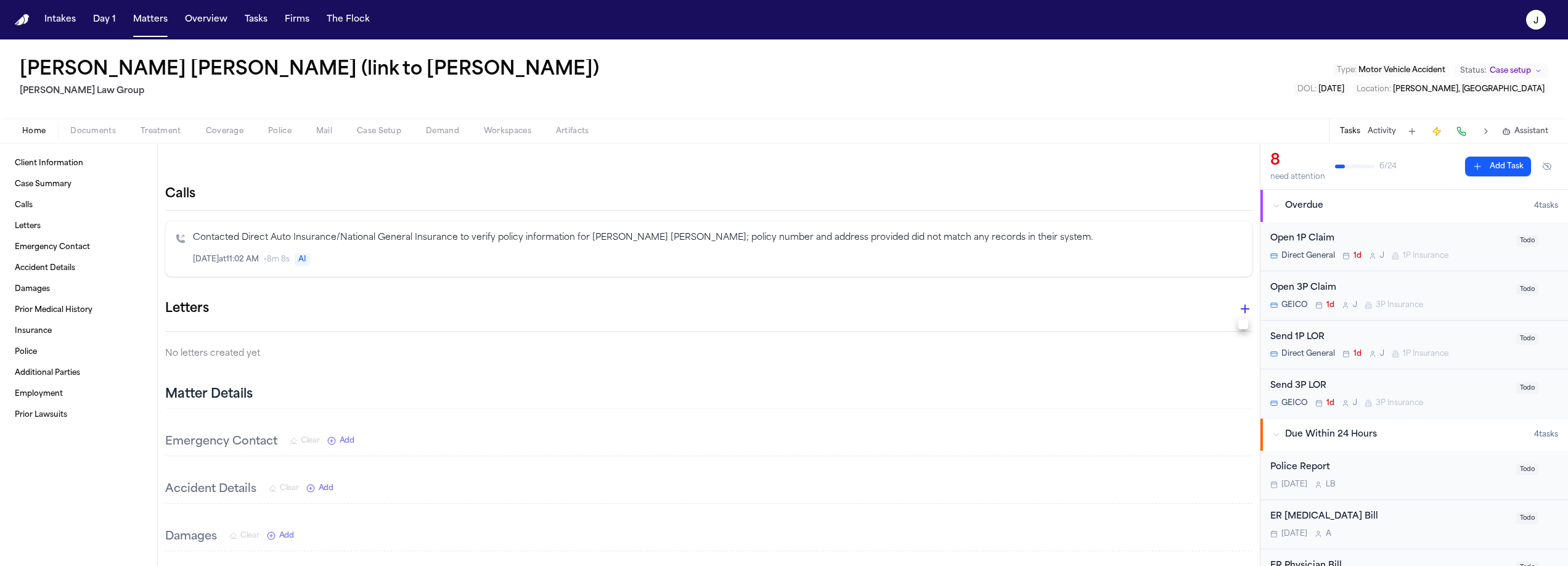
scroll to position [241, 0]
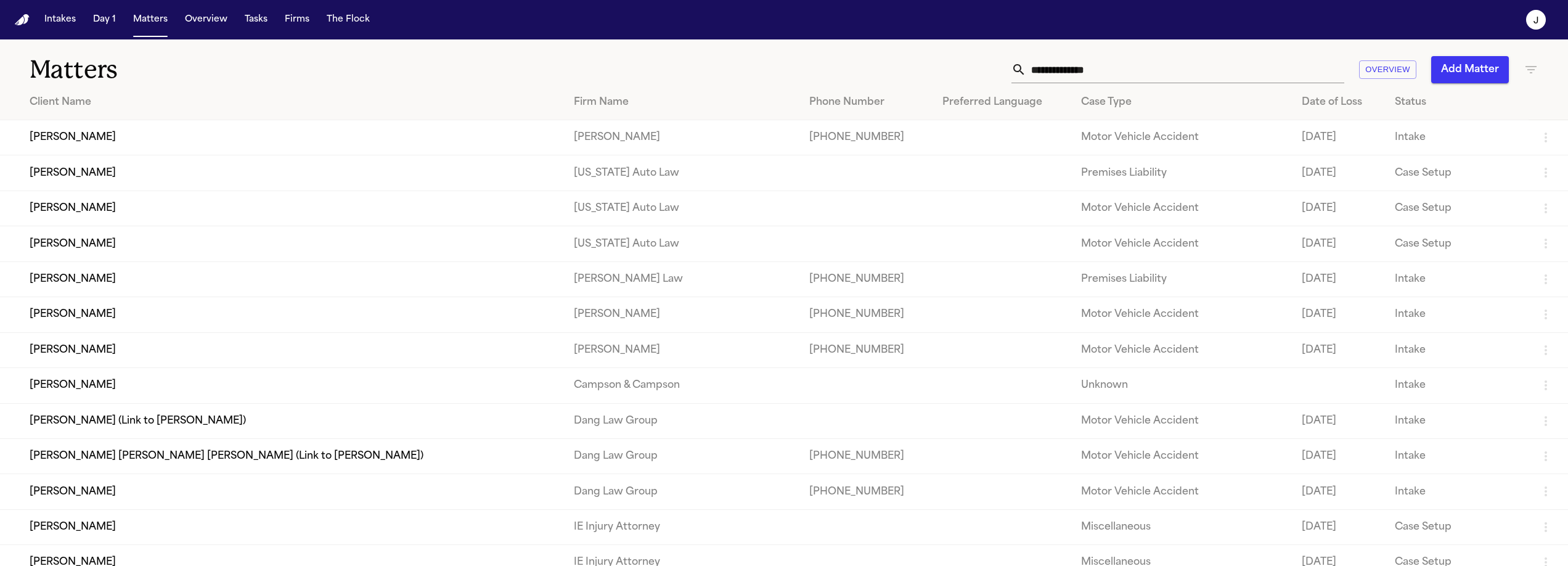
click at [1069, 68] on input "text" at bounding box center [1185, 69] width 318 height 27
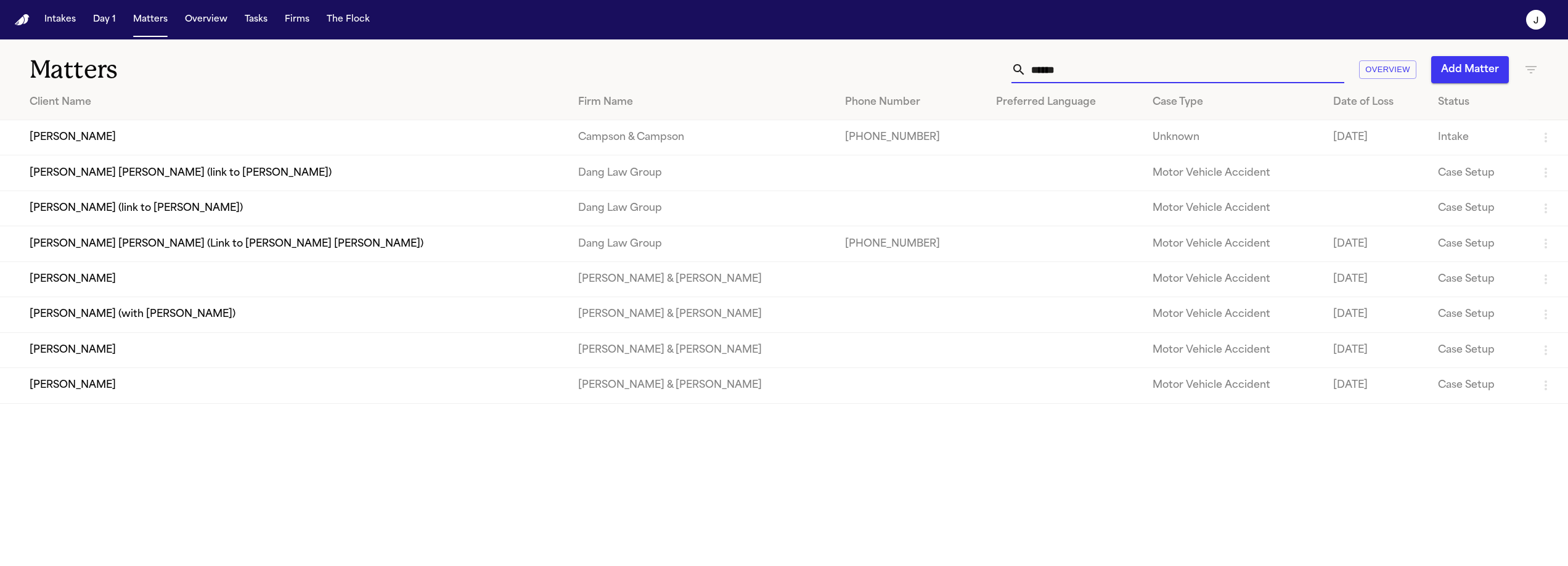
type input "******"
click at [285, 160] on td "[PERSON_NAME] [PERSON_NAME] (link to [PERSON_NAME])" at bounding box center [284, 172] width 569 height 35
click at [84, 134] on td "[PERSON_NAME]" at bounding box center [284, 137] width 569 height 35
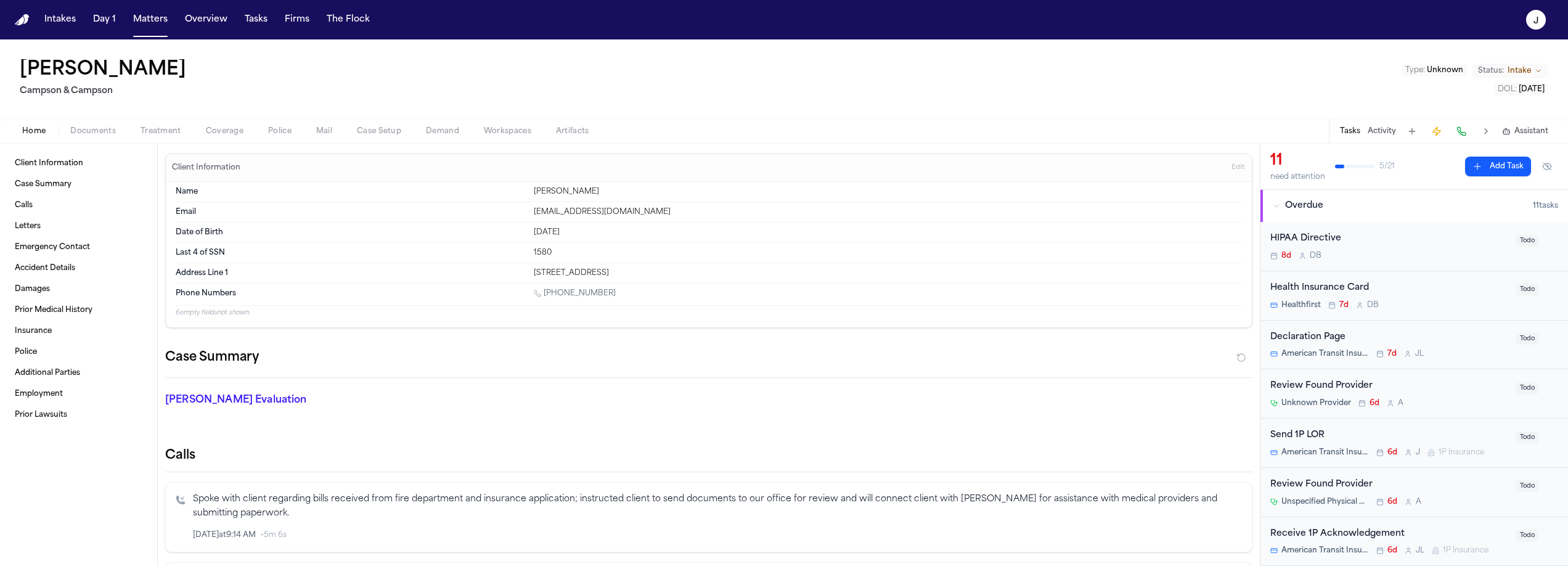
click at [233, 131] on span "Coverage" at bounding box center [224, 131] width 37 height 10
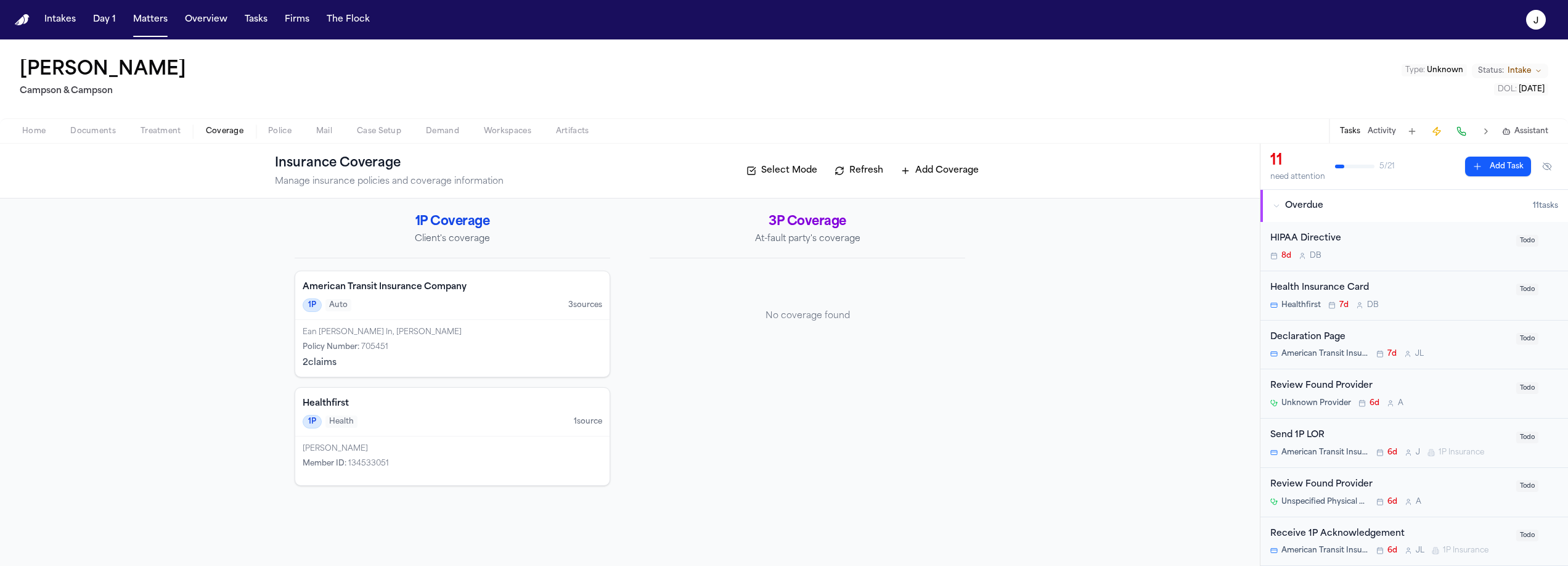
click at [465, 343] on div "Policy Number : 705451" at bounding box center [452, 347] width 300 height 10
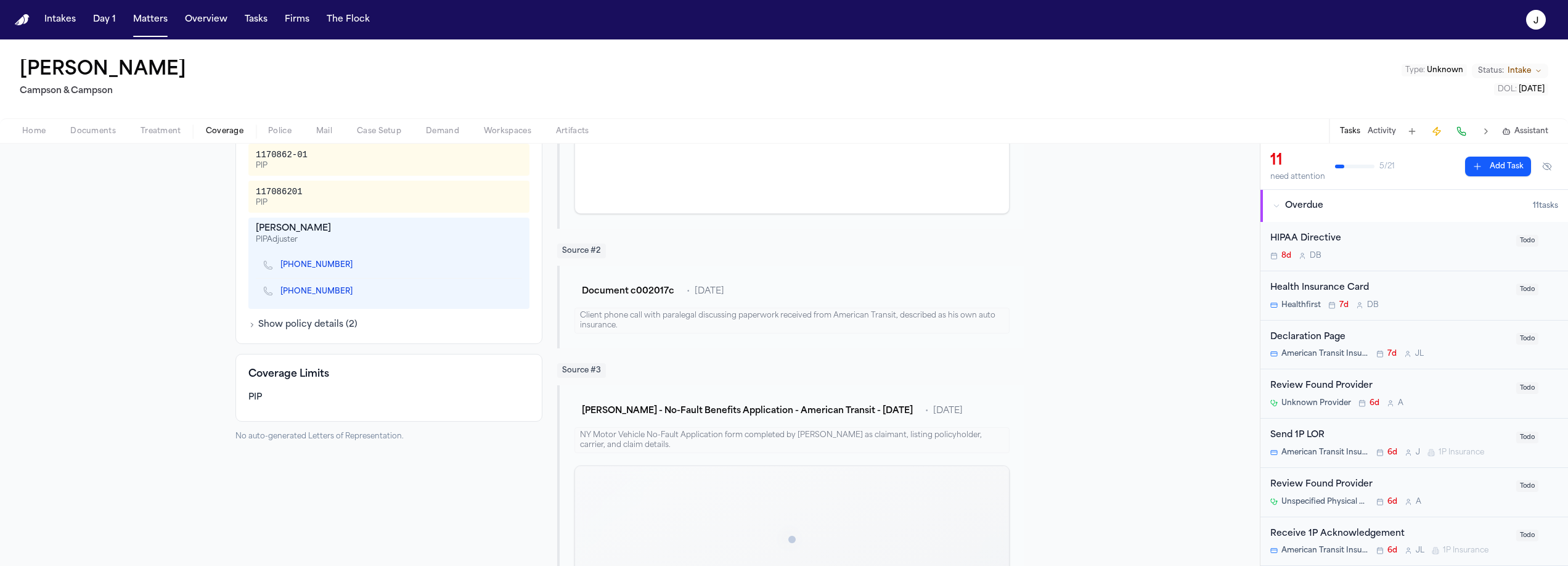
scroll to position [505, 0]
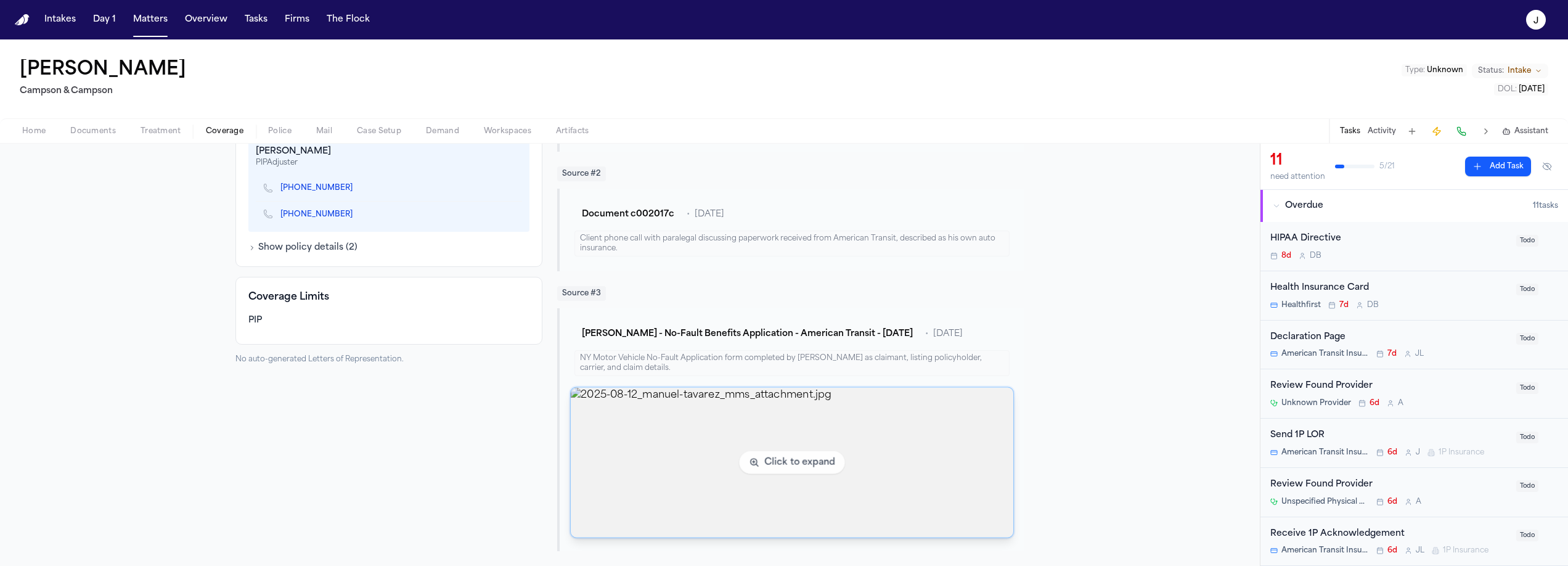
click at [662, 423] on img "View image 2025-08-12_manuel-tavarez_mms_attachment.jpg" at bounding box center [792, 462] width 443 height 150
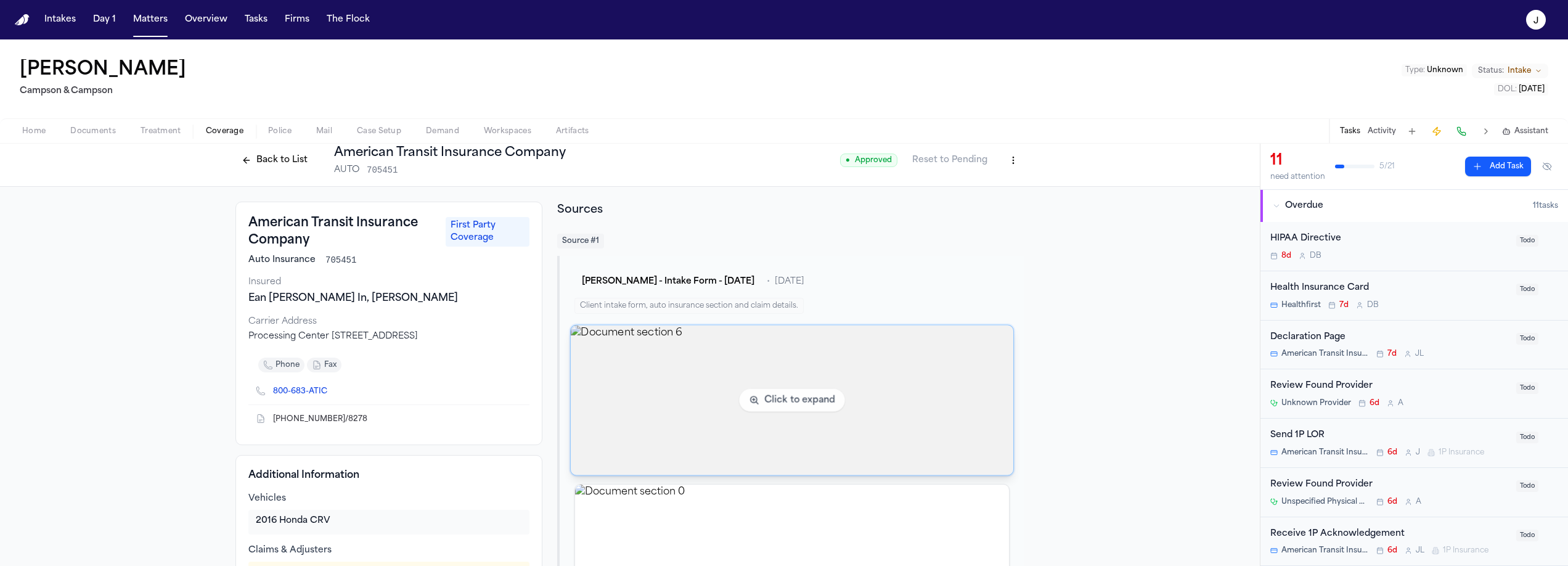
scroll to position [0, 0]
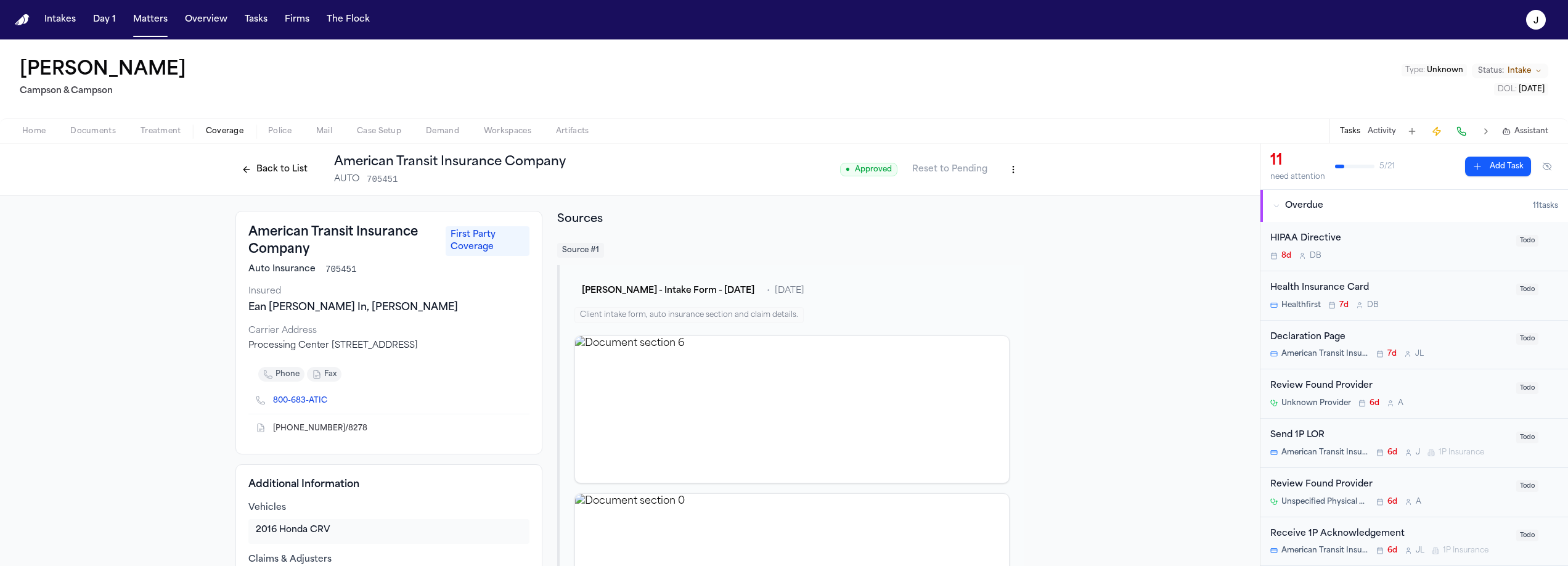
click at [1467, 129] on button at bounding box center [1461, 131] width 17 height 17
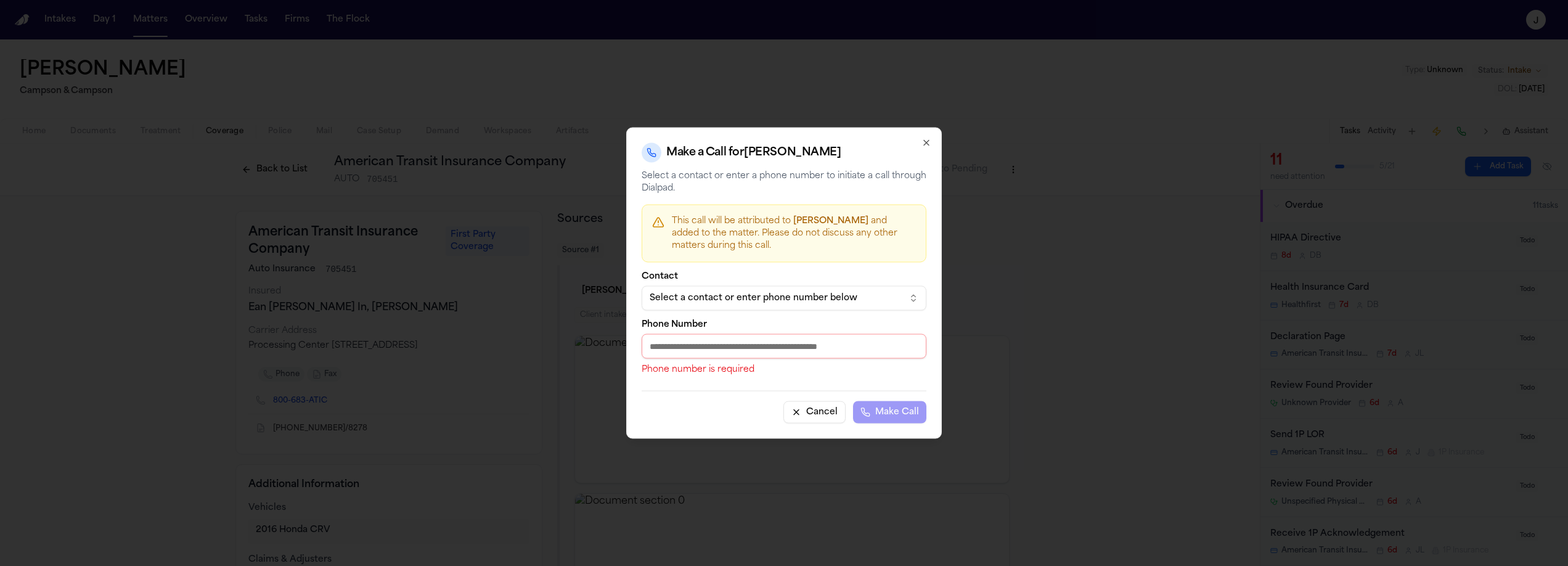
click at [825, 287] on button "Select a contact or enter phone number below" at bounding box center [784, 298] width 285 height 25
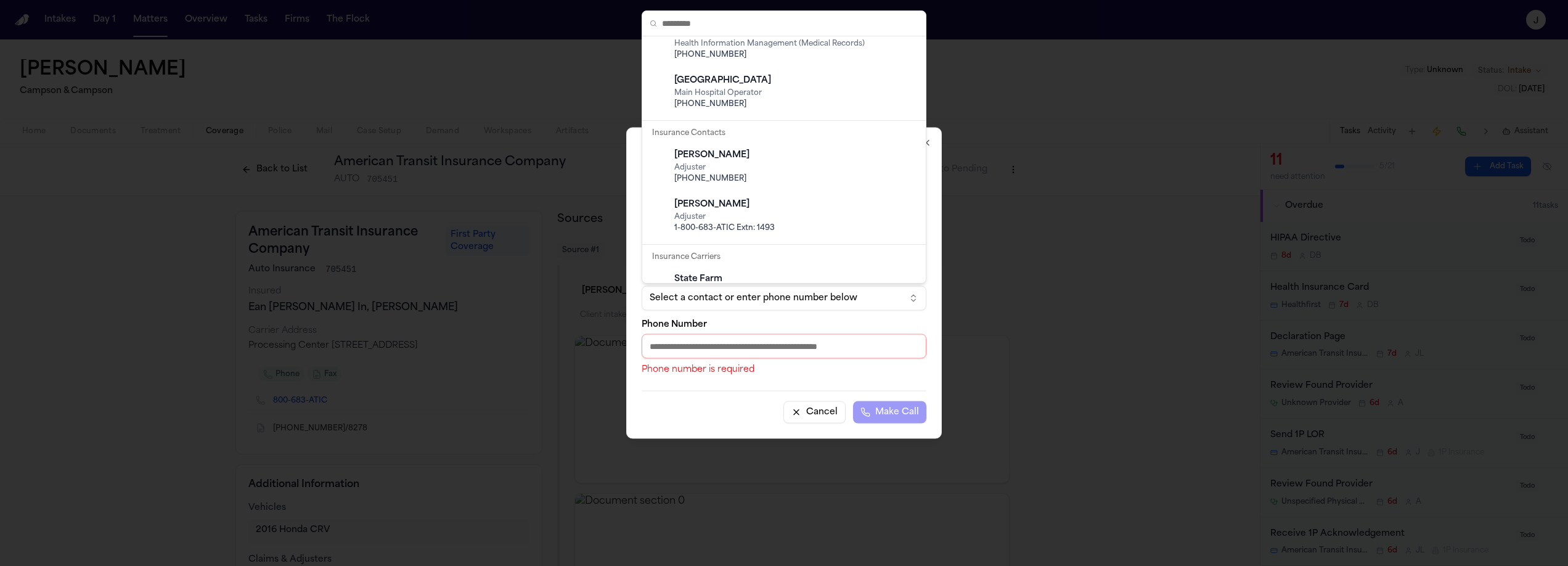
scroll to position [189, 0]
click at [822, 409] on body "Intakes Day 1 Matters Overview Tasks Firms The Flock J [PERSON_NAME] [PERSON_NA…" at bounding box center [784, 283] width 1568 height 566
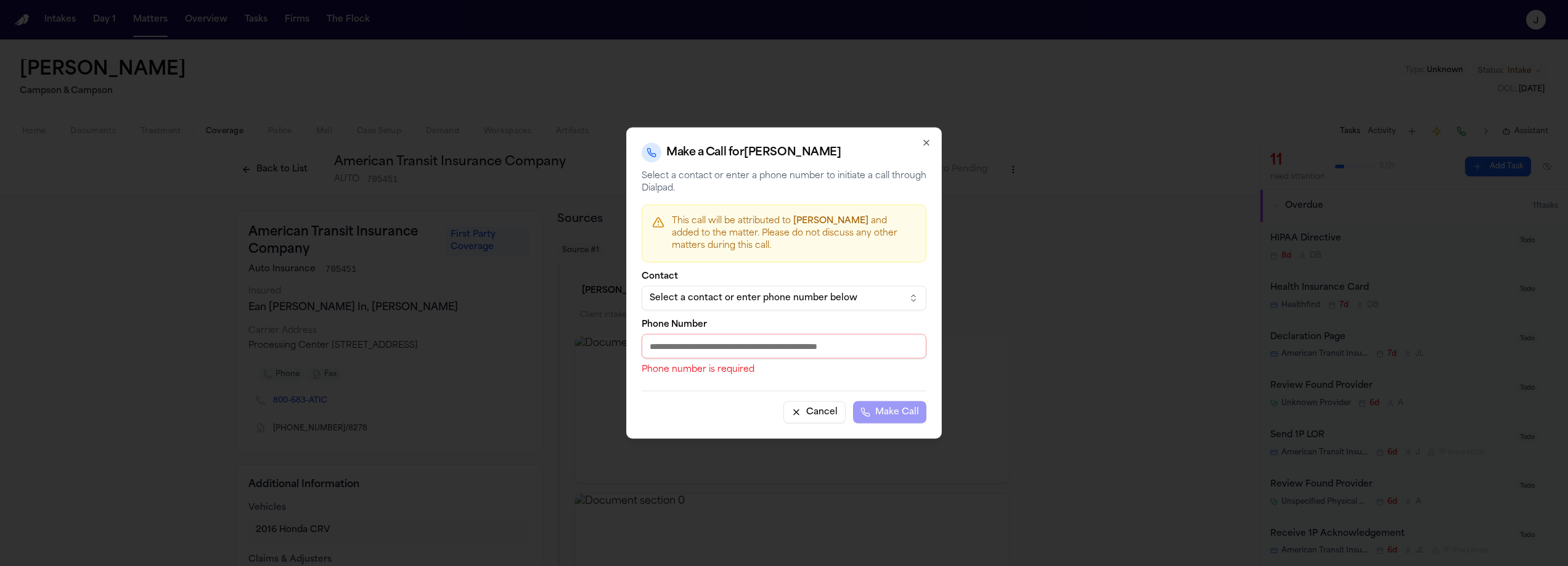
click at [822, 417] on button "Cancel" at bounding box center [815, 412] width 63 height 22
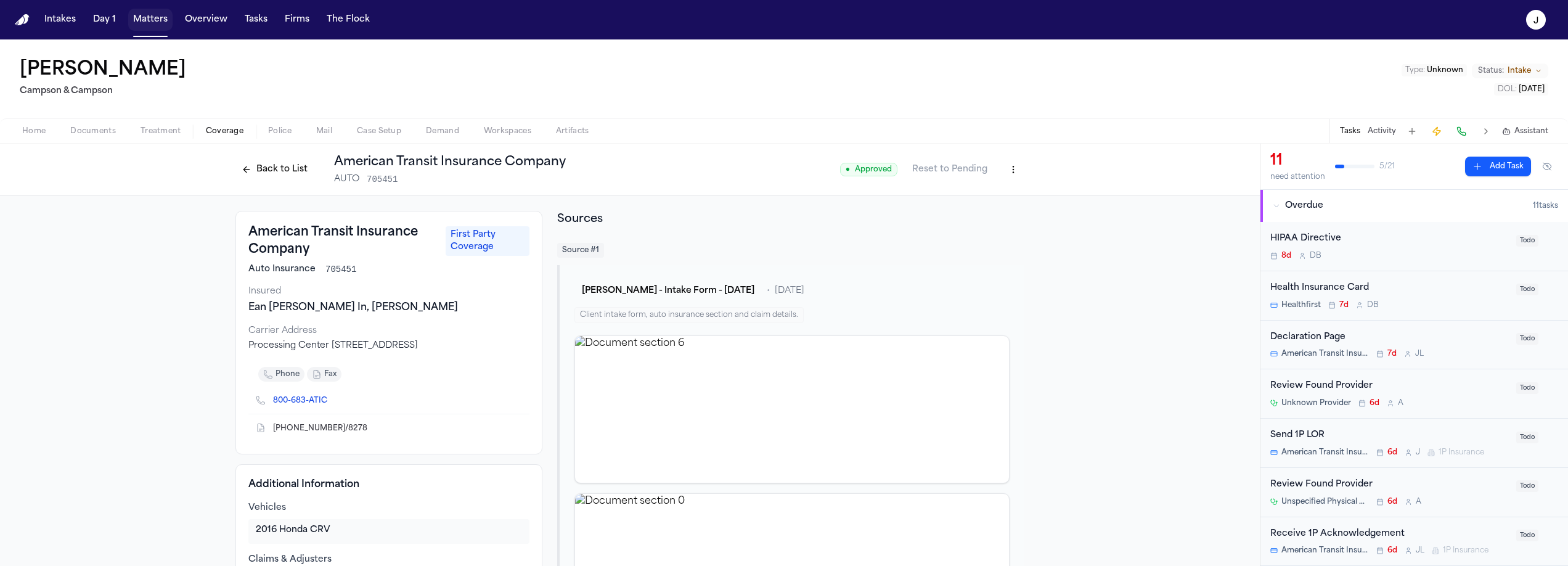
click at [148, 25] on button "Matters" at bounding box center [151, 20] width 45 height 22
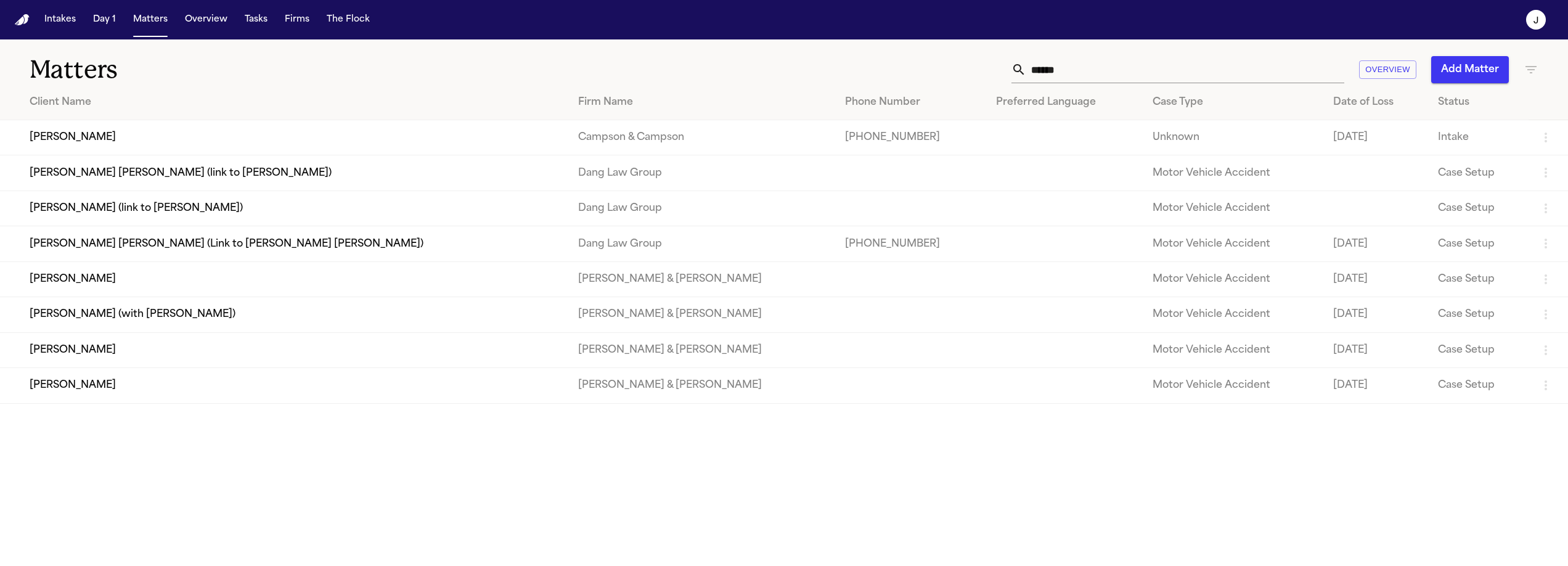
click at [1076, 77] on input "******" at bounding box center [1185, 69] width 318 height 27
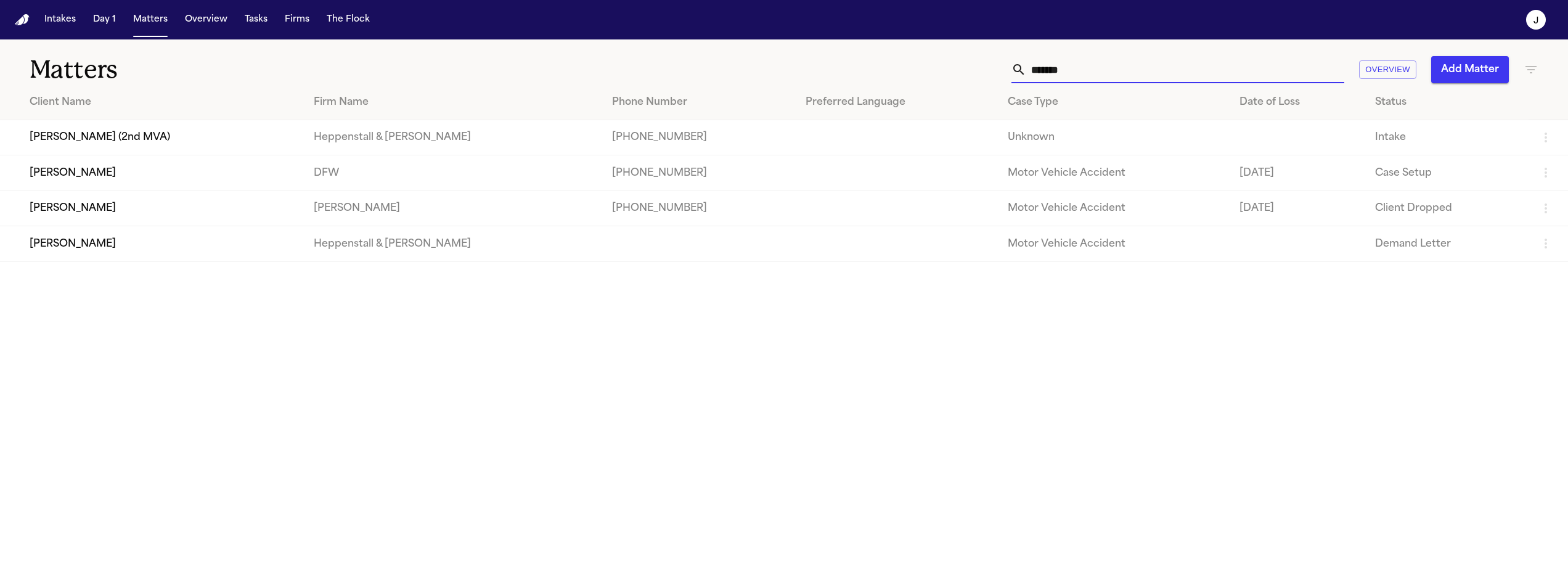
click at [1072, 66] on input "*******" at bounding box center [1185, 69] width 318 height 27
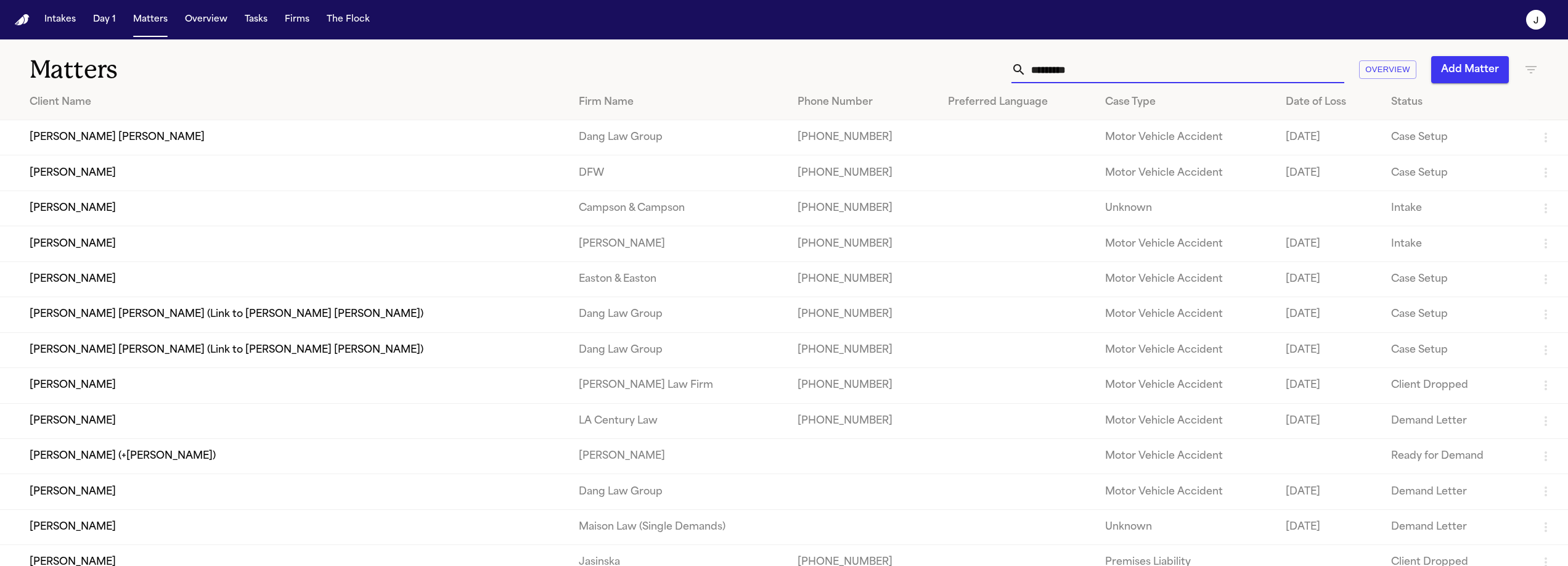
type input "*********"
click at [266, 174] on td "[PERSON_NAME]" at bounding box center [284, 172] width 569 height 35
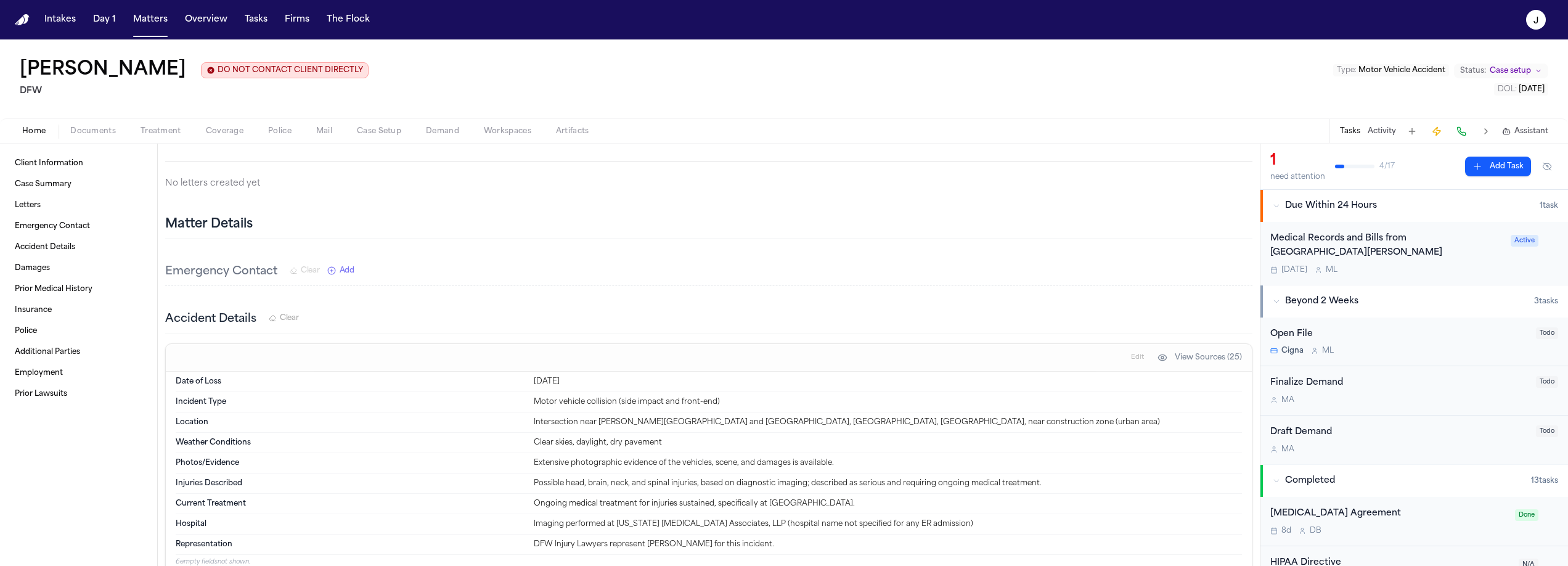
click at [227, 133] on span "Coverage" at bounding box center [224, 131] width 37 height 10
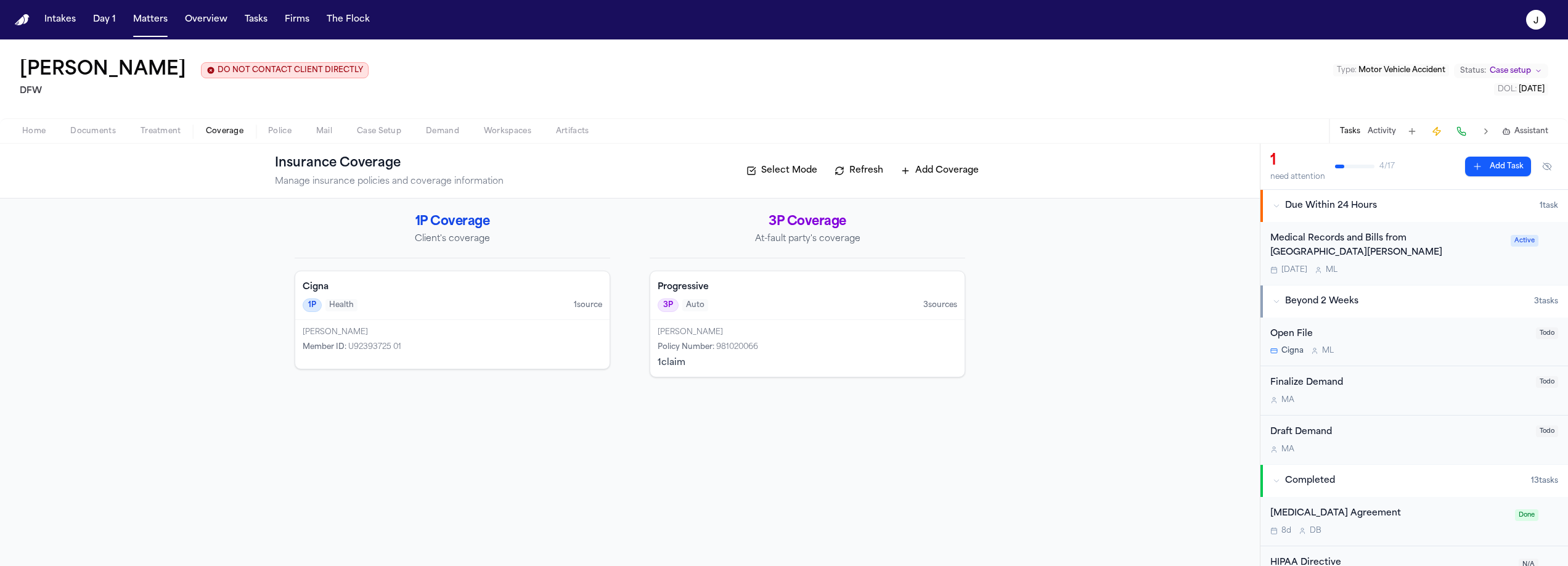
click at [785, 295] on div "Progressive 3P Auto 3 source s" at bounding box center [808, 295] width 314 height 48
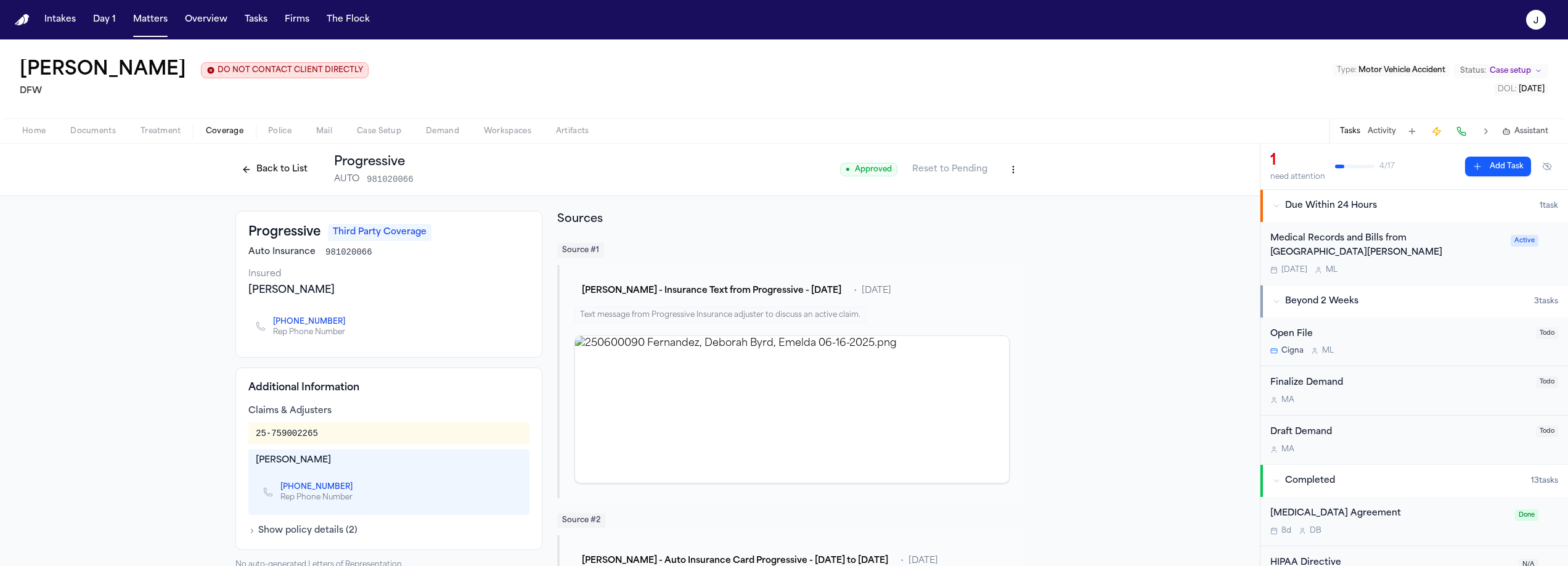
click at [1463, 129] on button at bounding box center [1461, 131] width 17 height 17
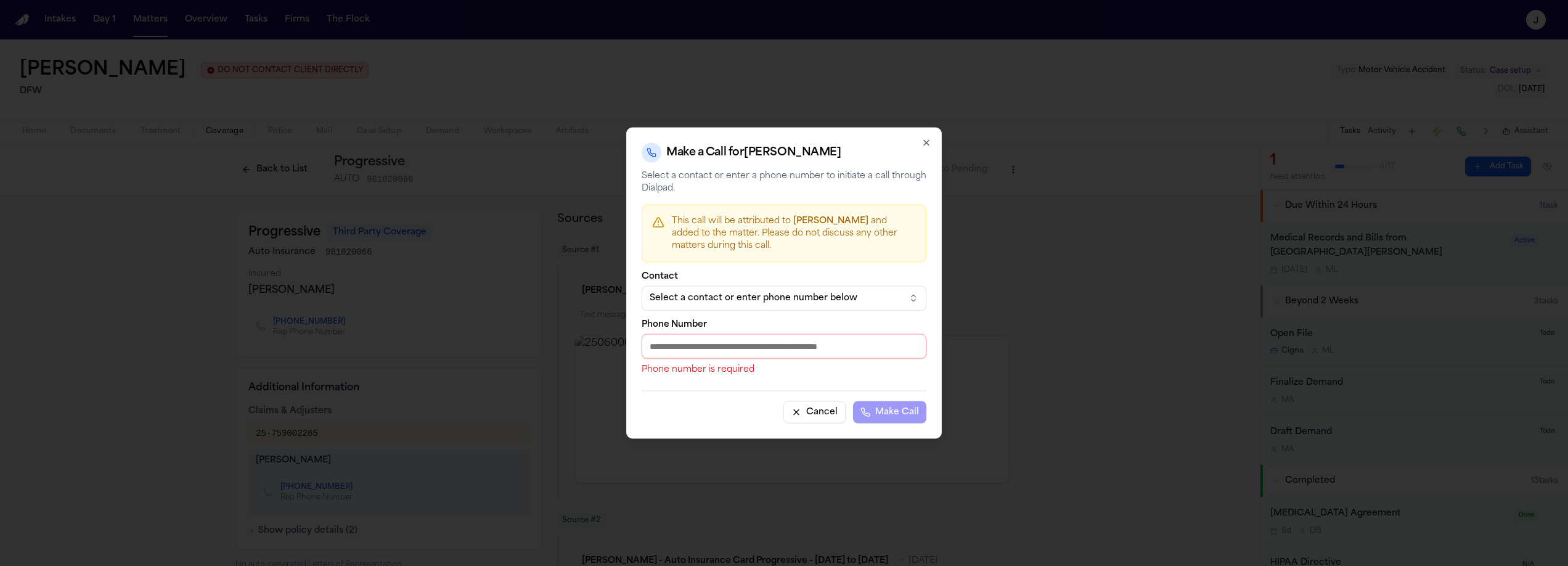
click at [783, 301] on div "Select a contact or enter phone number below" at bounding box center [774, 298] width 249 height 13
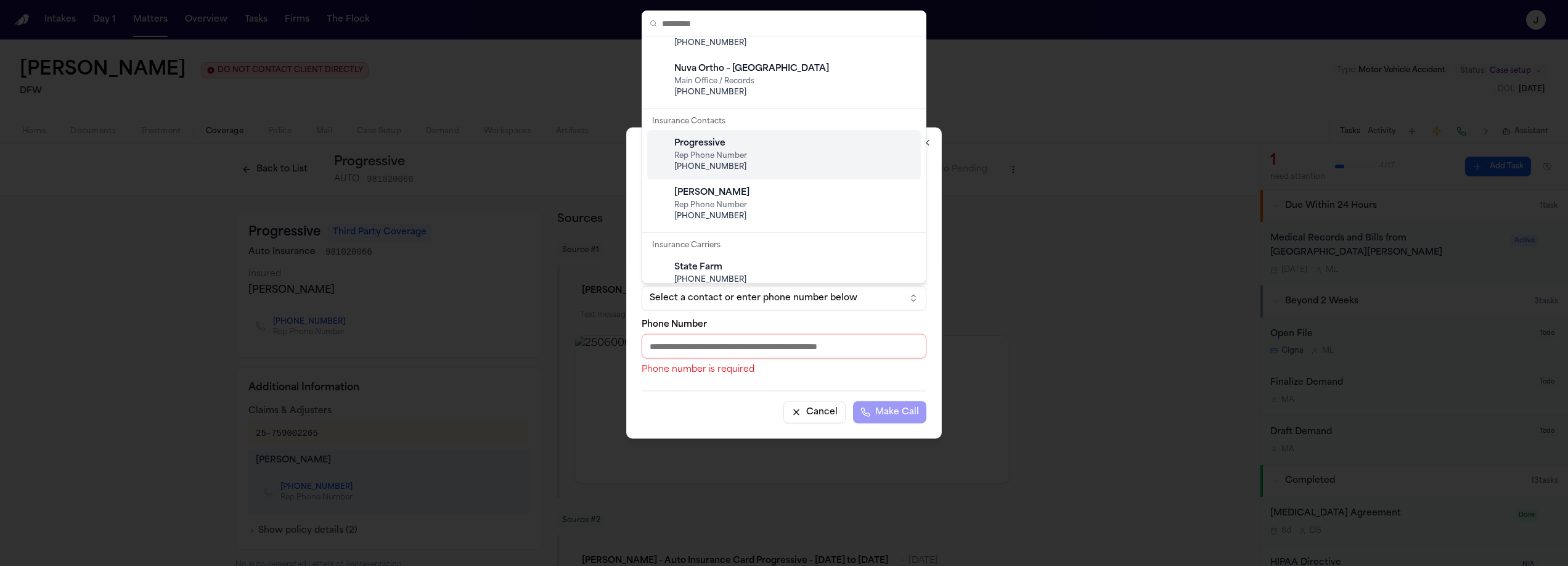
scroll to position [176, 0]
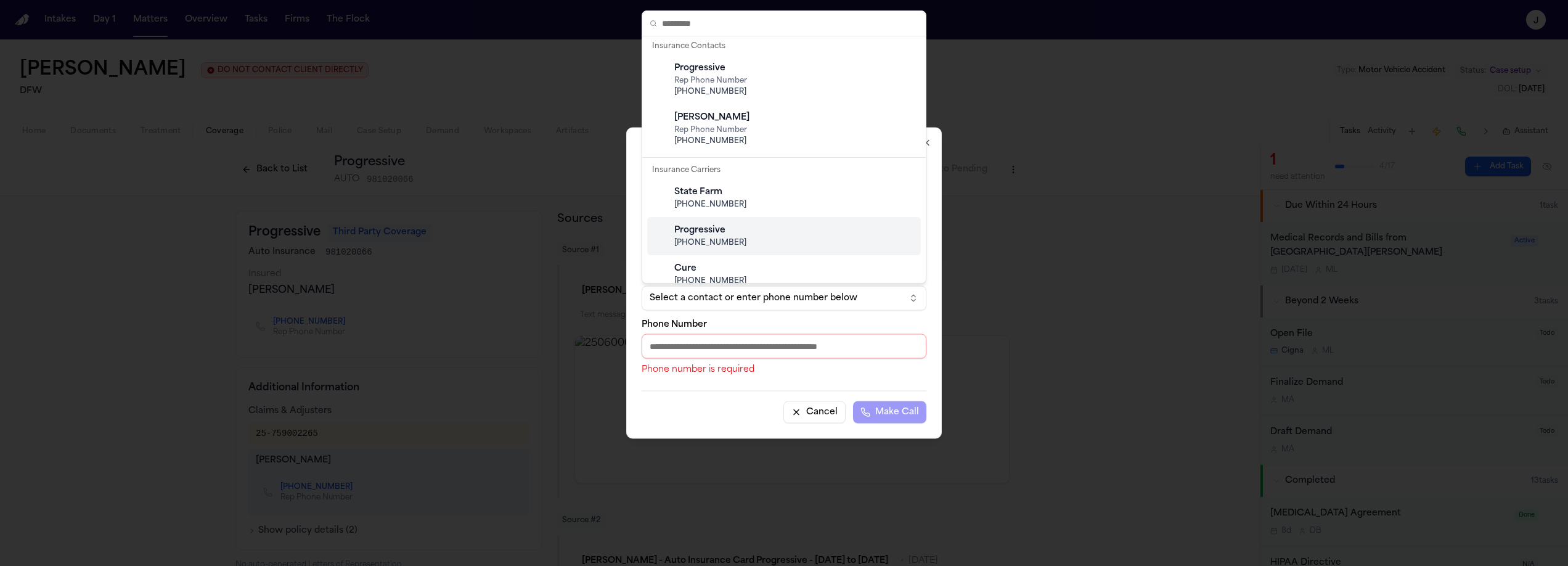
click at [725, 235] on div "Progressive" at bounding box center [794, 230] width 239 height 13
type input "**********"
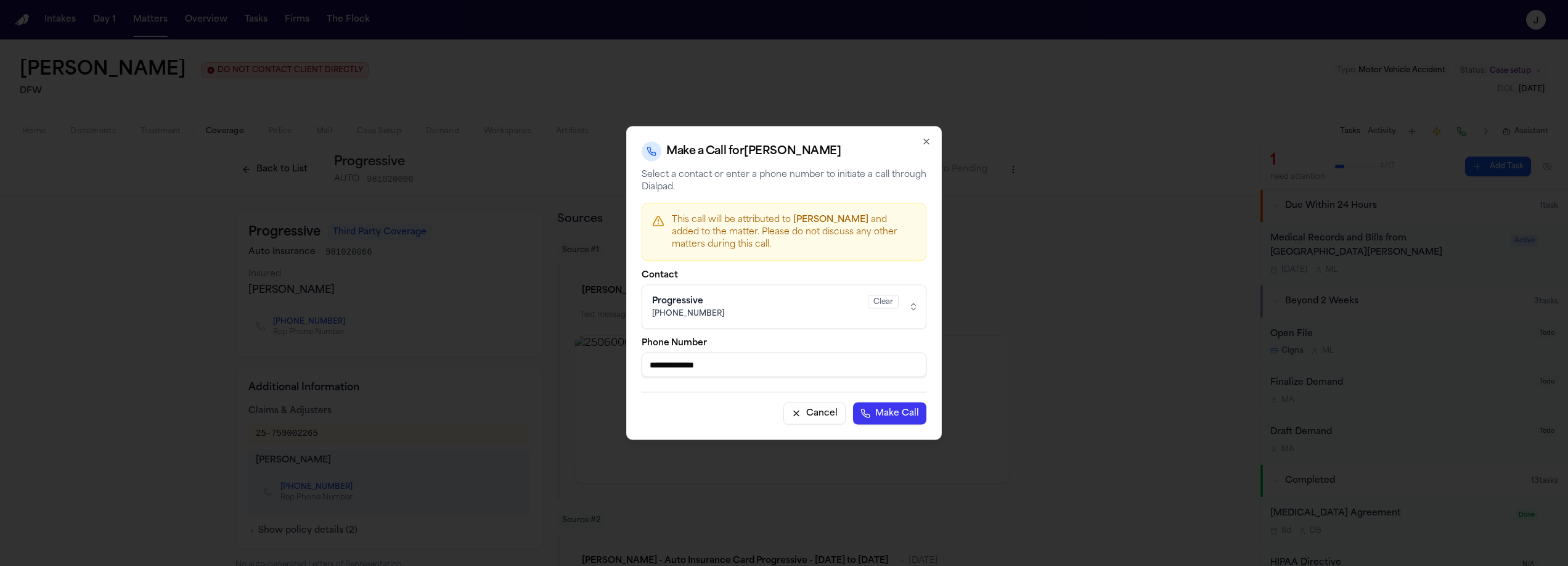
click at [911, 412] on button "Make Call" at bounding box center [890, 414] width 73 height 22
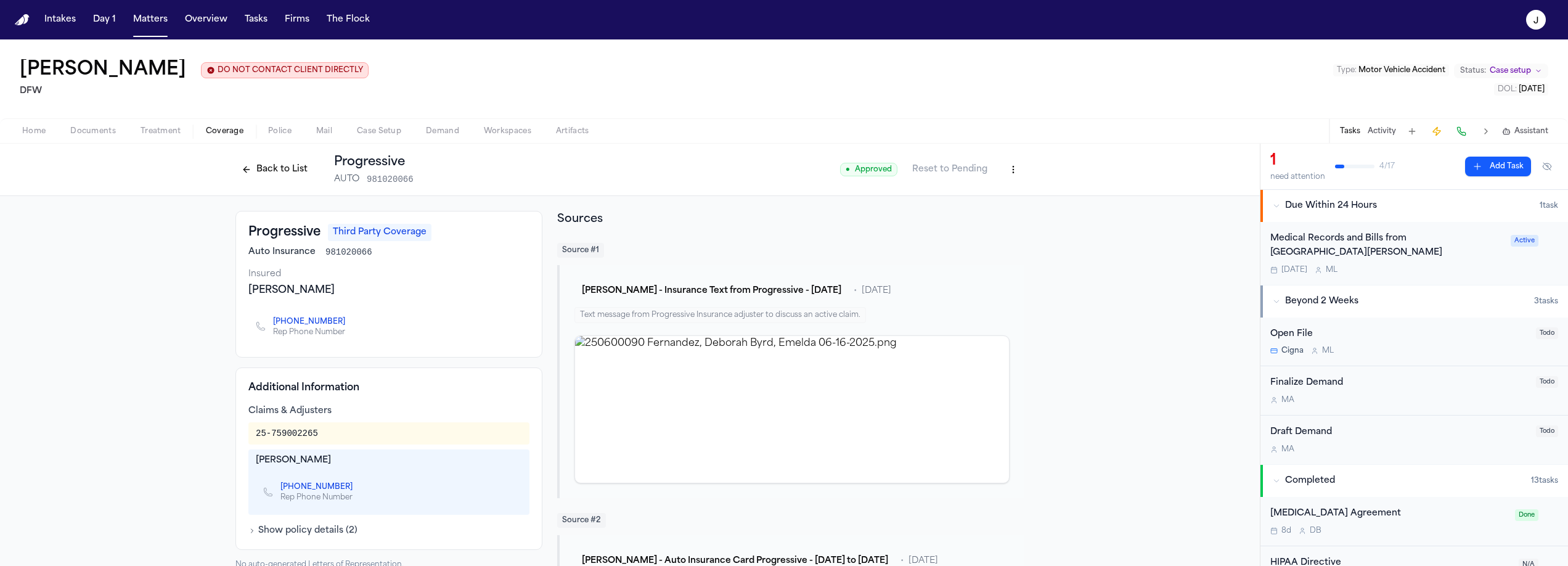
click at [253, 167] on button "Back to List" at bounding box center [274, 169] width 78 height 19
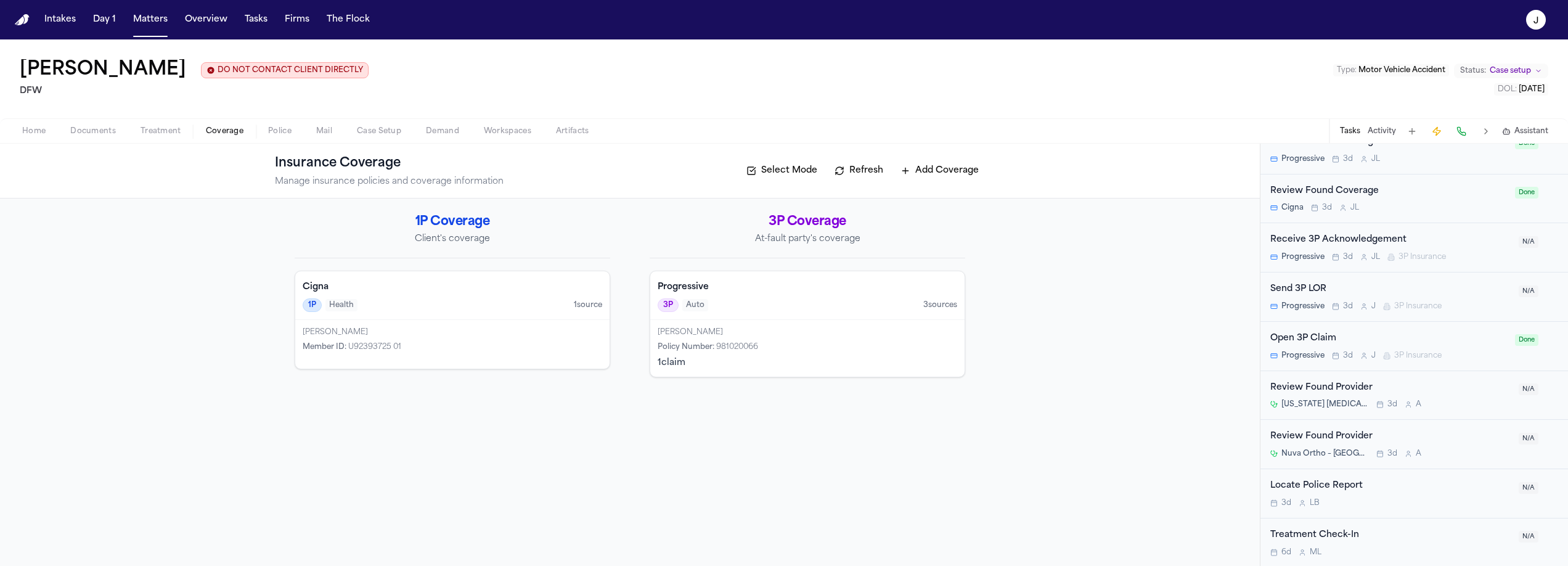
scroll to position [571, 0]
click at [781, 317] on div "Progressive 3P Auto 3 source s" at bounding box center [808, 295] width 314 height 48
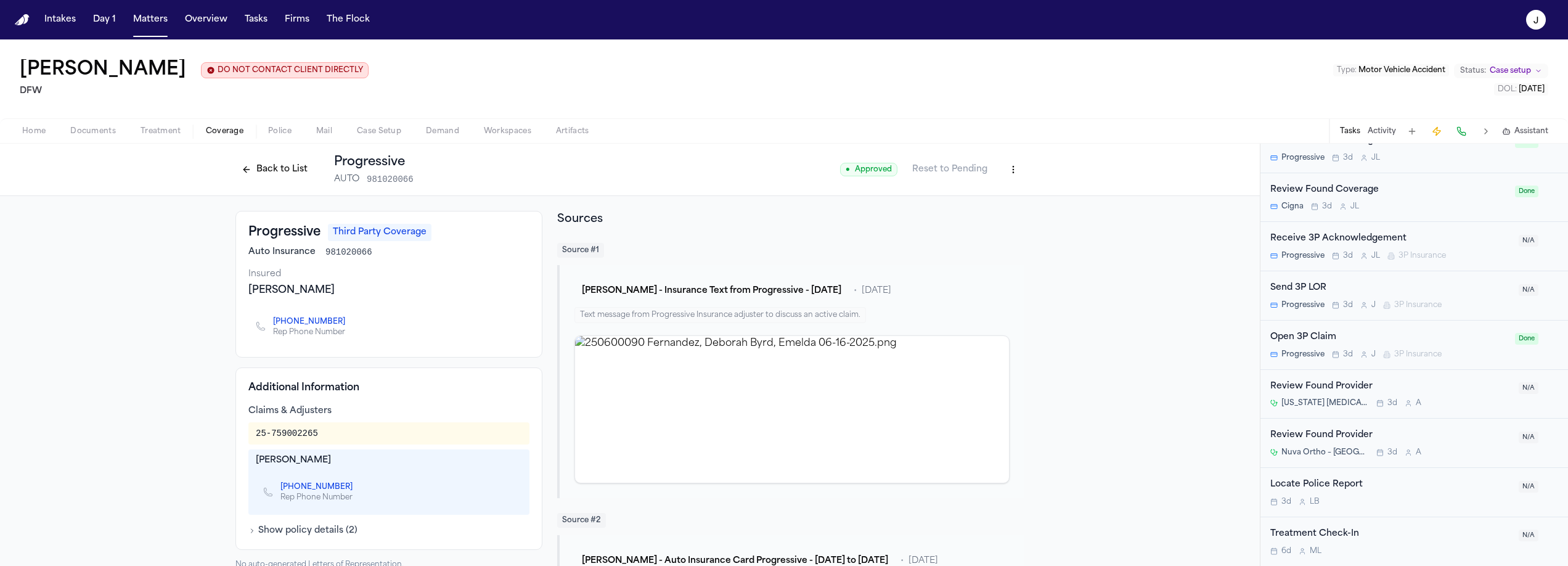
drag, startPoint x: 28, startPoint y: 131, endPoint x: 55, endPoint y: 136, distance: 27.5
click at [28, 131] on span "Home" at bounding box center [34, 131] width 23 height 10
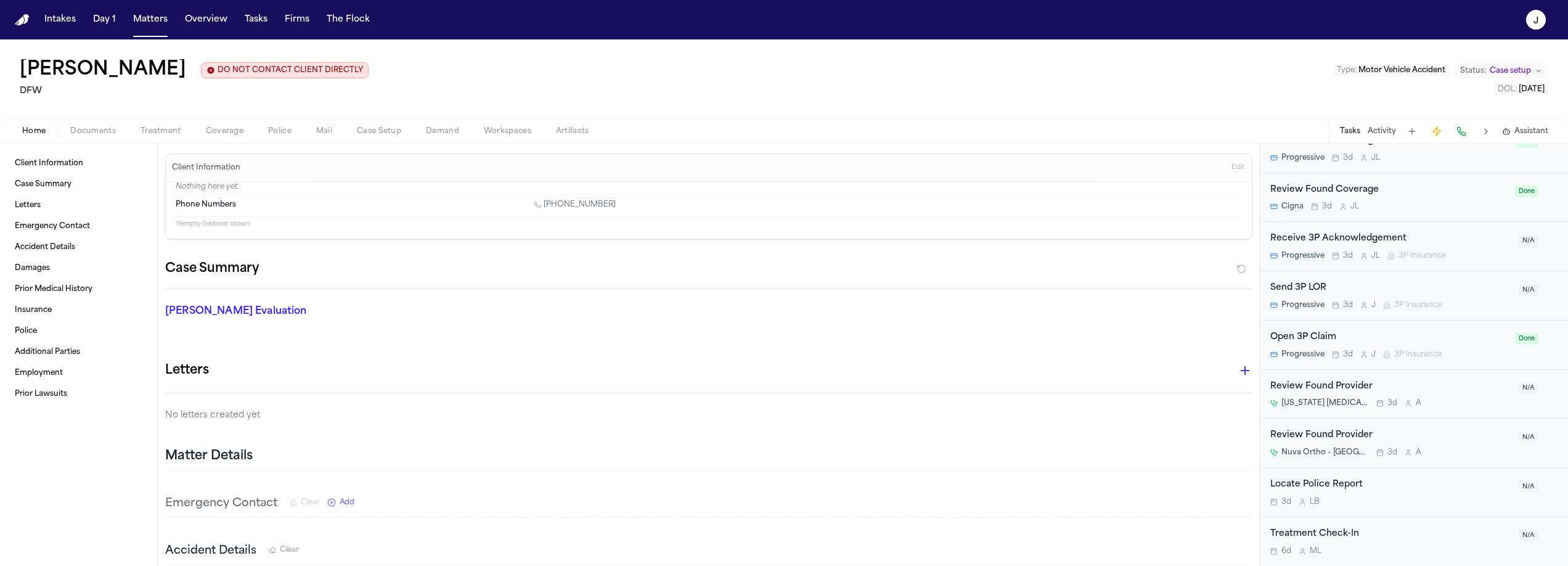
click at [105, 131] on span "Documents" at bounding box center [92, 131] width 45 height 10
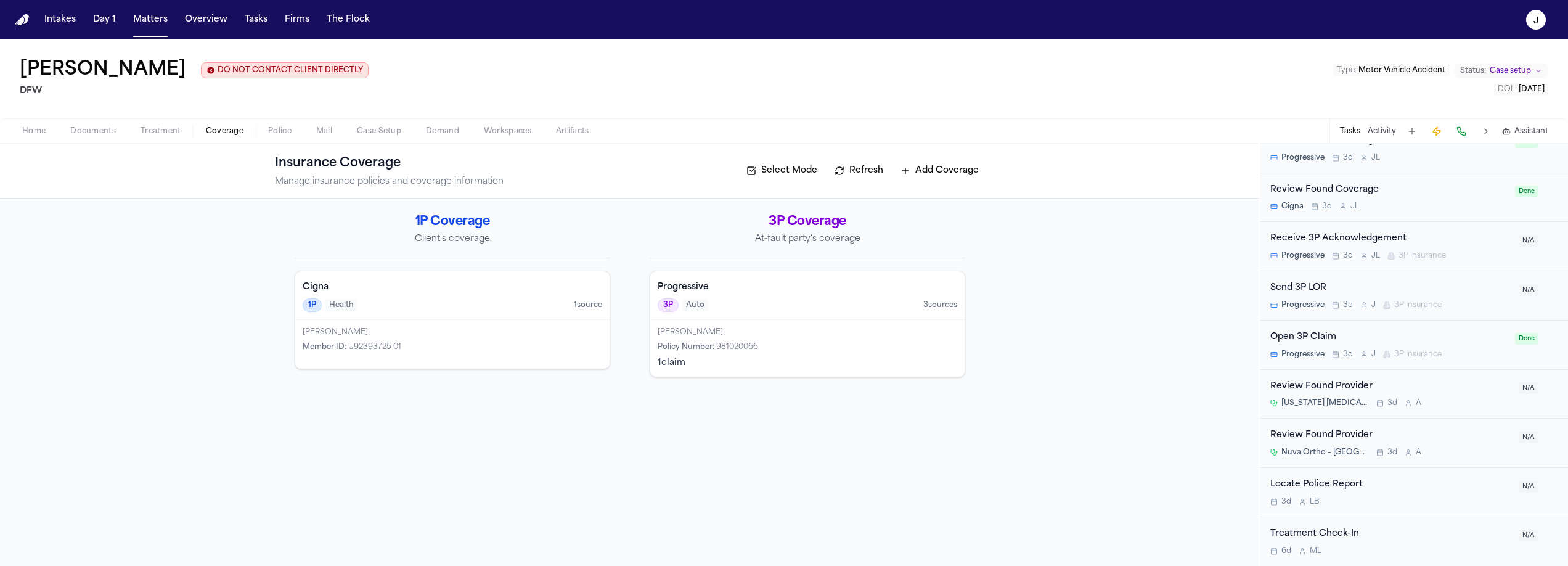
click at [206, 136] on span "Coverage" at bounding box center [224, 131] width 37 height 10
click at [38, 134] on span "Home" at bounding box center [34, 131] width 23 height 10
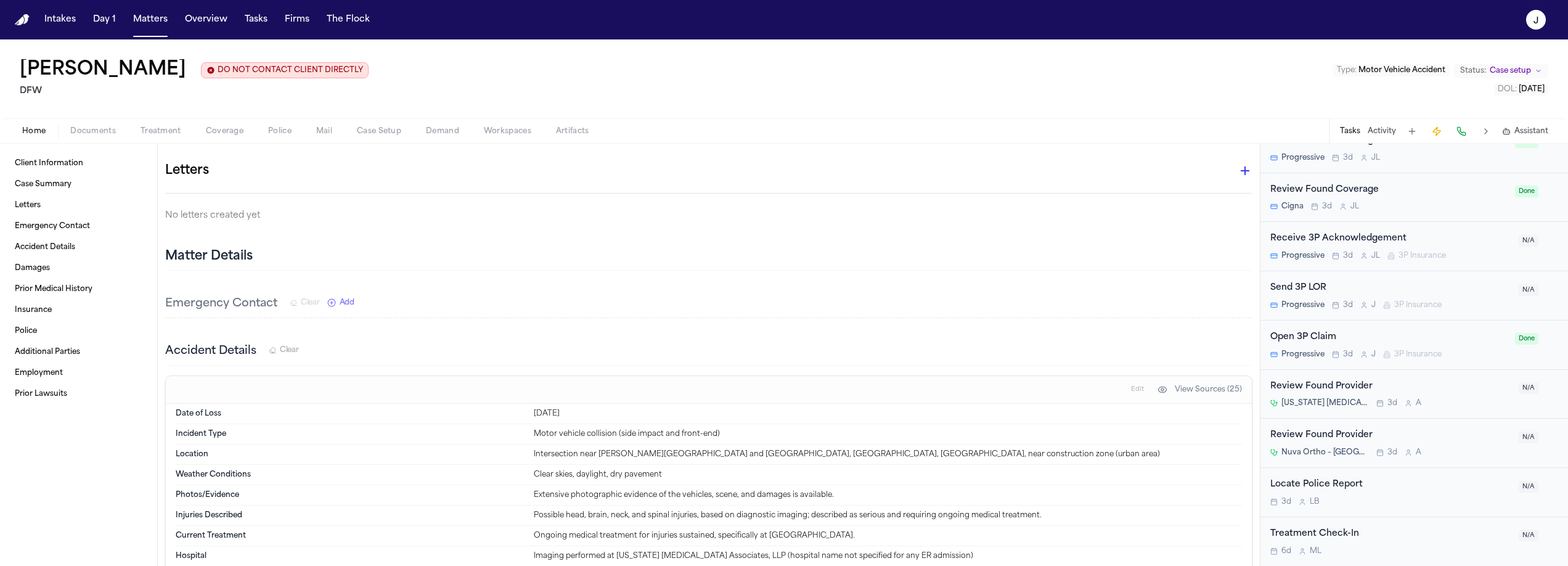
scroll to position [210, 0]
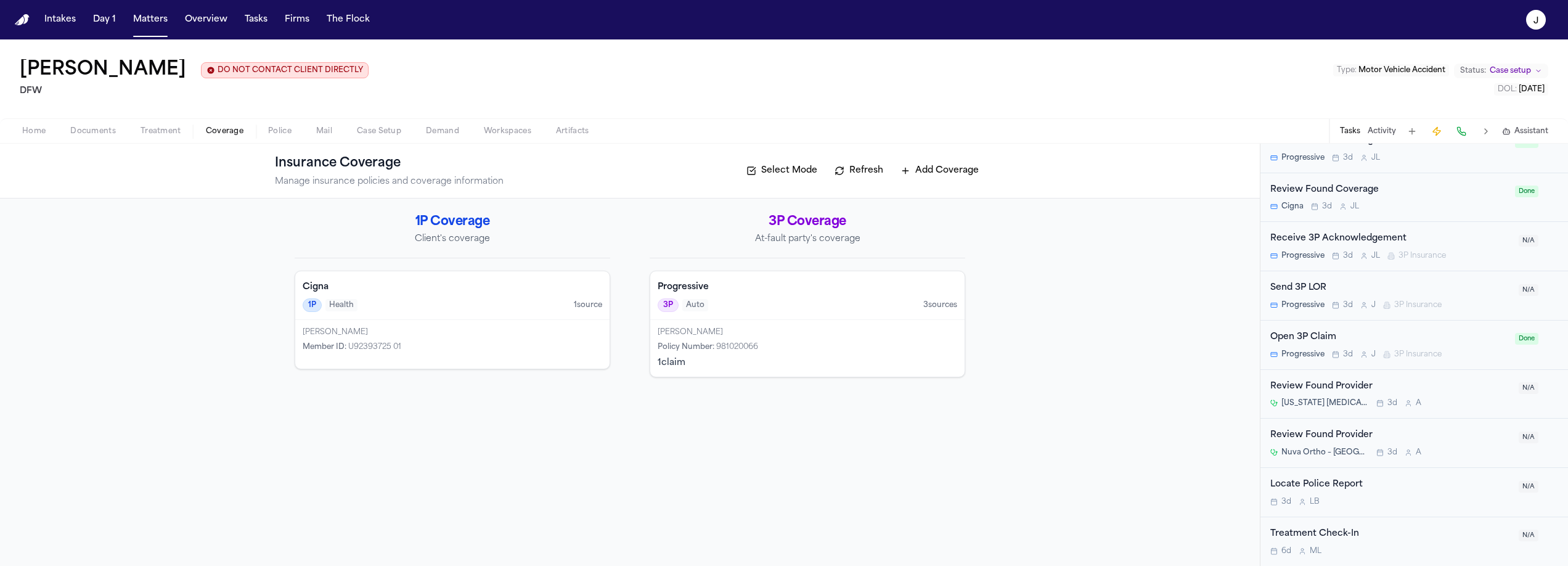
click at [233, 124] on button "Coverage" at bounding box center [225, 131] width 63 height 15
click at [882, 327] on div "Morgan Fondren Policy Number : 981020066 1 claim" at bounding box center [808, 348] width 314 height 57
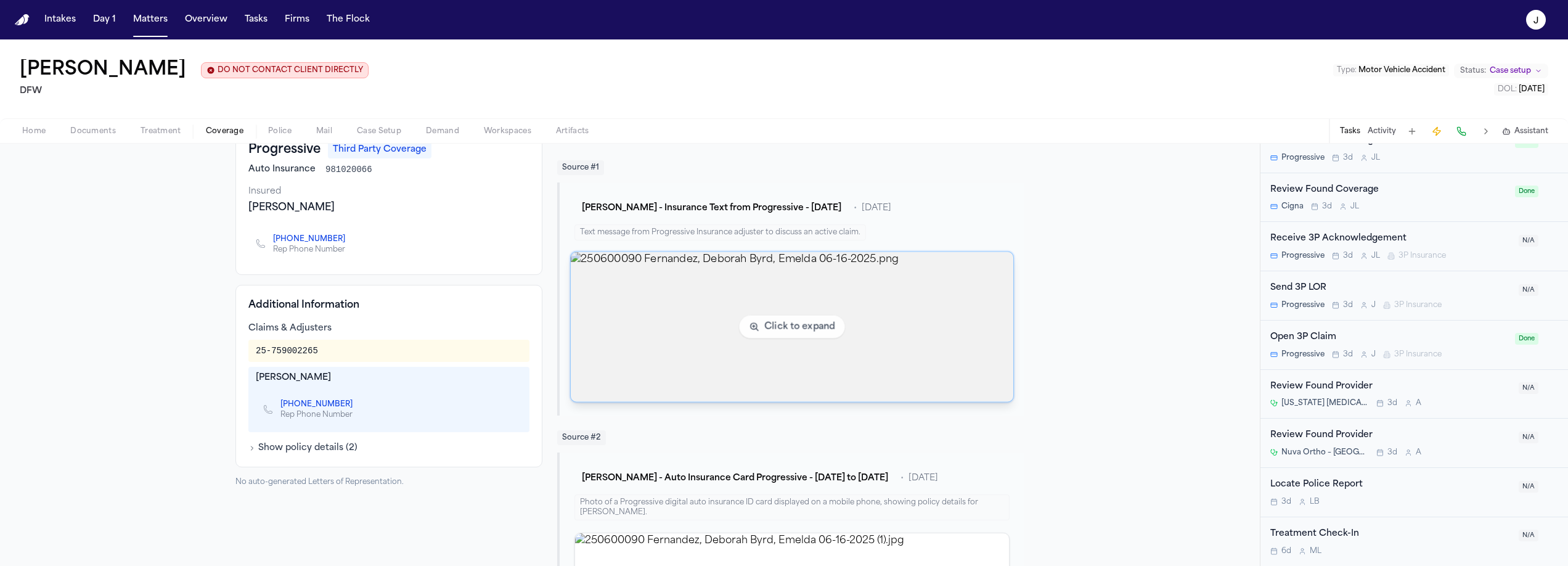
scroll to position [123, 0]
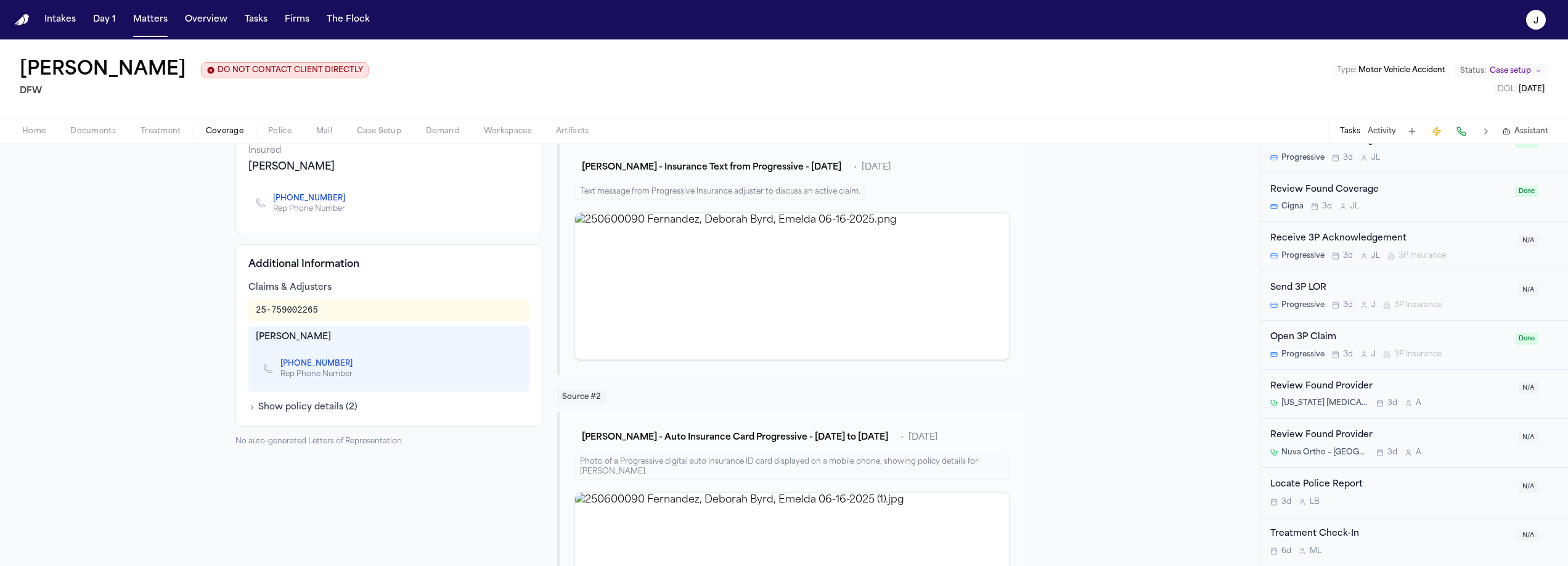
click at [42, 136] on span "Home" at bounding box center [34, 131] width 23 height 10
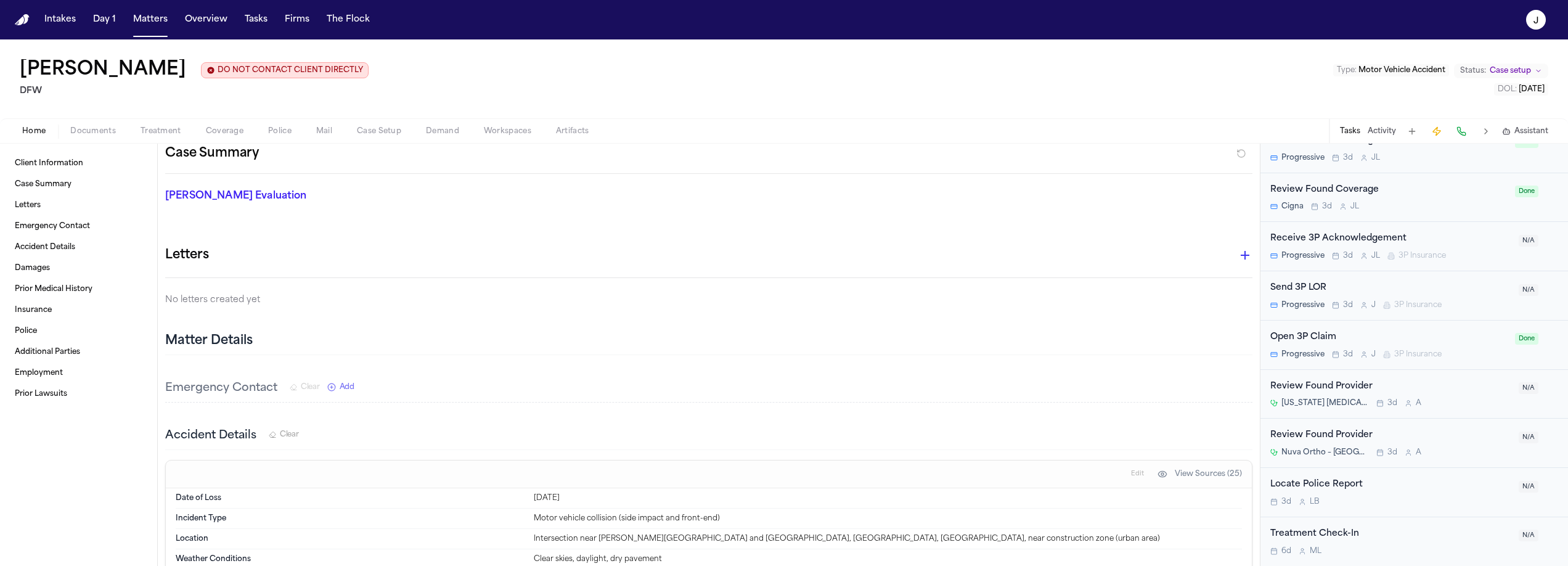
scroll to position [199, 0]
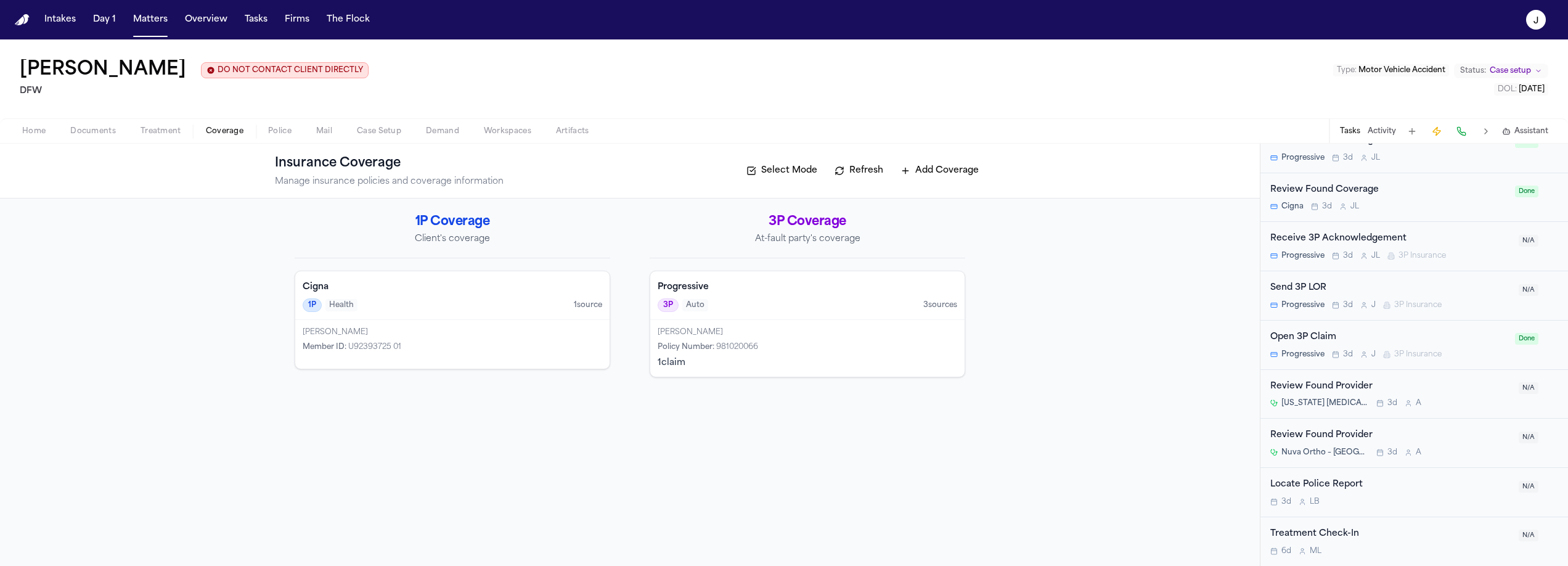
click at [244, 136] on button "Coverage" at bounding box center [225, 131] width 63 height 15
click at [151, 19] on button "Matters" at bounding box center [151, 20] width 45 height 22
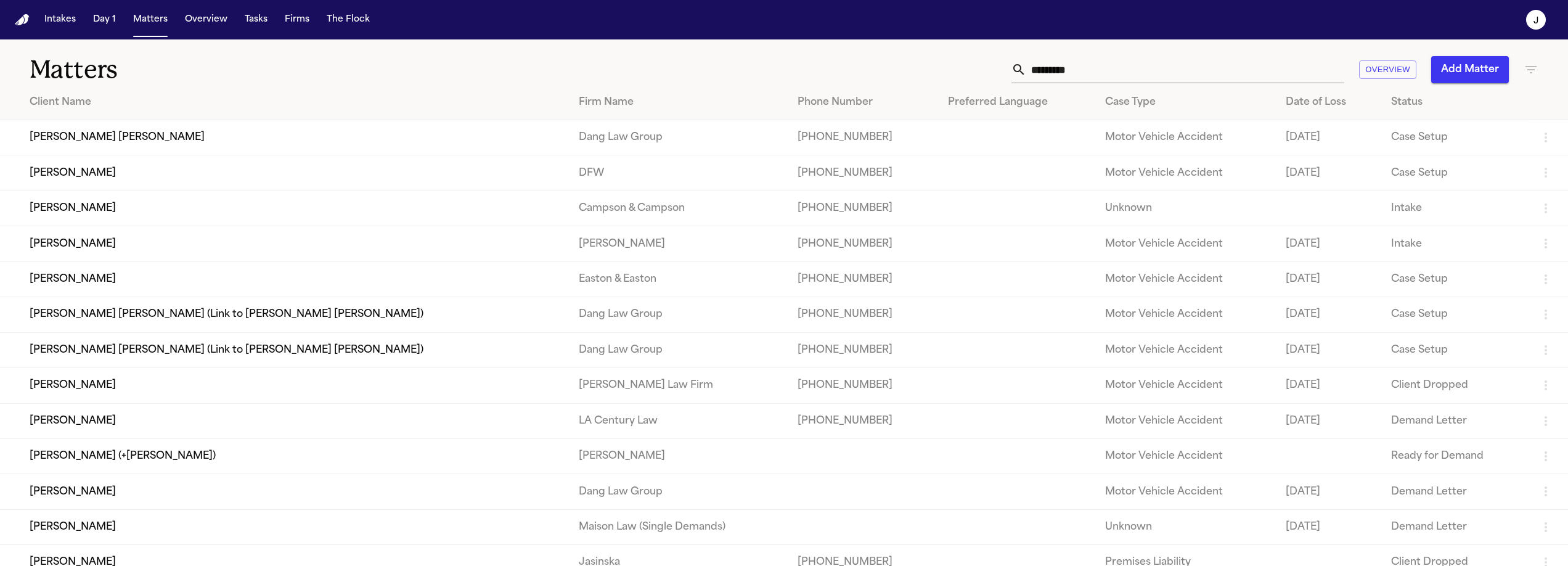
click at [1029, 66] on input "*********" at bounding box center [1185, 69] width 318 height 27
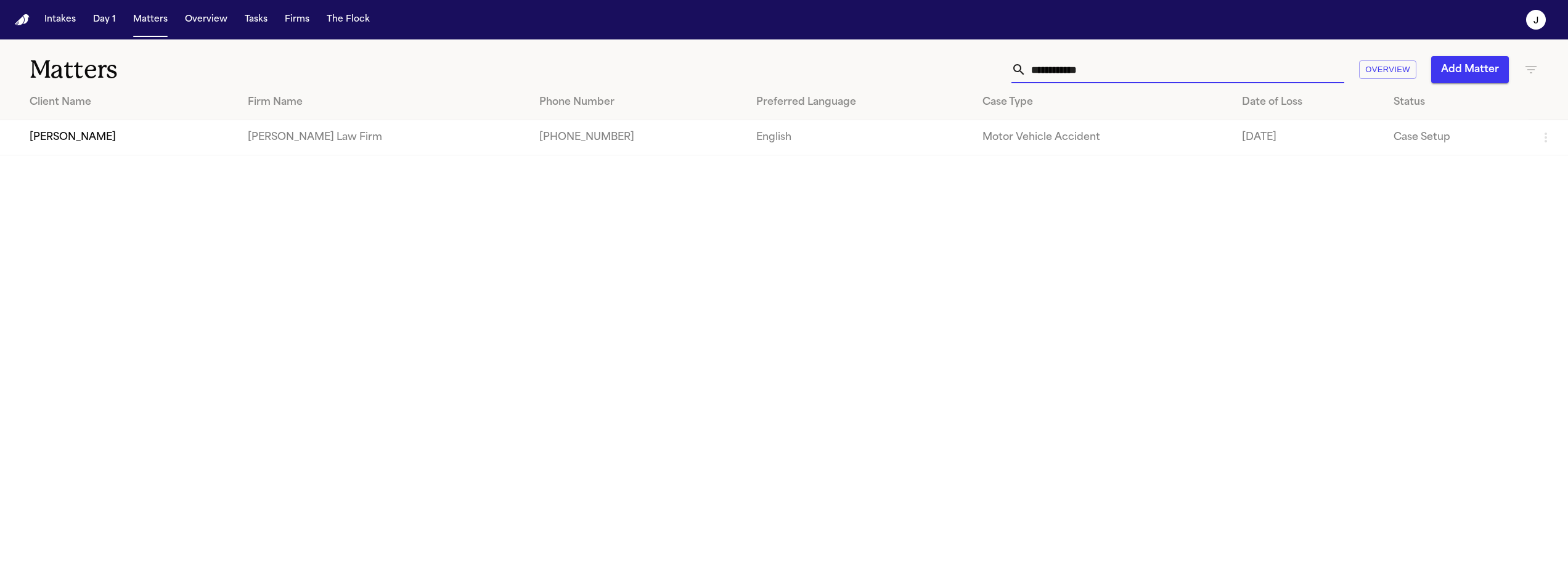
type input "**********"
click at [148, 127] on td "Amber Parker" at bounding box center [118, 137] width 238 height 35
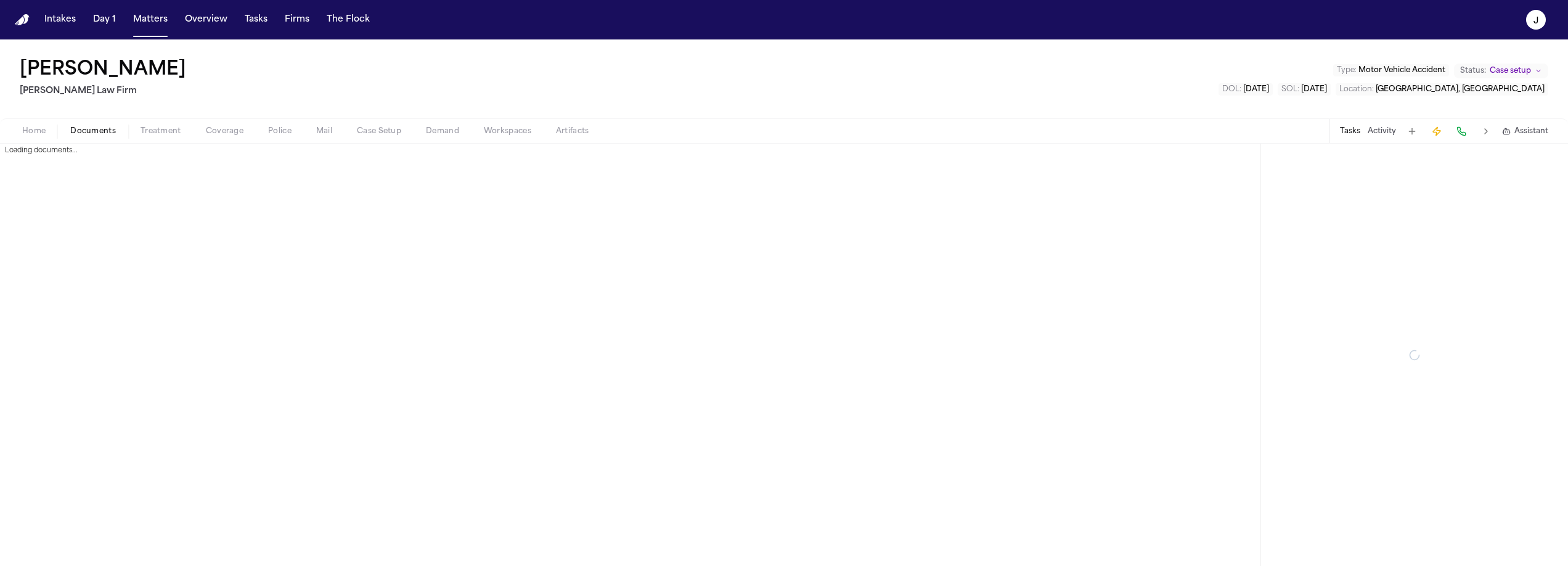
click at [113, 127] on span "Documents" at bounding box center [92, 131] width 45 height 10
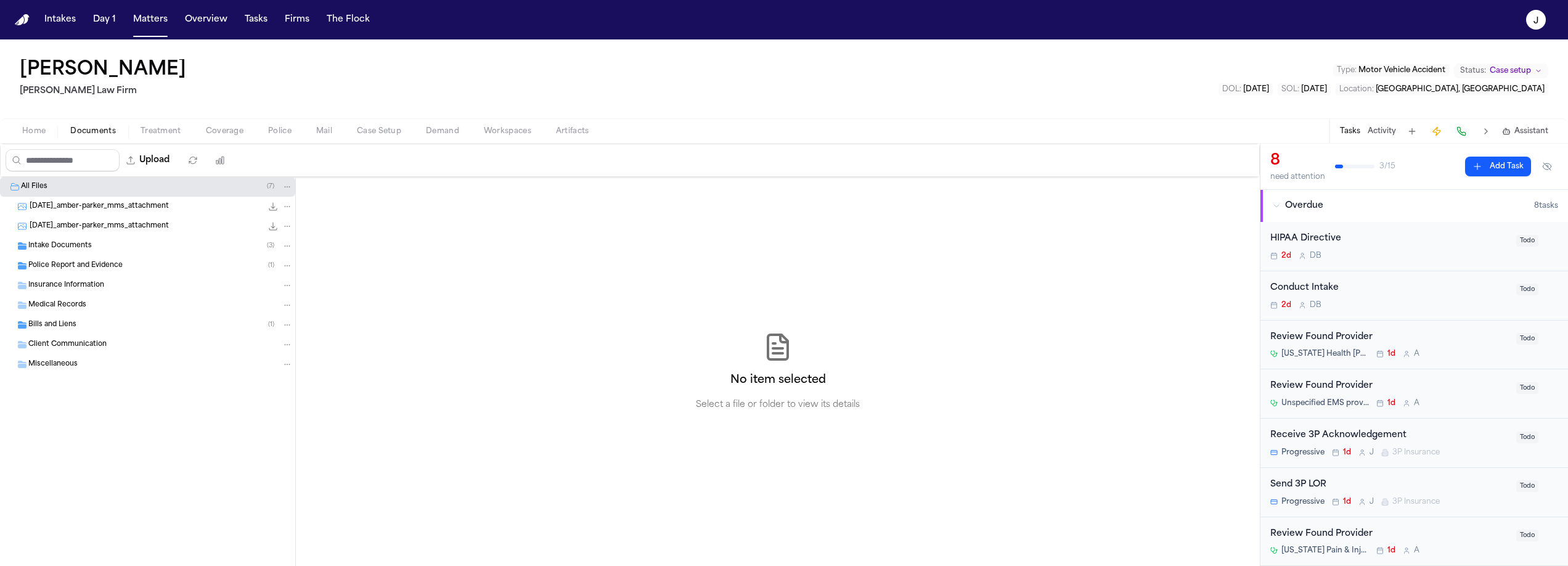
click at [54, 262] on span "Police Report and Evidence" at bounding box center [75, 266] width 95 height 10
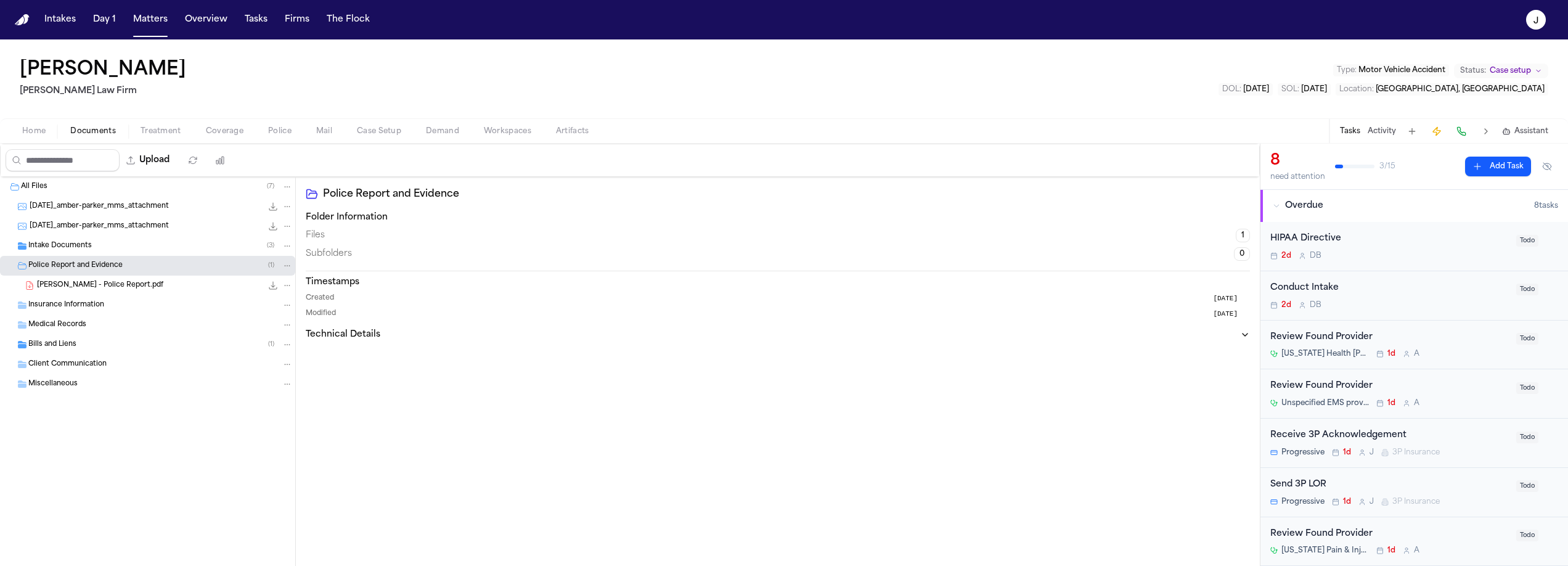
click at [54, 245] on span "Intake Documents" at bounding box center [60, 246] width 63 height 10
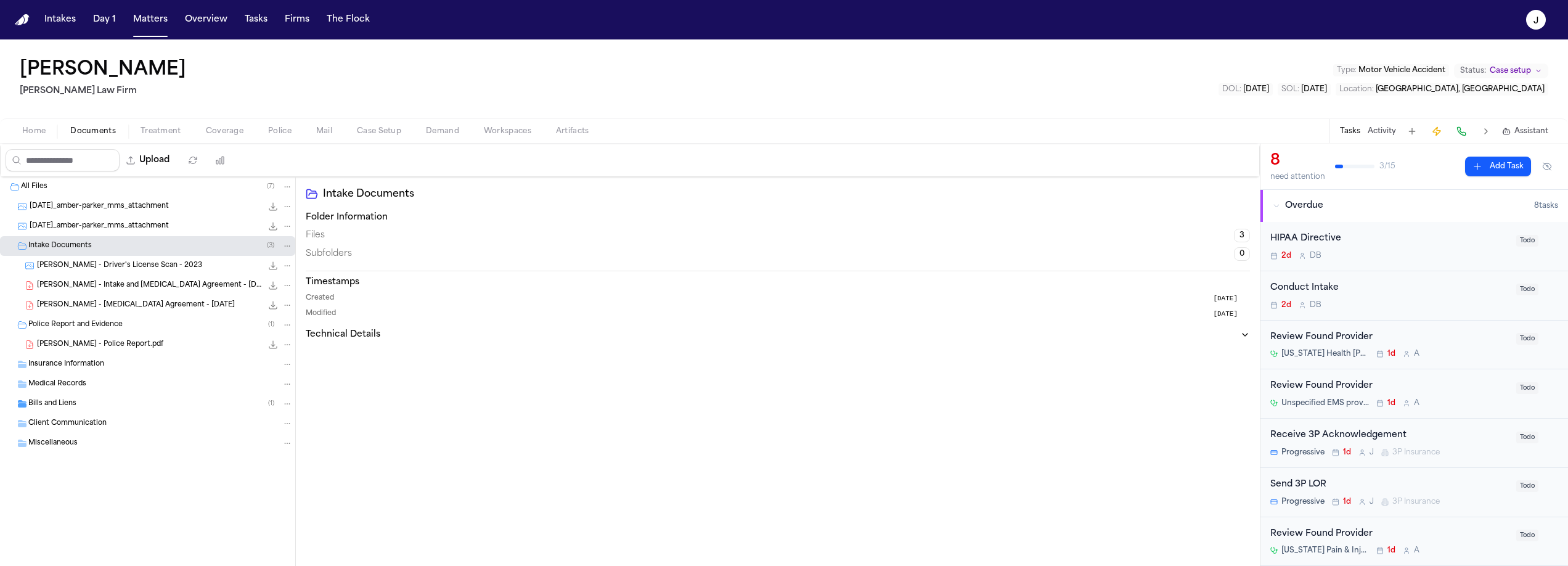
click at [39, 359] on span "Insurance Information" at bounding box center [66, 365] width 76 height 10
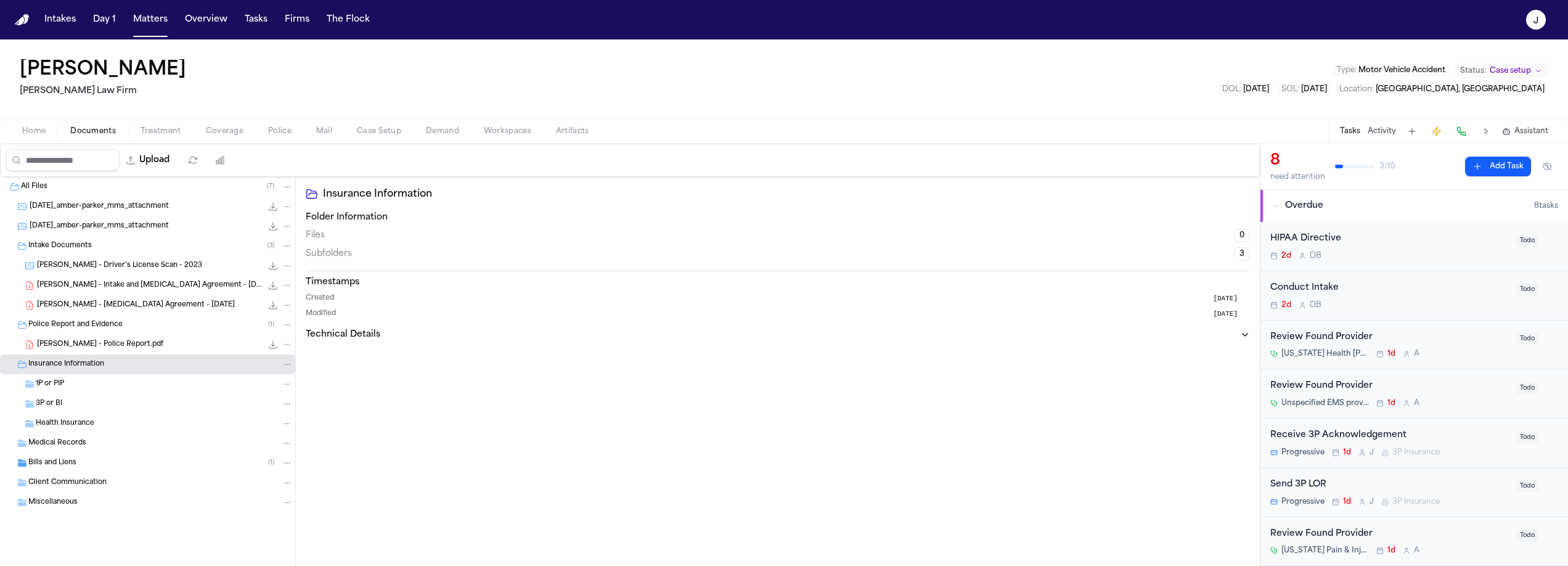
click at [39, 359] on span "Insurance Information" at bounding box center [66, 365] width 76 height 10
click at [213, 135] on span "Coverage" at bounding box center [224, 131] width 37 height 10
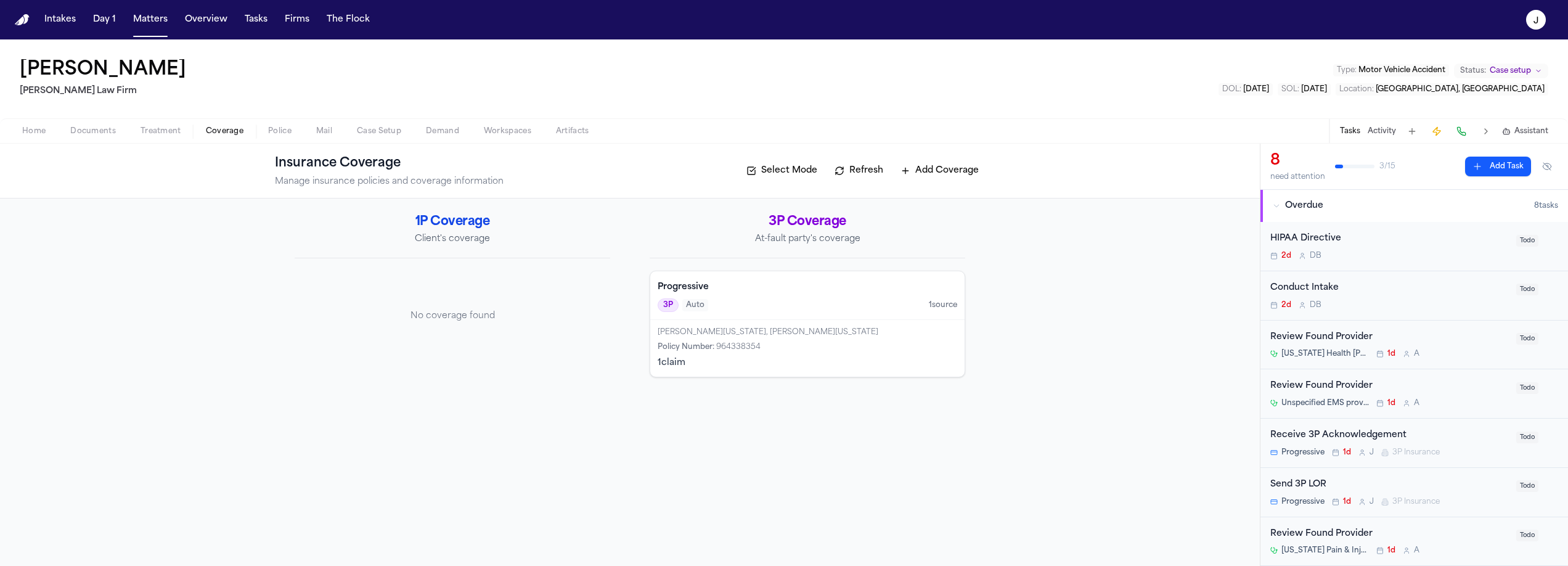
click at [766, 298] on div "3P Auto 1 source" at bounding box center [808, 305] width 300 height 13
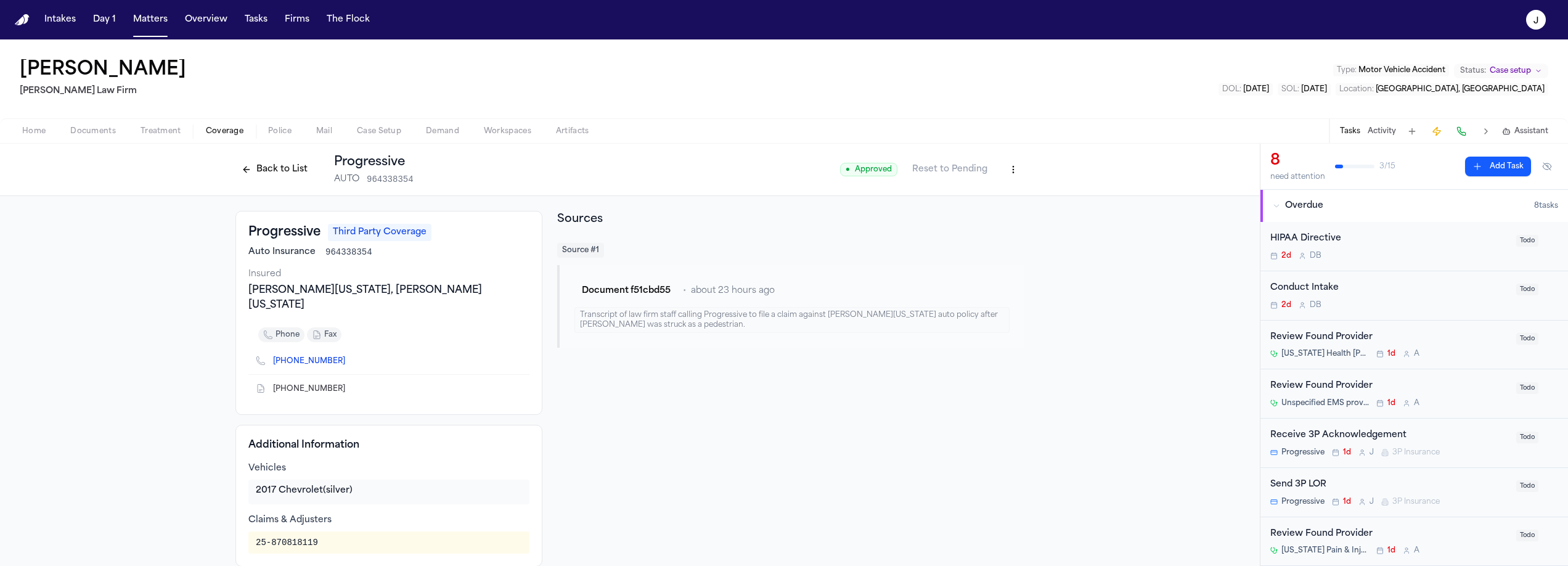
click at [1464, 133] on button at bounding box center [1461, 131] width 17 height 17
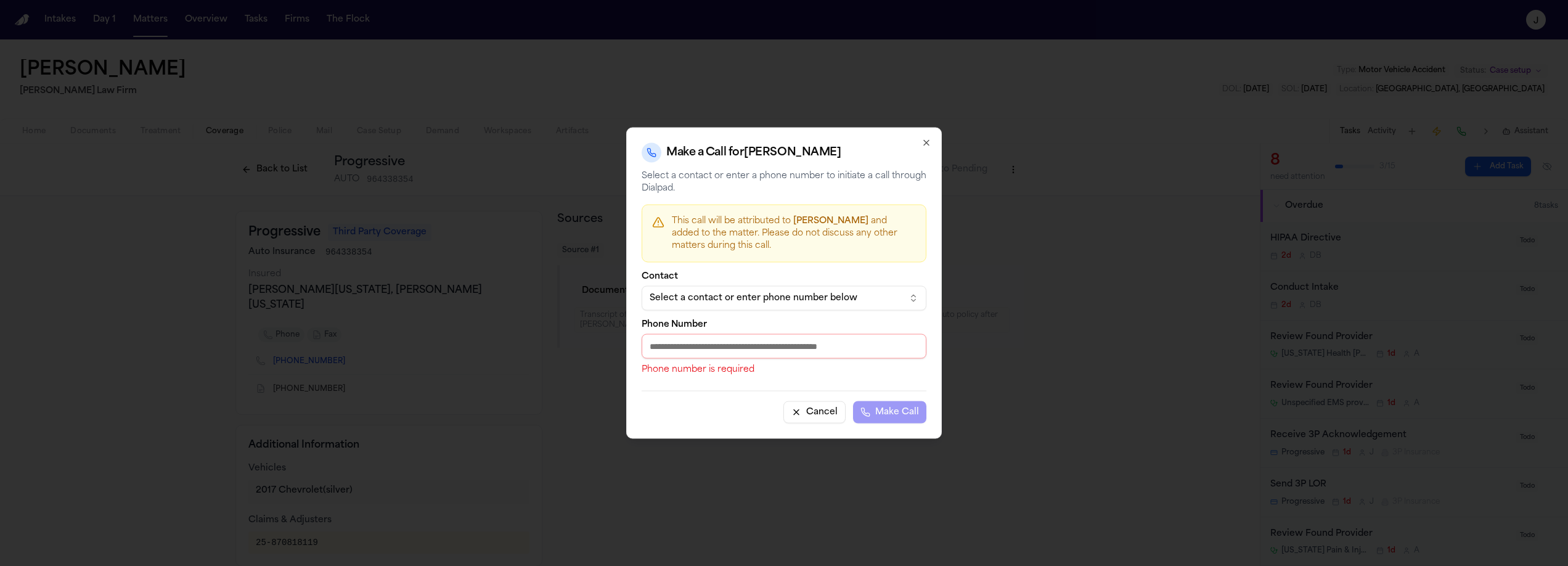
click at [788, 304] on div "Select a contact or enter phone number below" at bounding box center [774, 298] width 249 height 13
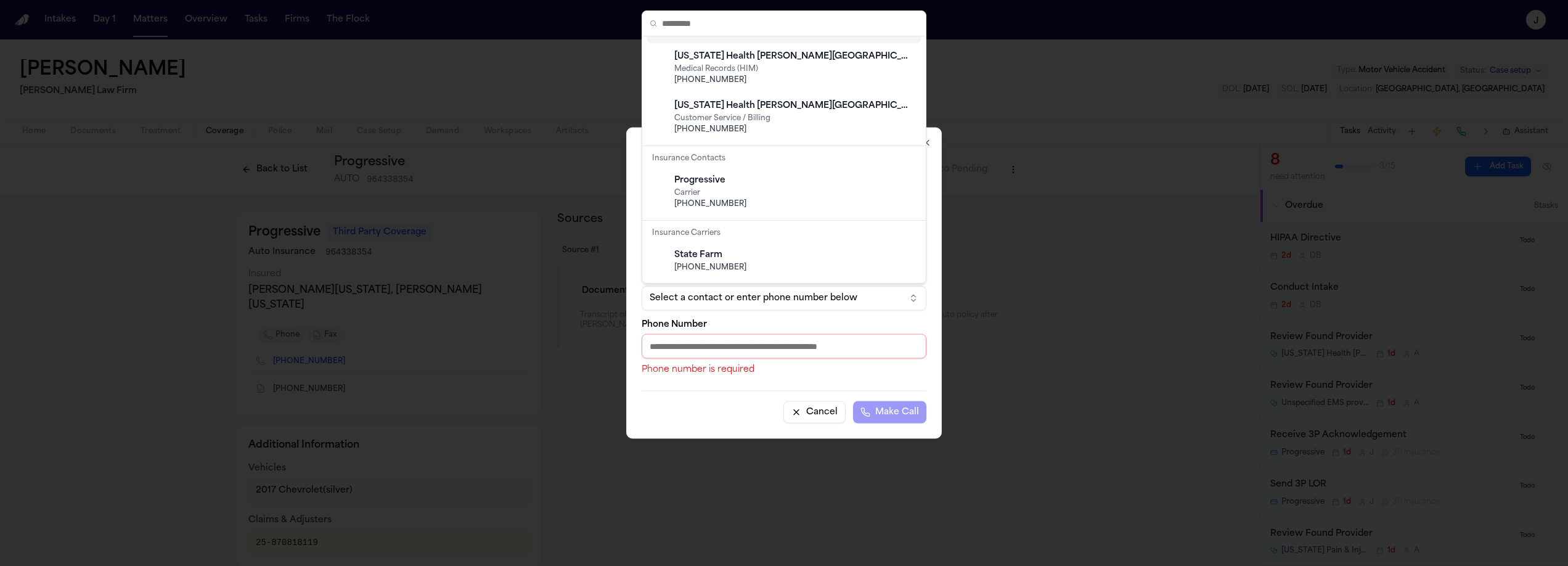
scroll to position [181, 0]
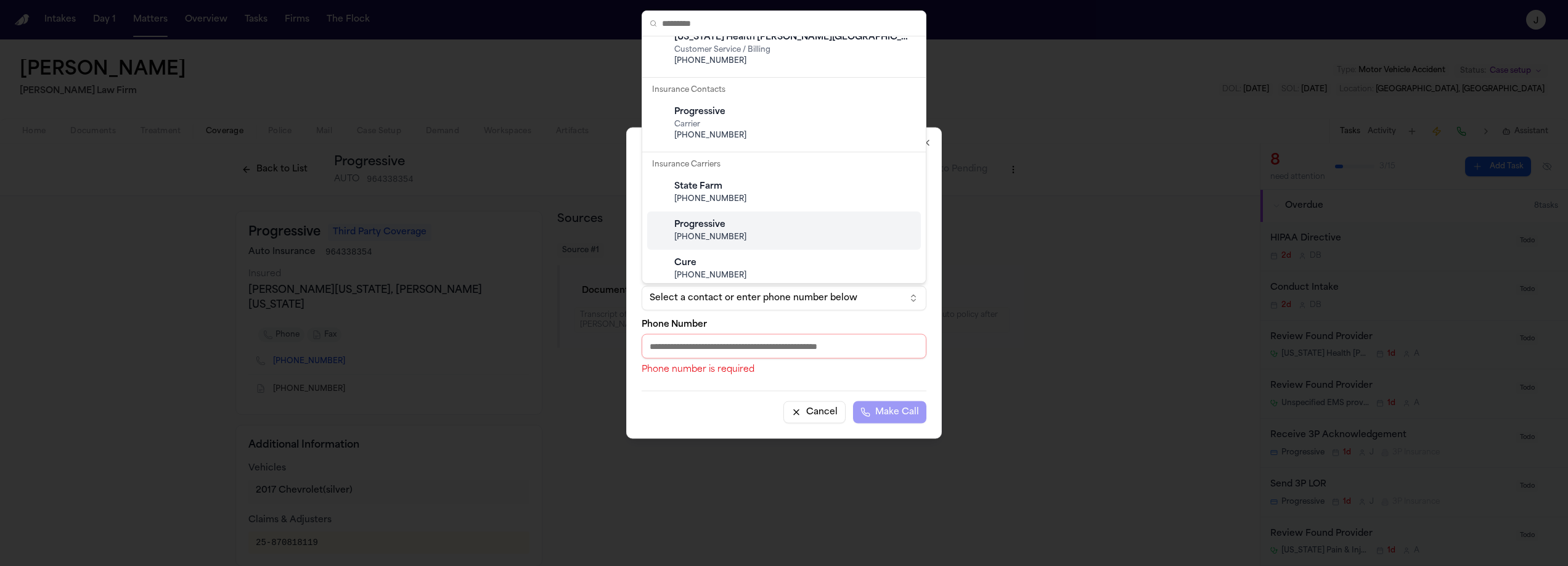
click at [728, 222] on div "Progressive" at bounding box center [794, 225] width 239 height 13
type input "**********"
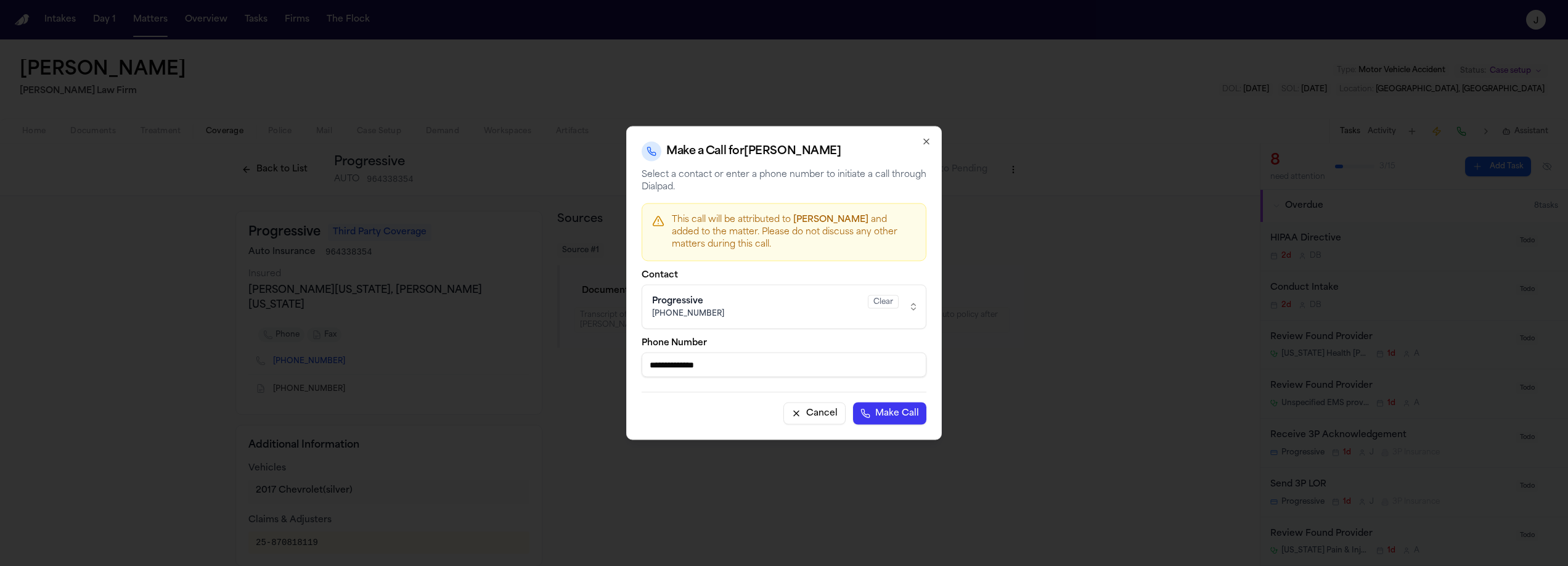
click at [890, 412] on button "Make Call" at bounding box center [890, 414] width 73 height 22
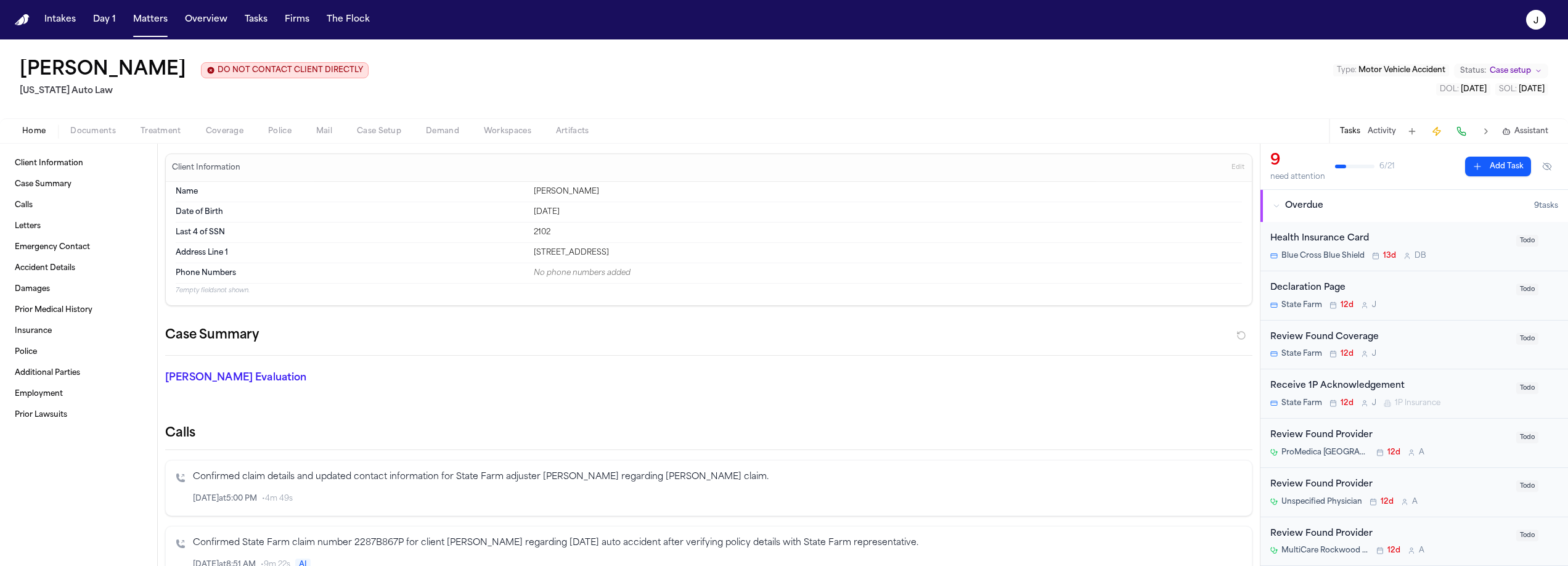
click at [235, 131] on span "Coverage" at bounding box center [224, 131] width 37 height 10
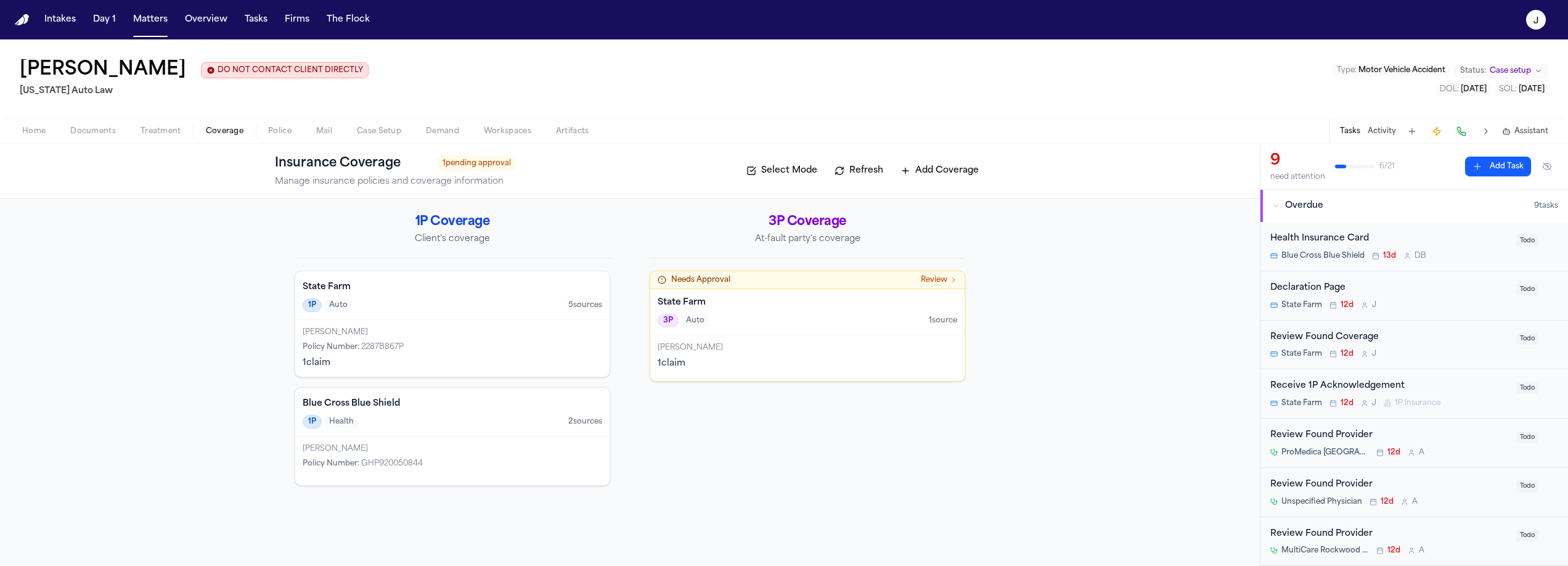
click at [472, 315] on div "State Farm 1P Auto 5 source s" at bounding box center [452, 295] width 314 height 48
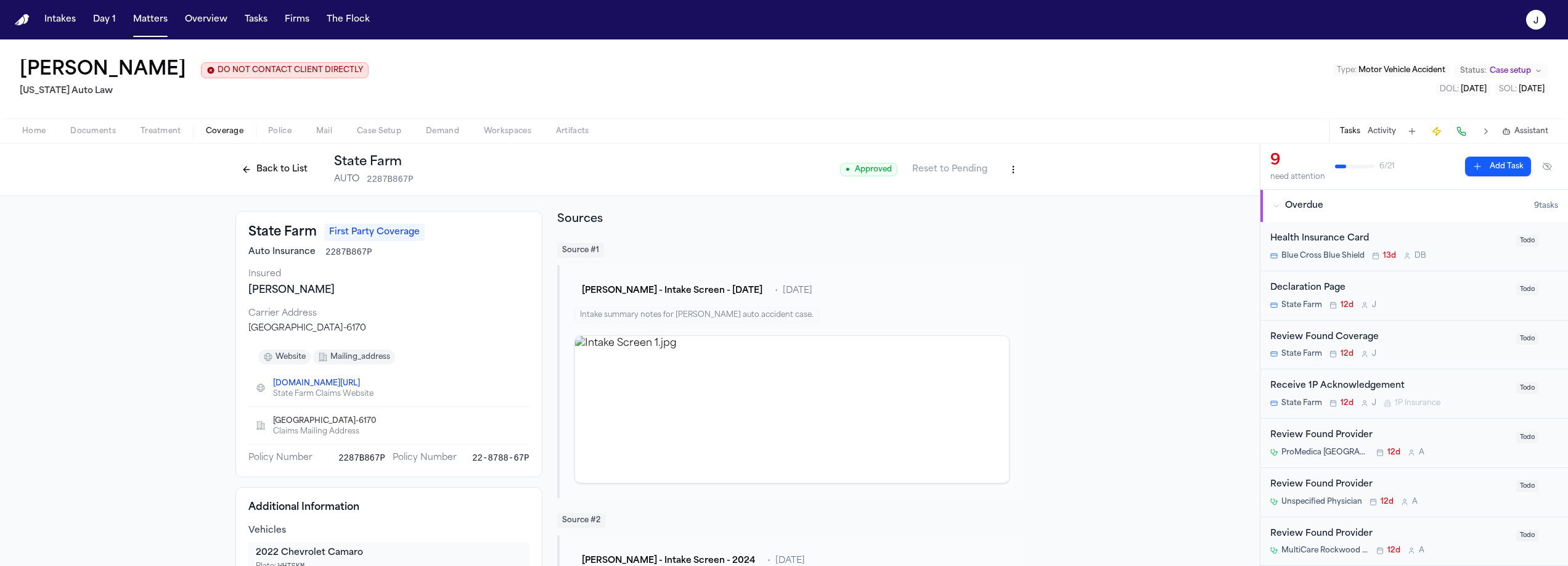
click at [278, 169] on button "Back to List" at bounding box center [274, 169] width 78 height 19
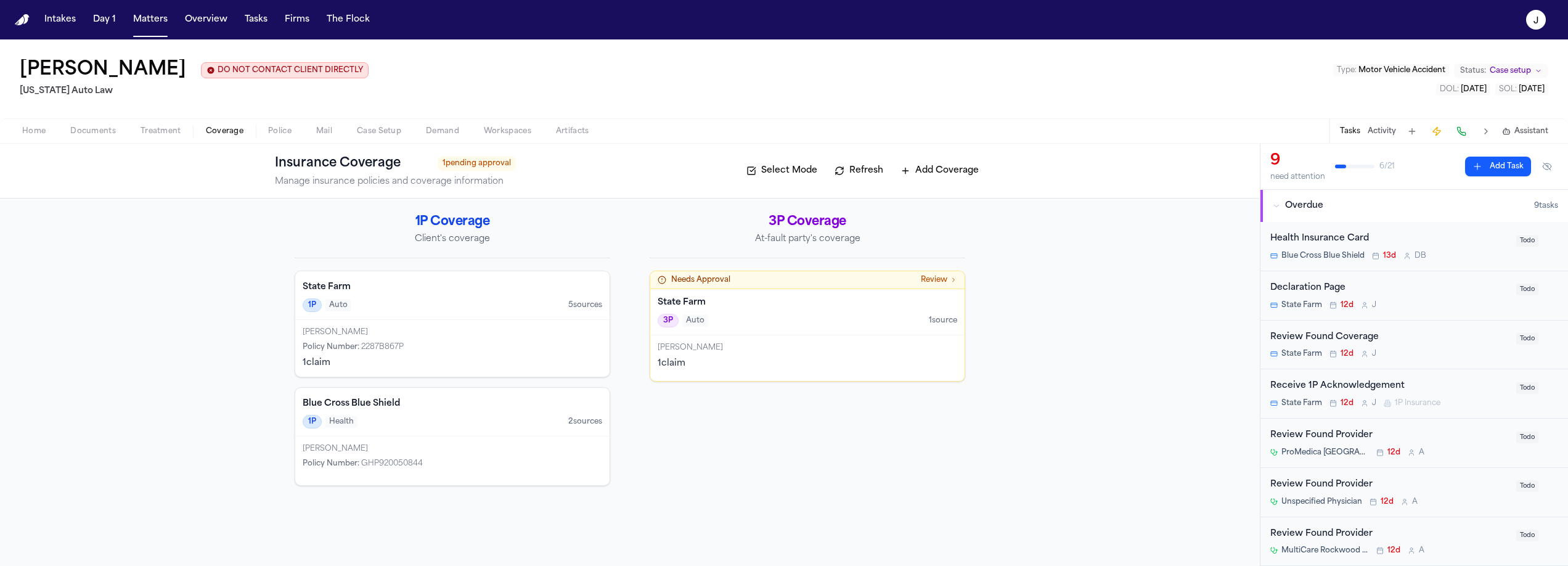
click at [427, 298] on div "State Farm 1P Auto 5 source s" at bounding box center [452, 295] width 314 height 48
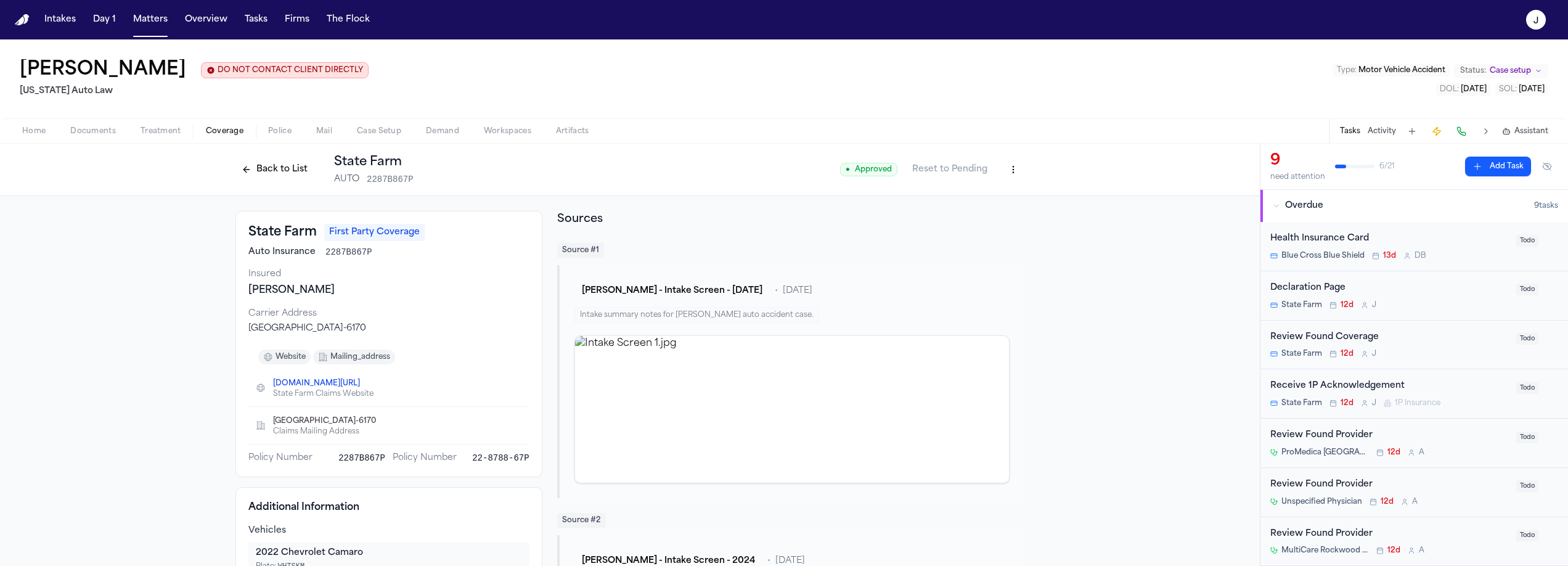
click at [1016, 167] on html "Intakes Day 1 Matters Overview Tasks Firms The Flock J Shamar Brown DO NOT CONT…" at bounding box center [784, 283] width 1568 height 566
click at [946, 202] on div "Edit Coverage" at bounding box center [966, 197] width 104 height 19
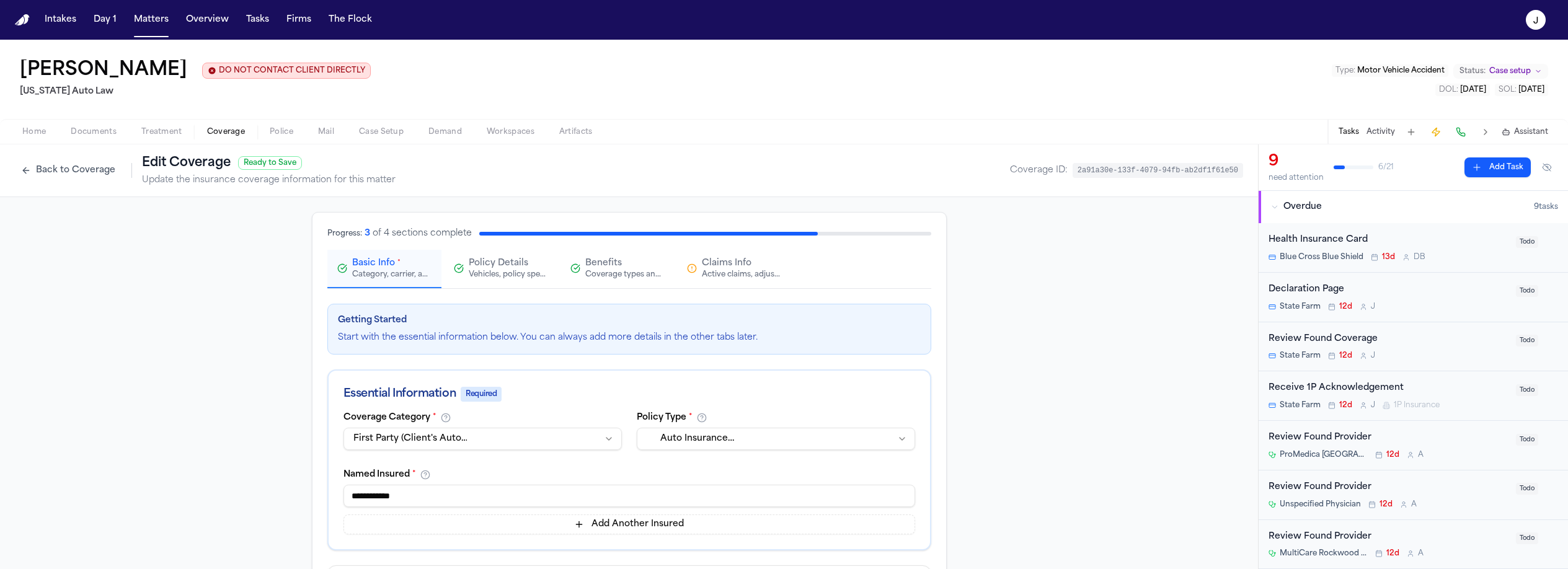
click at [740, 256] on button "Claims Info Active claims, adjusters, and subrogation details" at bounding box center [734, 268] width 114 height 38
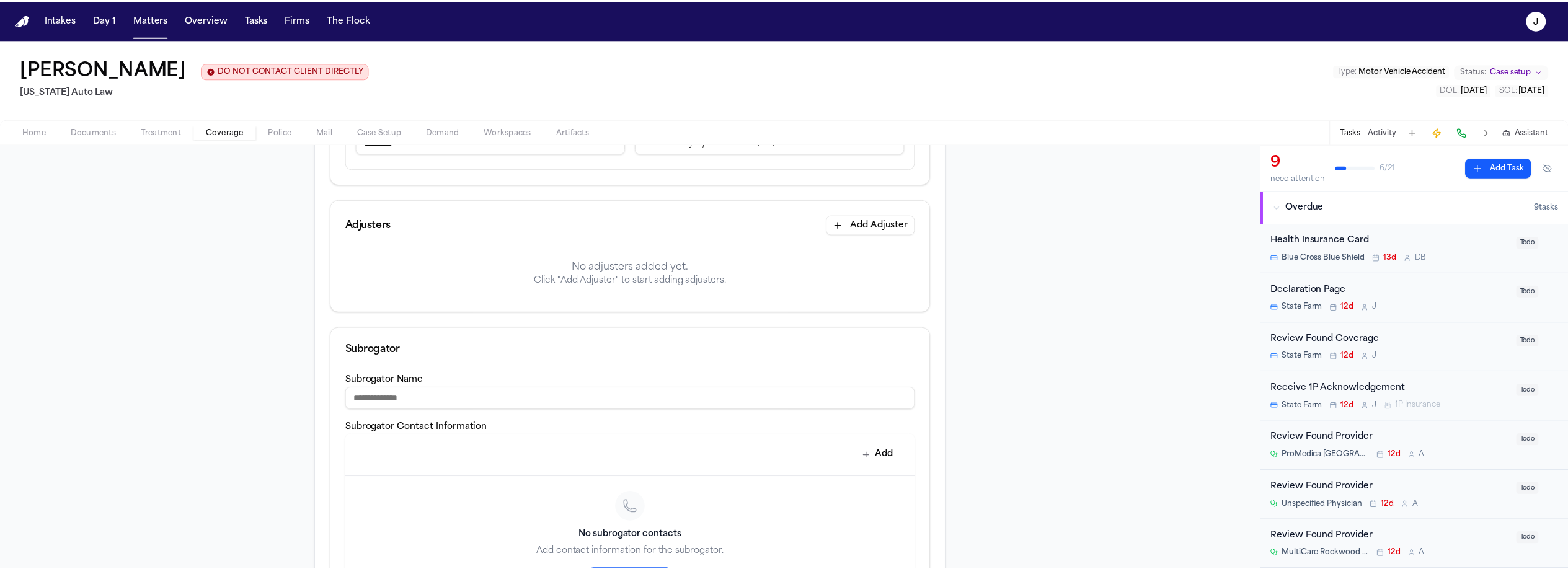
scroll to position [289, 0]
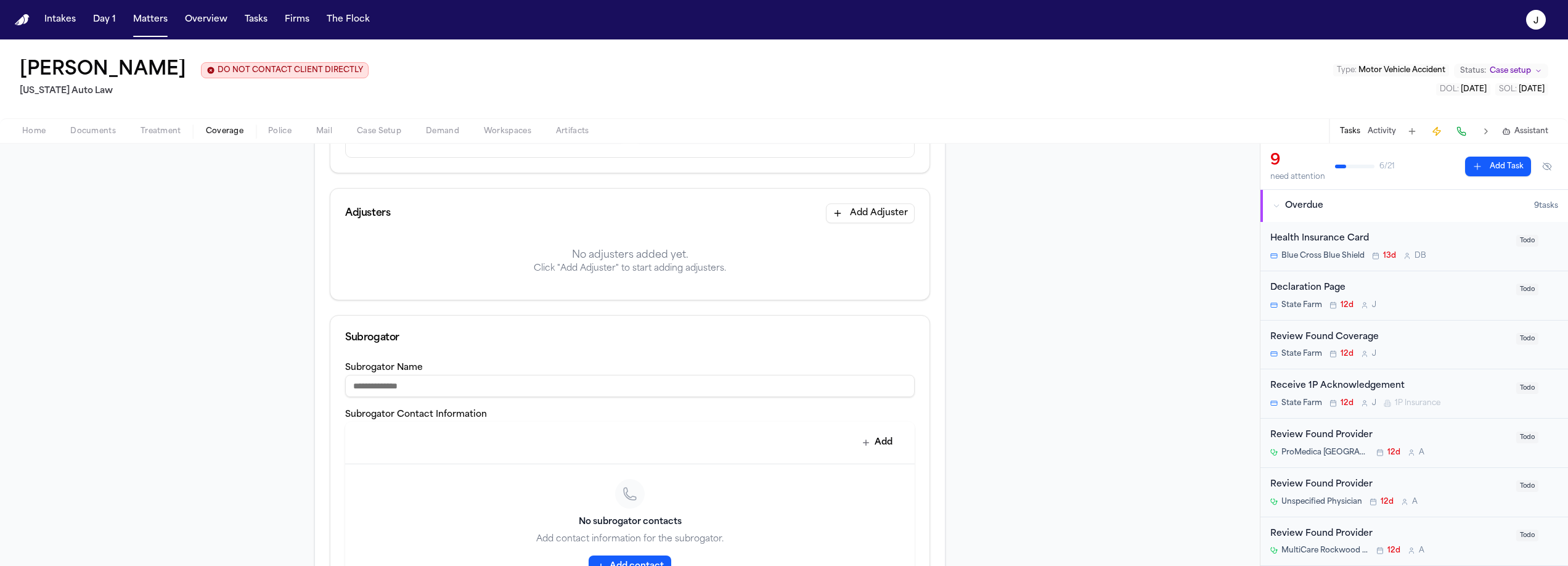
click at [902, 210] on button "Add Adjuster" at bounding box center [870, 213] width 89 height 19
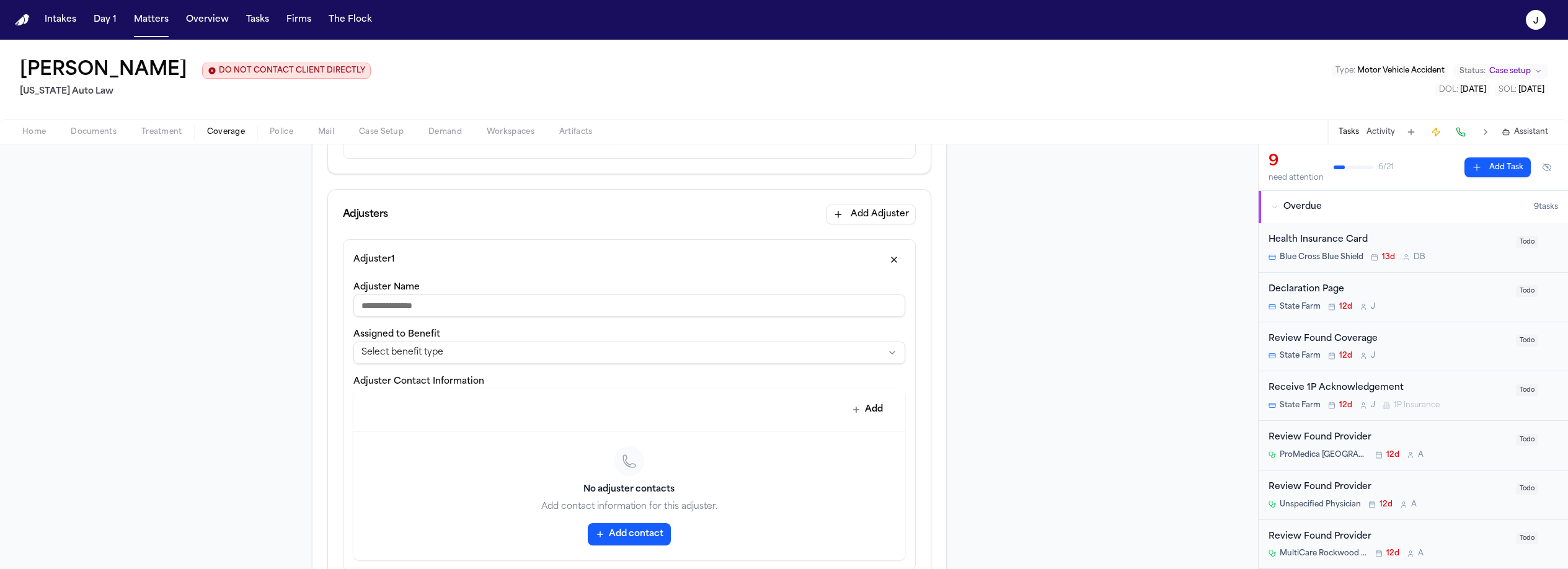
click at [505, 307] on input "Adjuster Name" at bounding box center [629, 306] width 552 height 22
type input "**********"
click at [859, 414] on button "Add" at bounding box center [867, 410] width 45 height 22
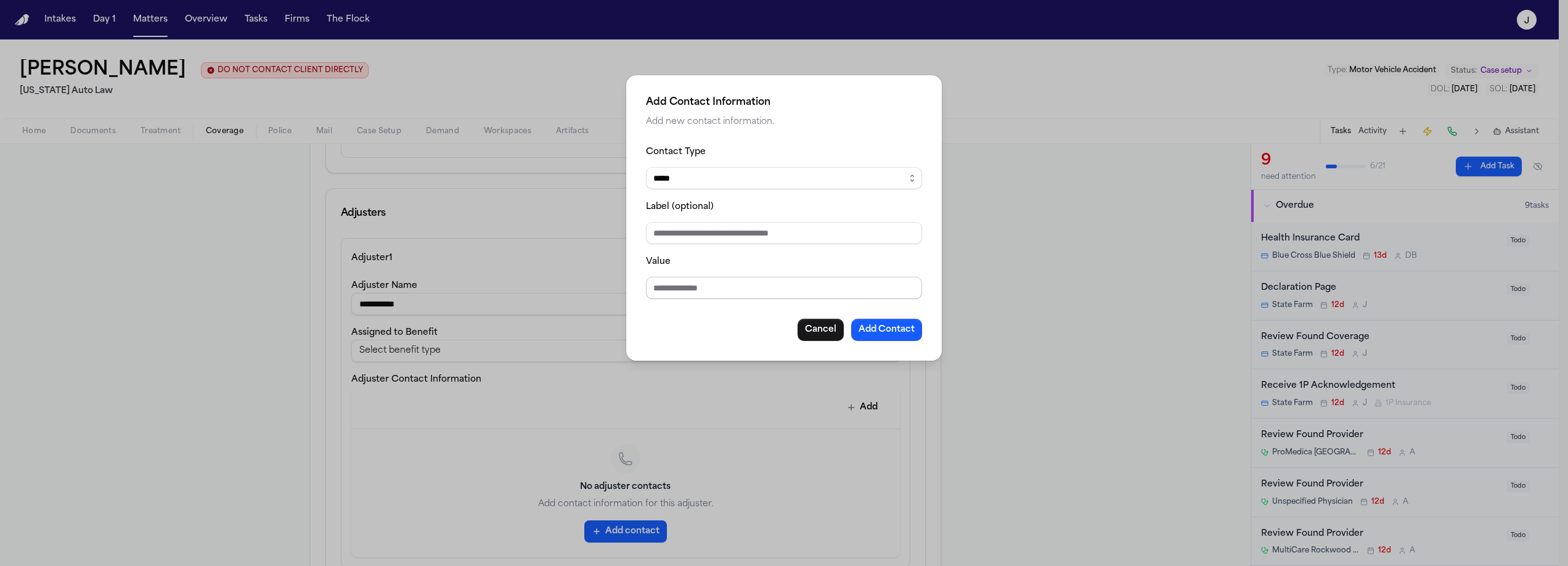
click at [660, 299] on input "Value" at bounding box center [784, 288] width 276 height 22
type input "**********"
click at [895, 330] on button "Add Contact" at bounding box center [886, 330] width 71 height 22
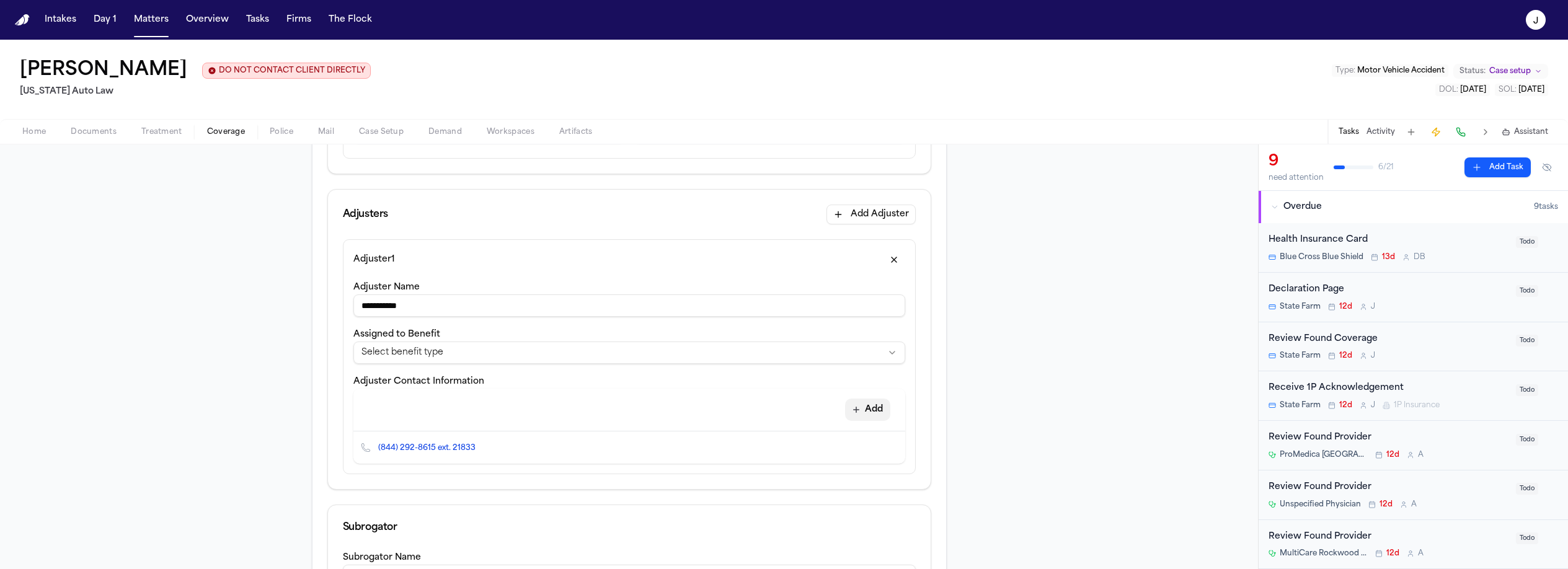
click at [866, 406] on button "Add" at bounding box center [867, 410] width 45 height 22
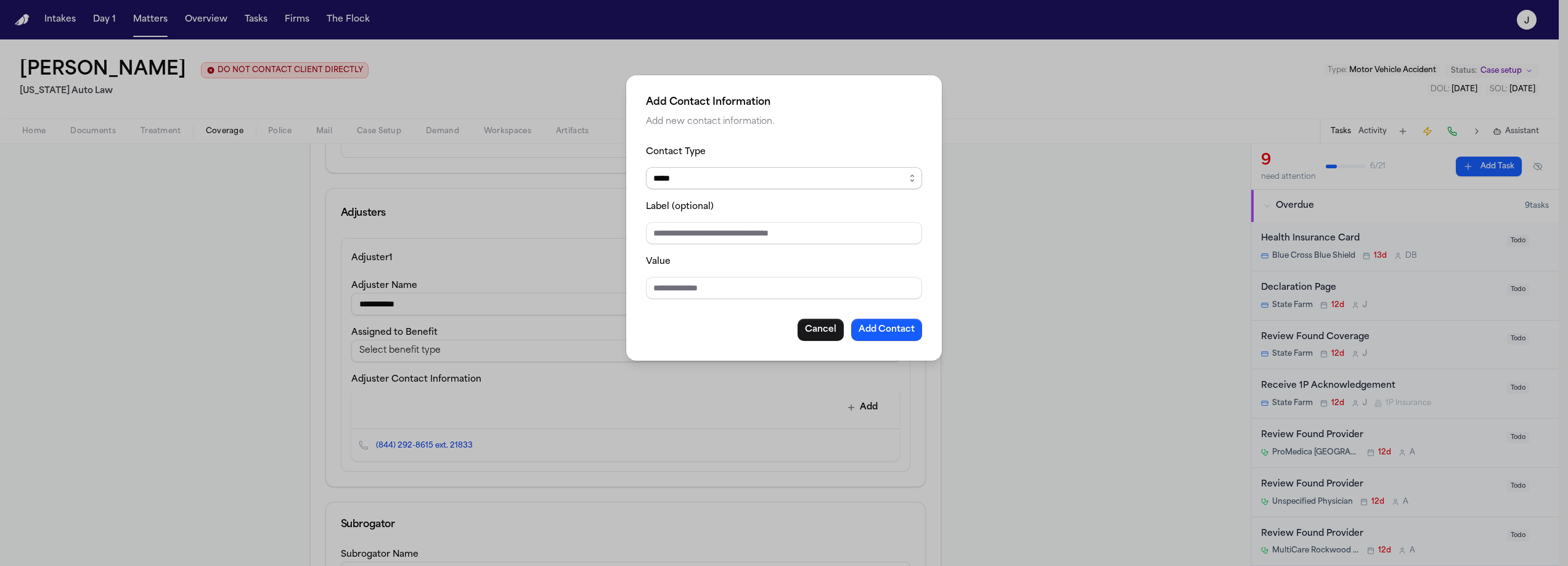
click at [732, 177] on select "***** ***** ******* *** *****" at bounding box center [784, 178] width 276 height 22
select select "***"
click at [646, 167] on select "***** ***** ******* *** *****" at bounding box center [784, 178] width 276 height 22
click at [651, 293] on input "Value" at bounding box center [784, 288] width 276 height 22
type input "**********"
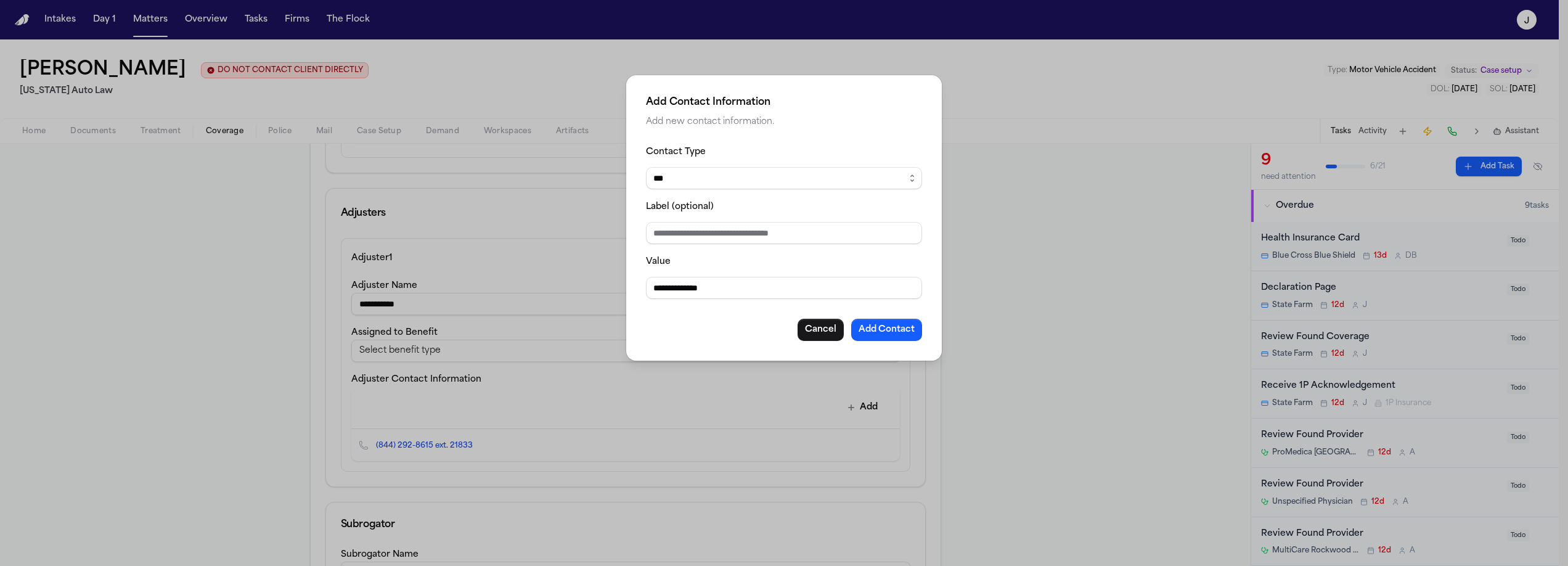
click at [873, 327] on button "Add Contact" at bounding box center [886, 330] width 71 height 22
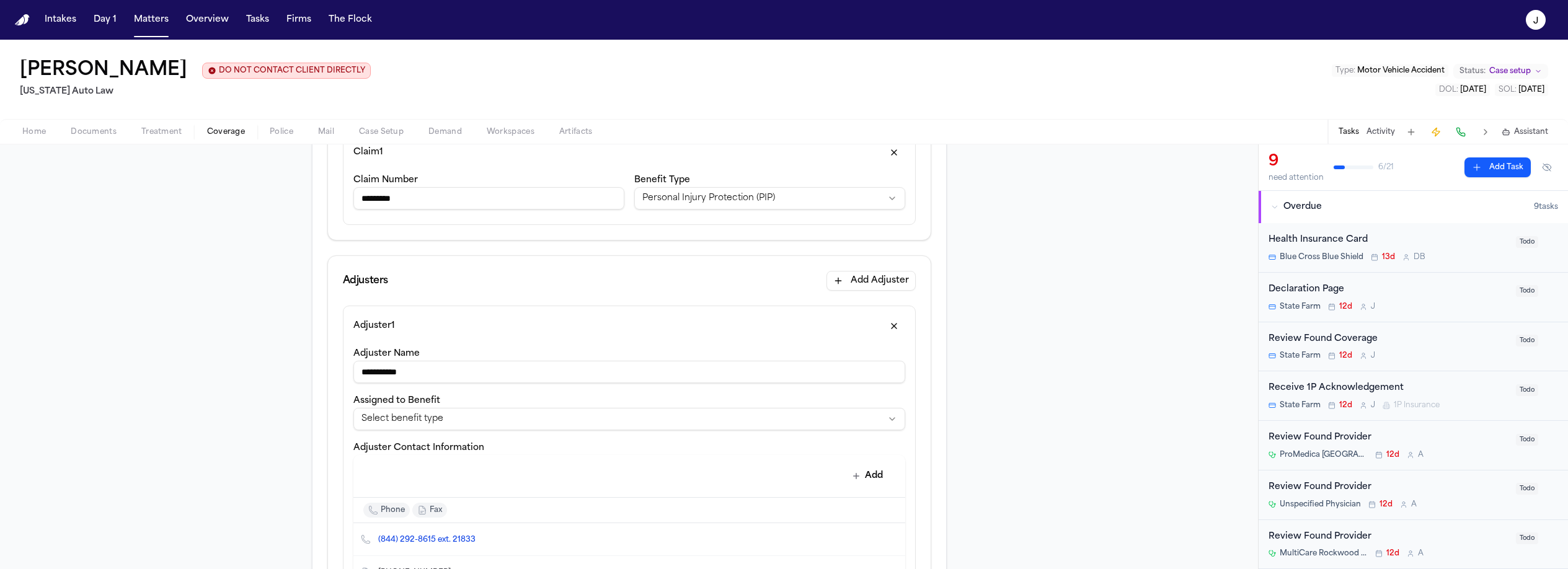
scroll to position [0, 0]
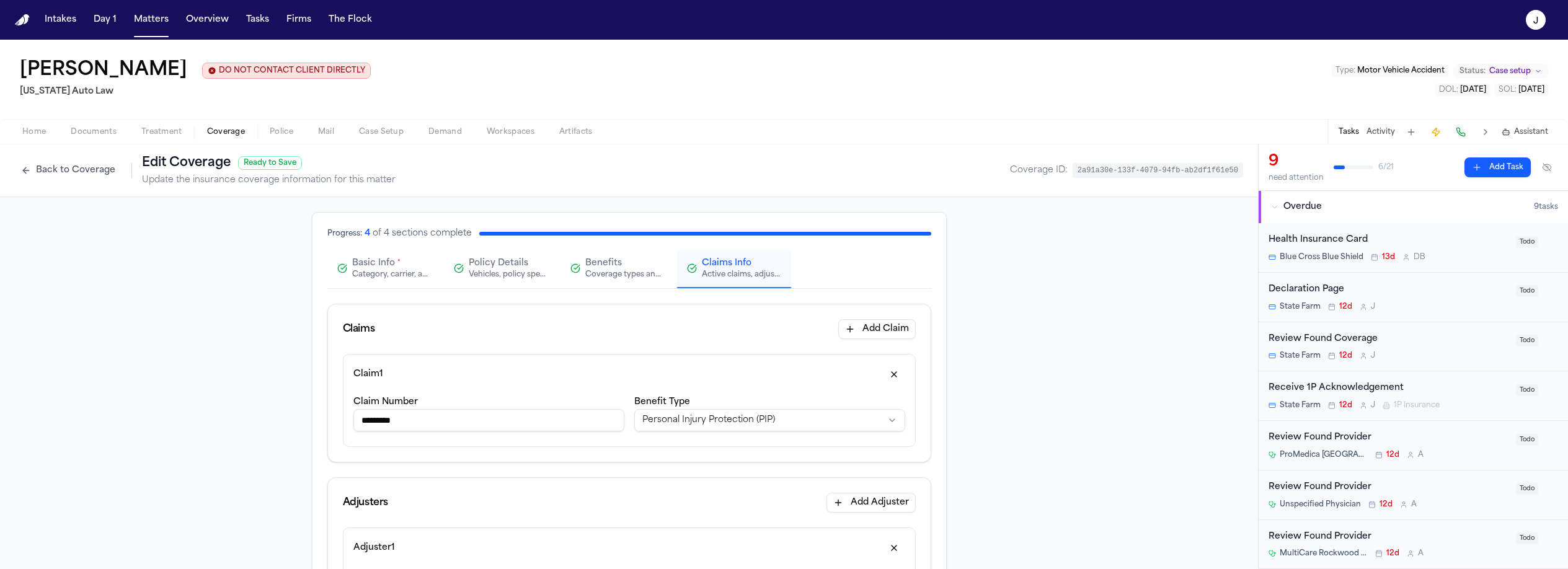
click at [358, 279] on div "Category, carrier, and policy holder information" at bounding box center [392, 274] width 79 height 10
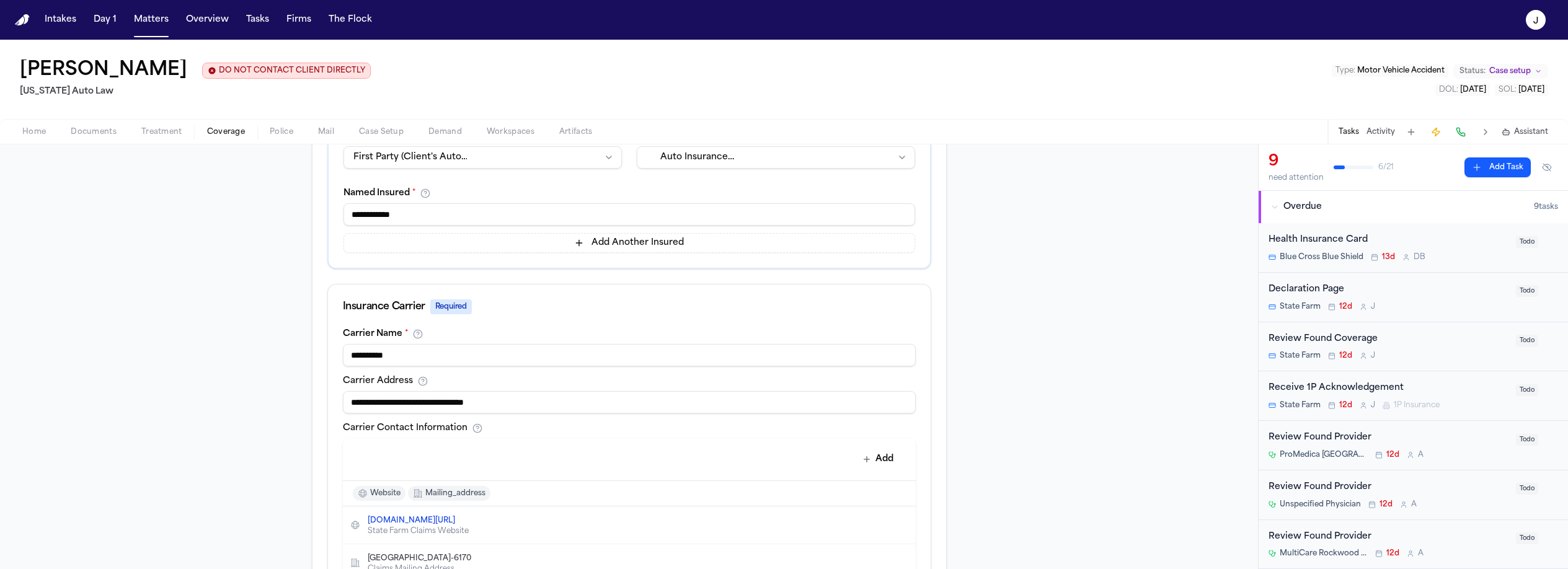
scroll to position [285, 0]
drag, startPoint x: 528, startPoint y: 406, endPoint x: 384, endPoint y: 401, distance: 144.1
click at [384, 401] on input "**********" at bounding box center [629, 400] width 573 height 22
click at [375, 403] on input "**********" at bounding box center [629, 400] width 573 height 22
click at [379, 403] on input "**********" at bounding box center [629, 400] width 573 height 22
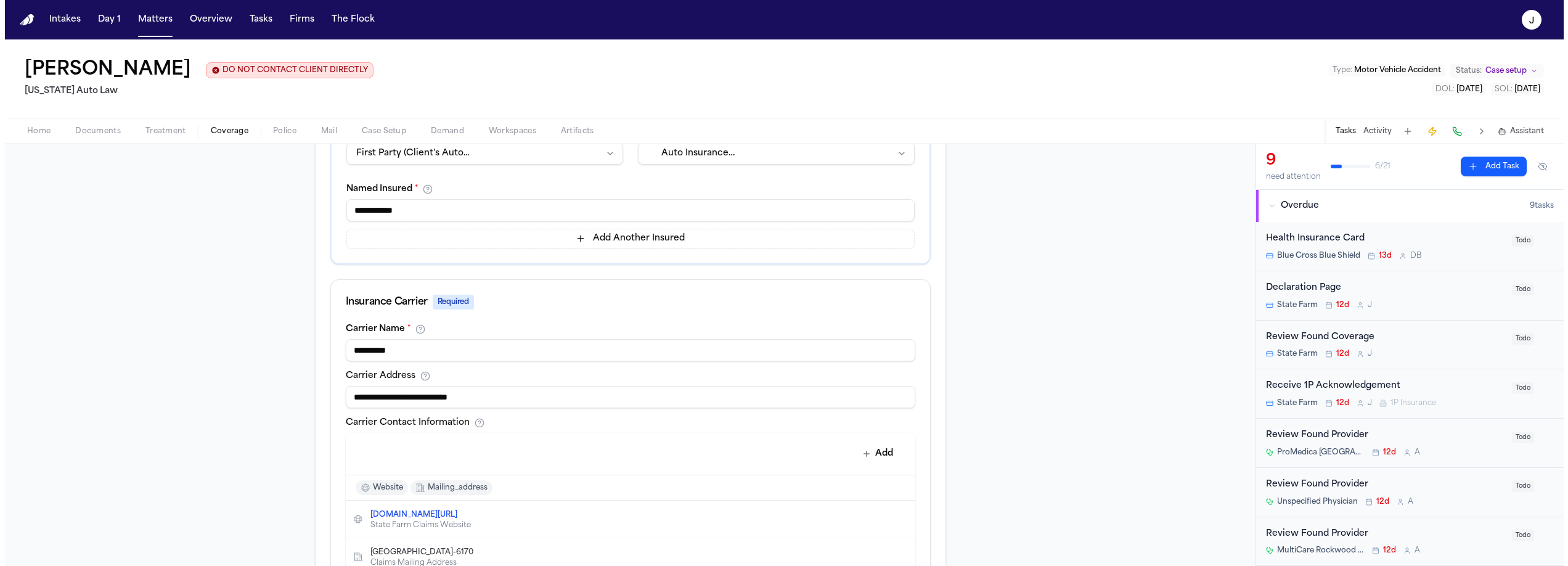
scroll to position [561, 0]
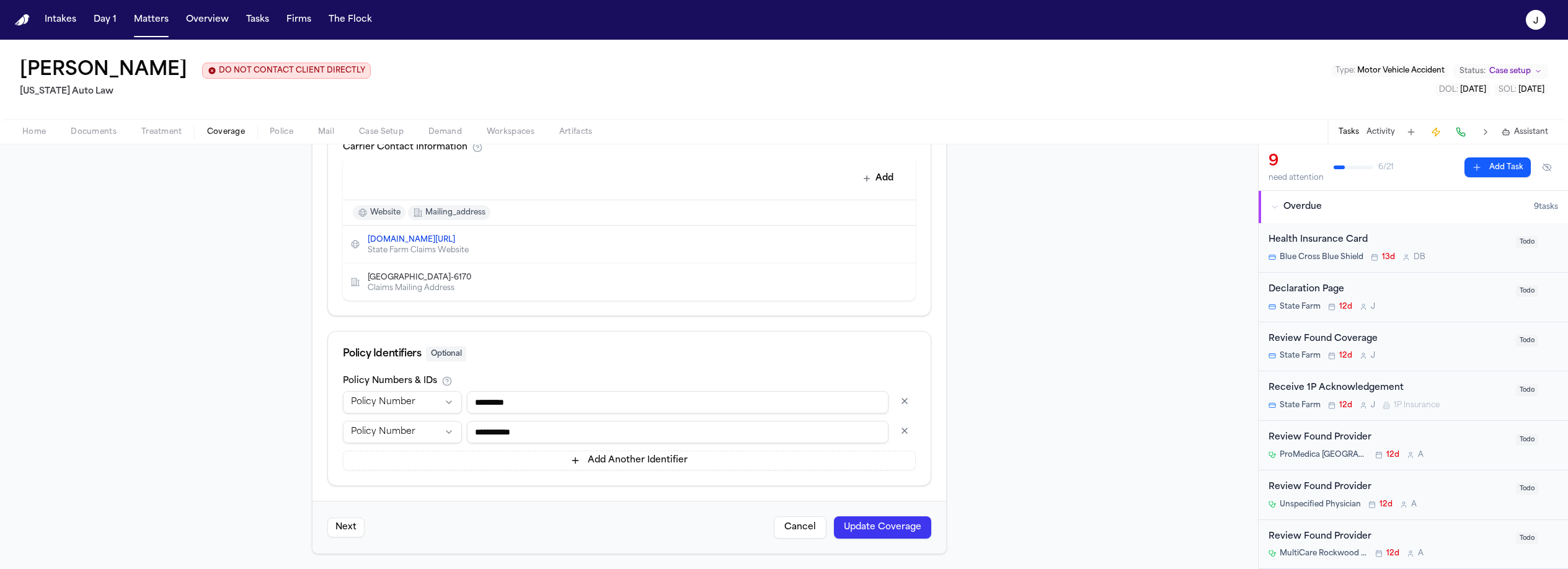
type input "**********"
click at [872, 522] on button "Update Coverage" at bounding box center [882, 528] width 97 height 22
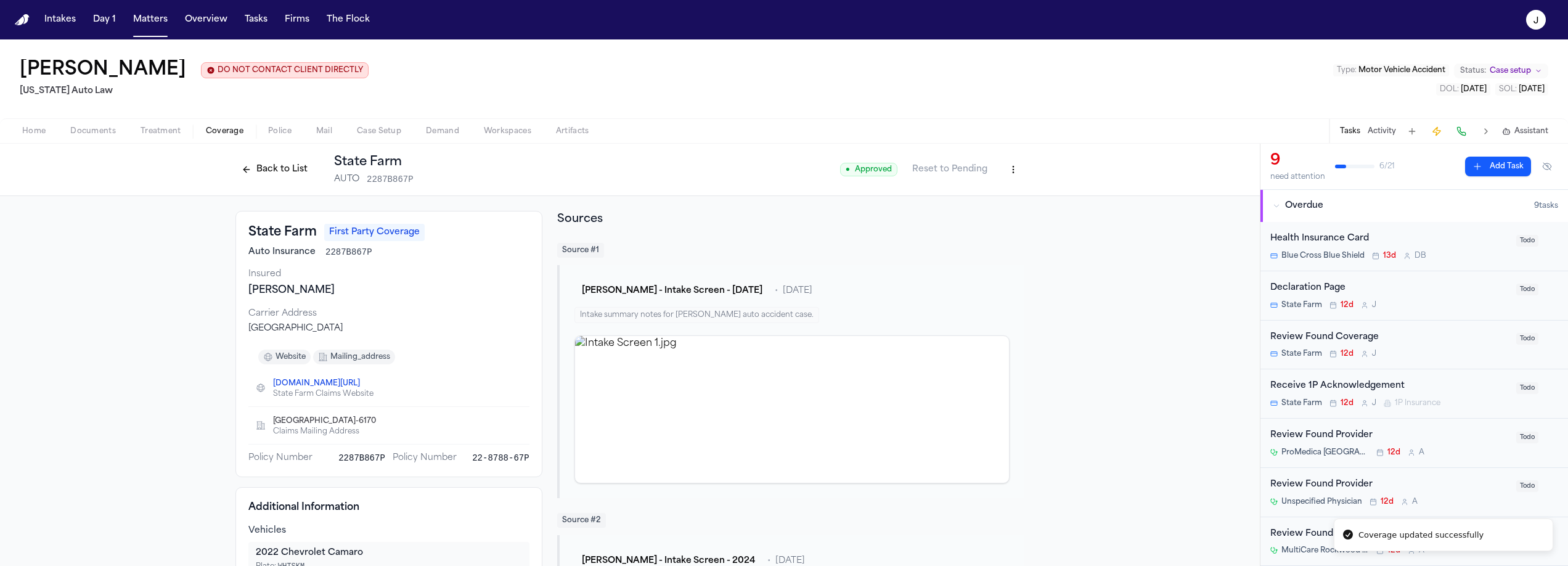
click at [265, 187] on div "Back to List State Farm AUTO 2287B867P ● Approved Reset to Pending" at bounding box center [630, 170] width 1260 height 52
click at [268, 177] on button "Back to List" at bounding box center [274, 169] width 78 height 19
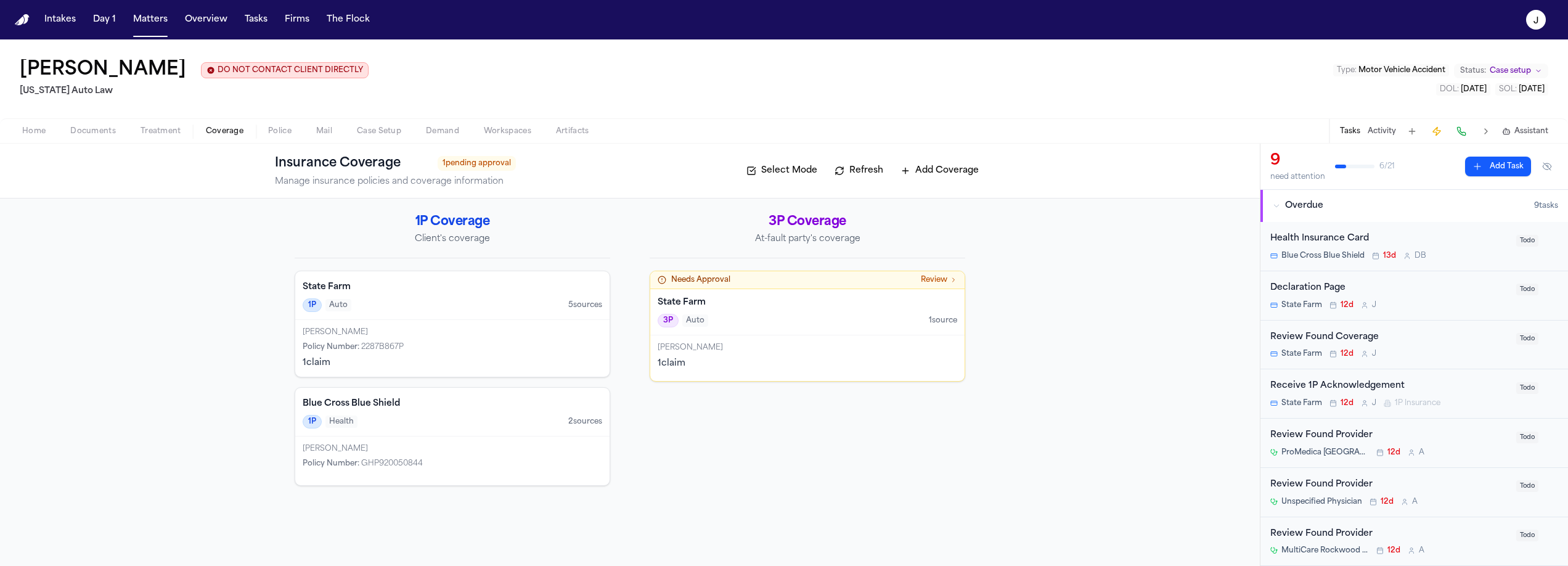
click at [827, 298] on h4 "State Farm" at bounding box center [808, 303] width 300 height 13
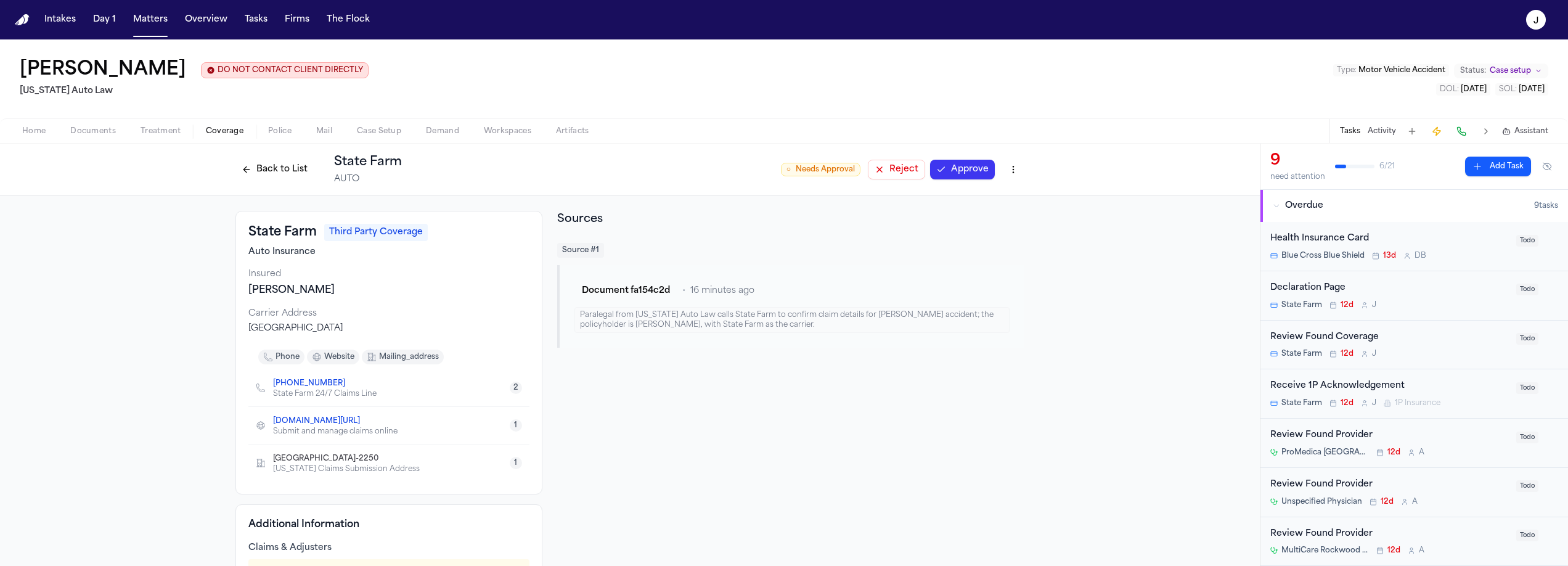
click at [1004, 171] on html "Intakes Day 1 Matters Overview Tasks Firms The Flock J Shamar Brown DO NOT CONT…" at bounding box center [784, 283] width 1568 height 566
click at [961, 213] on div "Delete Coverage" at bounding box center [966, 217] width 104 height 19
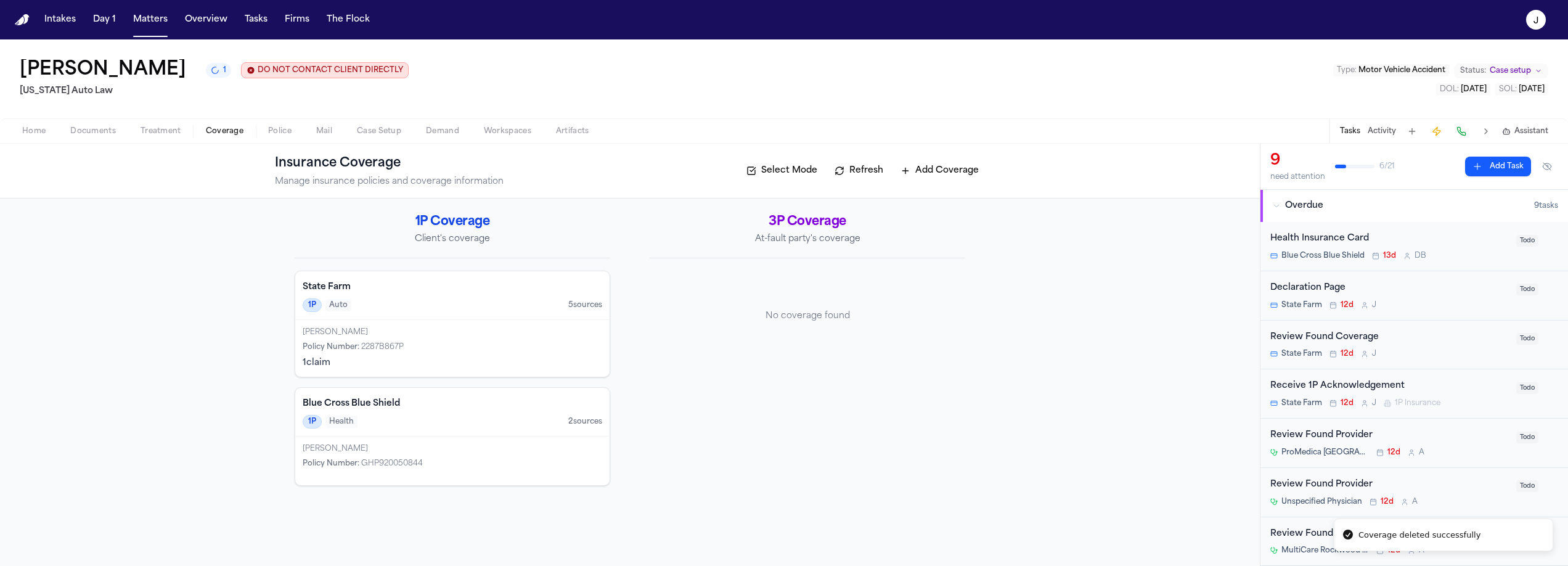
click at [441, 301] on div "1P Auto 5 source s" at bounding box center [452, 305] width 300 height 13
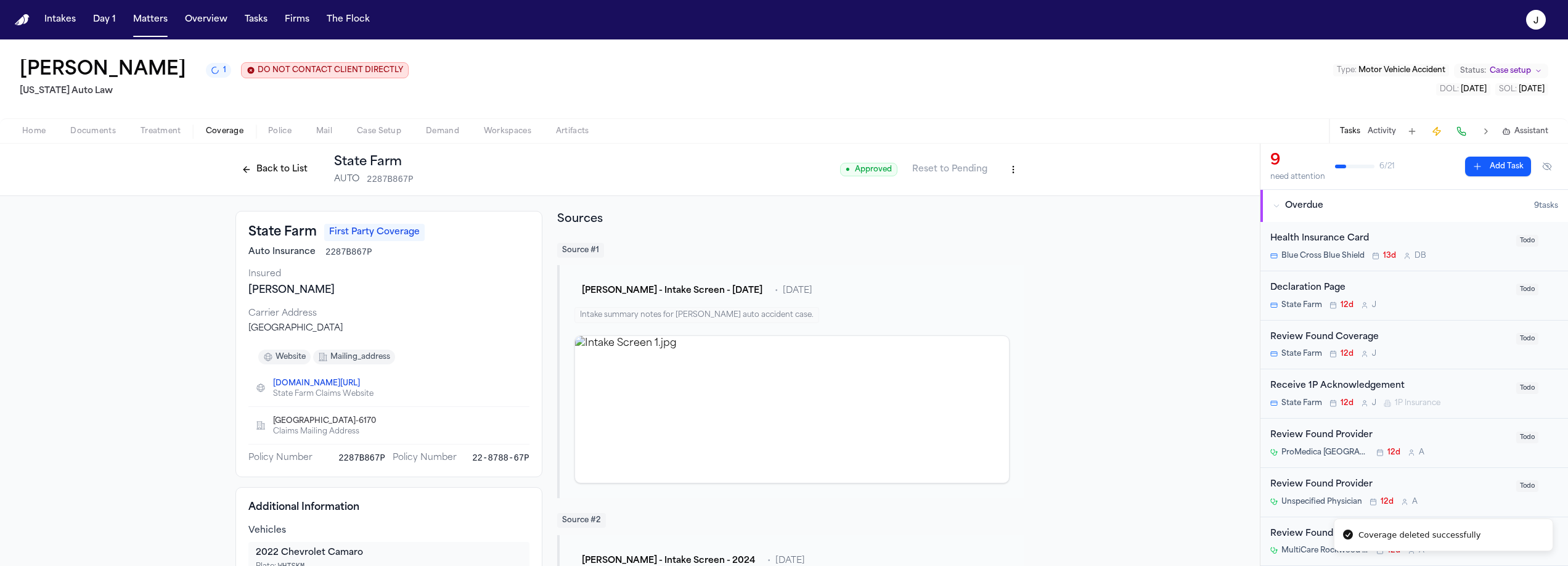
click at [47, 137] on button "Home" at bounding box center [34, 131] width 48 height 15
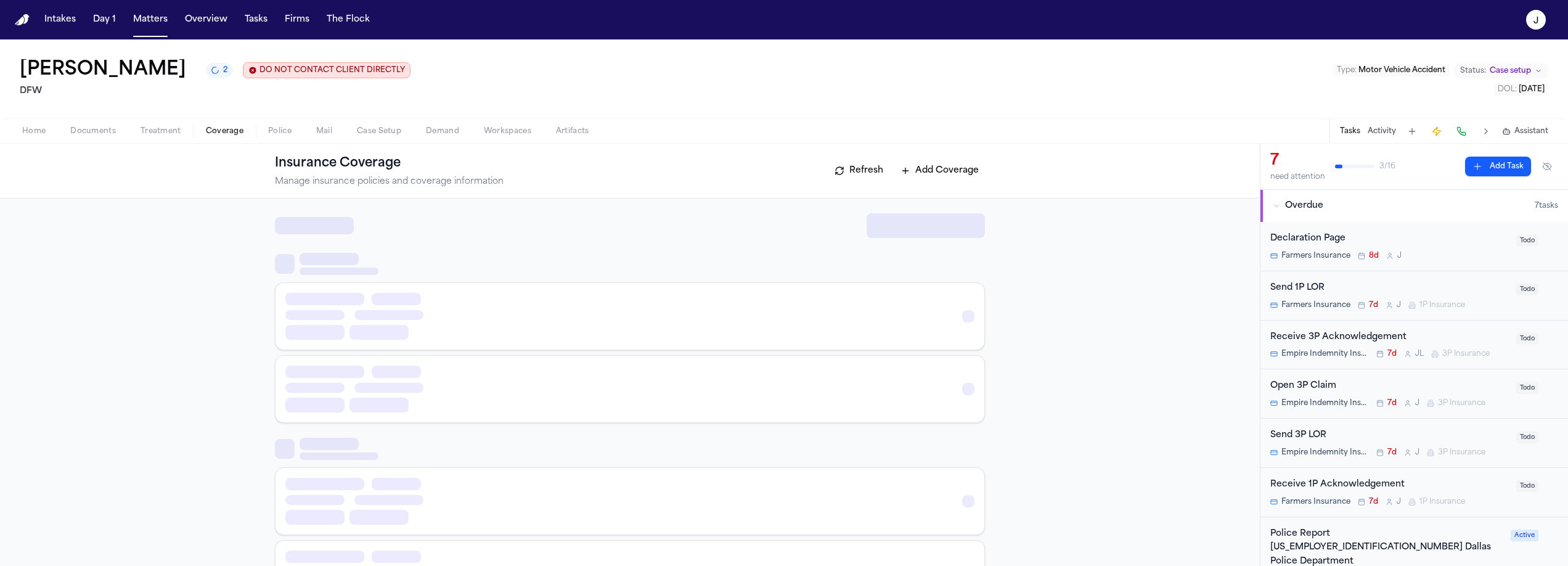
click at [218, 139] on span "button" at bounding box center [224, 138] width 52 height 1
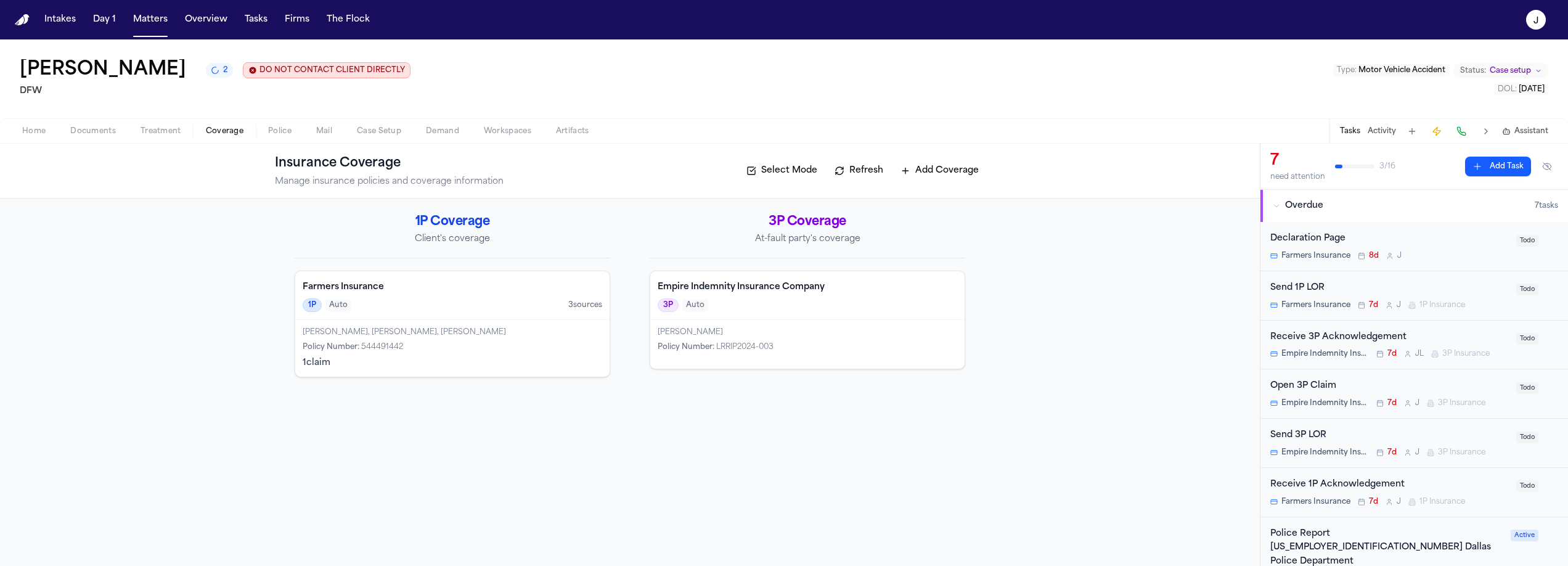
click at [505, 306] on div "1P Auto 3 source s" at bounding box center [452, 305] width 300 height 13
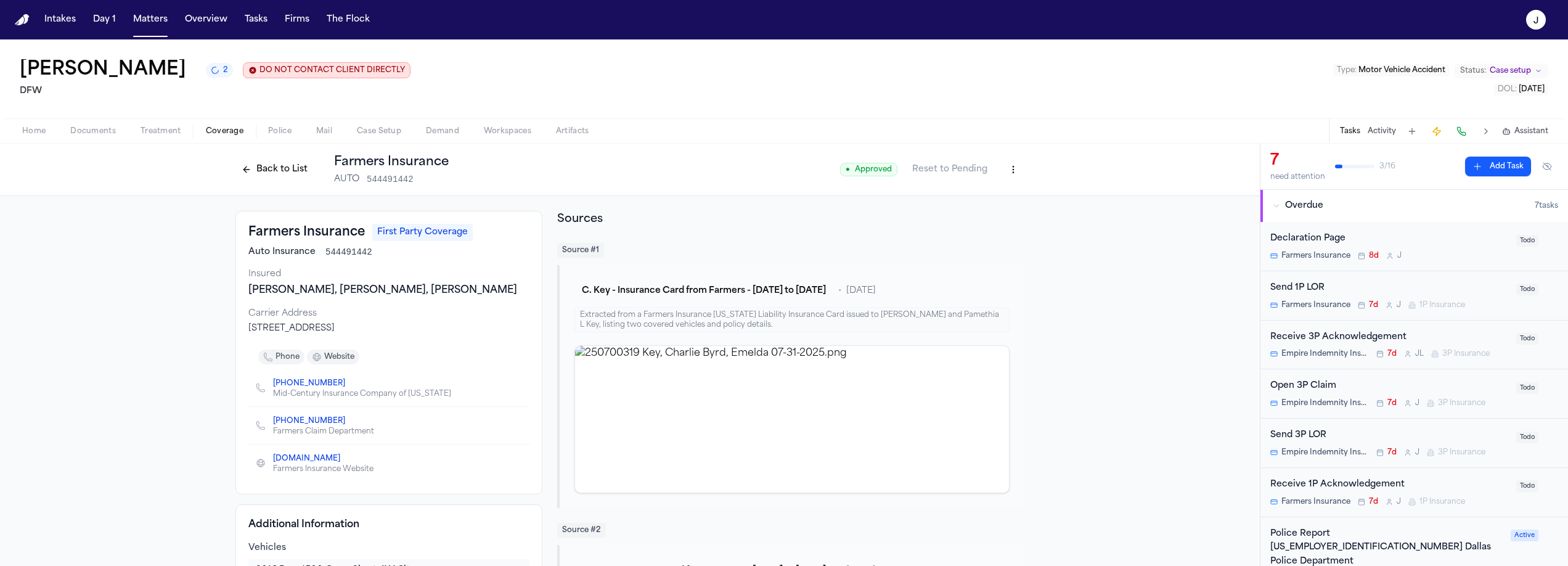
click at [19, 138] on span "button" at bounding box center [34, 138] width 38 height 1
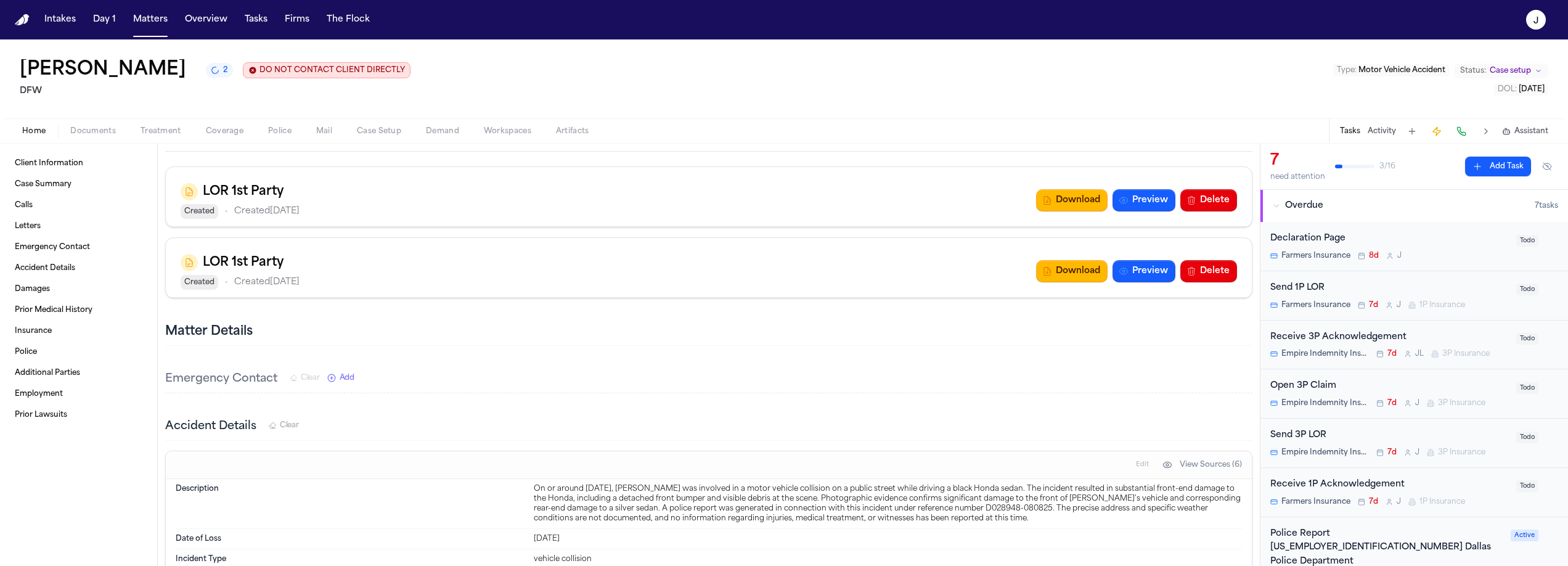
scroll to position [792, 0]
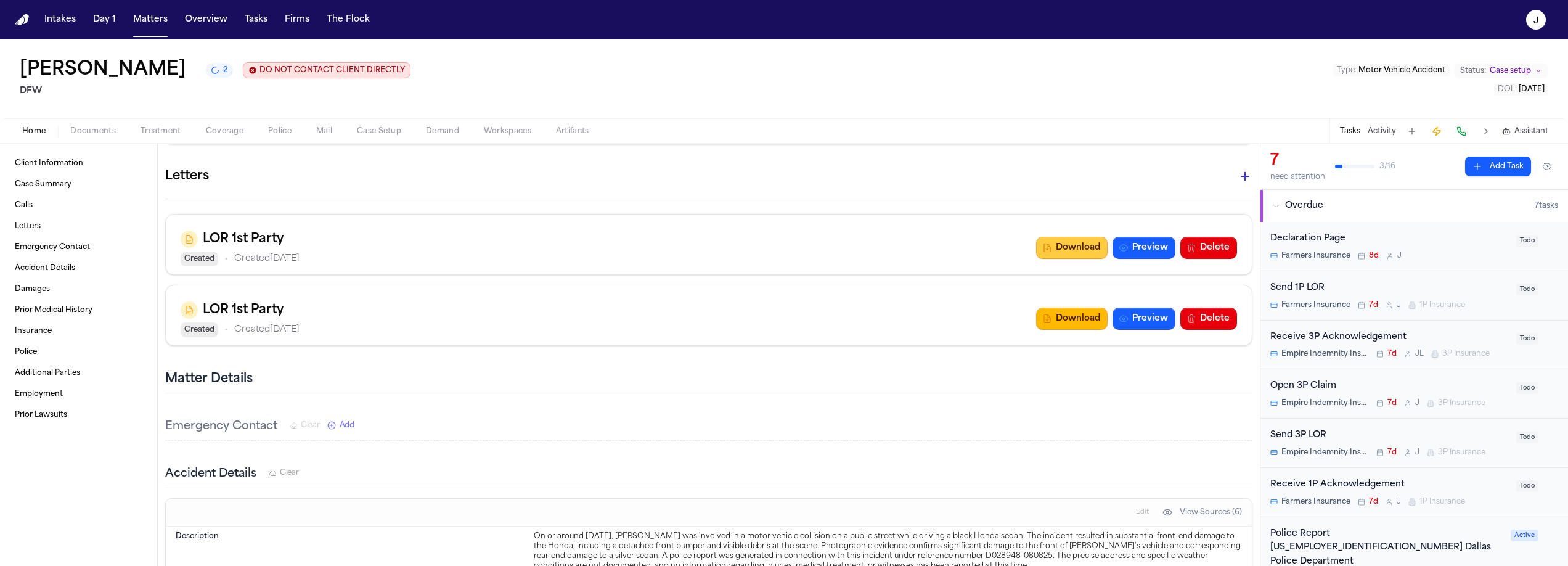
click at [1053, 251] on button "Download" at bounding box center [1072, 248] width 72 height 22
click at [216, 130] on span "Coverage" at bounding box center [224, 131] width 37 height 10
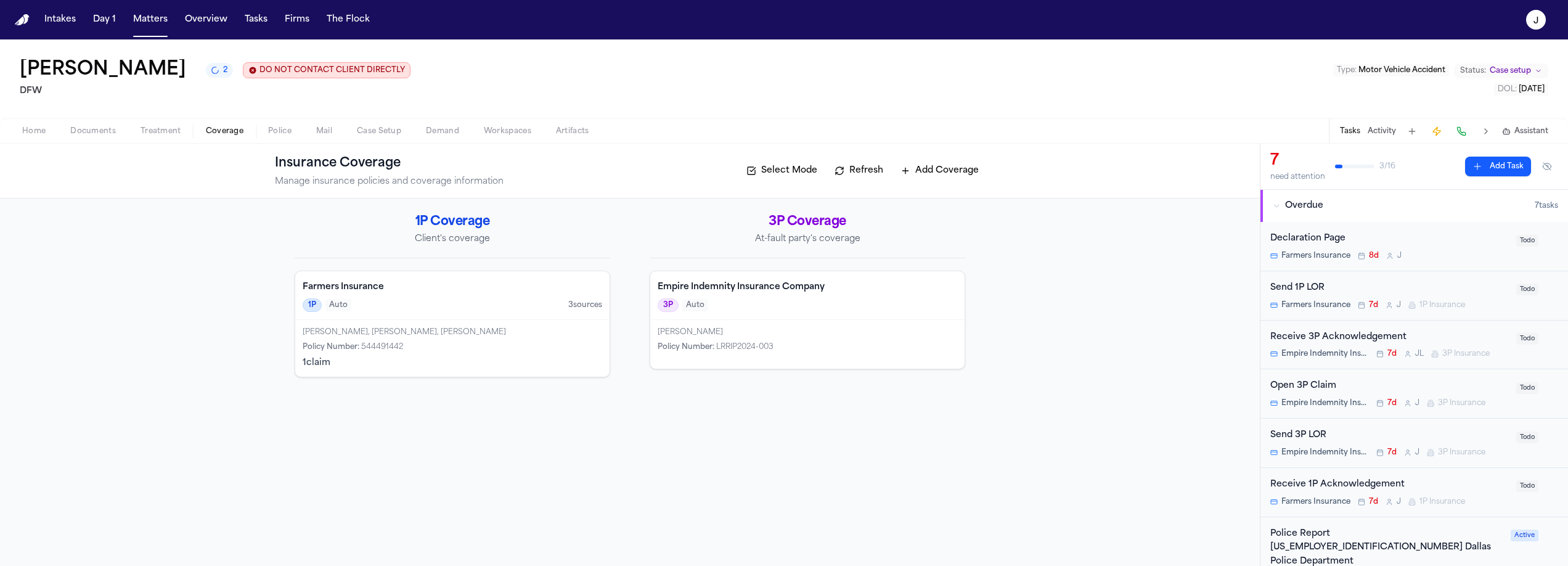
click at [458, 301] on div "1P Auto 3 source s" at bounding box center [452, 305] width 300 height 13
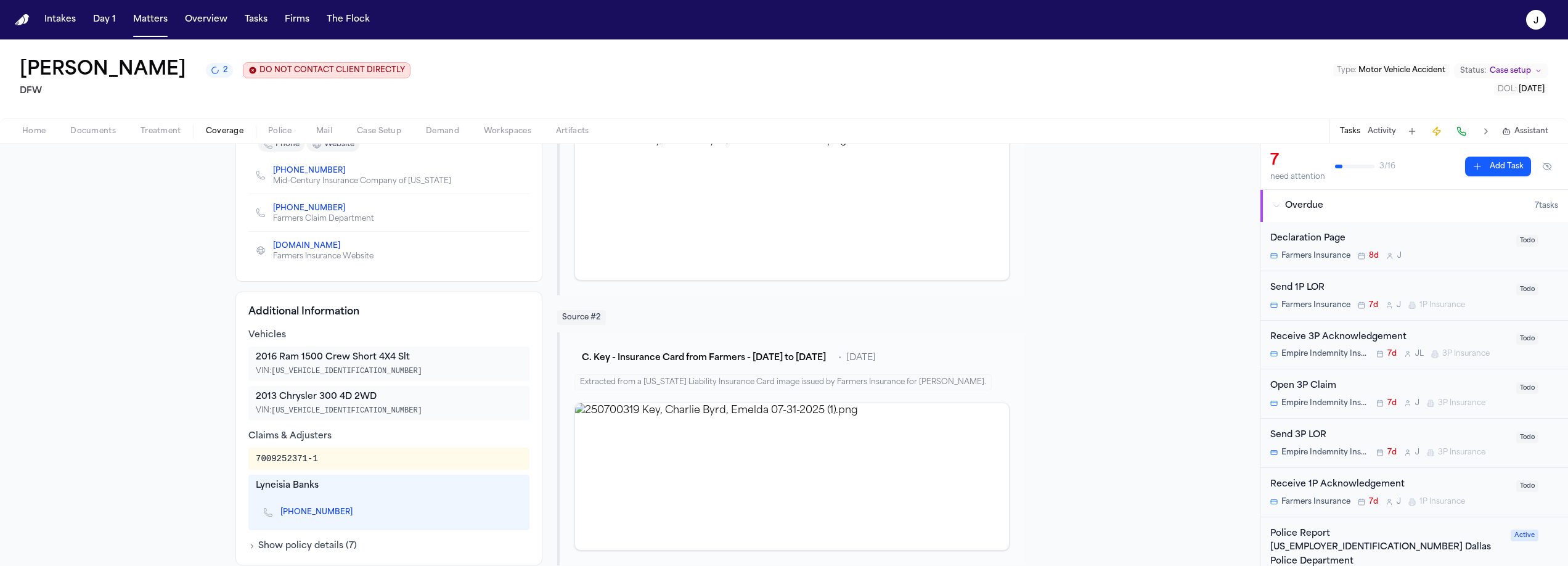
scroll to position [236, 0]
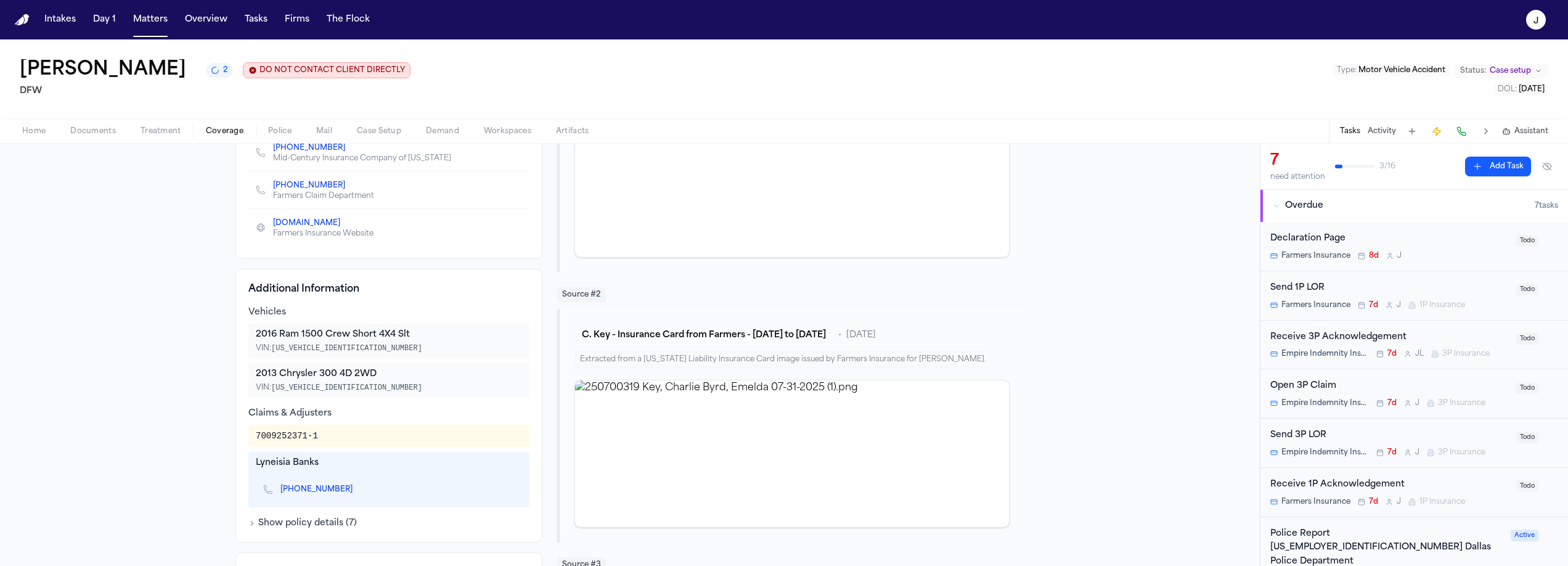
click at [36, 133] on span "Home" at bounding box center [34, 131] width 23 height 10
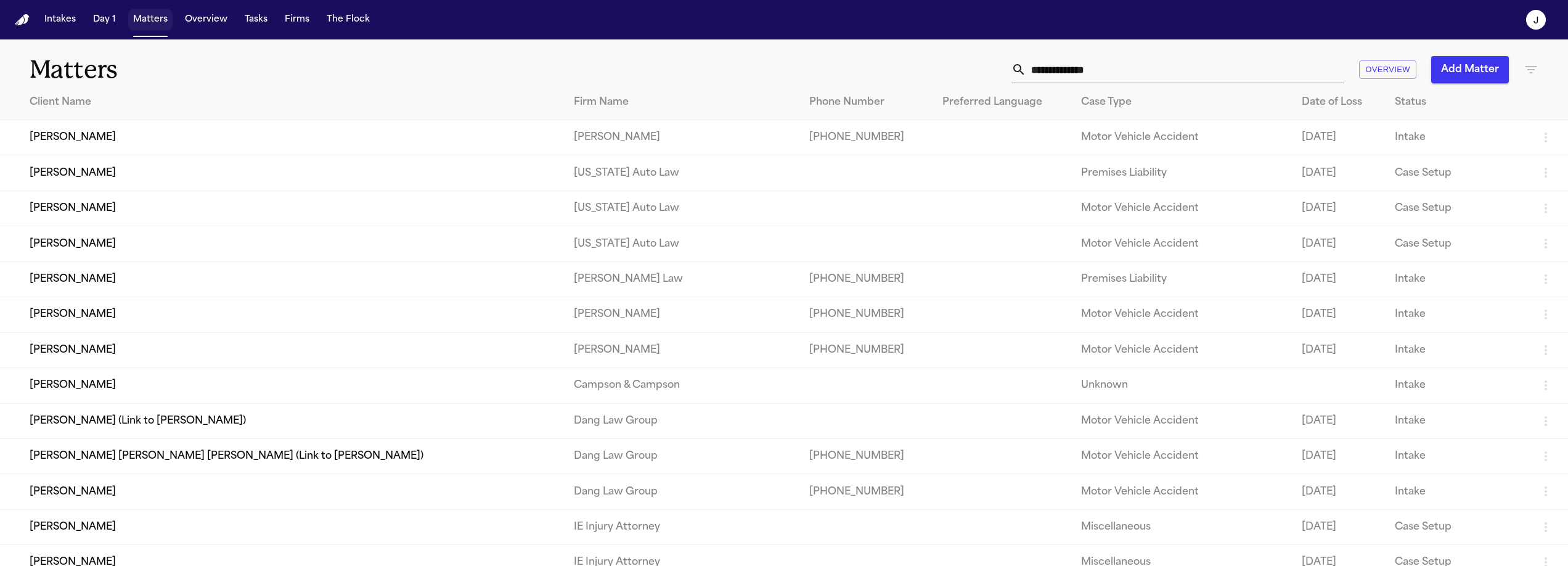
click at [143, 27] on button "Matters" at bounding box center [151, 20] width 45 height 22
click at [1093, 72] on input "text" at bounding box center [1185, 69] width 318 height 27
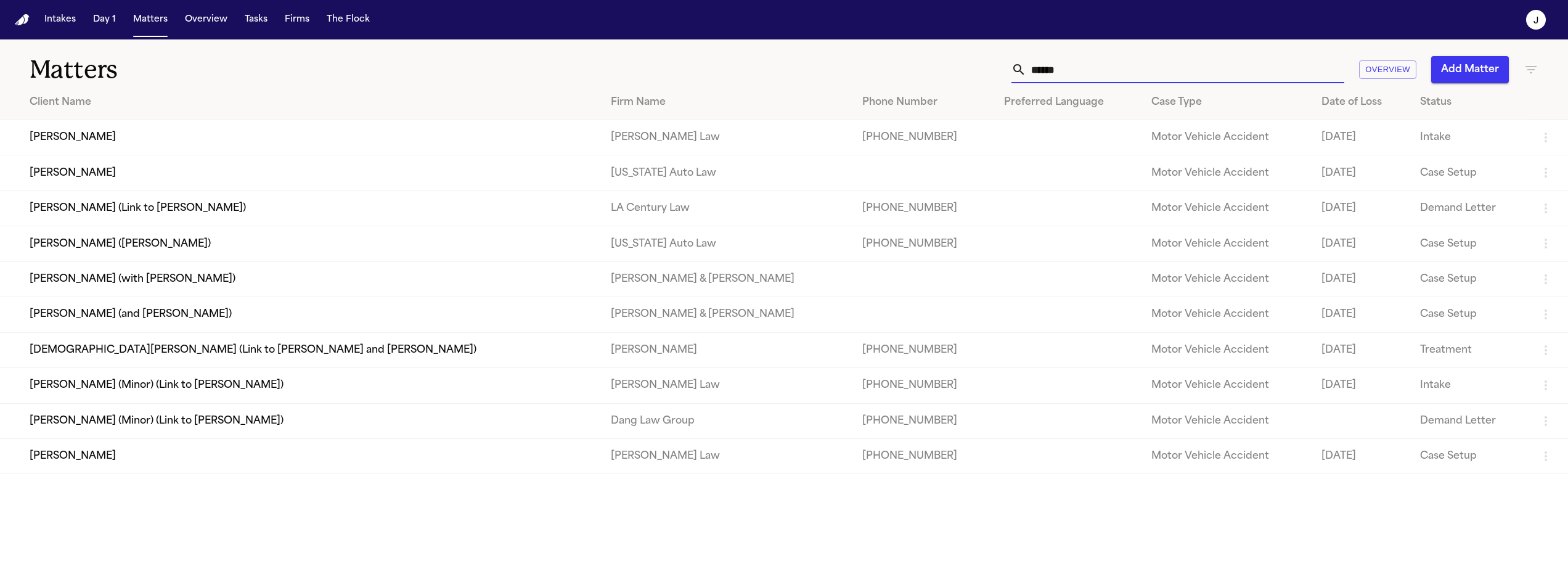
type input "******"
click at [92, 174] on td "[PERSON_NAME]" at bounding box center [300, 172] width 601 height 35
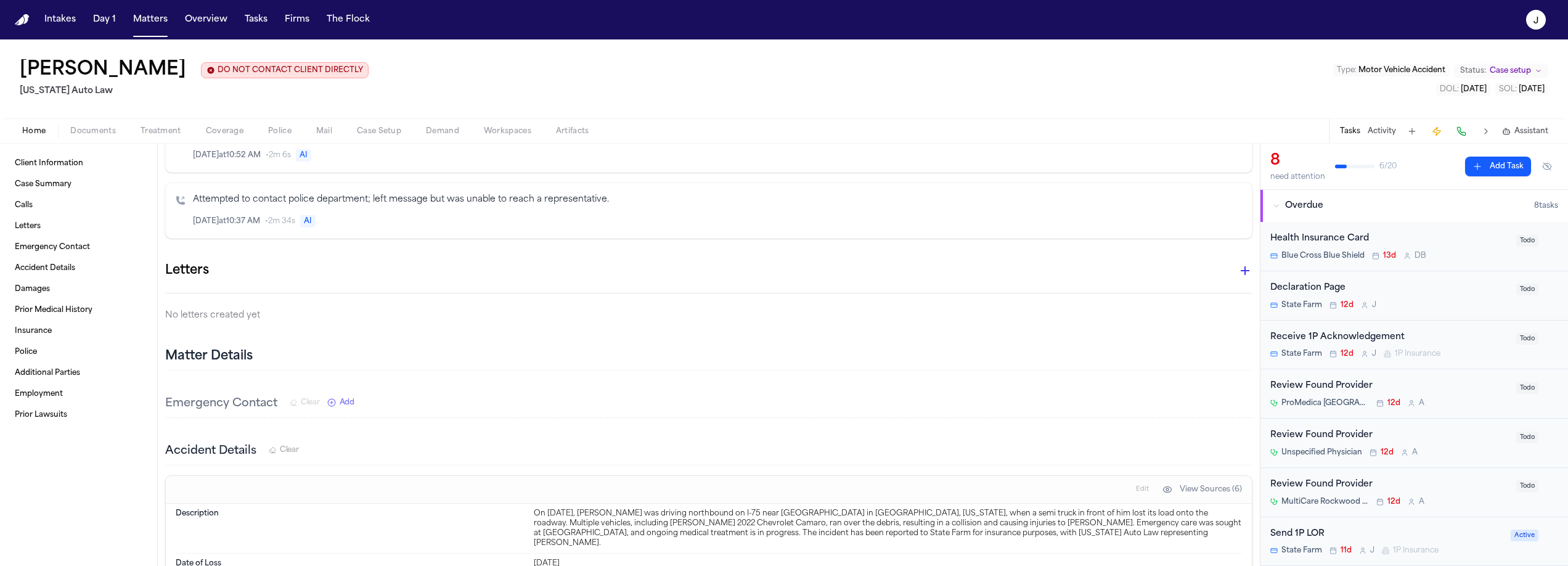
scroll to position [678, 0]
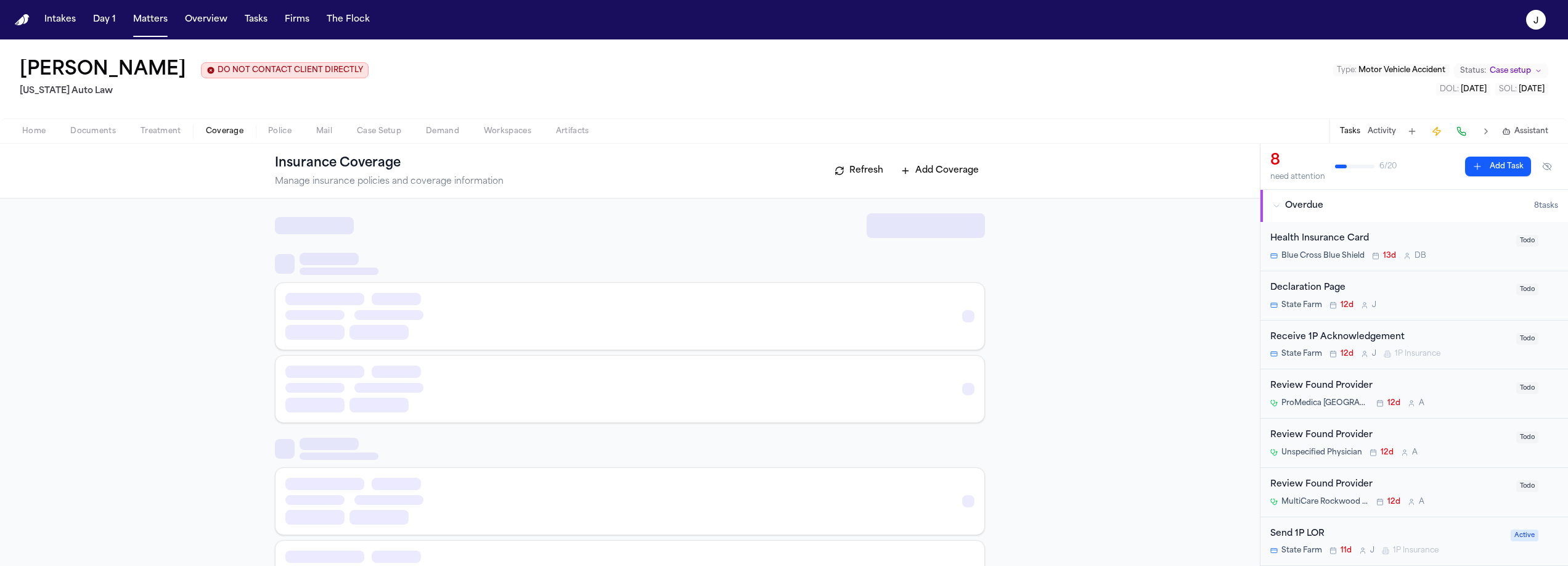
click at [228, 136] on span "Coverage" at bounding box center [224, 131] width 37 height 10
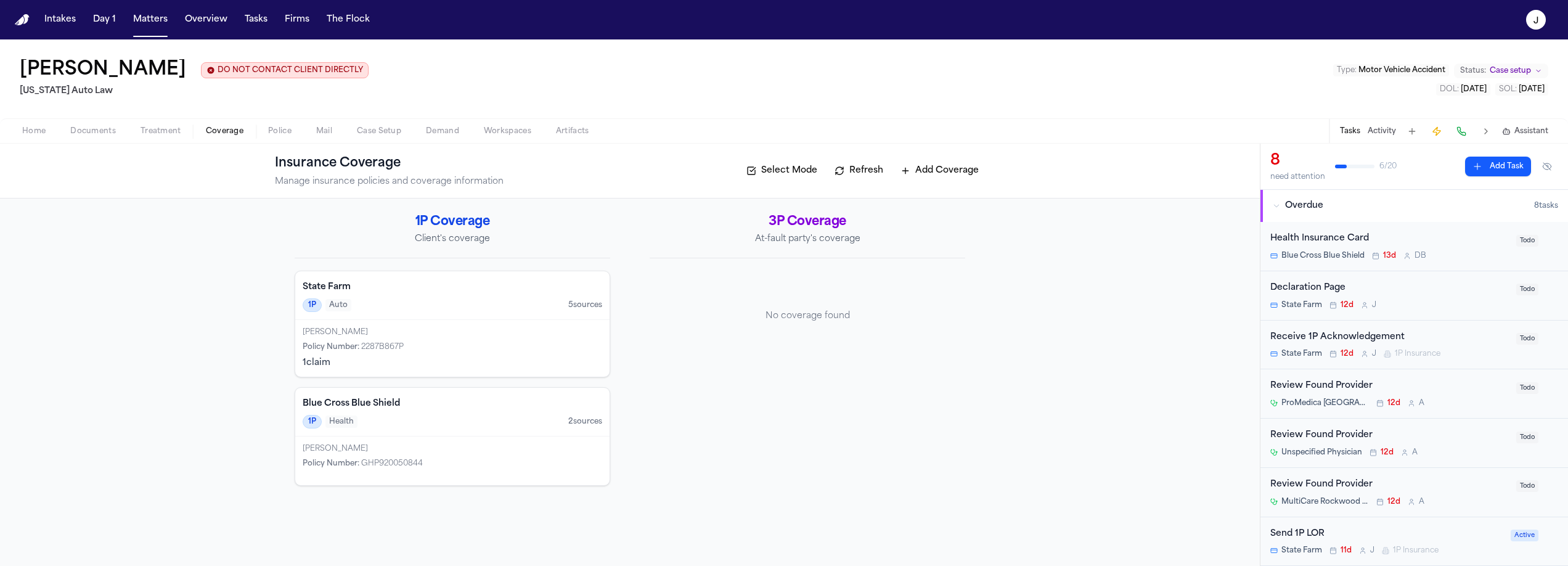
click at [37, 130] on span "Home" at bounding box center [34, 131] width 23 height 10
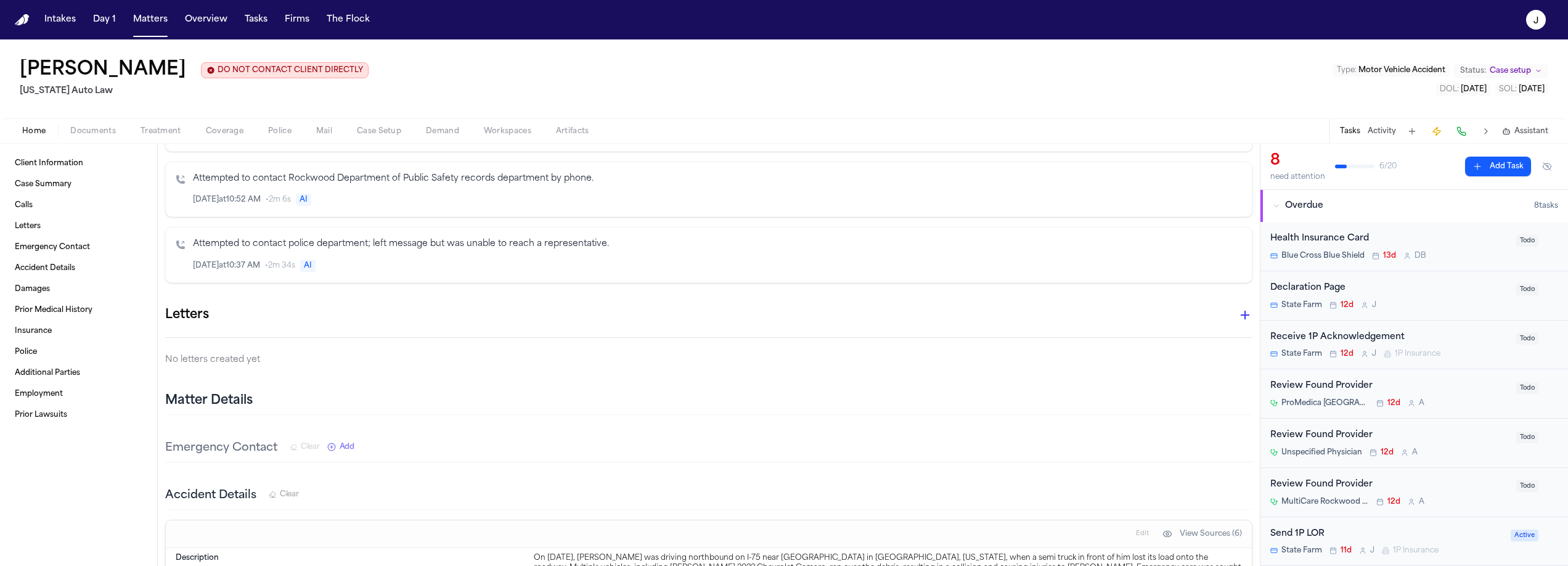
scroll to position [933, 0]
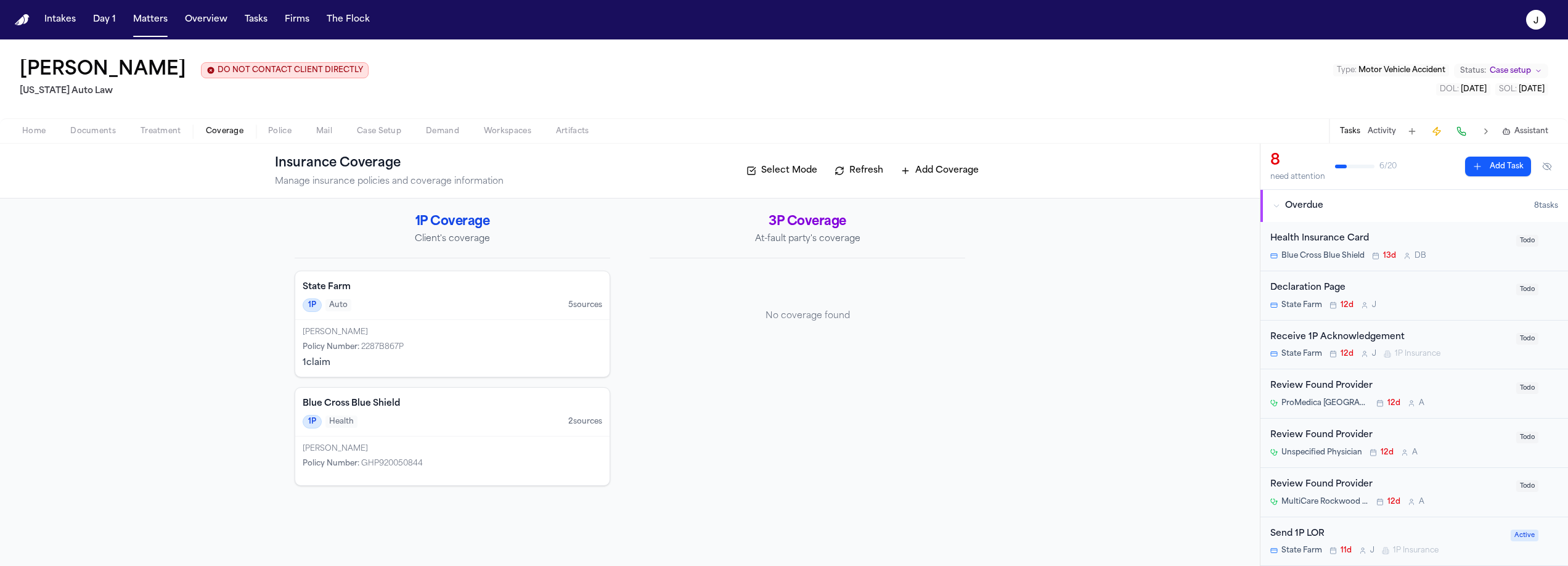
click at [234, 134] on span "Coverage" at bounding box center [224, 131] width 37 height 10
click at [461, 345] on div "Policy Number : 2287B867P" at bounding box center [452, 347] width 300 height 10
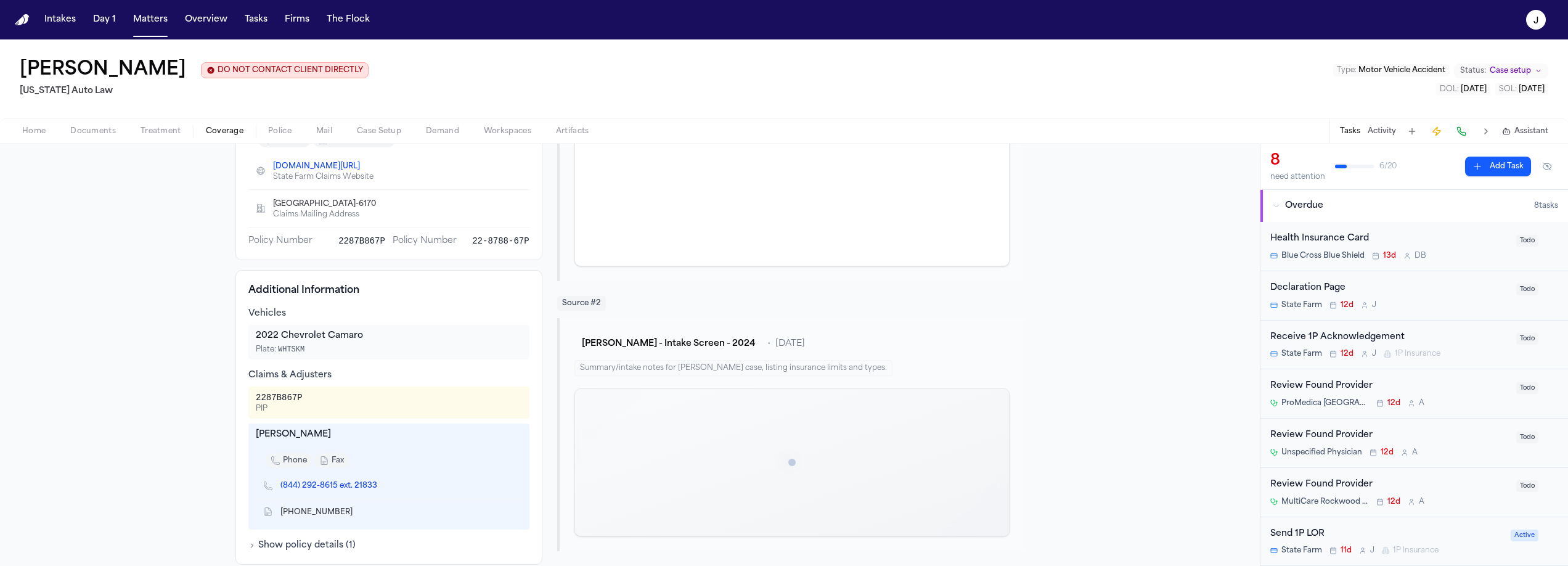
scroll to position [219, 0]
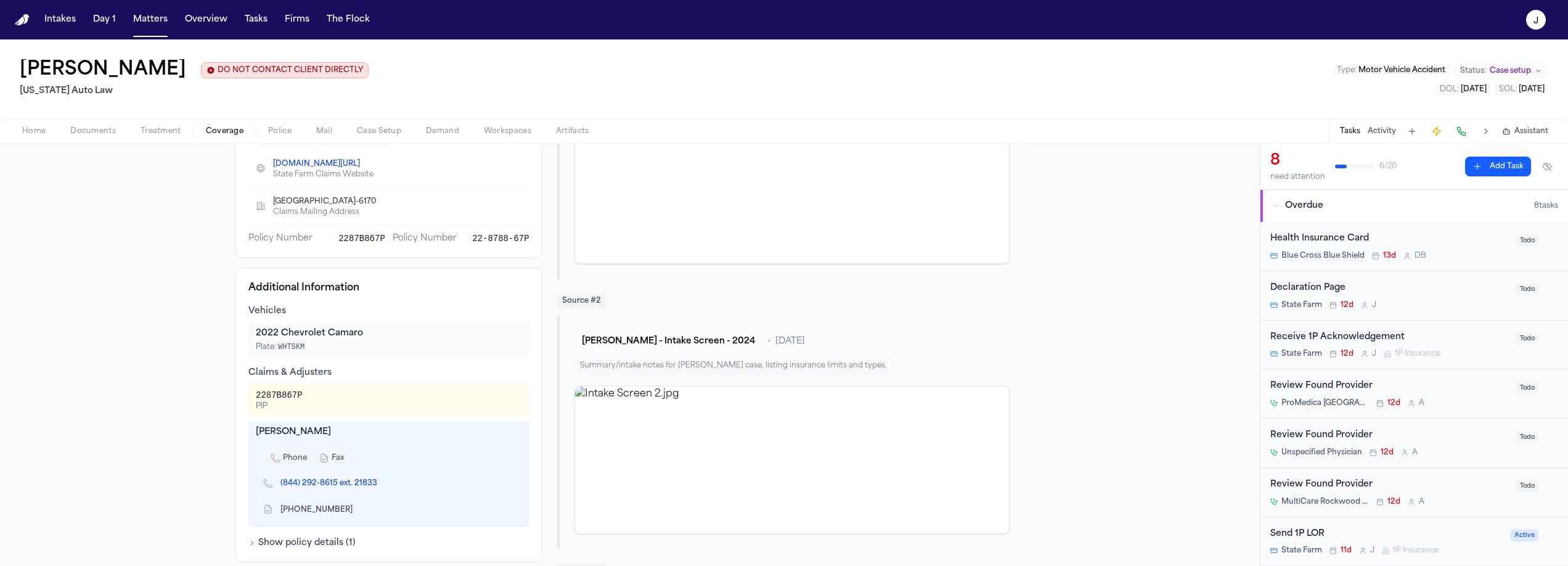
click at [42, 130] on span "Home" at bounding box center [34, 131] width 23 height 10
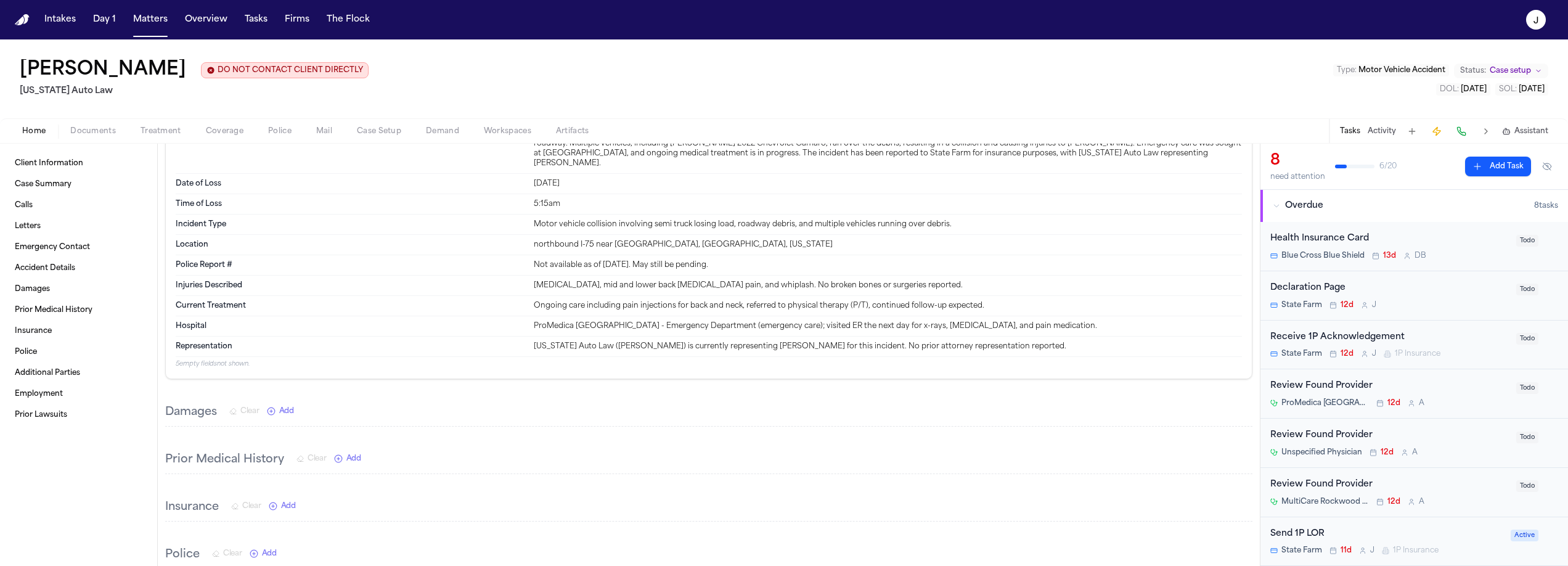
scroll to position [1118, 0]
click at [233, 133] on span "Coverage" at bounding box center [224, 131] width 37 height 10
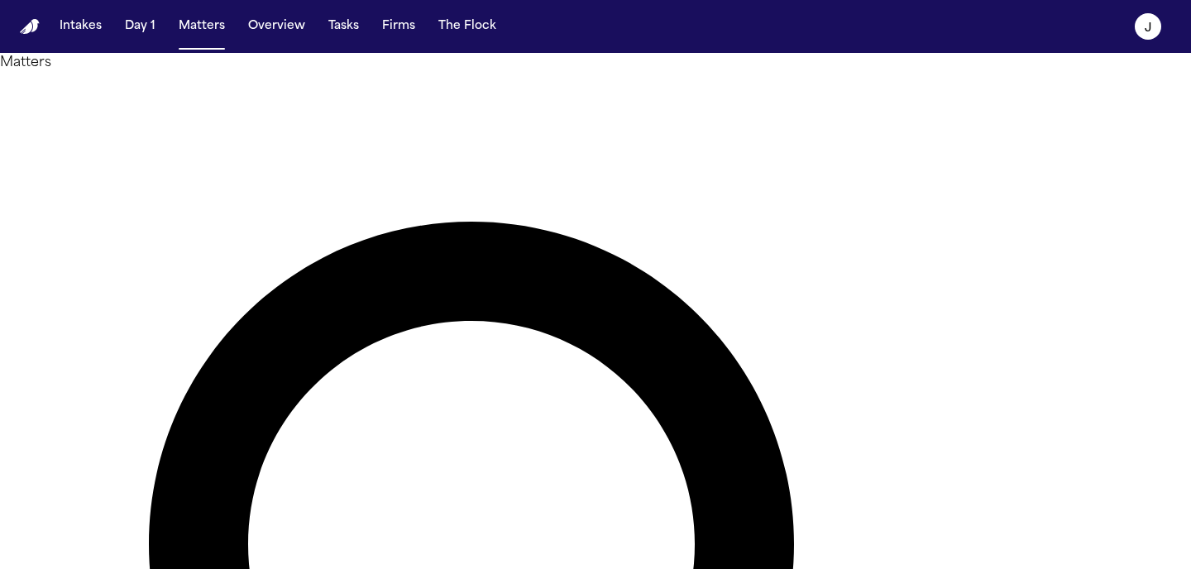
type input "******"
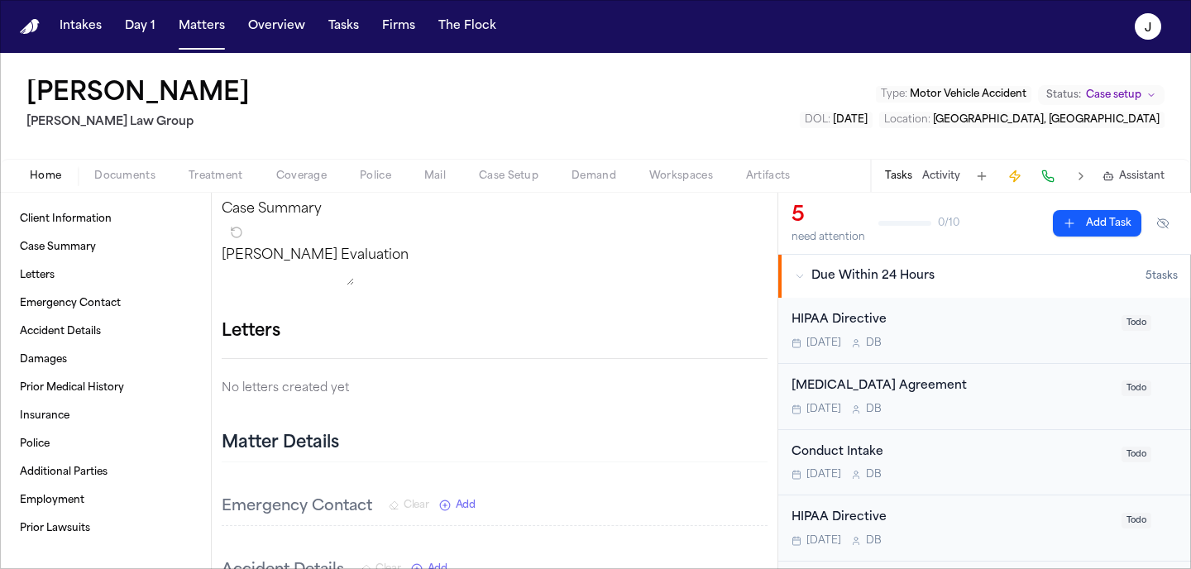
scroll to position [170, 0]
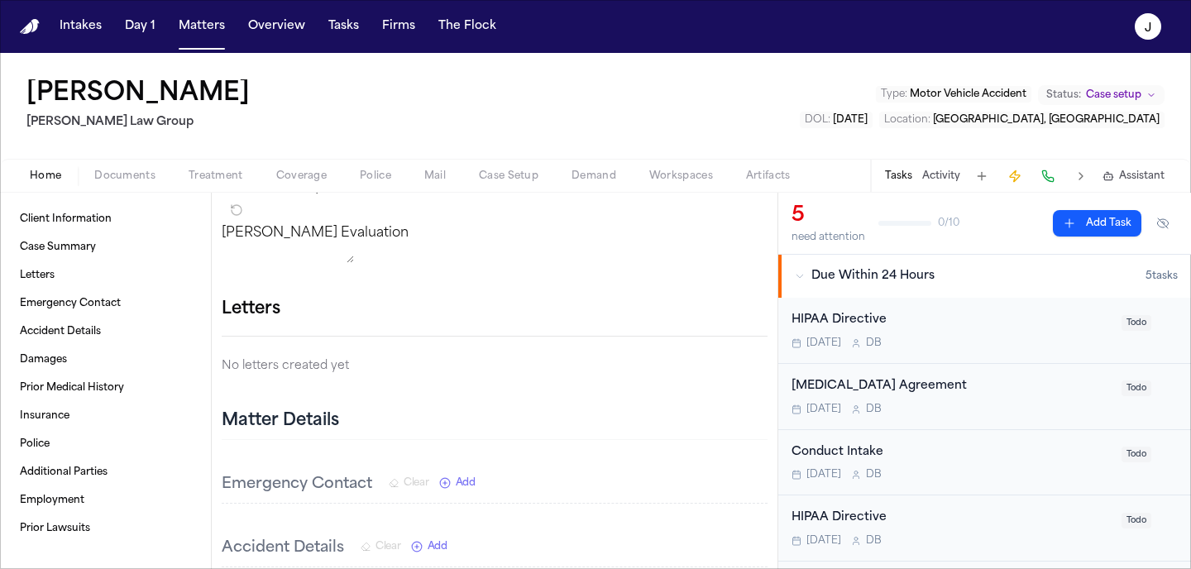
click at [768, 309] on button "button" at bounding box center [768, 309] width 0 height 0
click at [733, 568] on div at bounding box center [595, 569] width 1191 height 0
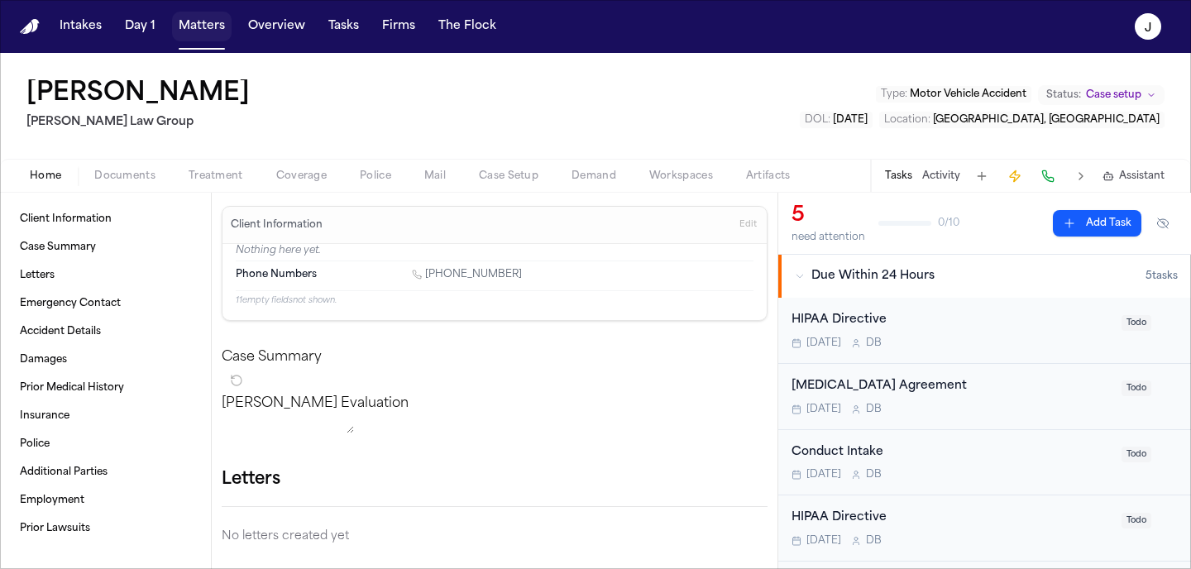
click at [212, 30] on button "Matters" at bounding box center [202, 27] width 60 height 30
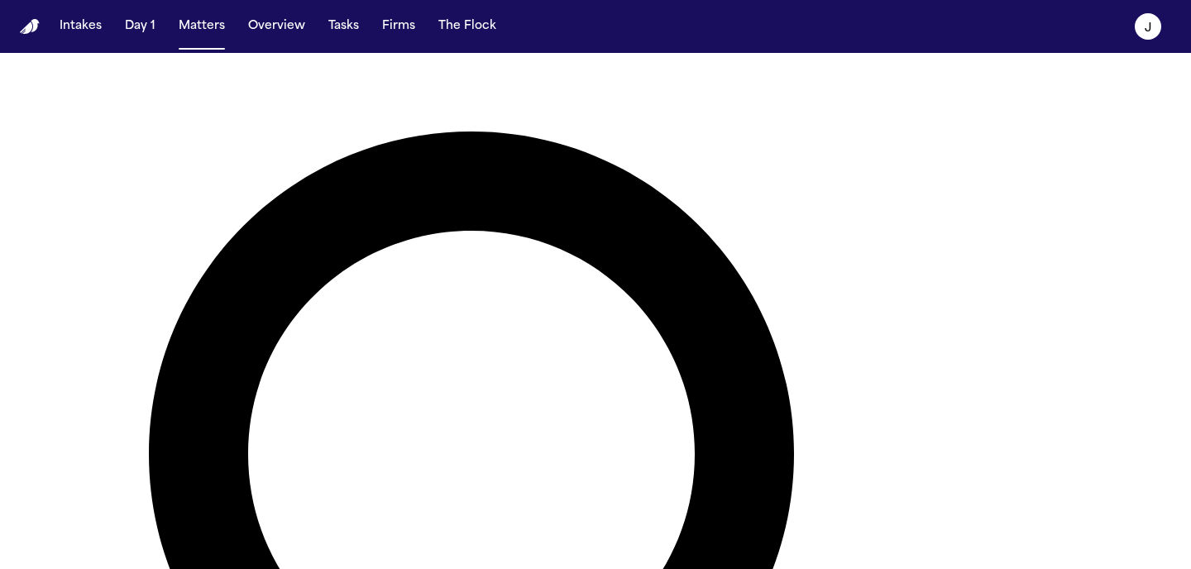
scroll to position [112, 0]
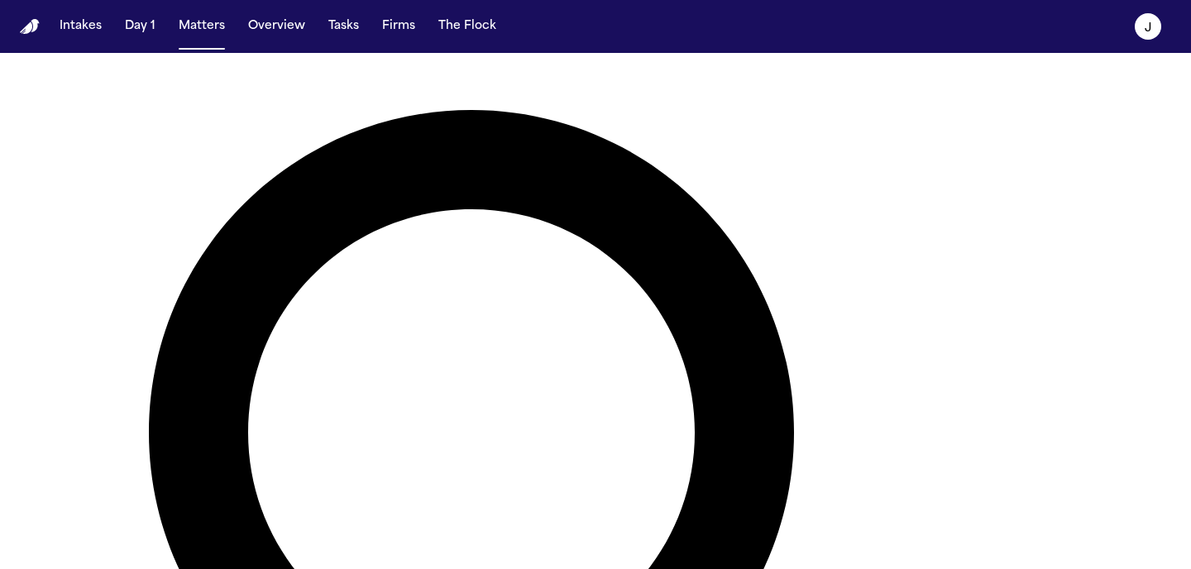
type input "*****"
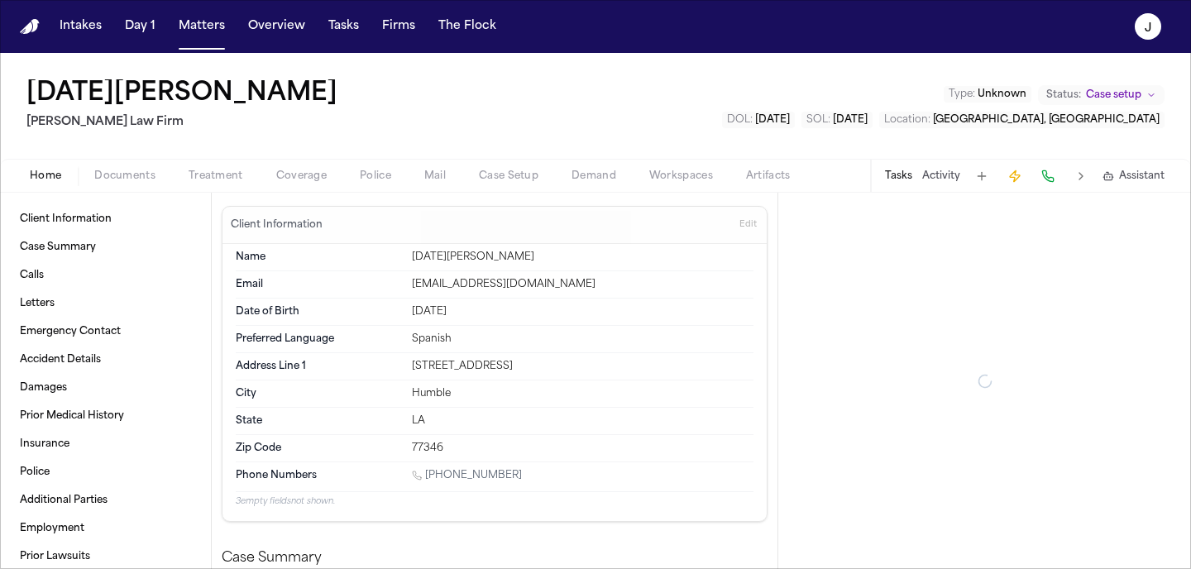
click at [151, 176] on span "Documents" at bounding box center [124, 176] width 61 height 13
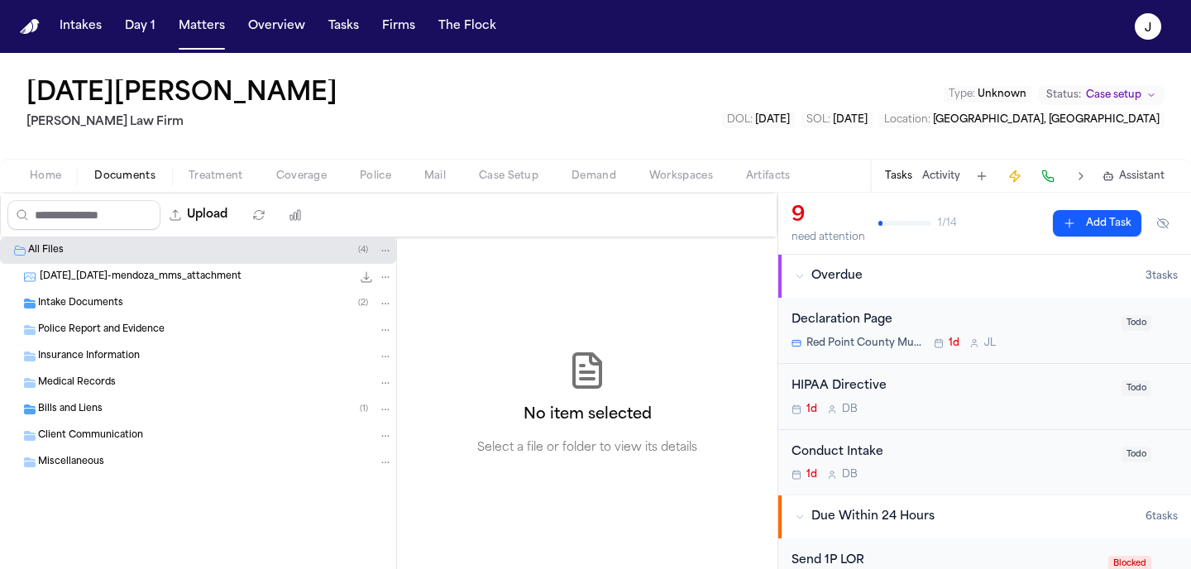
click at [103, 332] on span "Police Report and Evidence" at bounding box center [101, 330] width 127 height 14
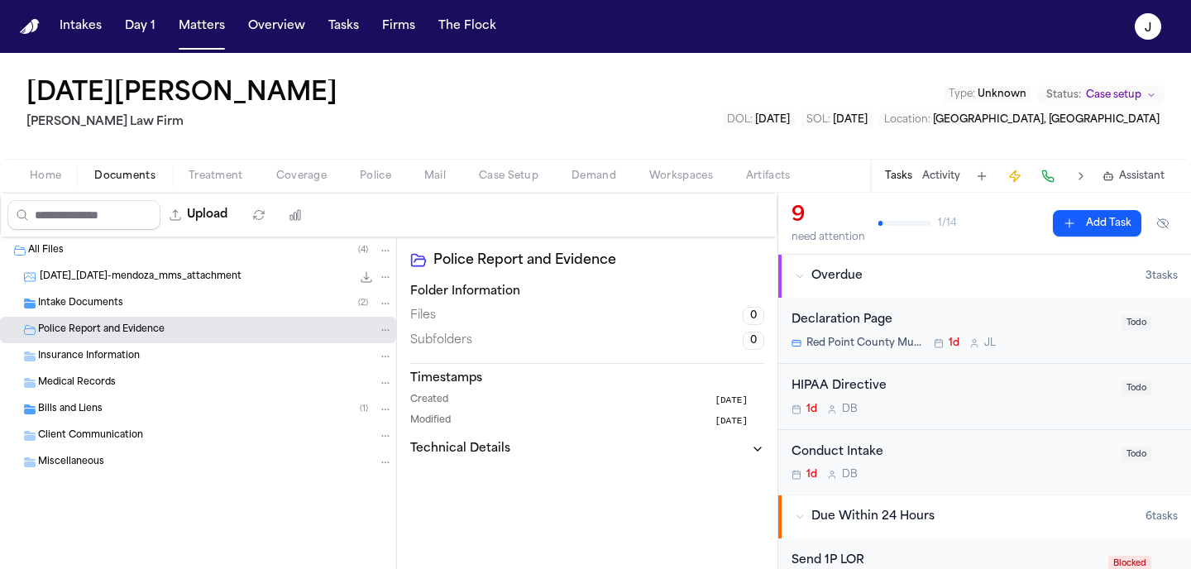
click at [103, 332] on span "Police Report and Evidence" at bounding box center [101, 330] width 127 height 14
click at [204, 35] on button "Matters" at bounding box center [202, 27] width 60 height 30
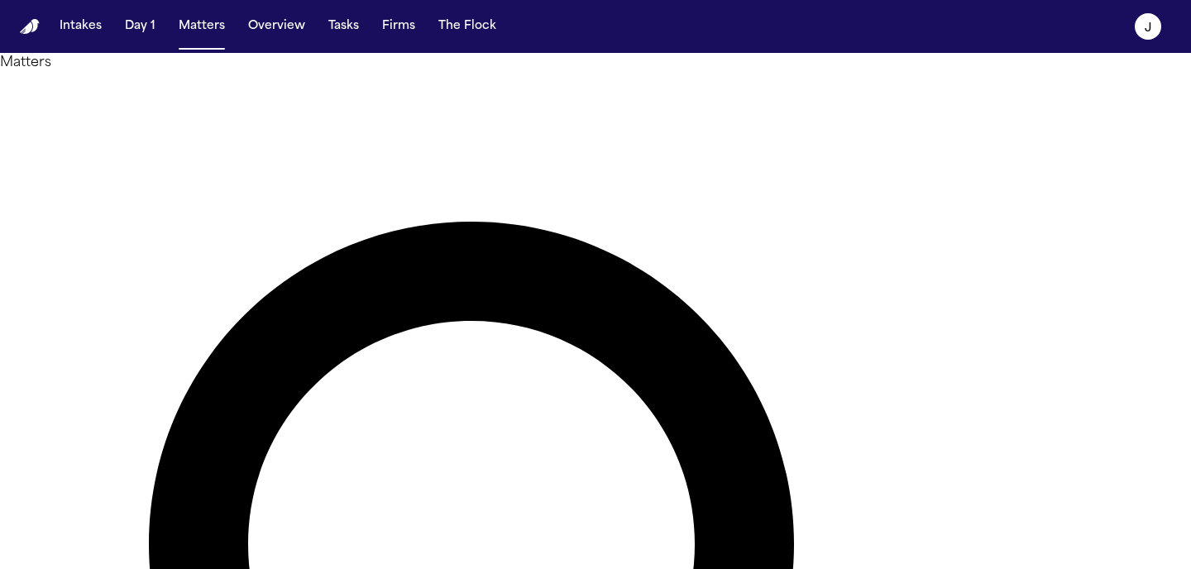
type input "******"
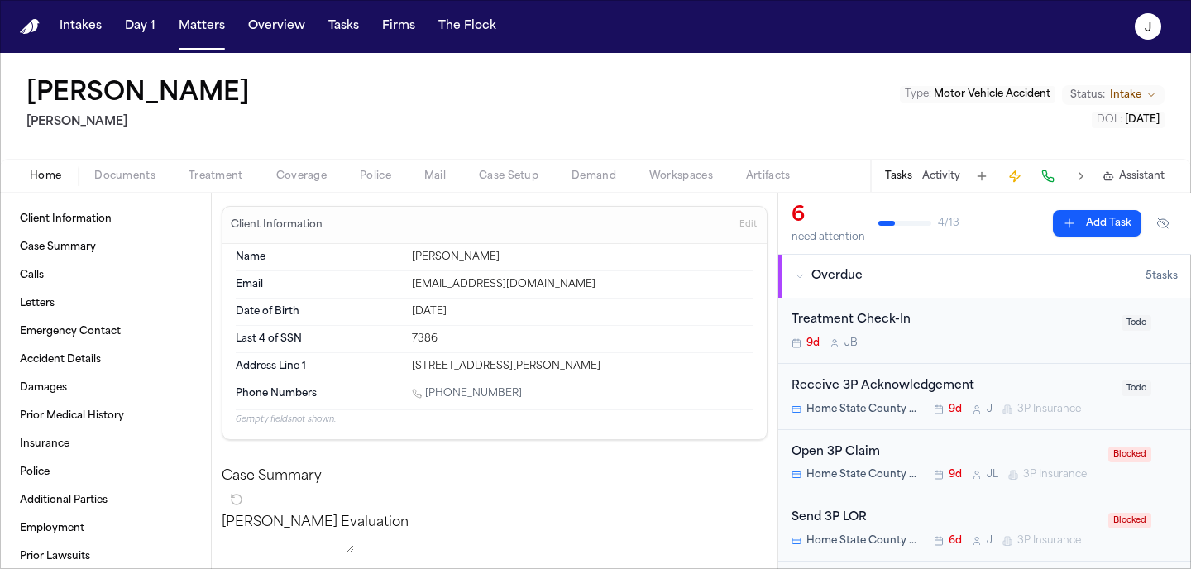
click at [146, 180] on span "Documents" at bounding box center [124, 176] width 61 height 13
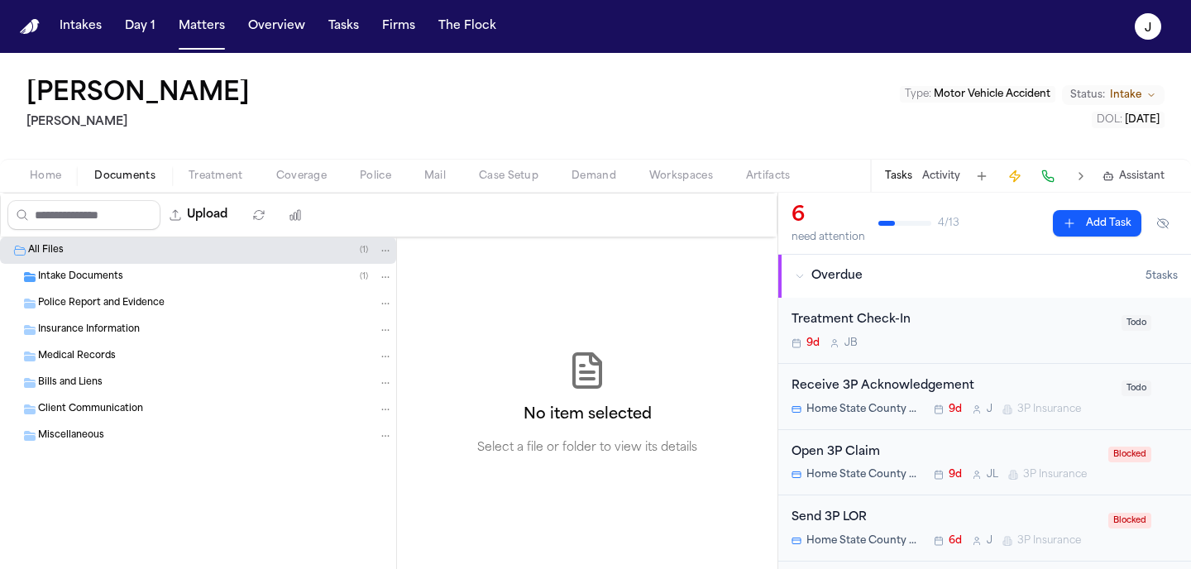
click at [123, 302] on span "Police Report and Evidence" at bounding box center [101, 304] width 127 height 14
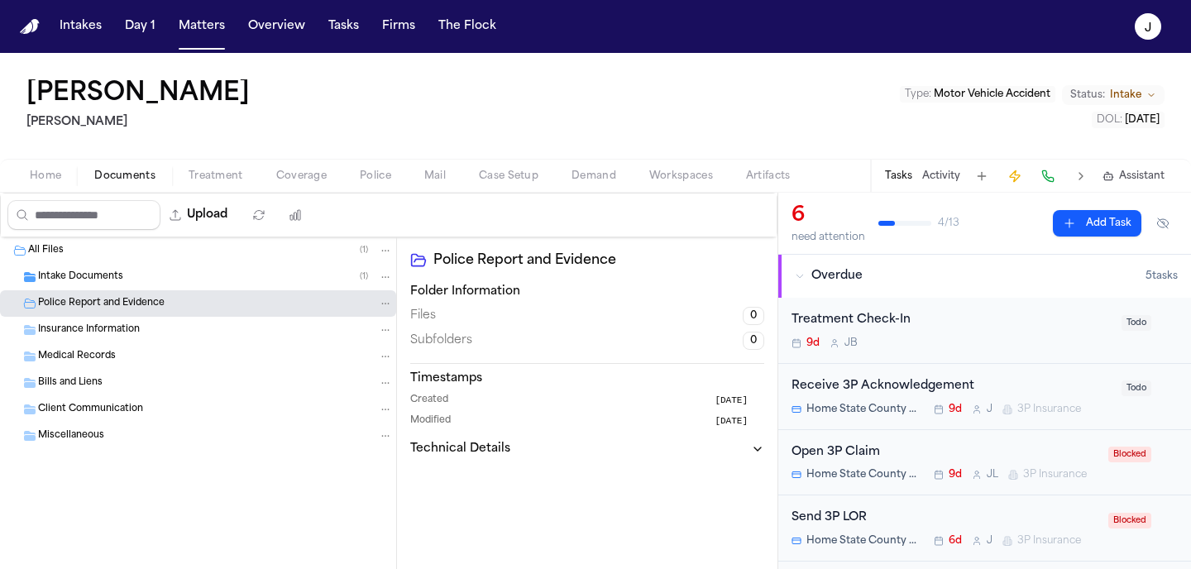
click at [61, 175] on button "Home" at bounding box center [45, 176] width 65 height 20
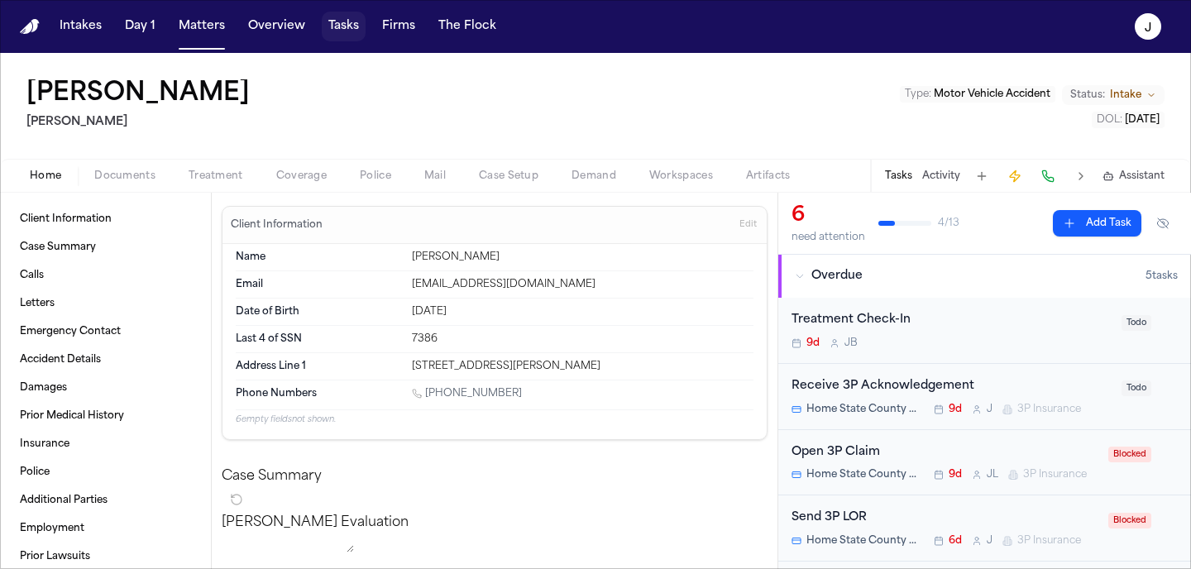
click at [329, 27] on button "Tasks" at bounding box center [344, 27] width 44 height 30
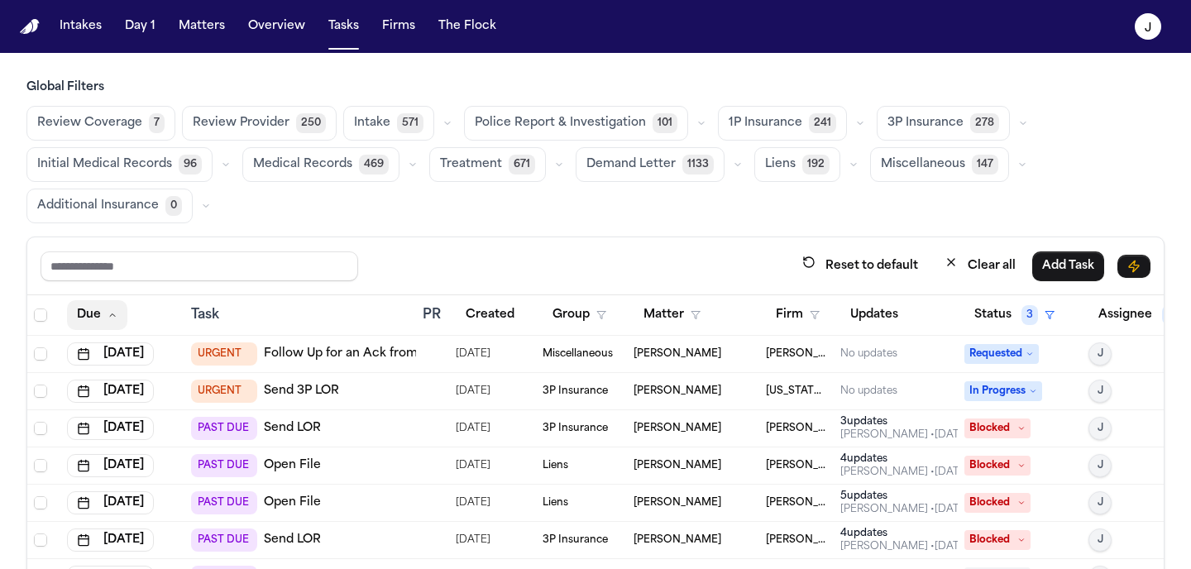
click at [104, 312] on button "Due" at bounding box center [97, 315] width 60 height 30
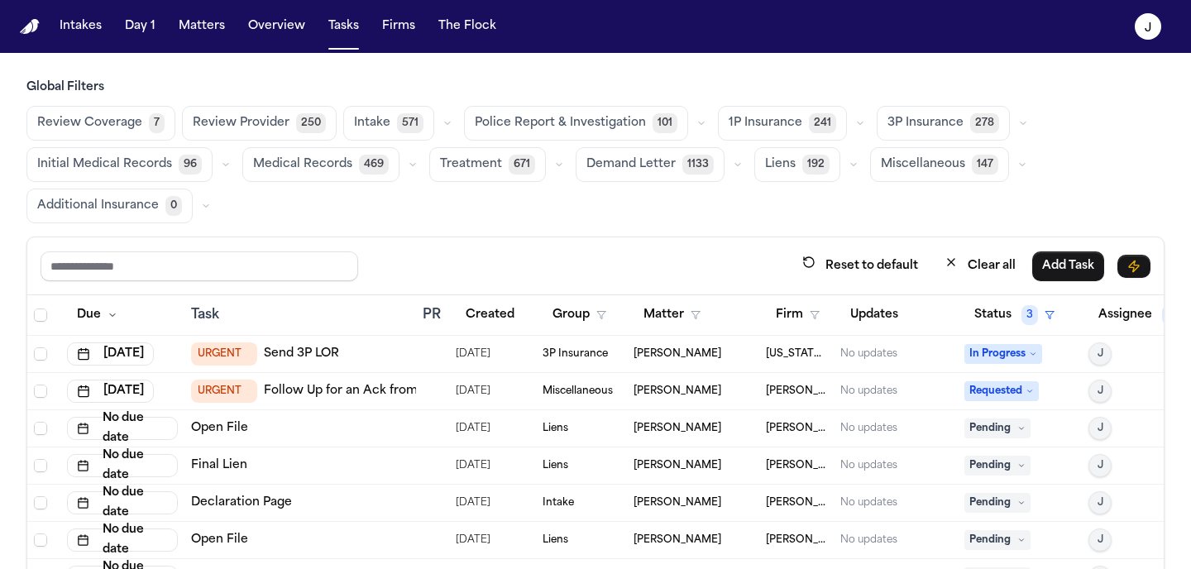
click at [112, 124] on span "Review Coverage" at bounding box center [89, 123] width 105 height 17
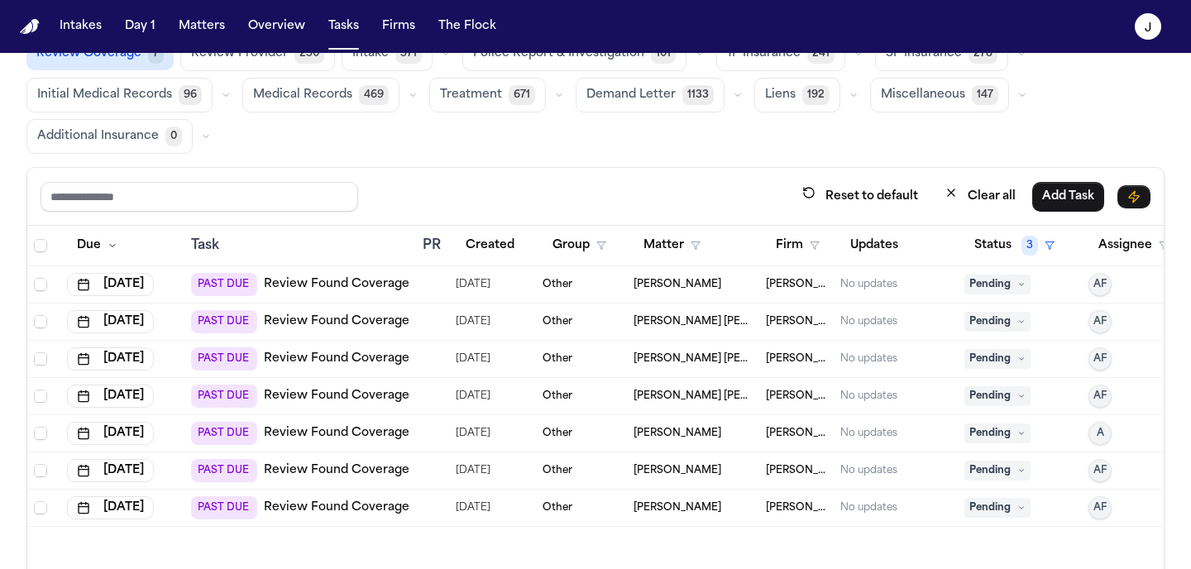
scroll to position [140, 0]
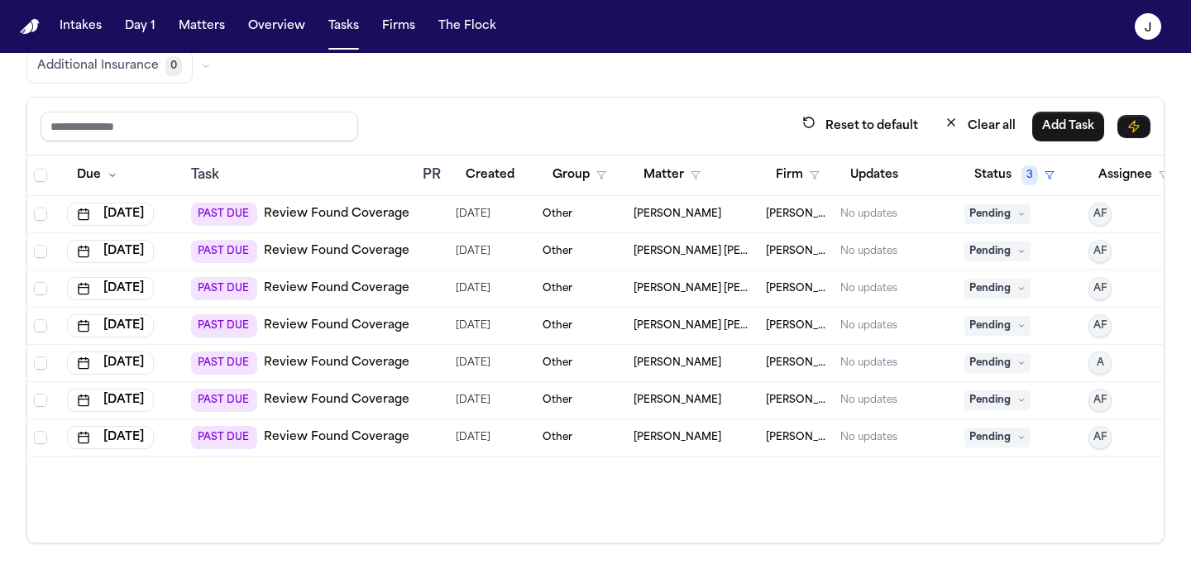
click at [428, 440] on div at bounding box center [429, 437] width 13 height 13
click at [570, 328] on span "Other" at bounding box center [558, 325] width 30 height 13
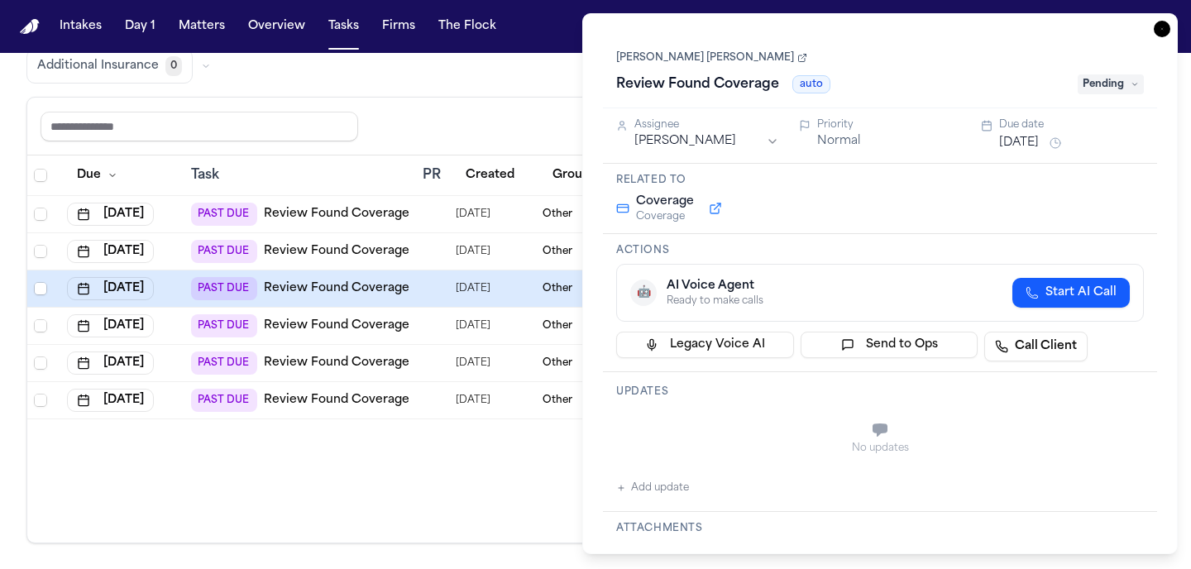
click at [1165, 33] on icon "button" at bounding box center [1162, 29] width 17 height 17
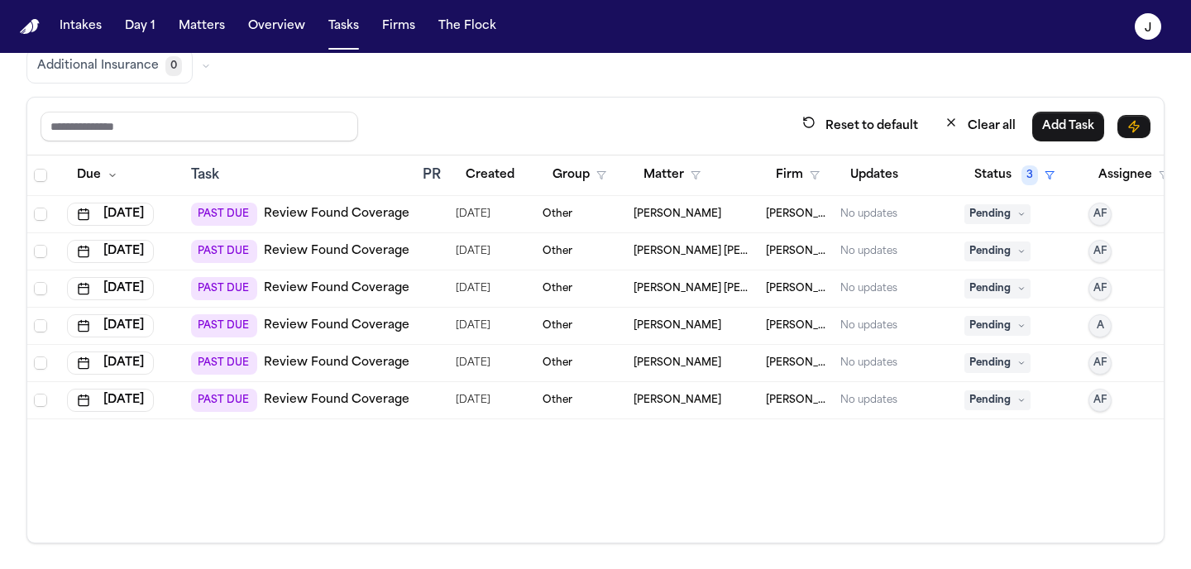
click at [312, 228] on td "PAST DUE Review Found Coverage" at bounding box center [300, 214] width 232 height 37
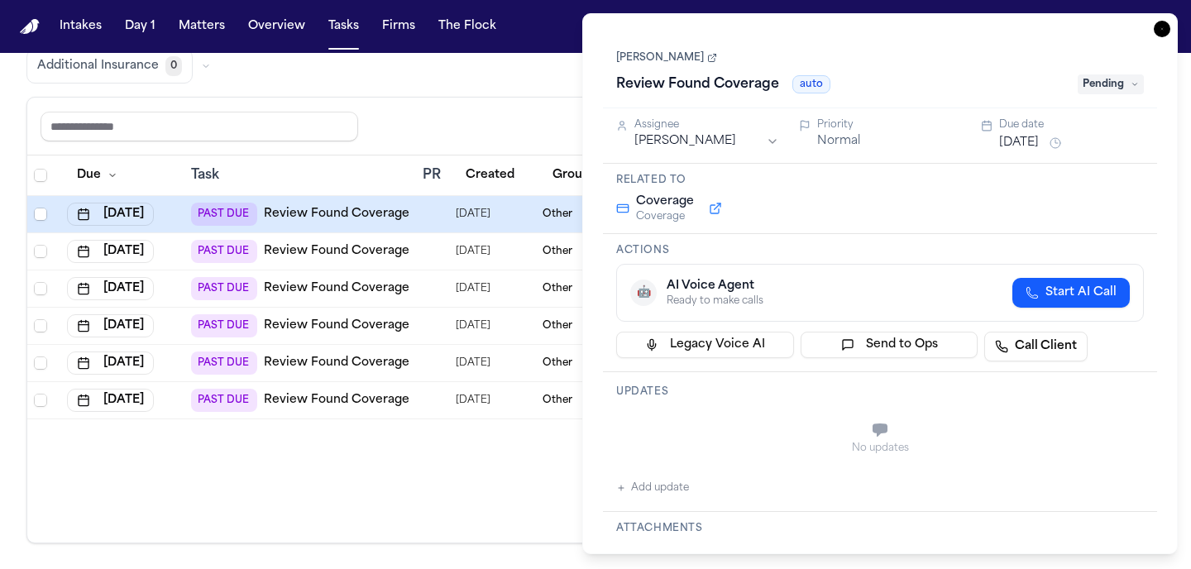
click at [1158, 32] on icon "button" at bounding box center [1162, 29] width 17 height 17
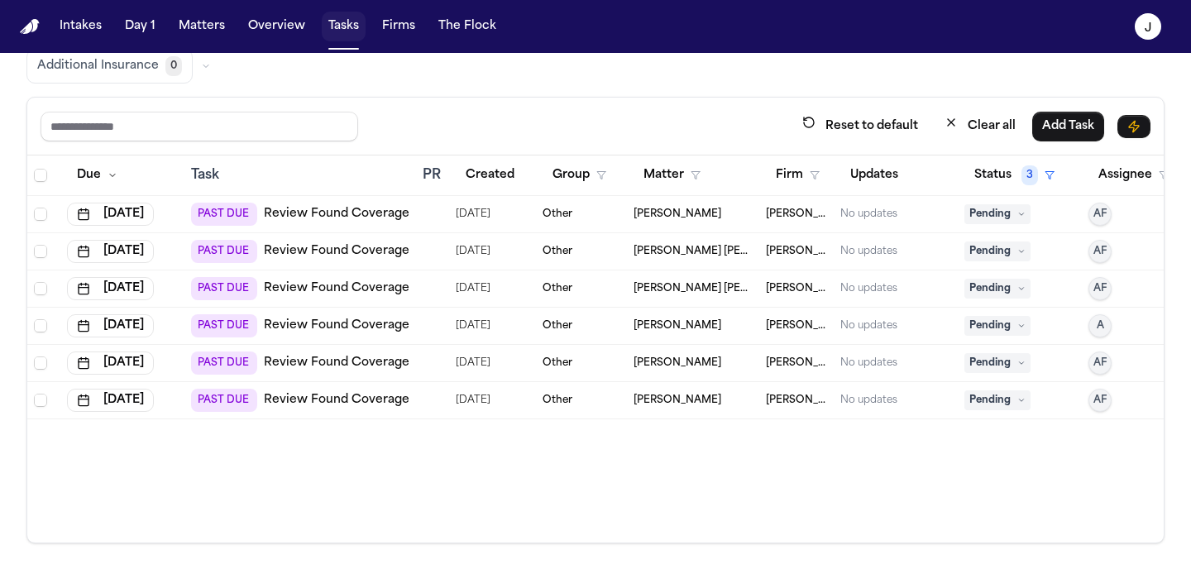
click at [357, 20] on button "Tasks" at bounding box center [344, 27] width 44 height 30
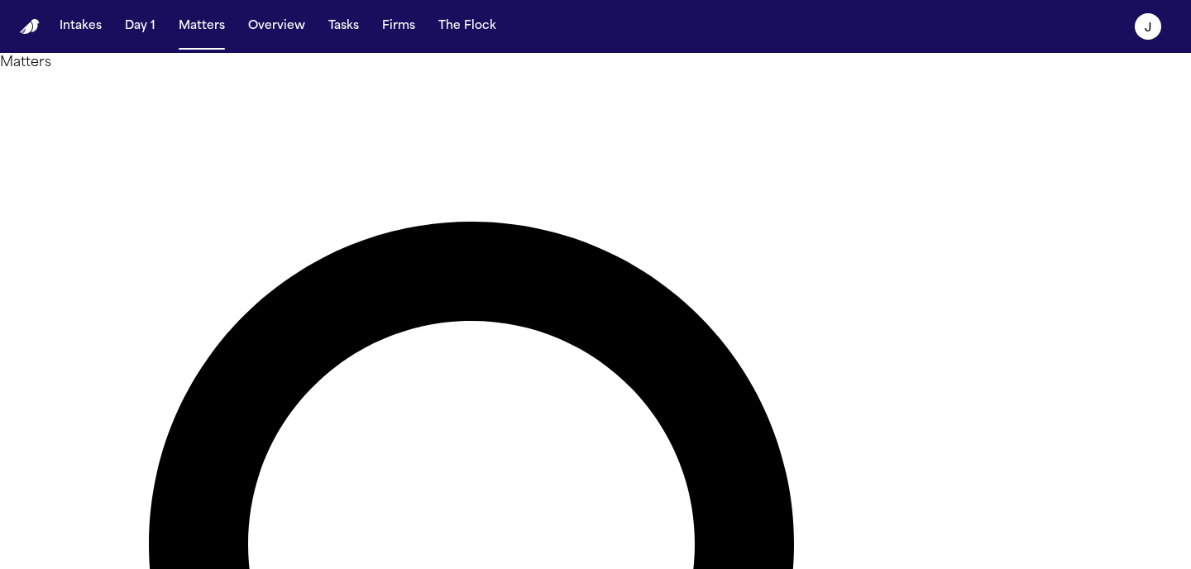
type input "********"
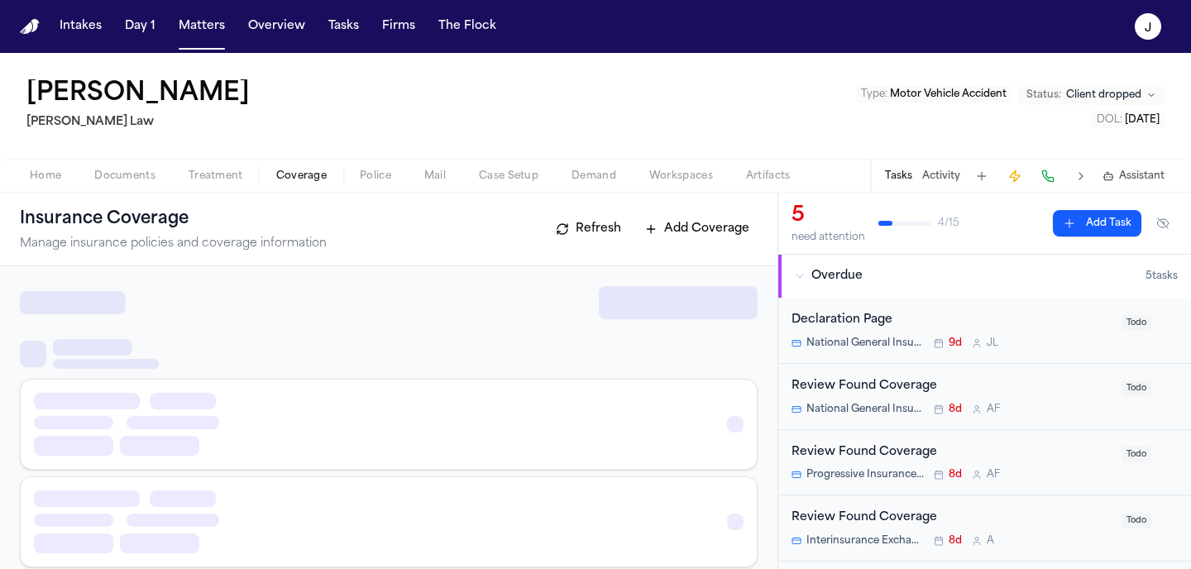
click at [310, 173] on span "Coverage" at bounding box center [301, 176] width 50 height 13
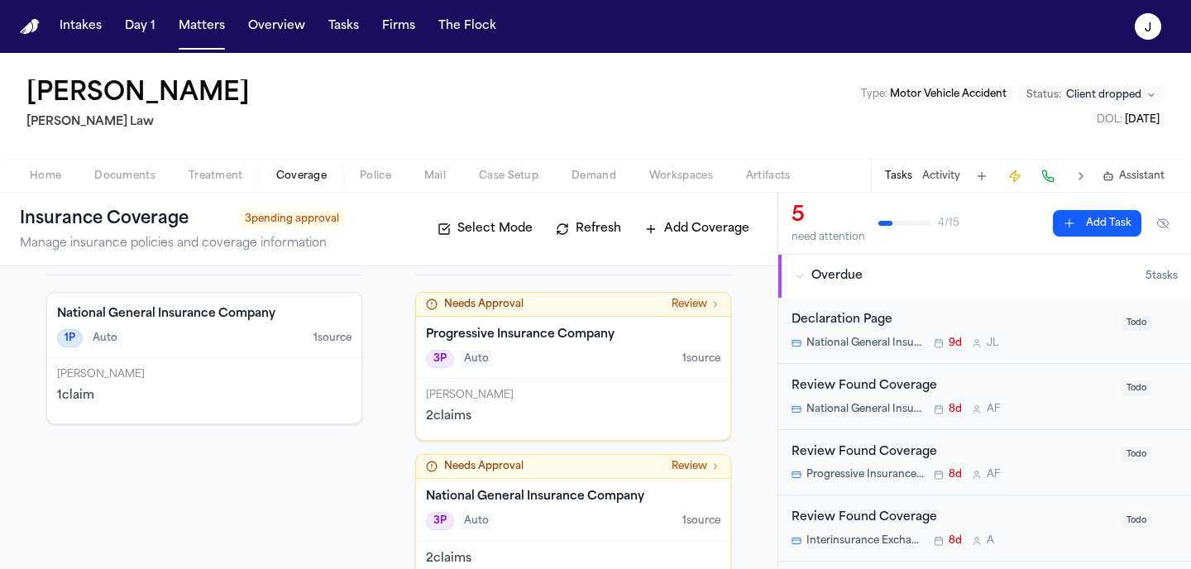
scroll to position [129, 0]
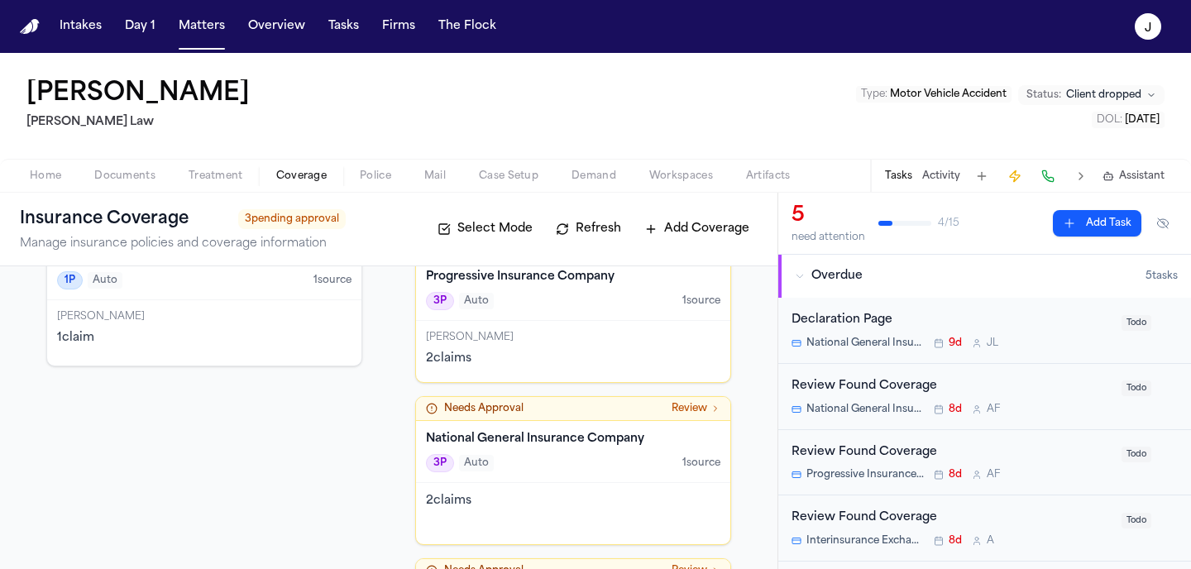
click at [582, 356] on div "2 claim s" at bounding box center [573, 359] width 294 height 17
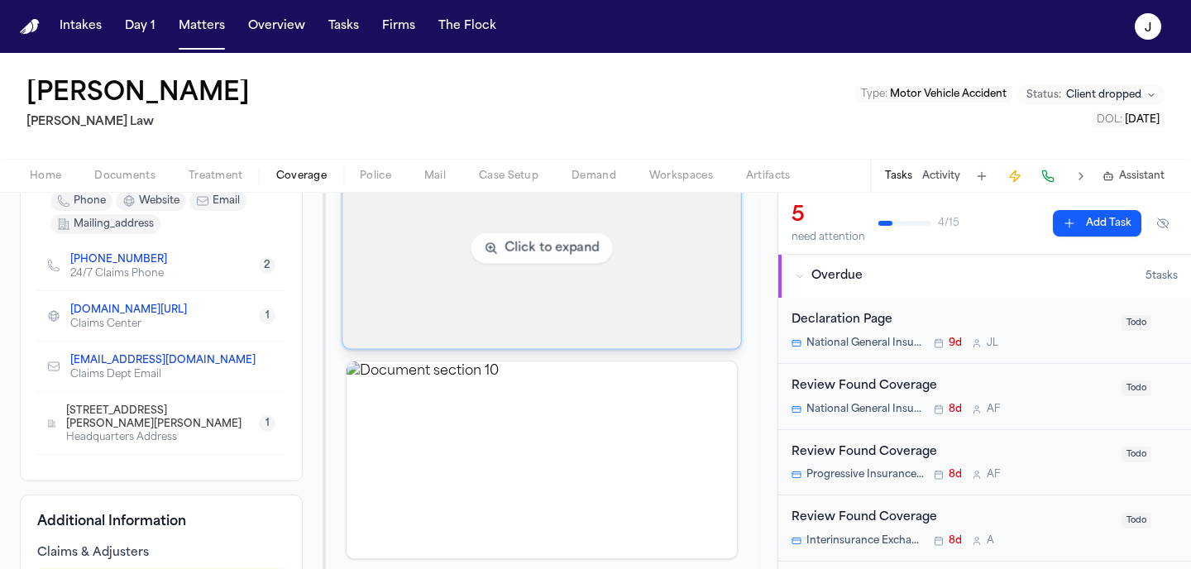
scroll to position [361, 0]
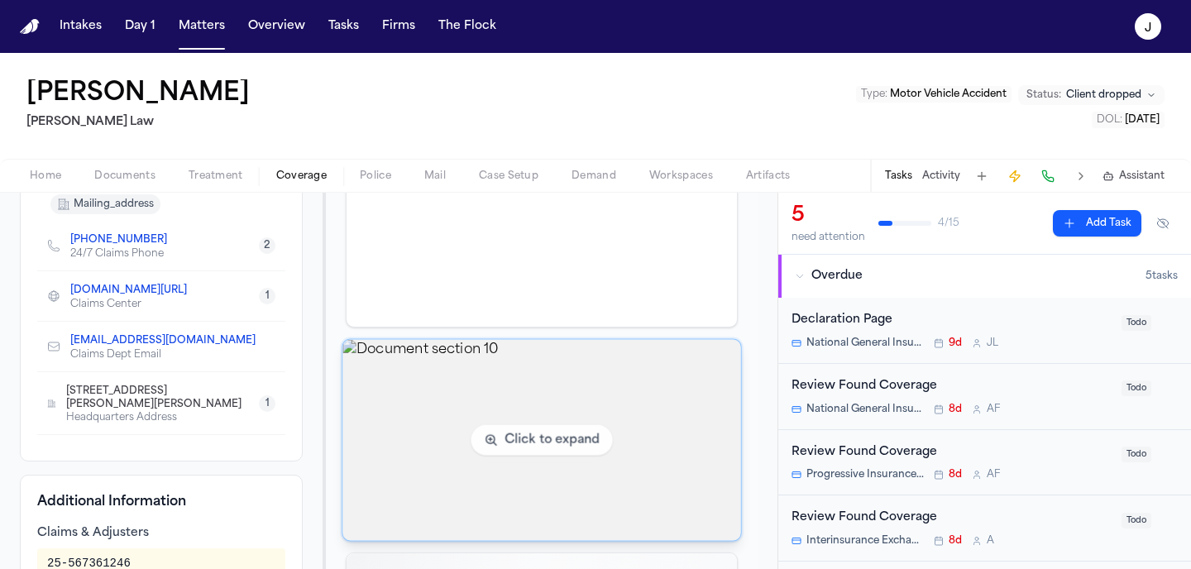
click at [437, 403] on img "View document section 10" at bounding box center [542, 440] width 398 height 201
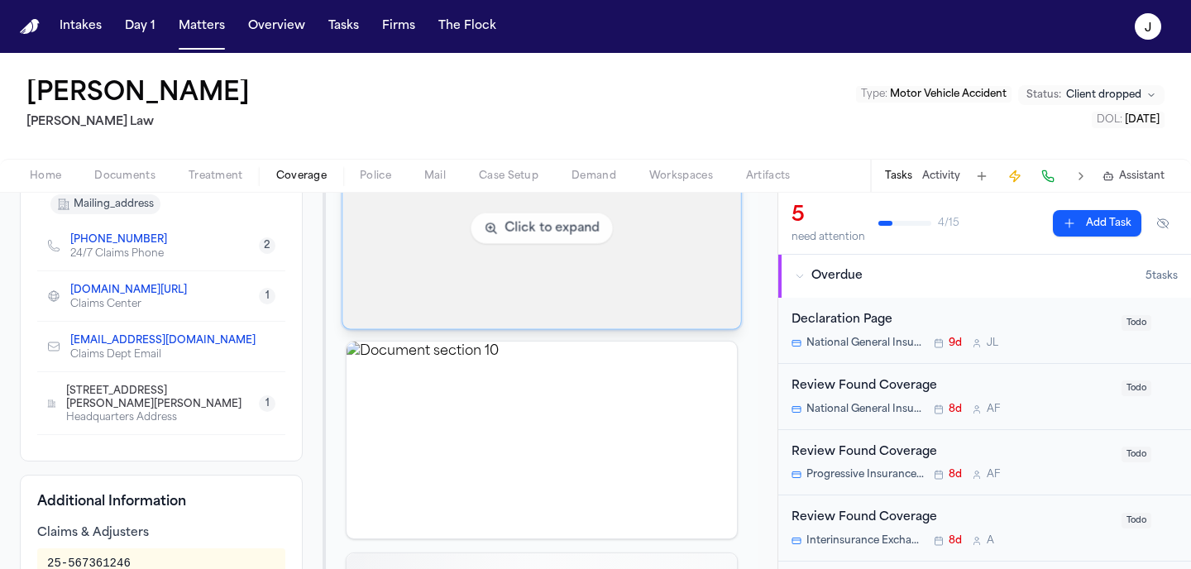
click at [566, 272] on img "View document section 12" at bounding box center [542, 228] width 398 height 201
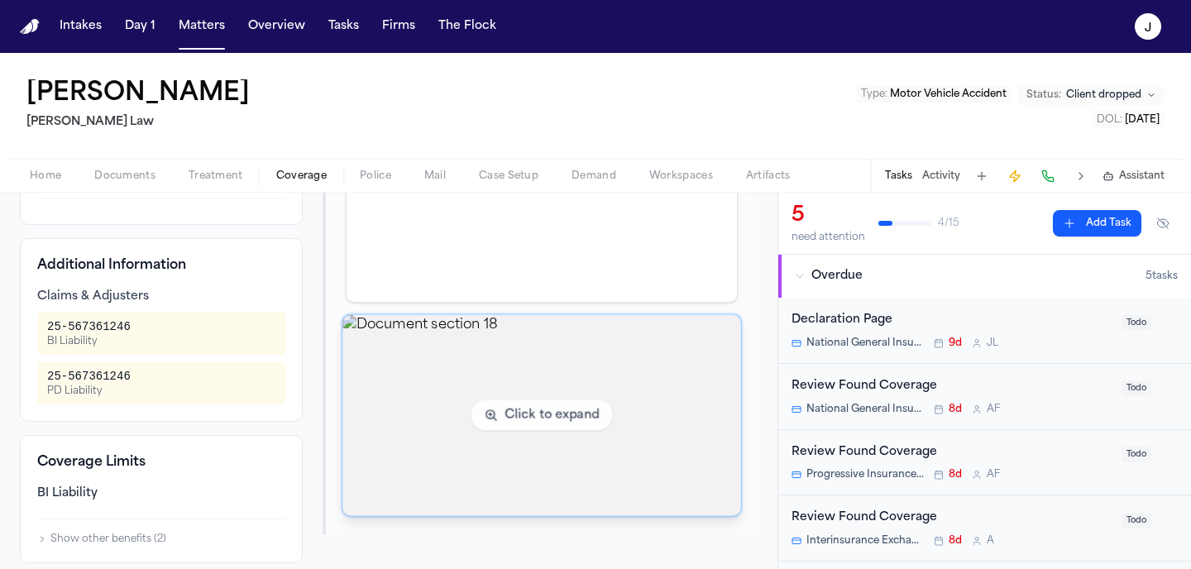
scroll to position [638, 0]
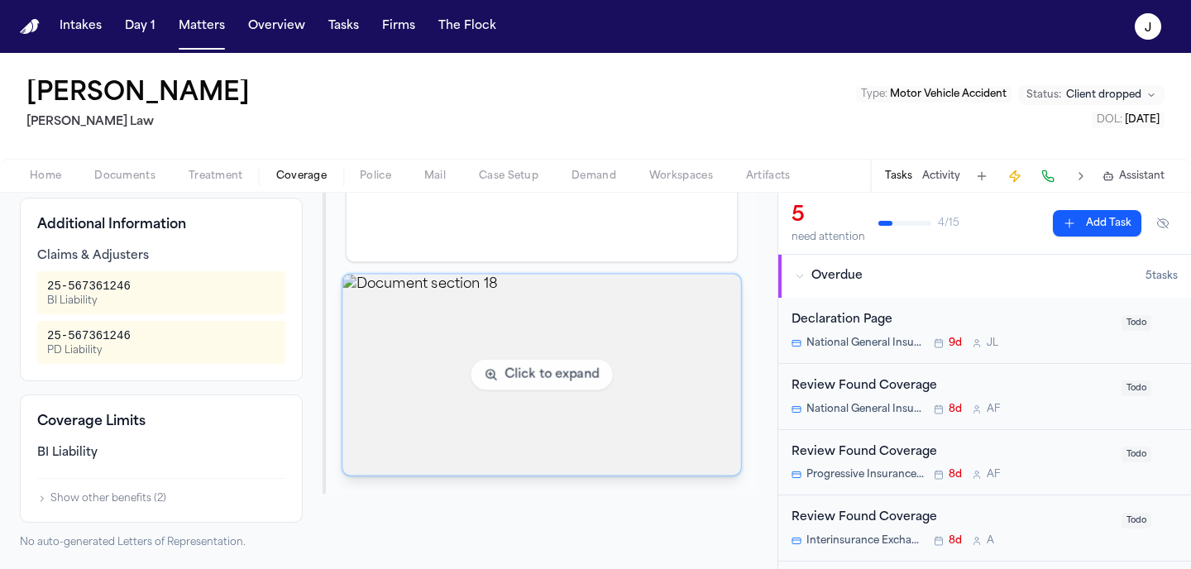
click at [635, 416] on img "View document section 18" at bounding box center [542, 375] width 398 height 201
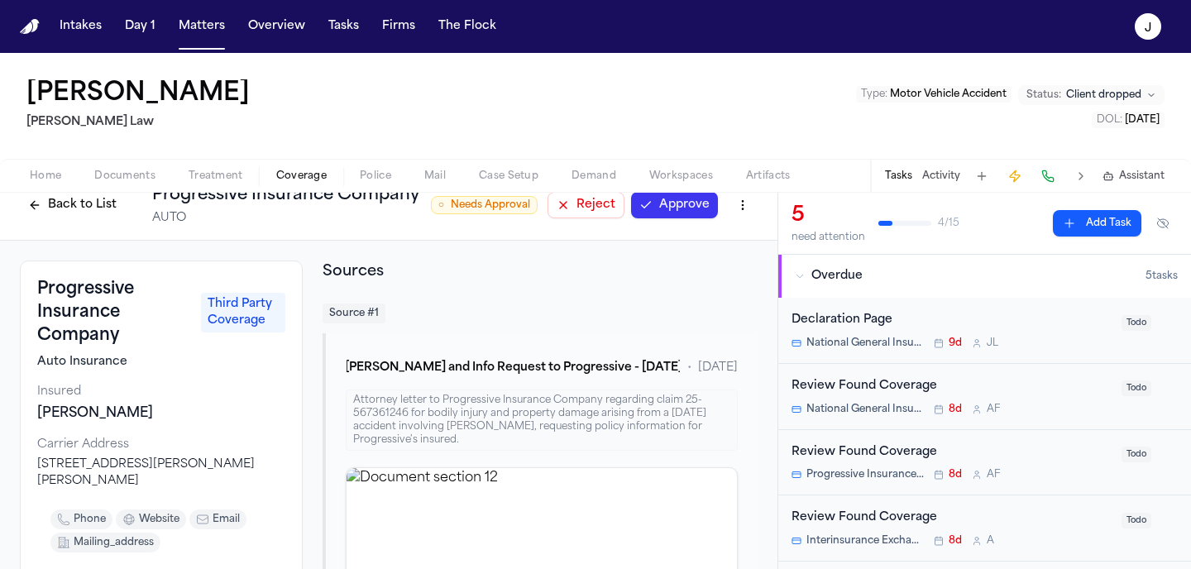
scroll to position [0, 0]
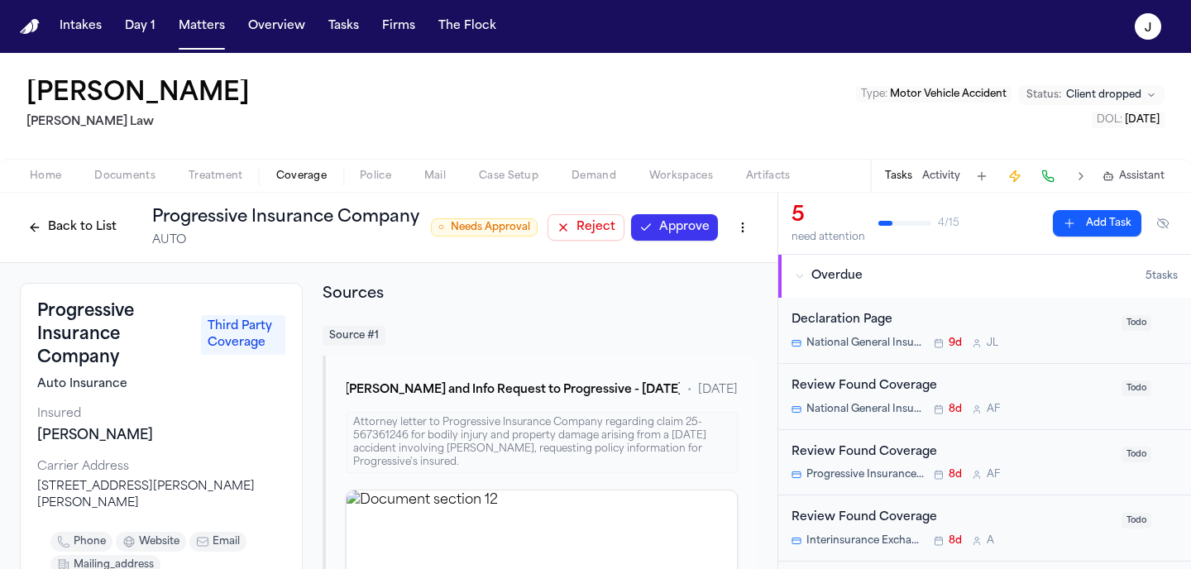
click at [72, 232] on button "Back to List" at bounding box center [72, 227] width 105 height 26
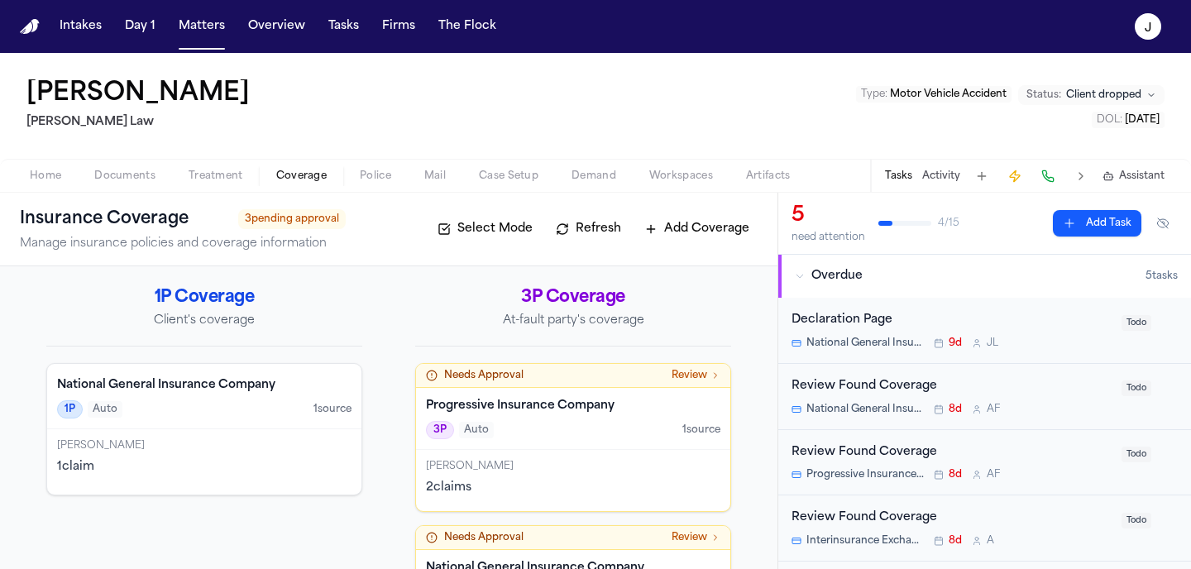
click at [240, 448] on div "[PERSON_NAME]" at bounding box center [204, 445] width 294 height 13
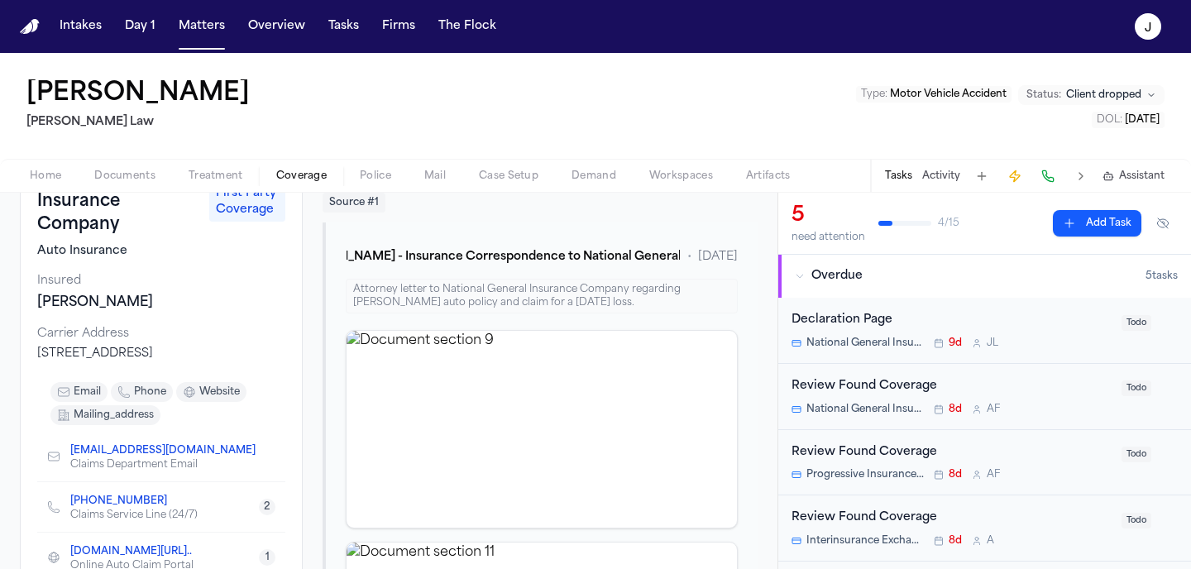
scroll to position [136, 0]
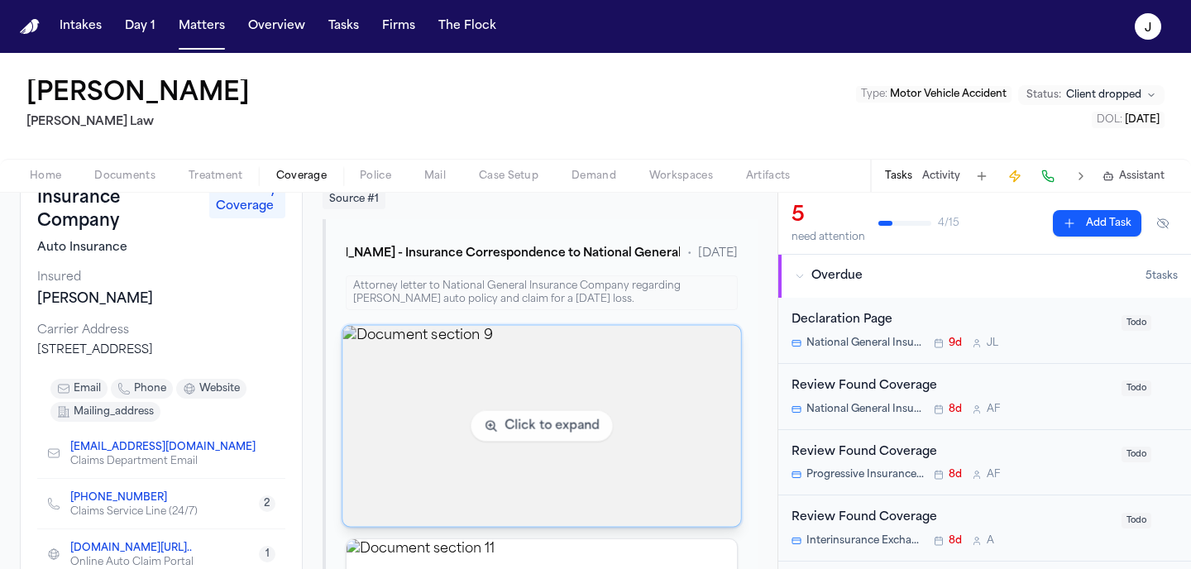
click at [410, 394] on img "View document section 9" at bounding box center [542, 426] width 398 height 201
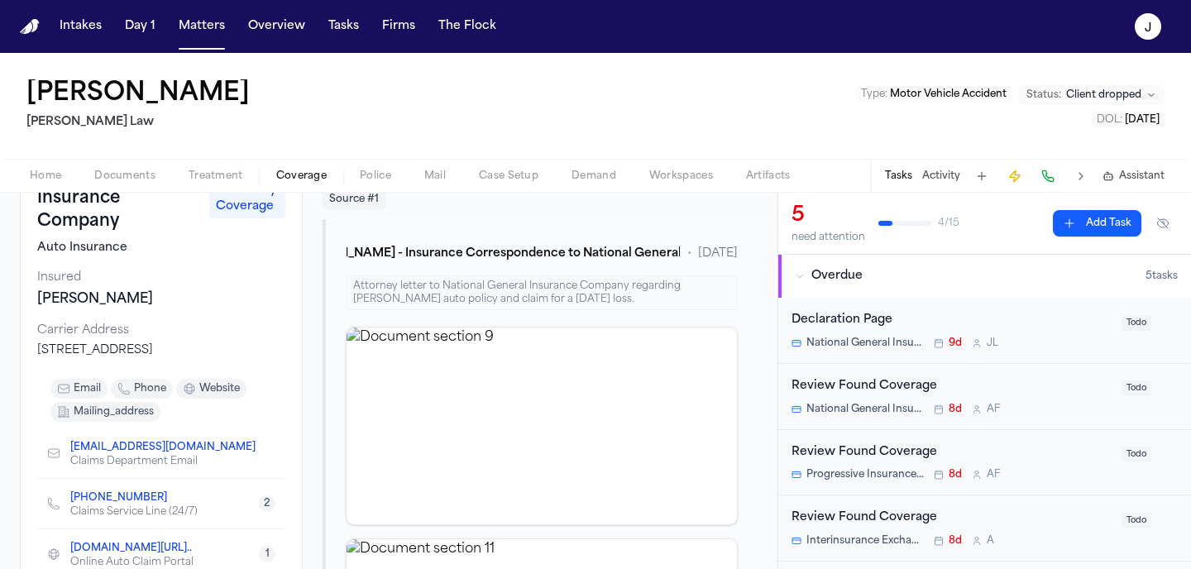
click at [141, 170] on span "Documents" at bounding box center [124, 176] width 61 height 13
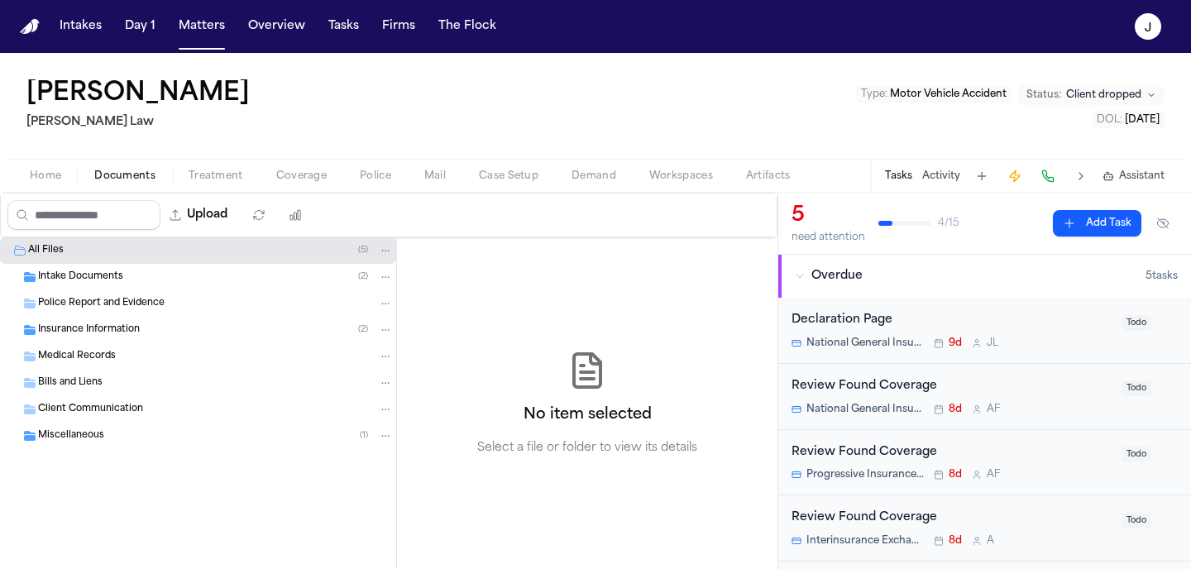
click at [108, 324] on span "Insurance Information" at bounding box center [89, 330] width 102 height 14
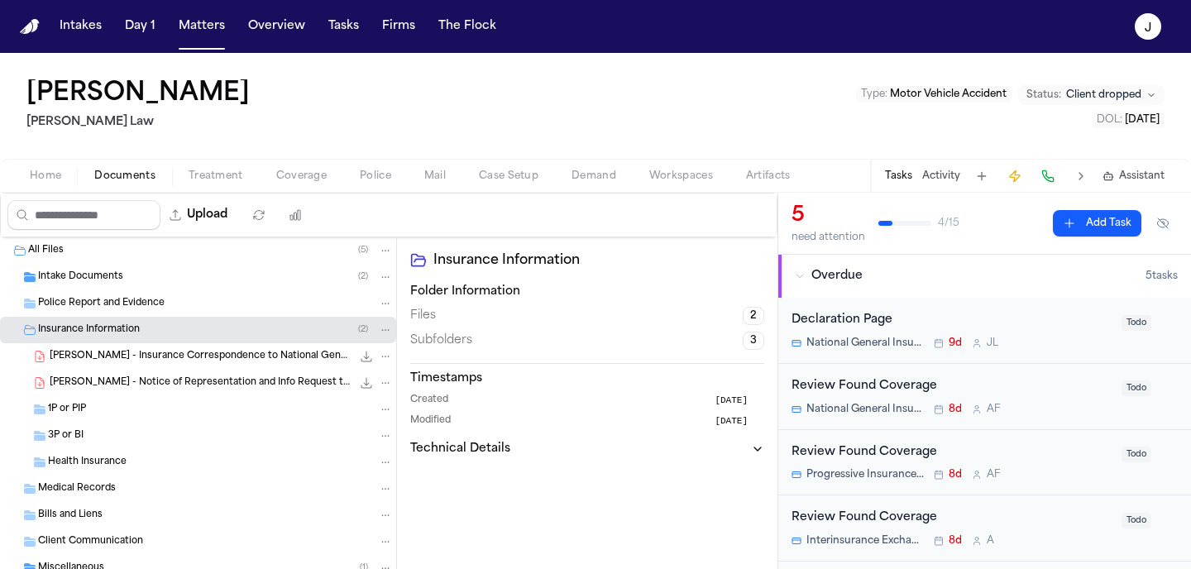
click at [117, 364] on div "[PERSON_NAME] - Insurance Correspondence to National General - [DATE] 1.2 MB • …" at bounding box center [221, 356] width 343 height 17
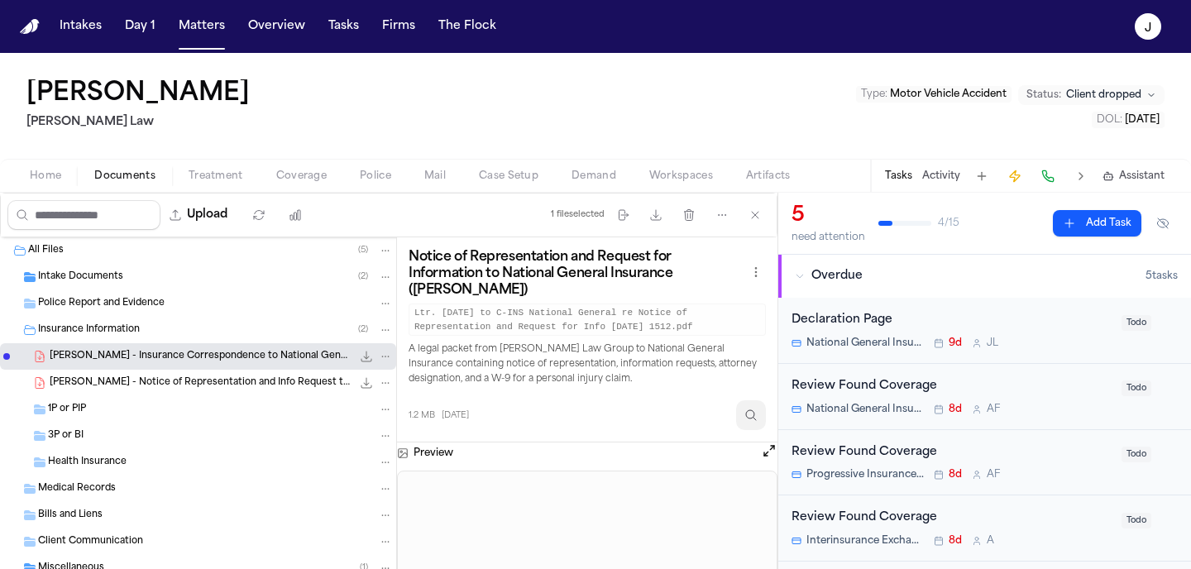
click at [748, 418] on icon "Inspect" at bounding box center [751, 415] width 10 height 10
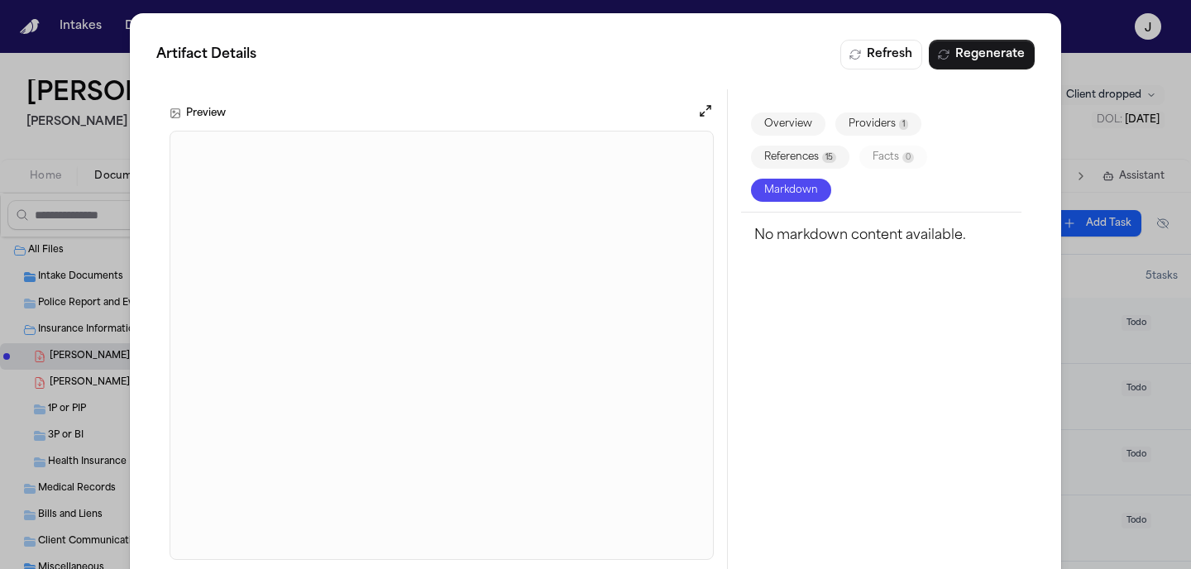
click at [1079, 57] on div "Artifact Details Refresh Regenerate Preview Overview Providers 1 References 15 …" at bounding box center [595, 306] width 1191 height 613
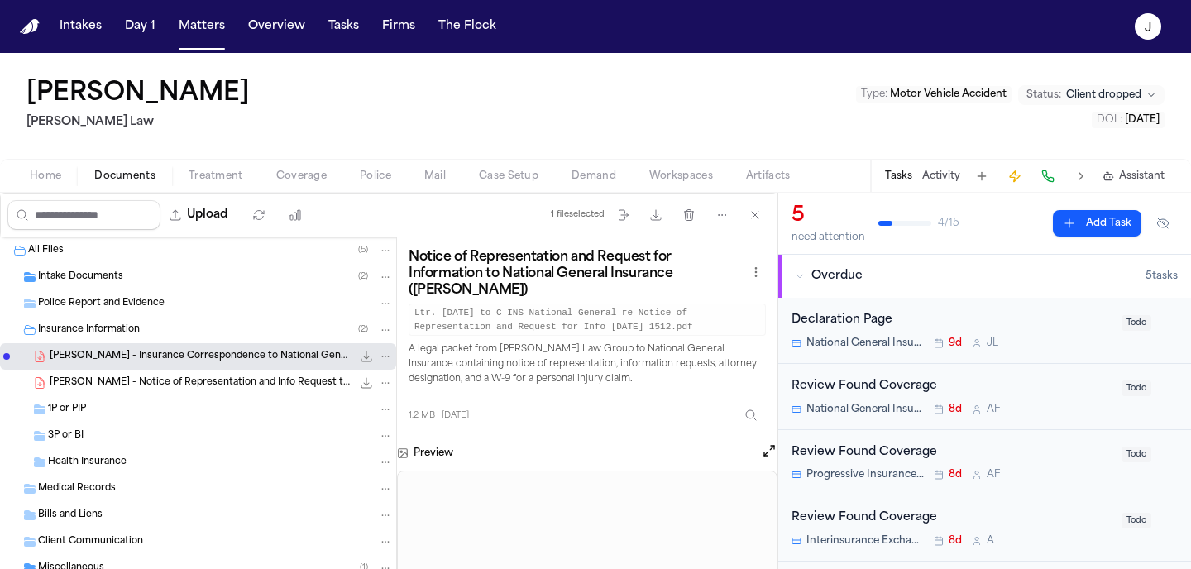
click at [194, 386] on span "[PERSON_NAME] - Notice of Representation and Info Request to National General -…" at bounding box center [201, 383] width 302 height 14
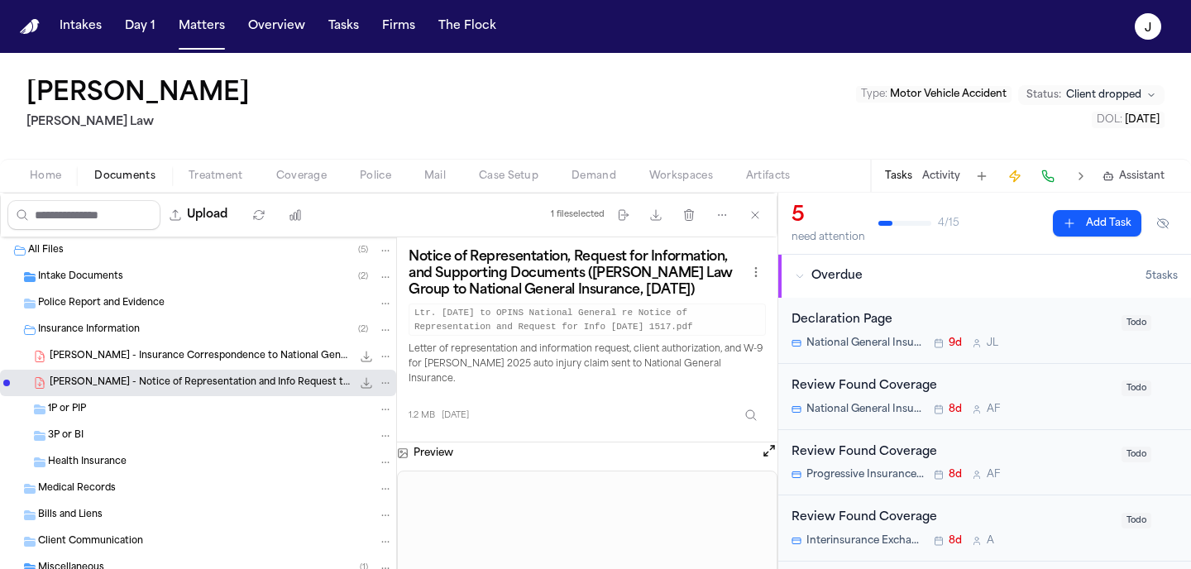
click at [213, 361] on span "[PERSON_NAME] - Insurance Correspondence to National General - [DATE]" at bounding box center [201, 357] width 302 height 14
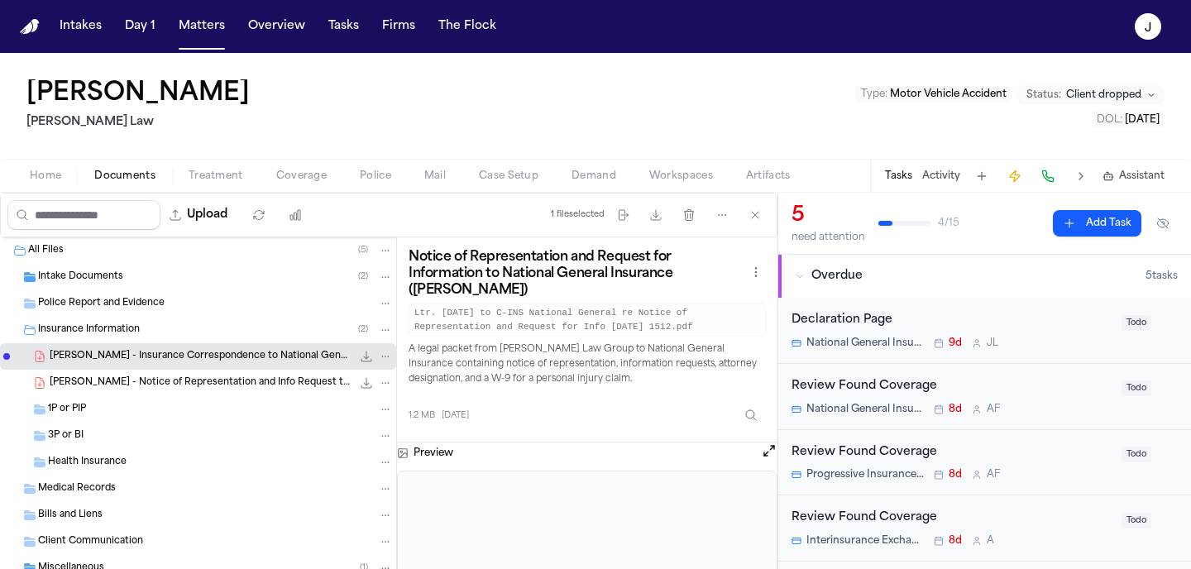
scroll to position [50, 0]
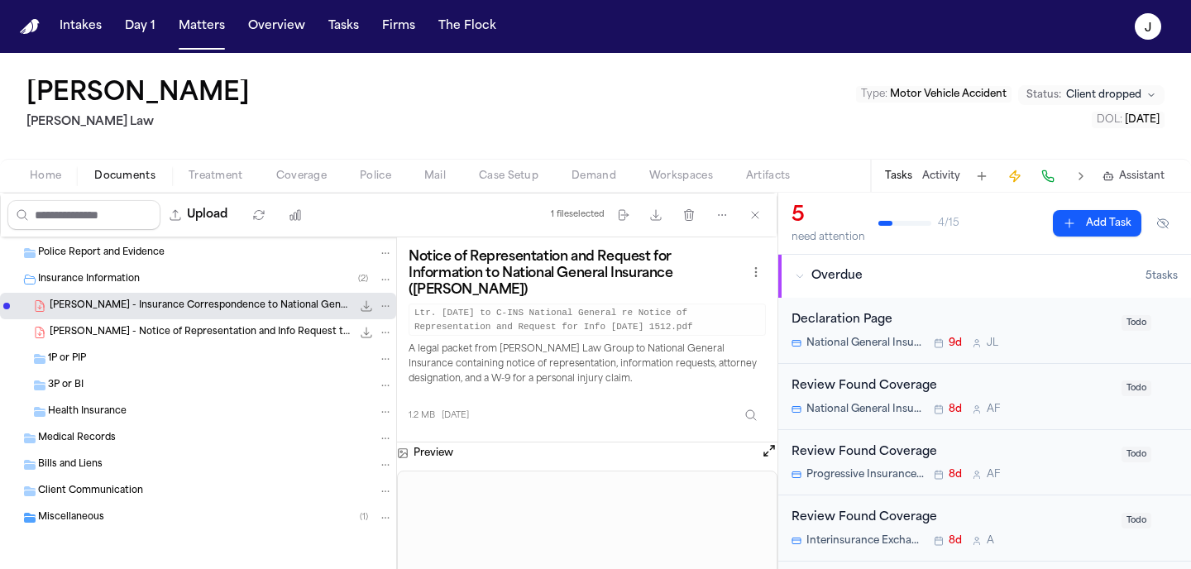
click at [124, 518] on div "Miscellaneous ( 1 )" at bounding box center [215, 517] width 355 height 15
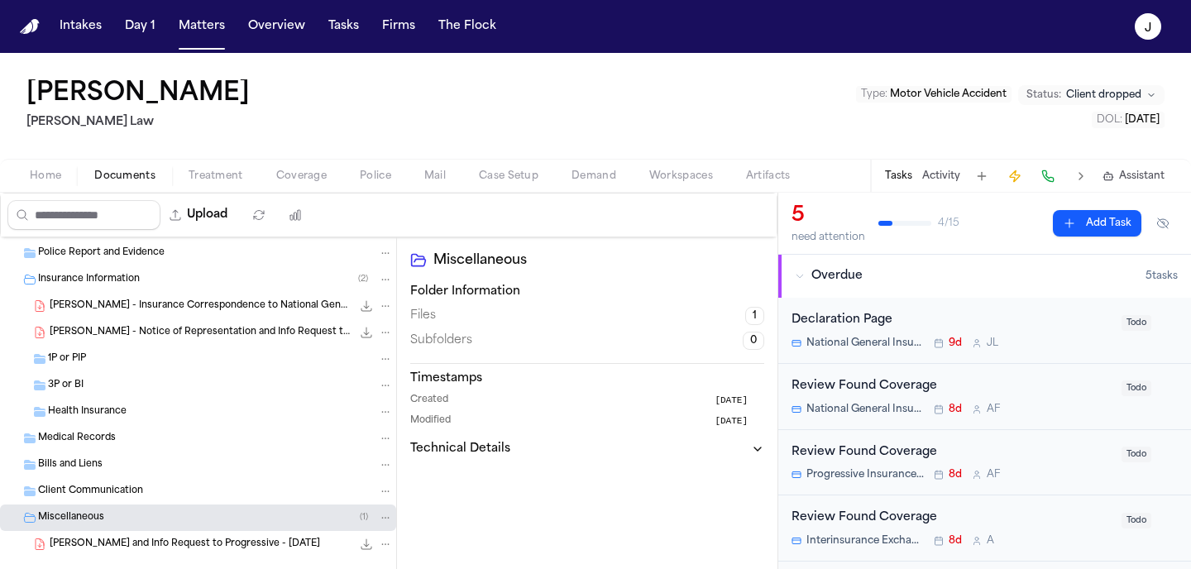
click at [227, 550] on span "[PERSON_NAME] and Info Request to Progressive - [DATE]" at bounding box center [185, 545] width 270 height 14
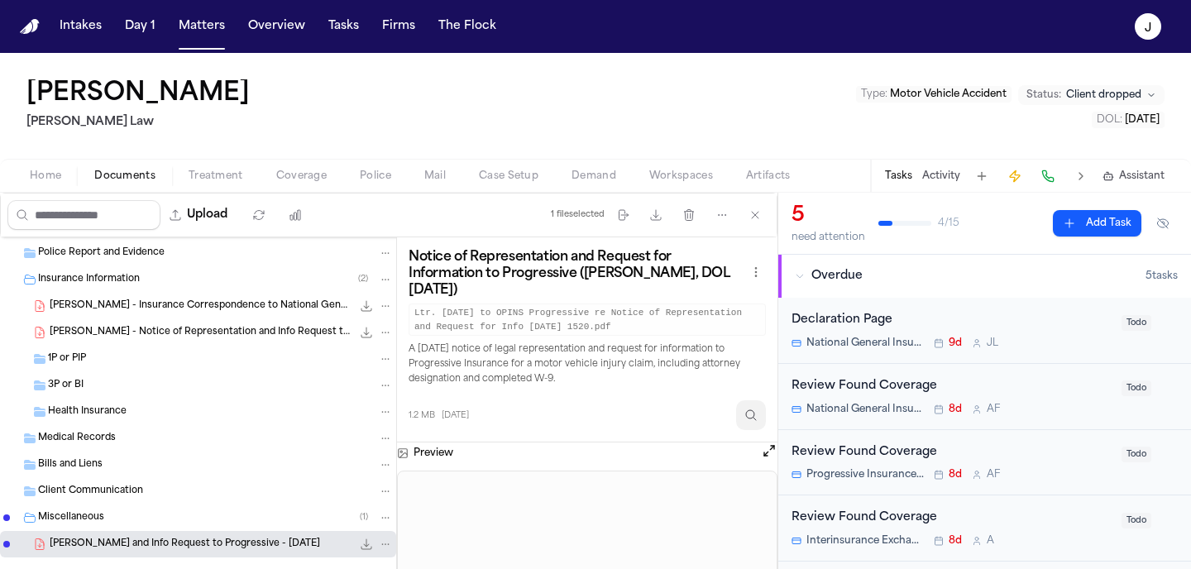
click at [752, 419] on icon "Inspect" at bounding box center [750, 415] width 13 height 13
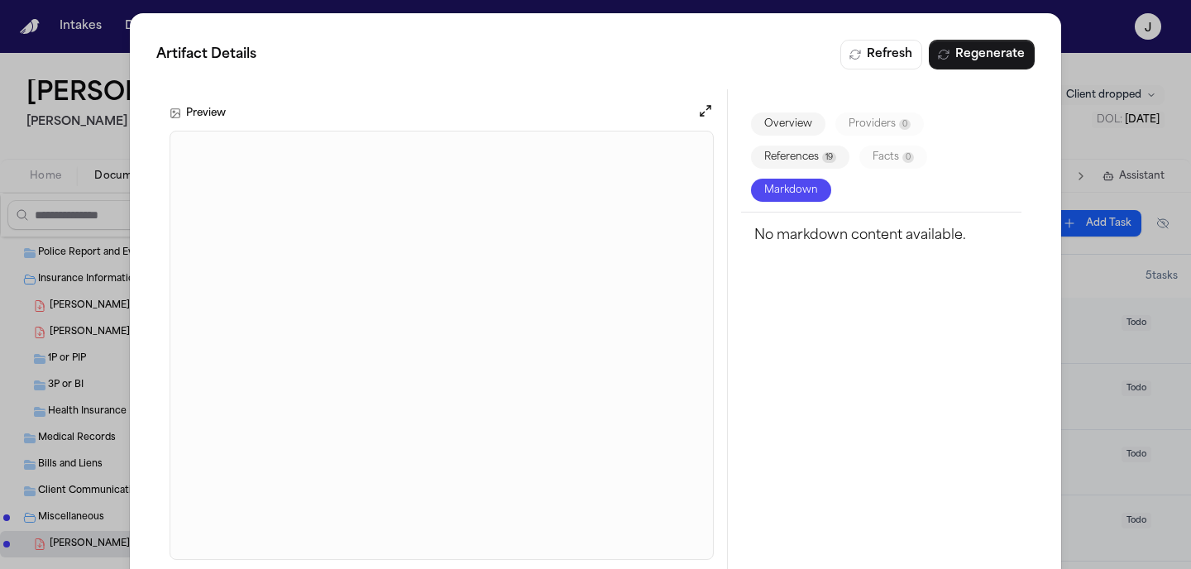
click at [1086, 82] on div "Artifact Details Refresh Regenerate Preview Overview Providers 0 References 19 …" at bounding box center [595, 306] width 1191 height 613
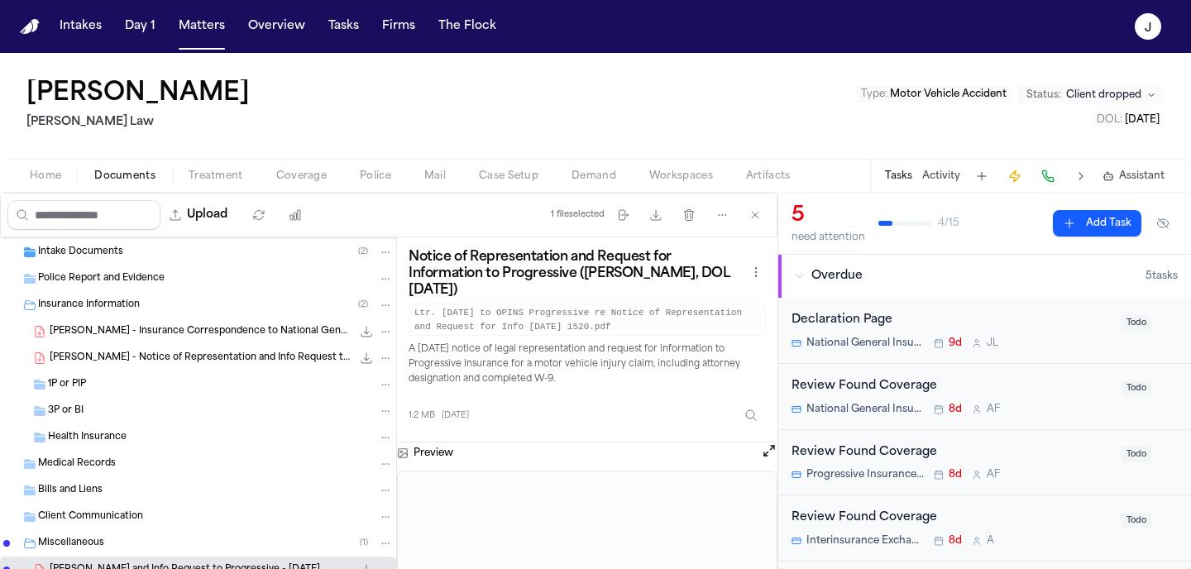
scroll to position [0, 0]
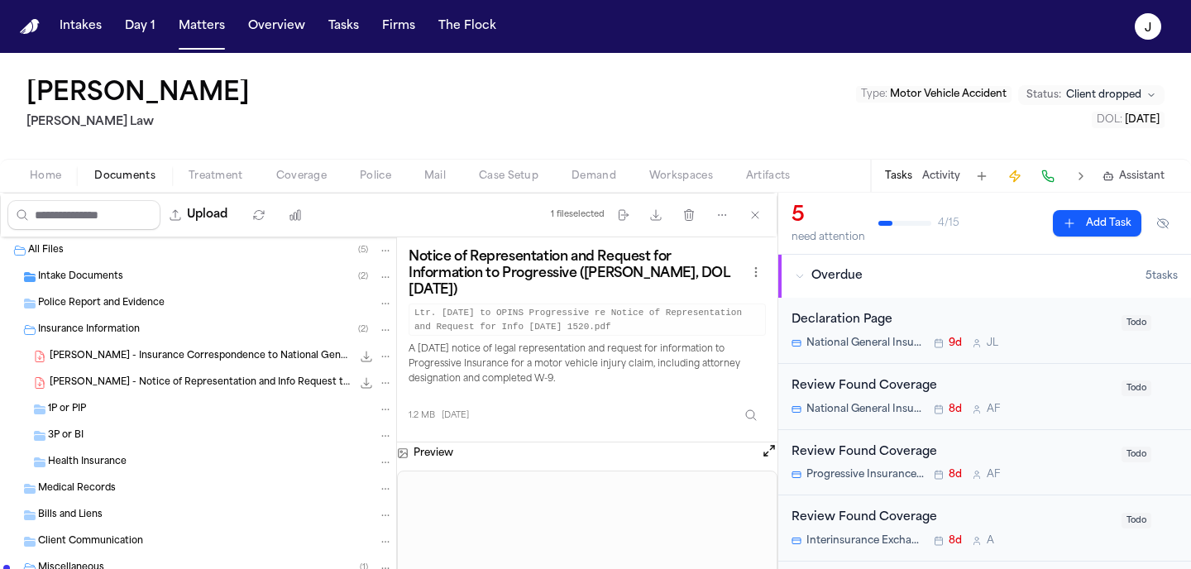
click at [107, 272] on span "Intake Documents" at bounding box center [80, 277] width 85 height 14
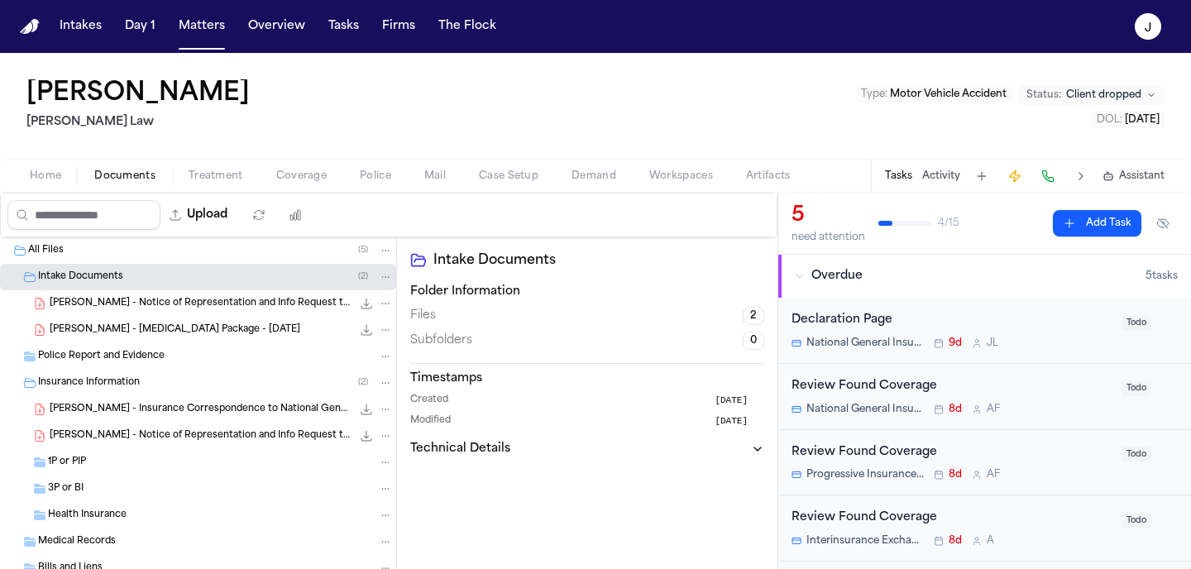
click at [137, 309] on span "[PERSON_NAME] - Notice of Representation and Info Request to AAA - [DATE]" at bounding box center [201, 304] width 302 height 14
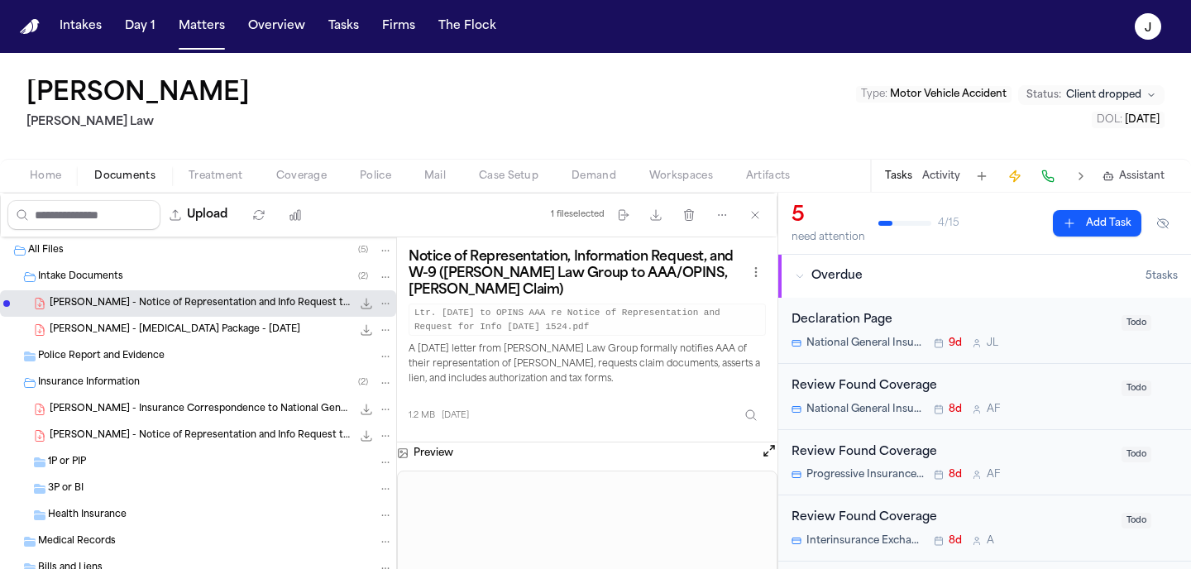
click at [170, 342] on div "[PERSON_NAME] - [MEDICAL_DATA] Package - [DATE] 1.6 MB • PDF" at bounding box center [198, 330] width 396 height 26
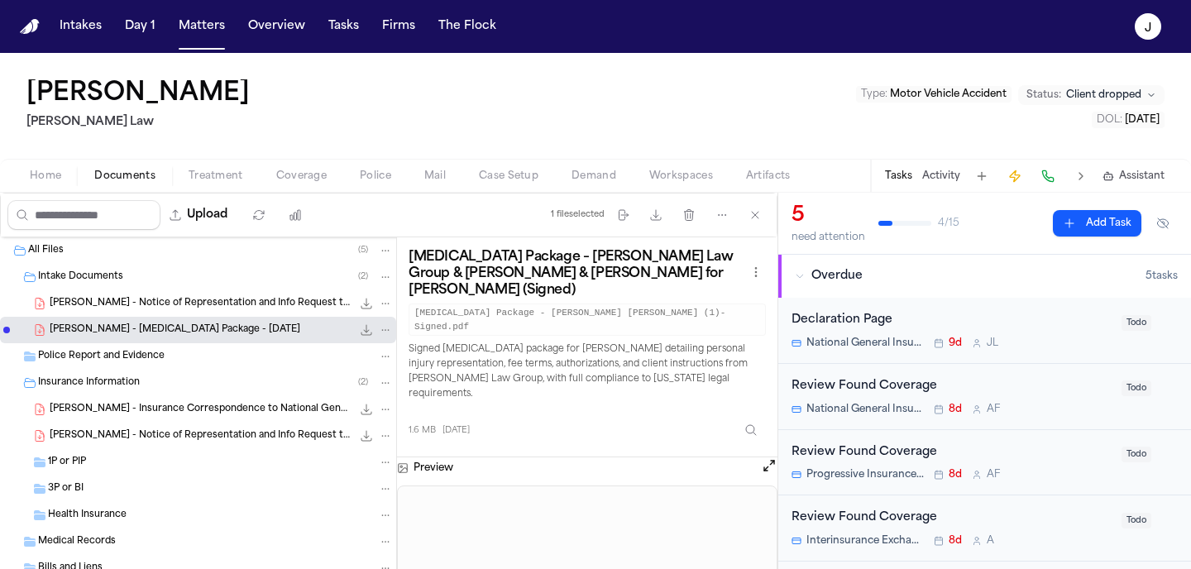
click at [151, 414] on span "[PERSON_NAME] - Insurance Correspondence to National General - [DATE]" at bounding box center [201, 410] width 302 height 14
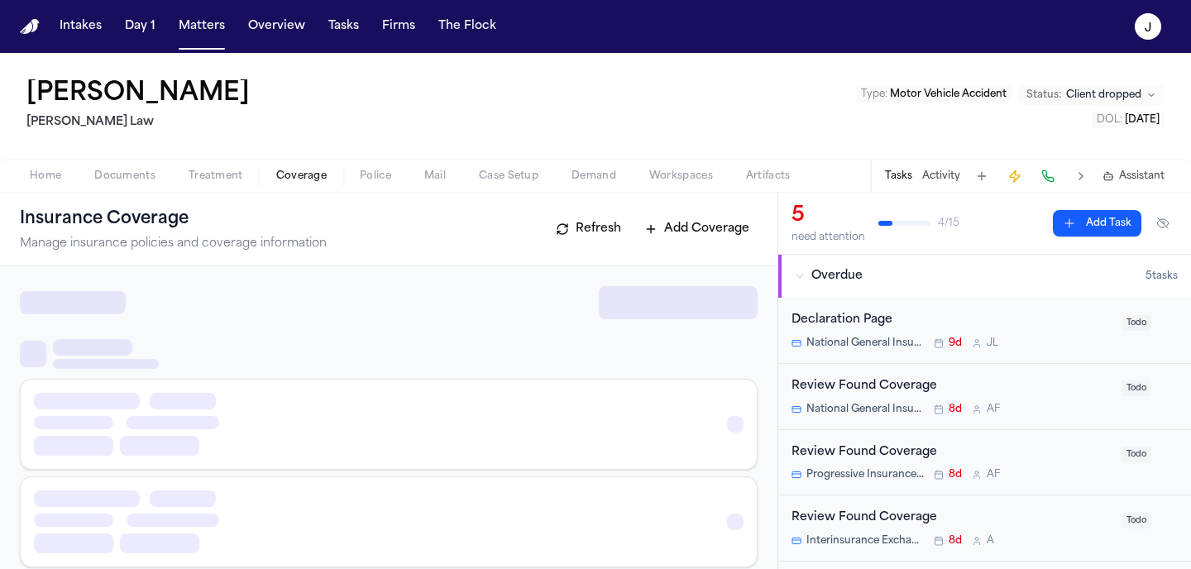
click at [289, 170] on span "Coverage" at bounding box center [301, 176] width 50 height 13
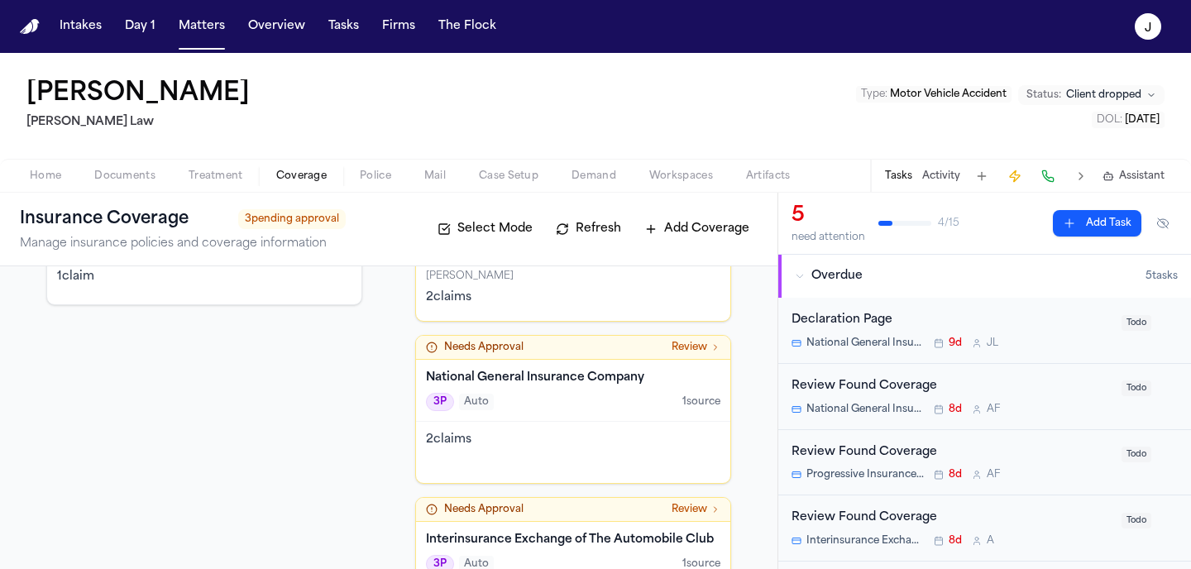
scroll to position [191, 0]
click at [510, 452] on div "2 claim s" at bounding box center [573, 451] width 314 height 61
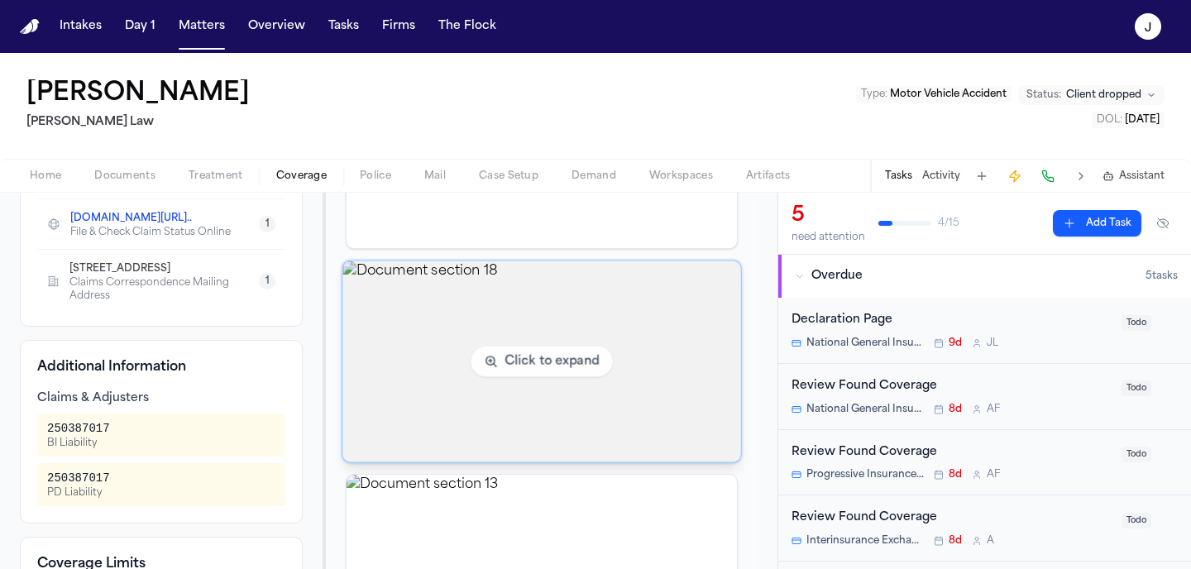
scroll to position [438, 0]
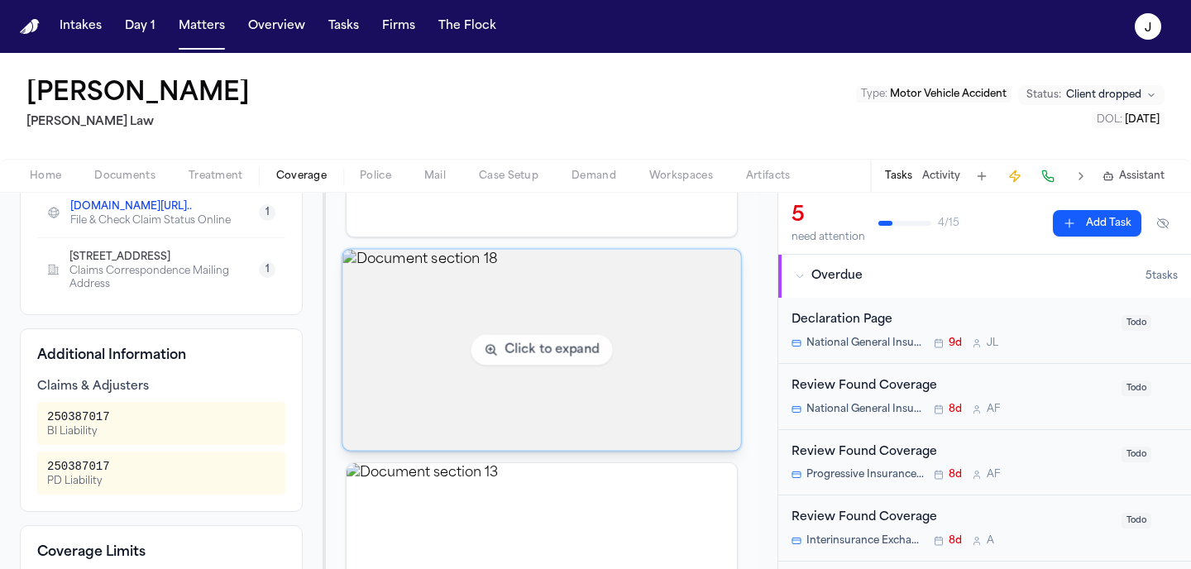
click at [414, 356] on img "View document section 18" at bounding box center [542, 350] width 398 height 201
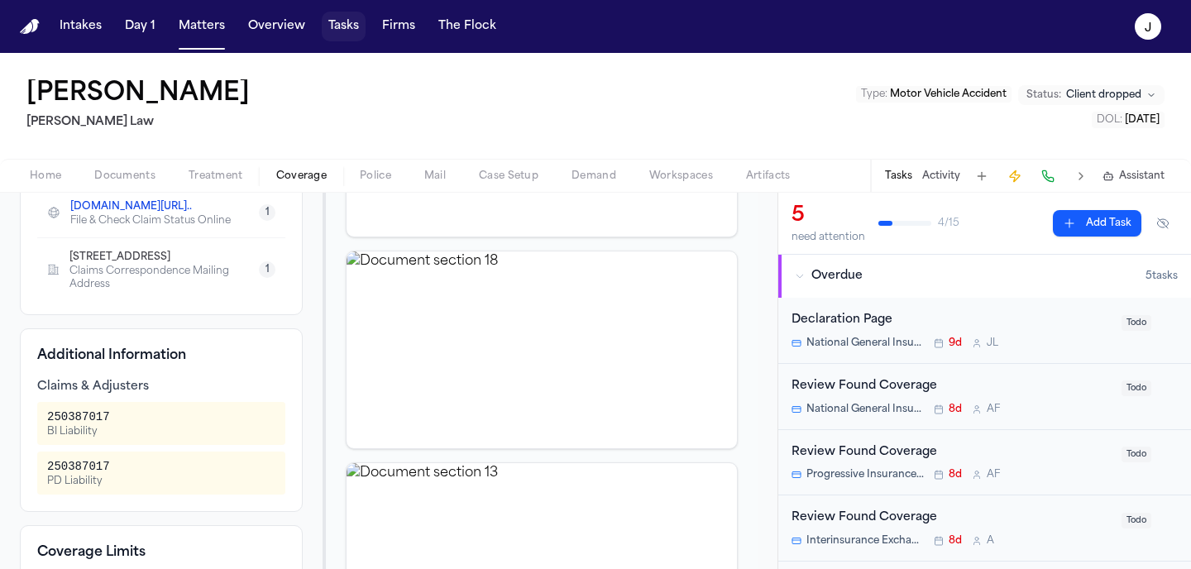
click at [331, 15] on button "Tasks" at bounding box center [344, 27] width 44 height 30
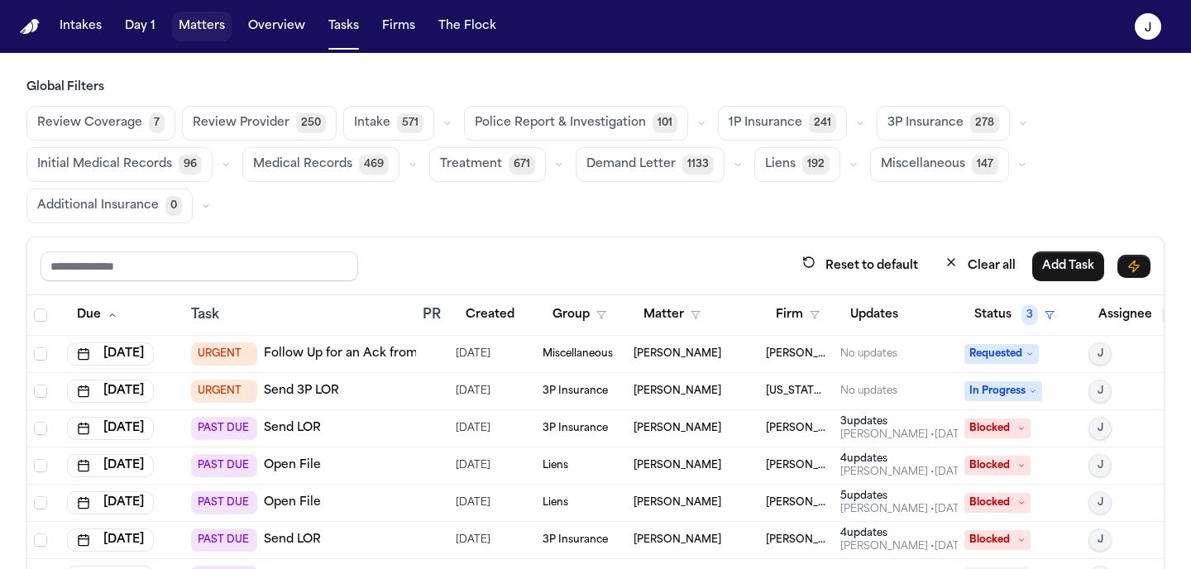
click at [213, 33] on button "Matters" at bounding box center [202, 27] width 60 height 30
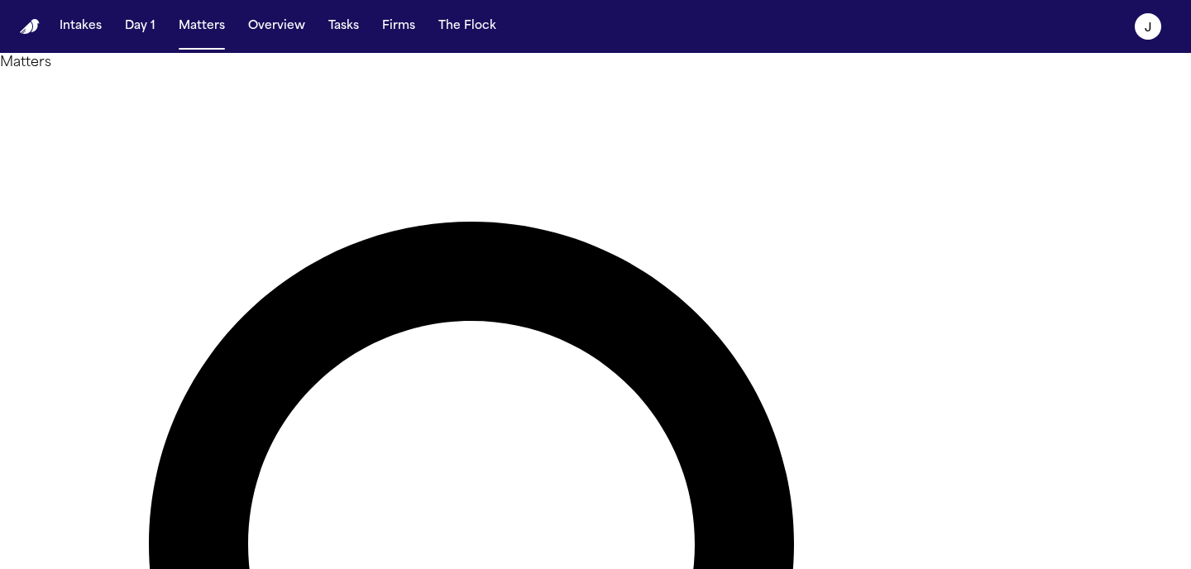
type input "******"
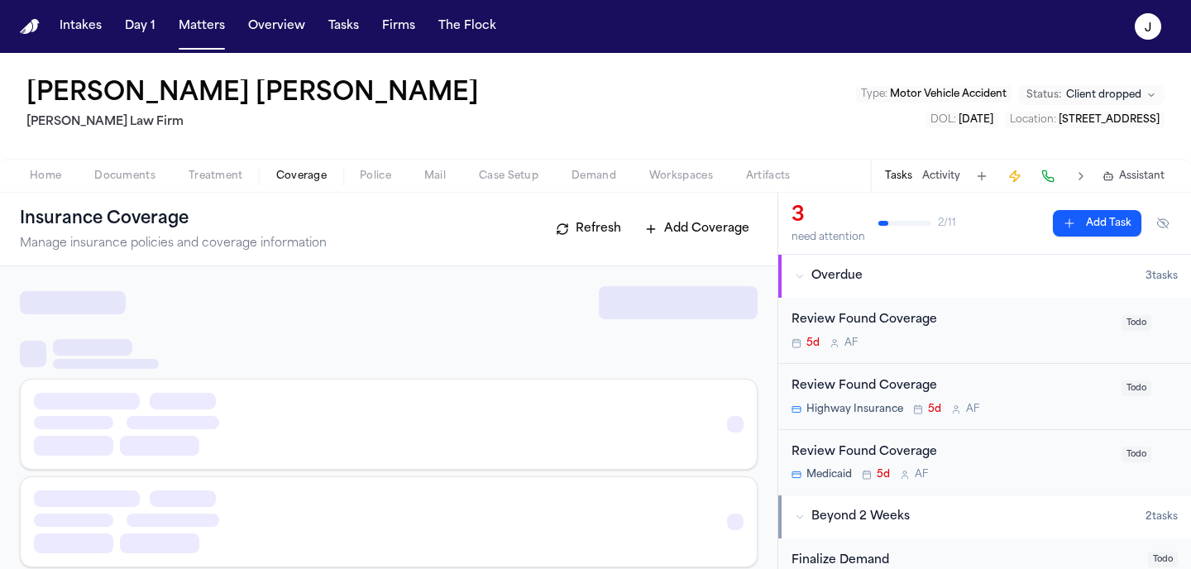
click at [304, 181] on span "Coverage" at bounding box center [301, 176] width 50 height 13
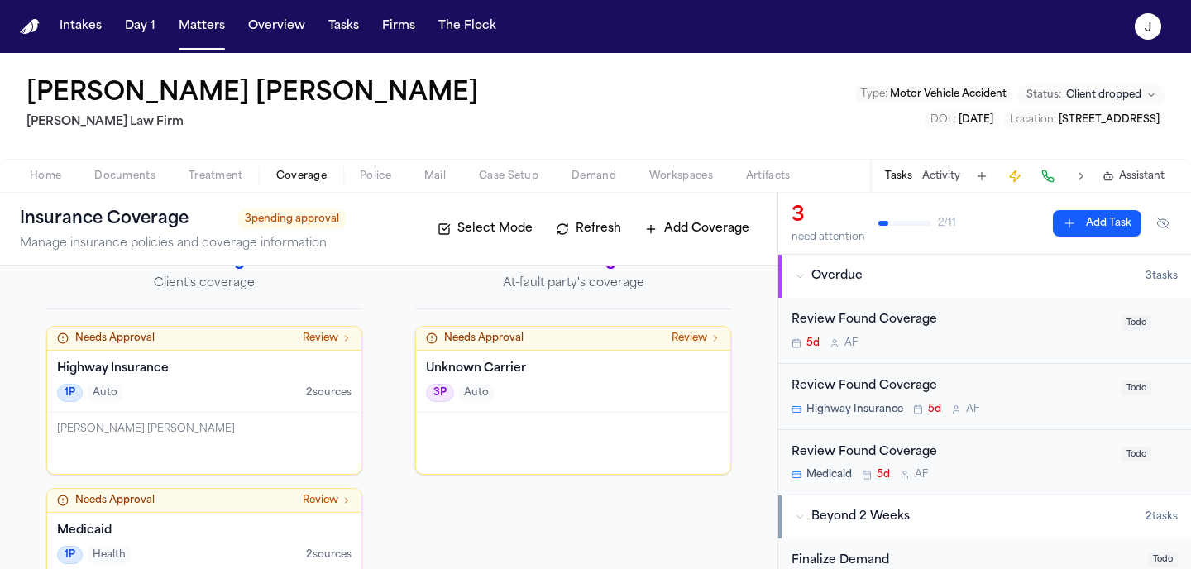
scroll to position [36, 0]
click at [251, 425] on div "[PERSON_NAME] [PERSON_NAME]" at bounding box center [204, 430] width 294 height 13
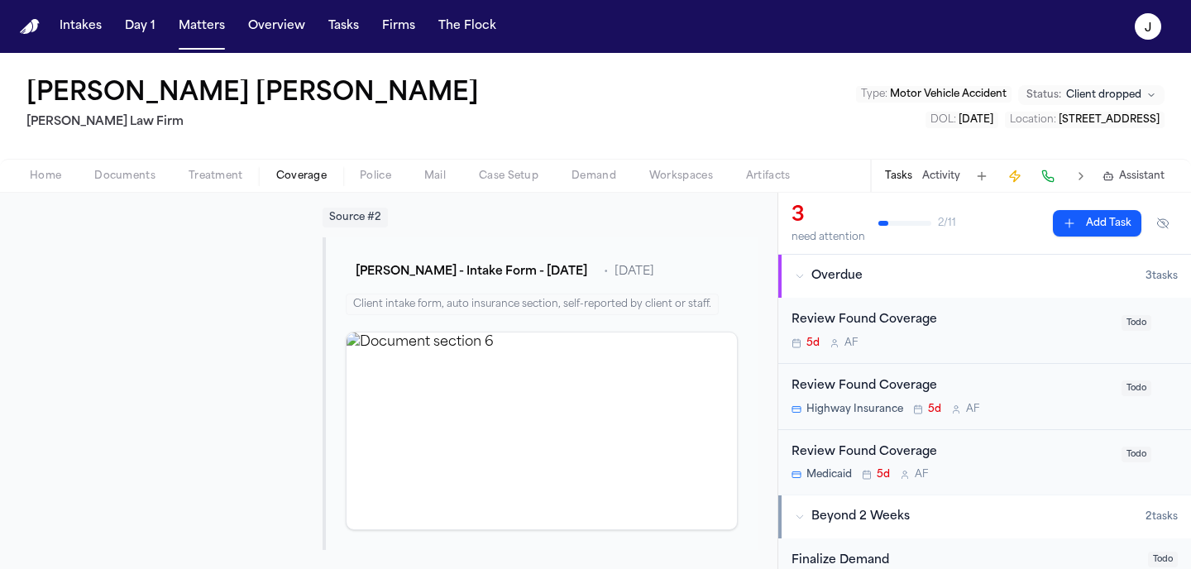
scroll to position [481, 0]
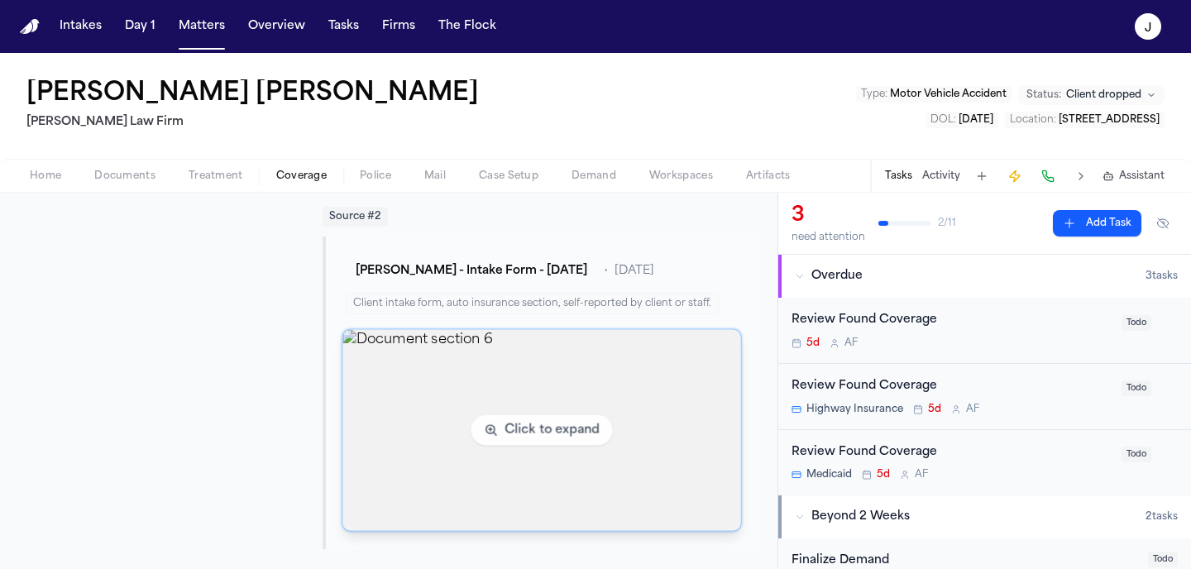
click at [505, 401] on img "View document section 6" at bounding box center [542, 430] width 398 height 201
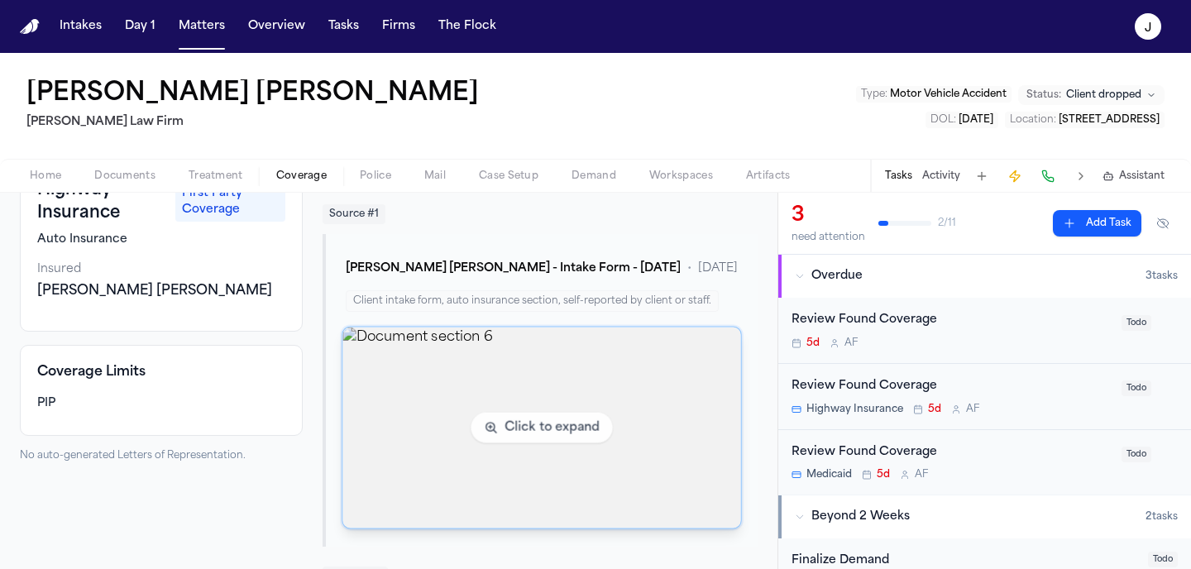
scroll to position [118, 0]
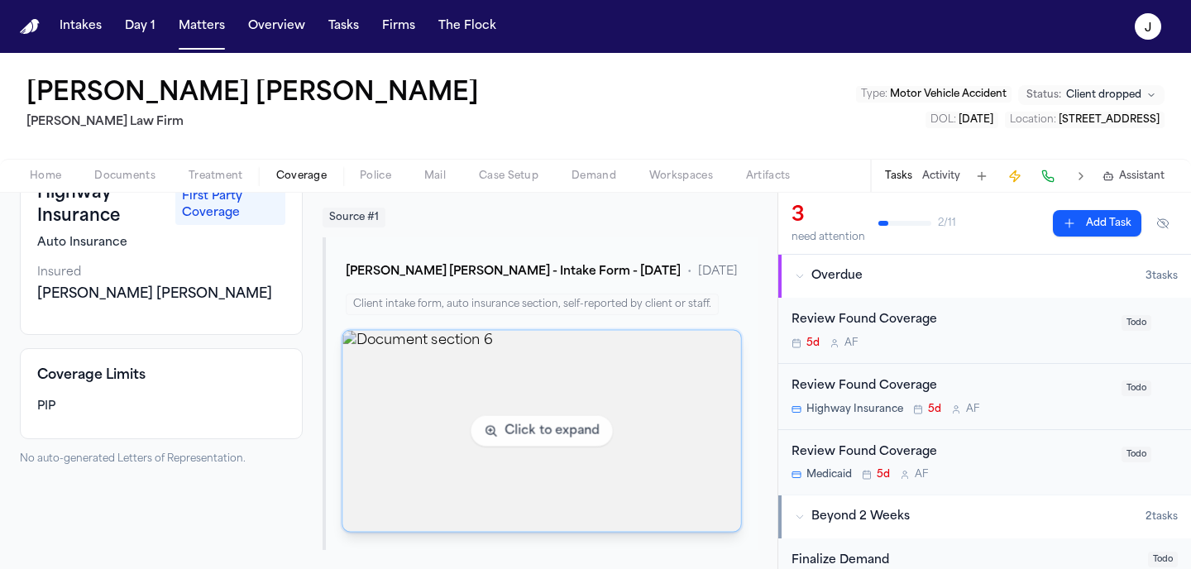
click at [421, 378] on img "View document section 6" at bounding box center [542, 431] width 398 height 201
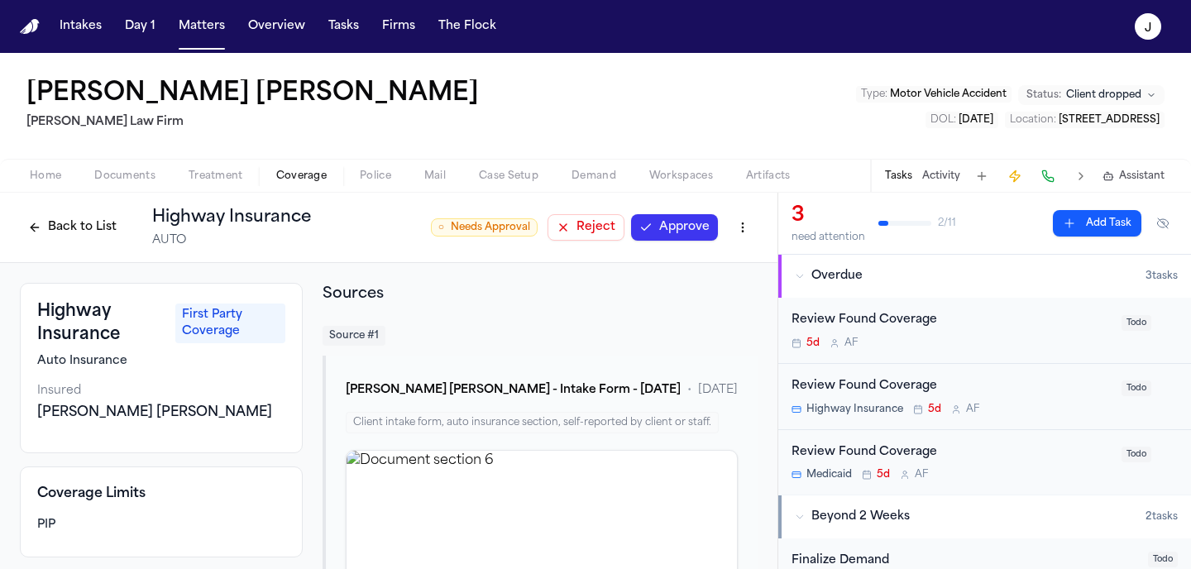
click at [676, 224] on button "Approve" at bounding box center [674, 227] width 87 height 26
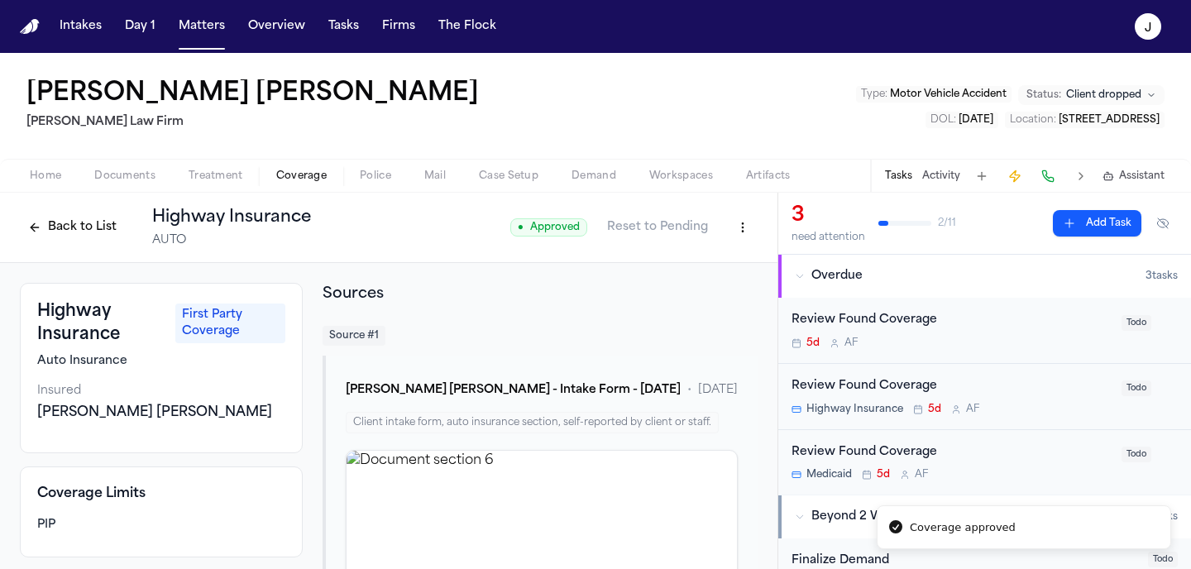
click at [87, 227] on button "Back to List" at bounding box center [72, 227] width 105 height 26
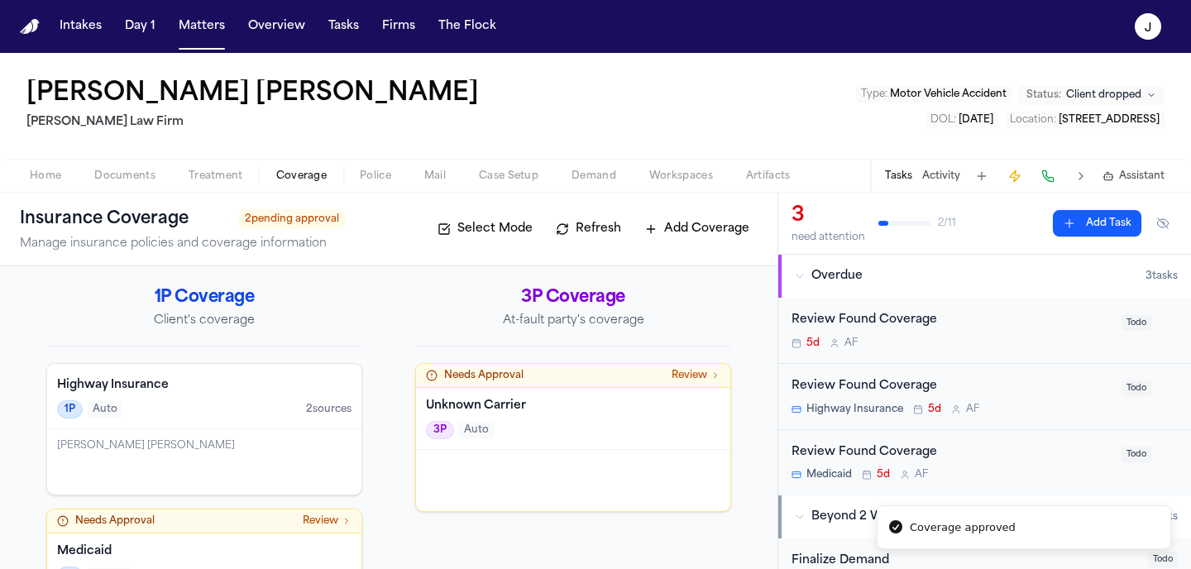
click at [560, 383] on div "Needs Approval Review" at bounding box center [573, 376] width 314 height 24
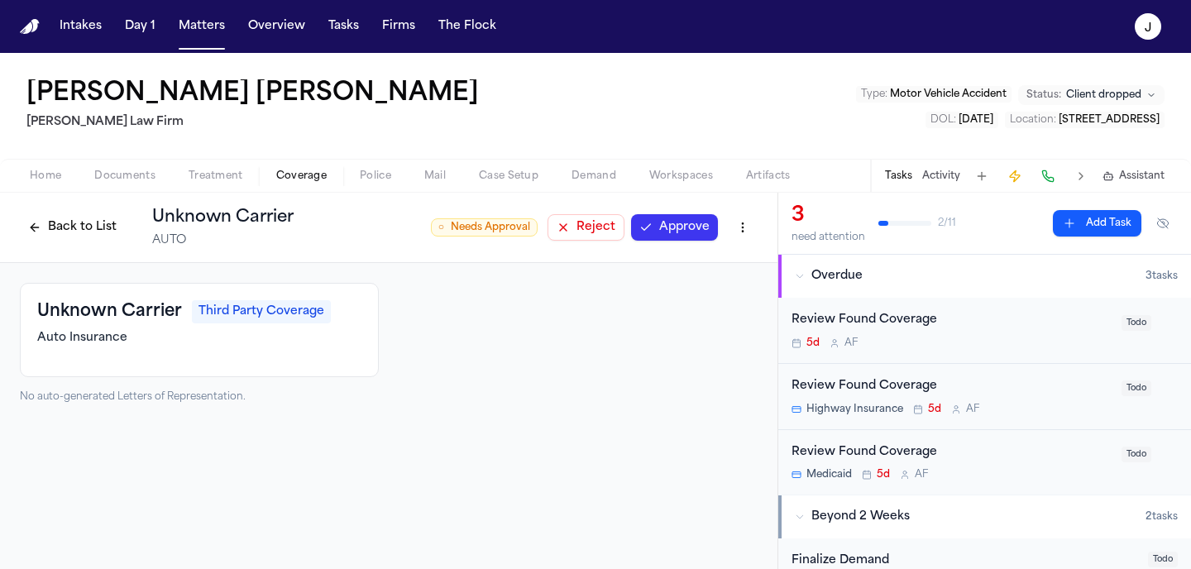
click at [71, 227] on button "Back to List" at bounding box center [72, 227] width 105 height 26
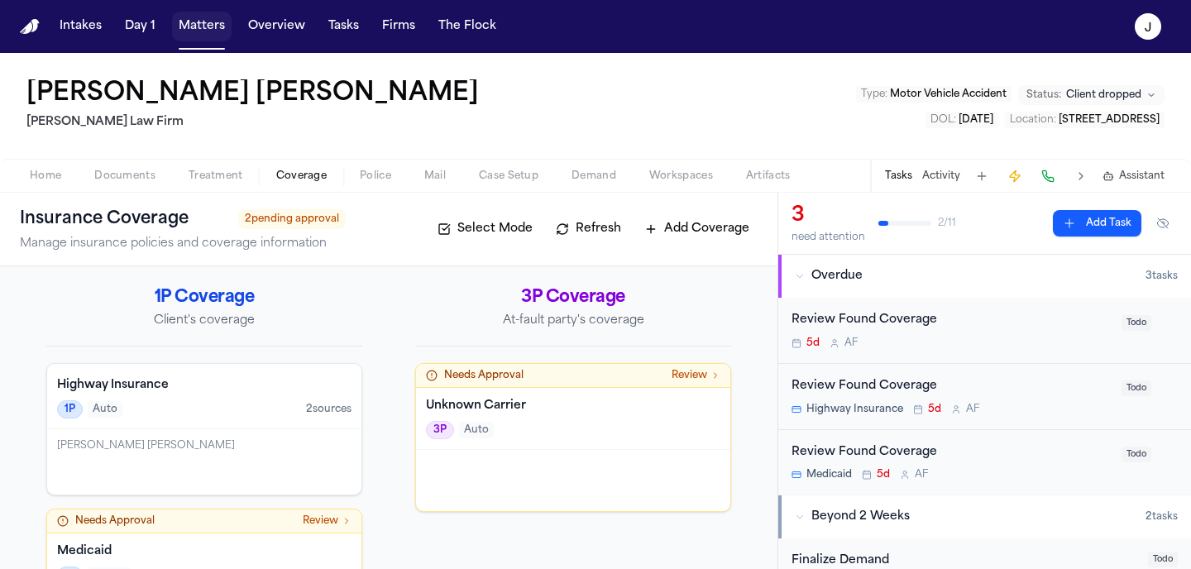
click at [203, 26] on button "Matters" at bounding box center [202, 27] width 60 height 30
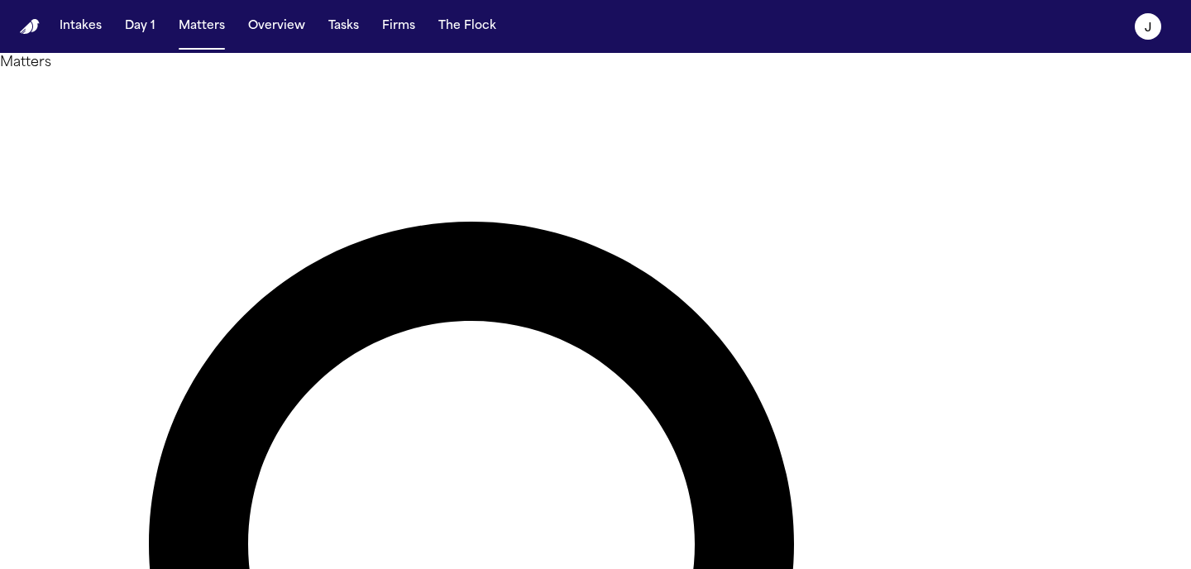
type input "*********"
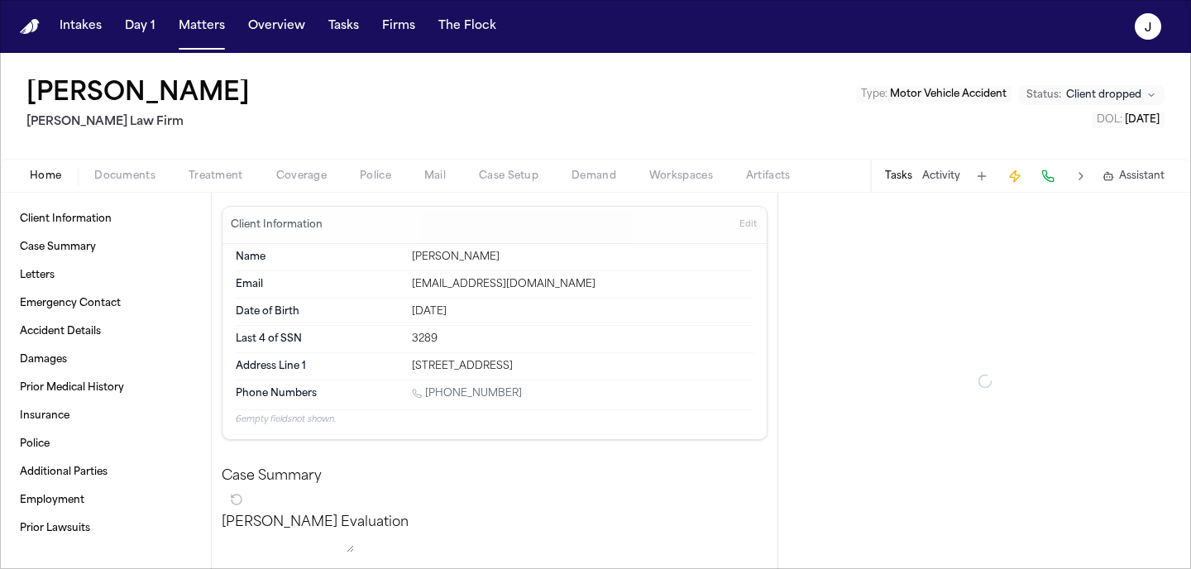
click at [315, 170] on span "Coverage" at bounding box center [301, 176] width 50 height 13
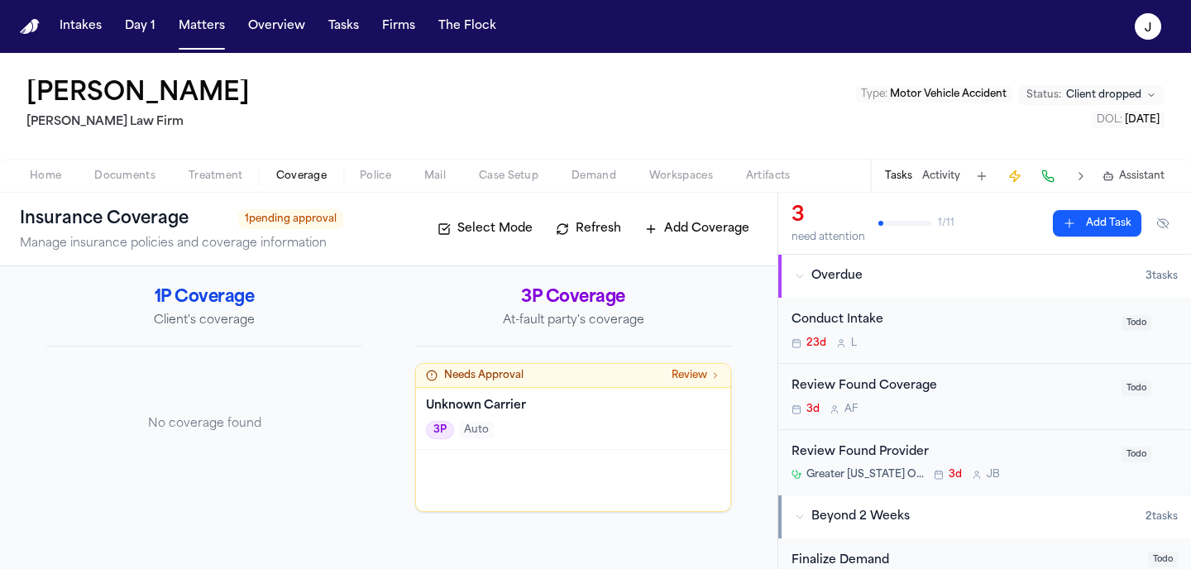
click at [618, 428] on div "3P Auto" at bounding box center [573, 430] width 294 height 18
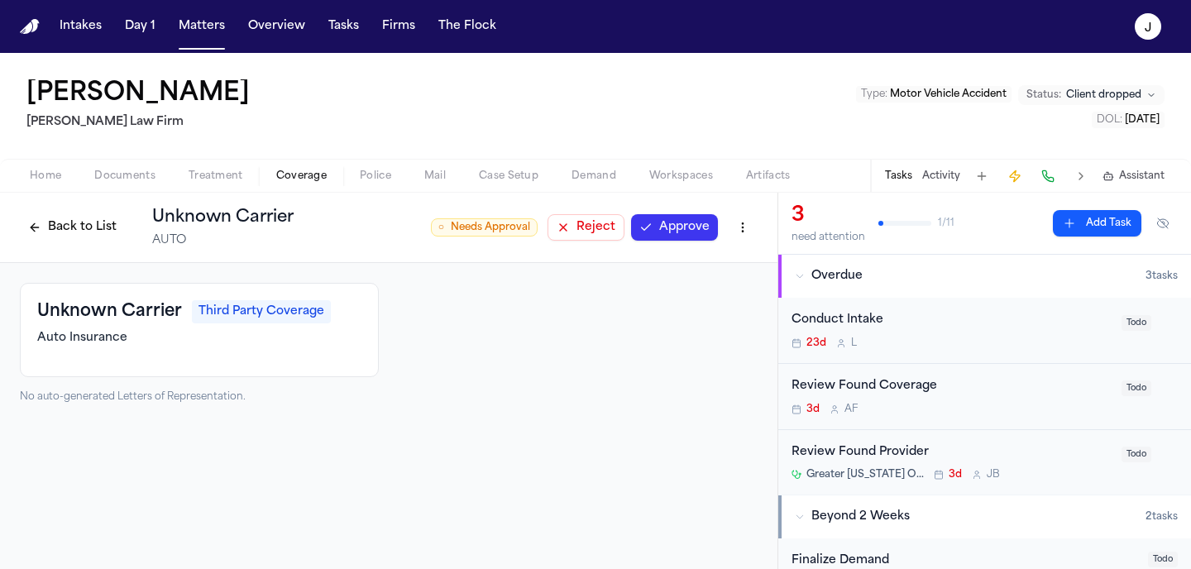
click at [108, 232] on button "Back to List" at bounding box center [72, 227] width 105 height 26
